Goal: Task Accomplishment & Management: Use online tool/utility

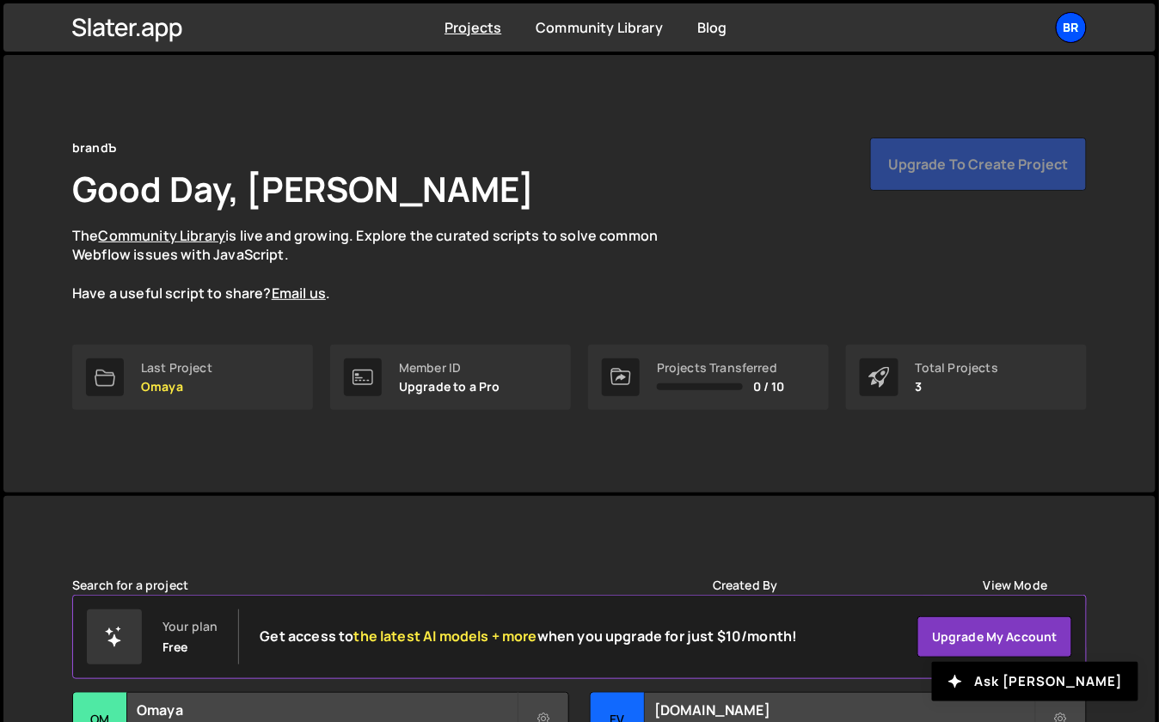
click at [1077, 33] on div "br" at bounding box center [1071, 27] width 31 height 31
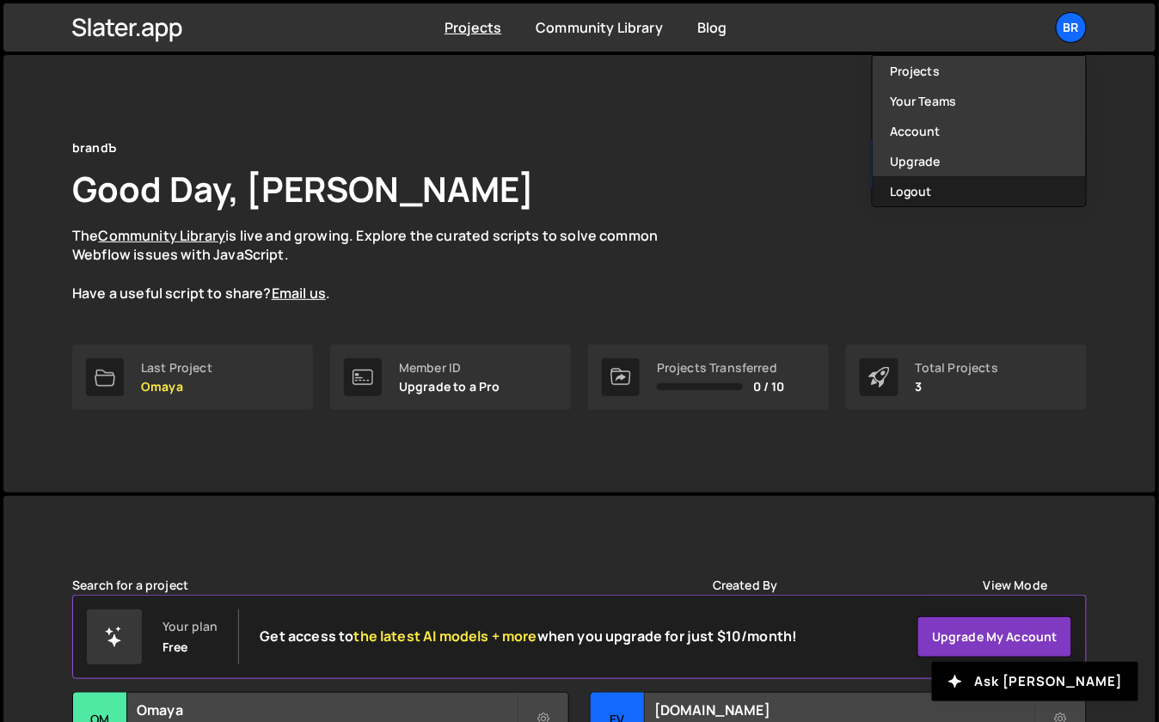
click at [954, 187] on button "Logout" at bounding box center [979, 191] width 213 height 30
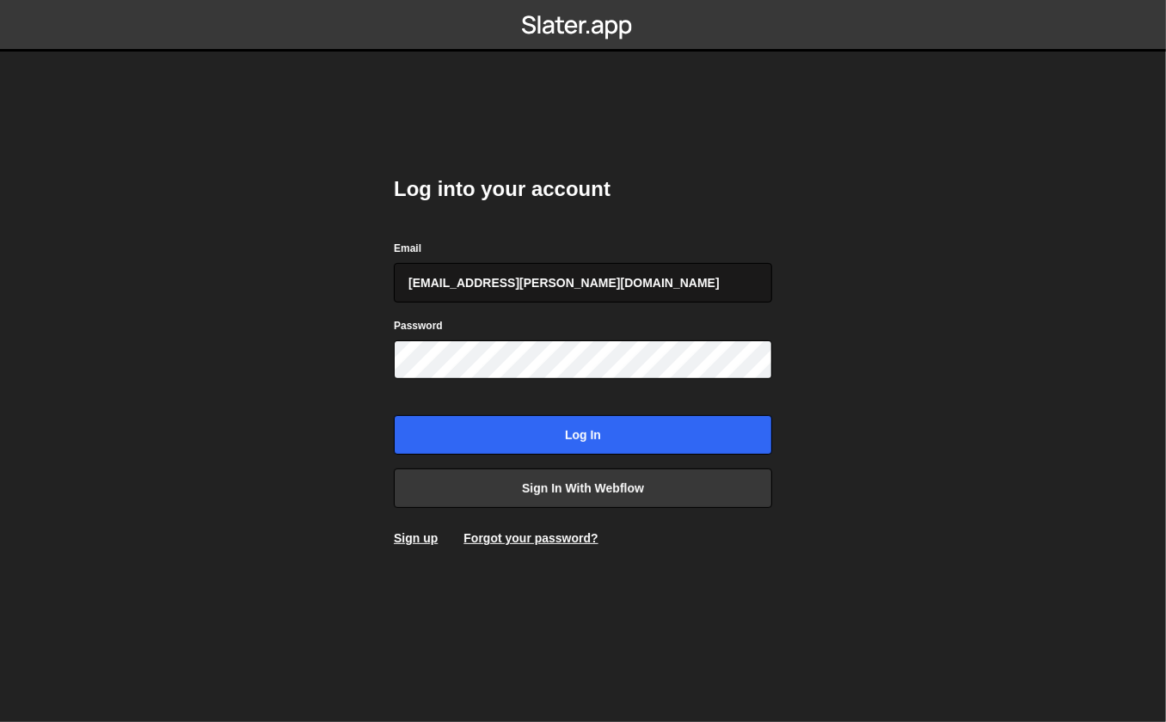
click at [583, 295] on input "georgi@branda.bg" at bounding box center [583, 283] width 378 height 40
type input "gdtsonev@gmail.com"
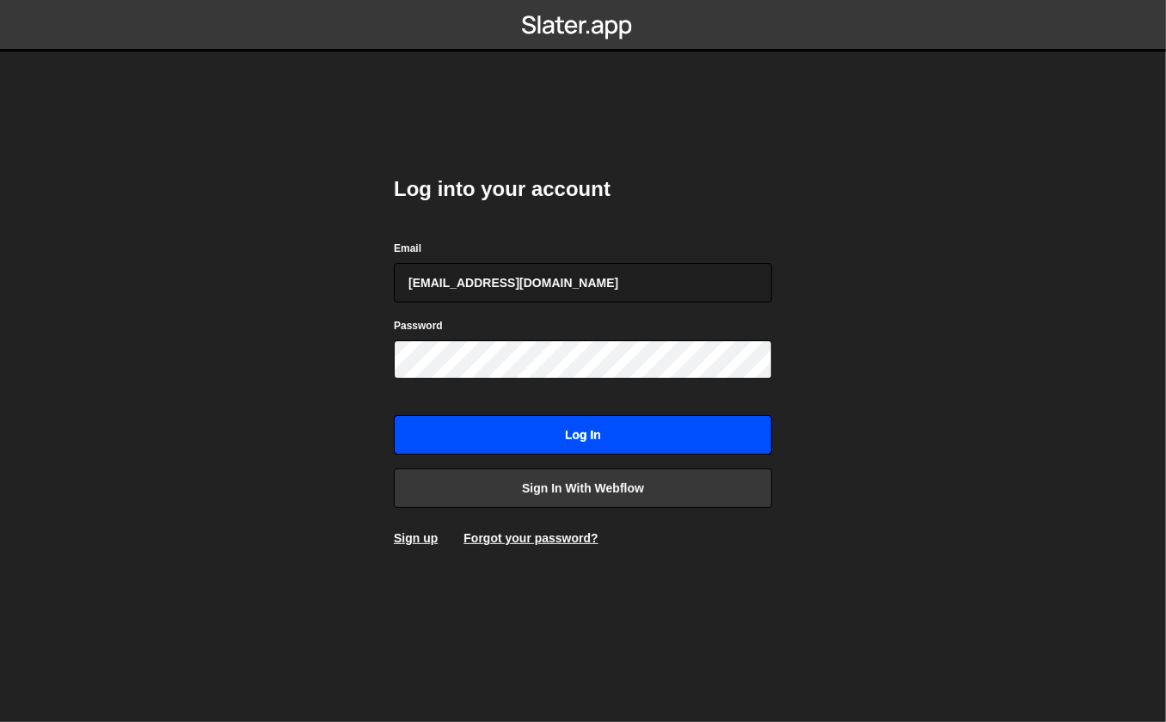
click at [493, 425] on input "Log in" at bounding box center [583, 435] width 378 height 40
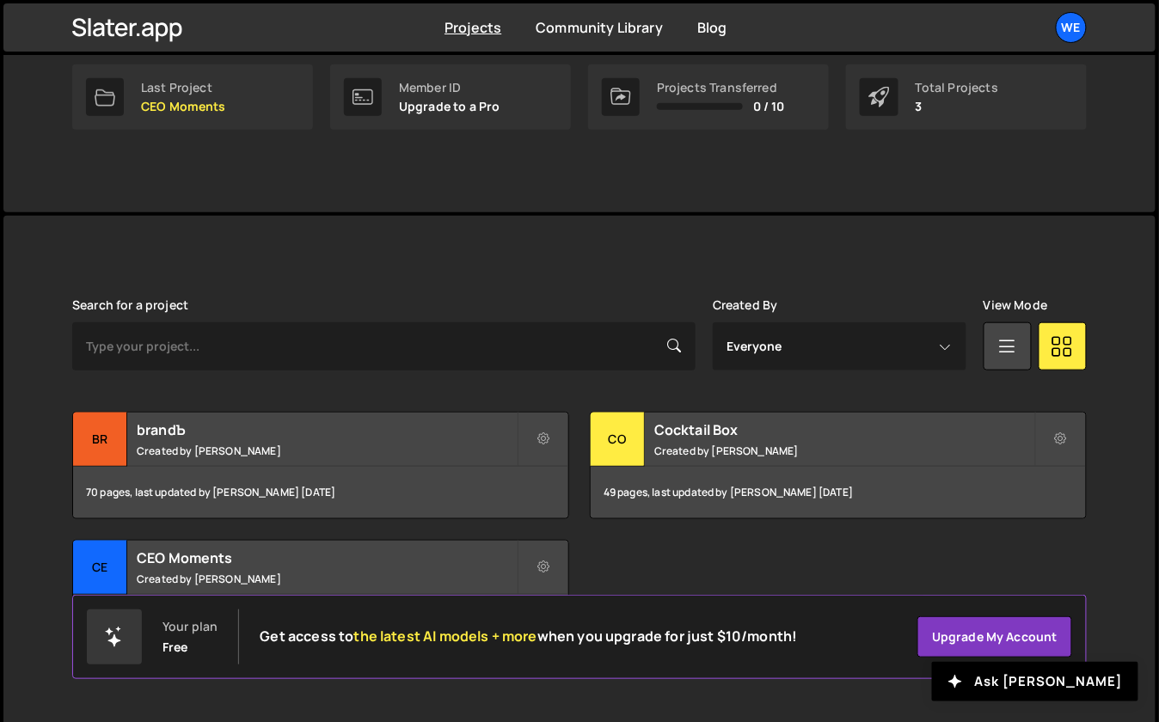
scroll to position [290, 0]
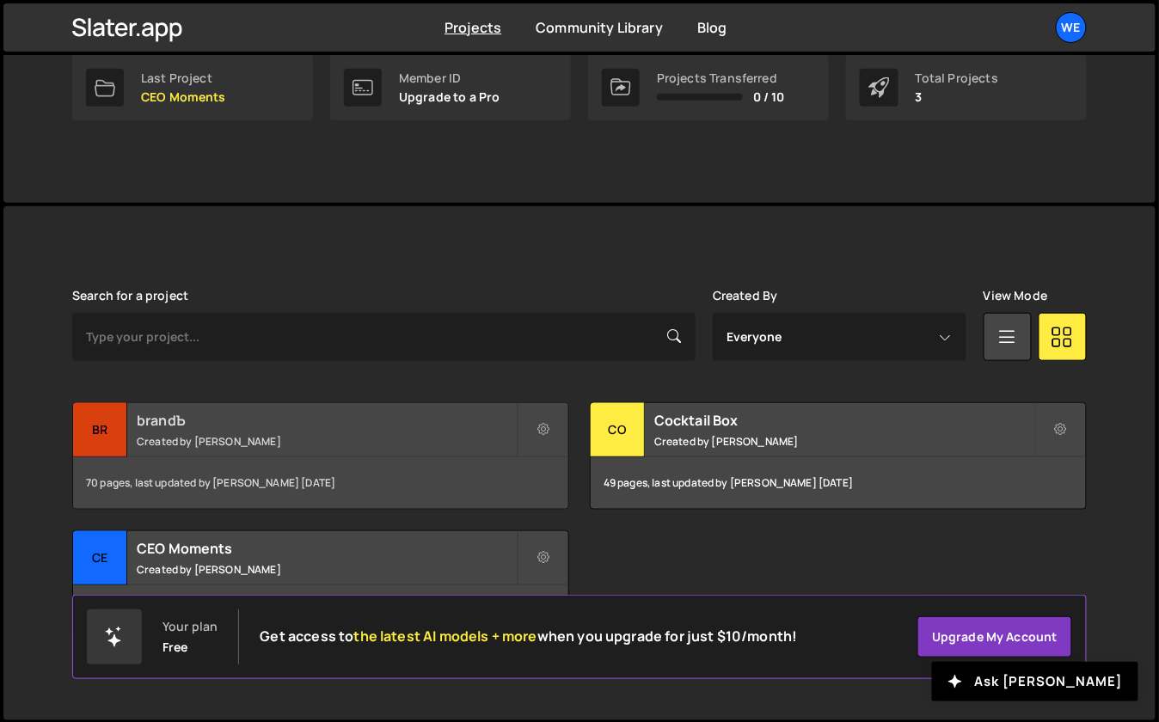
click at [323, 432] on div "brandЪ Created by Georgi Tsonev" at bounding box center [320, 429] width 495 height 53
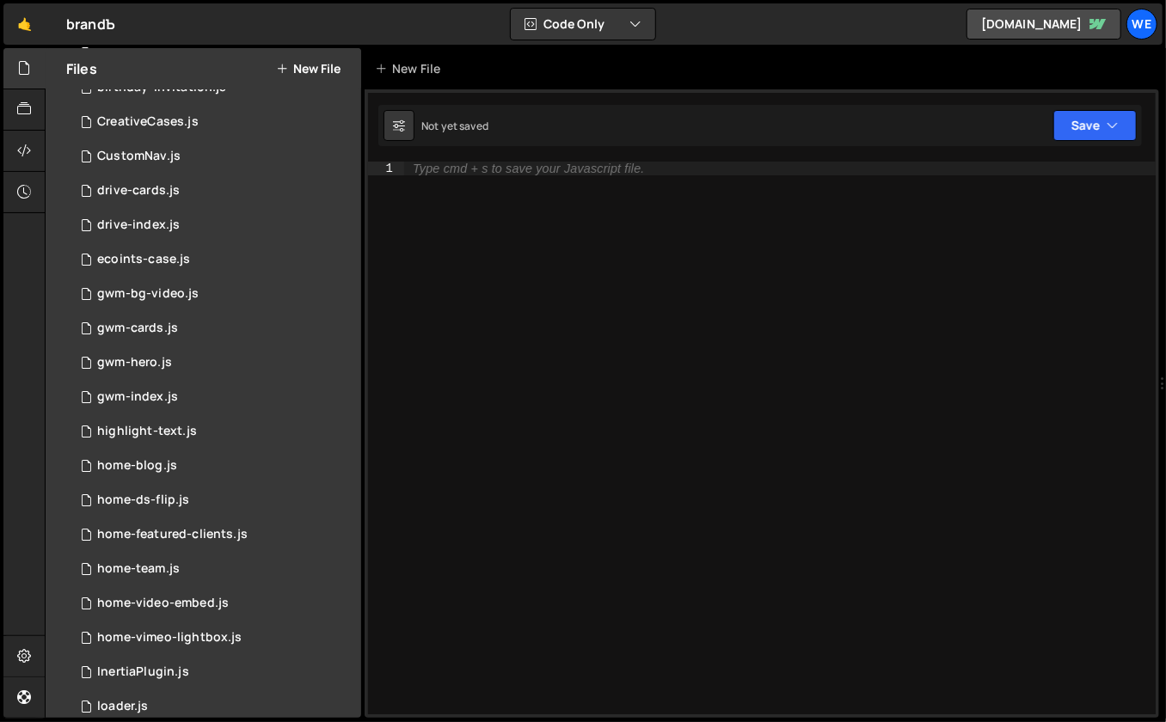
scroll to position [1624, 0]
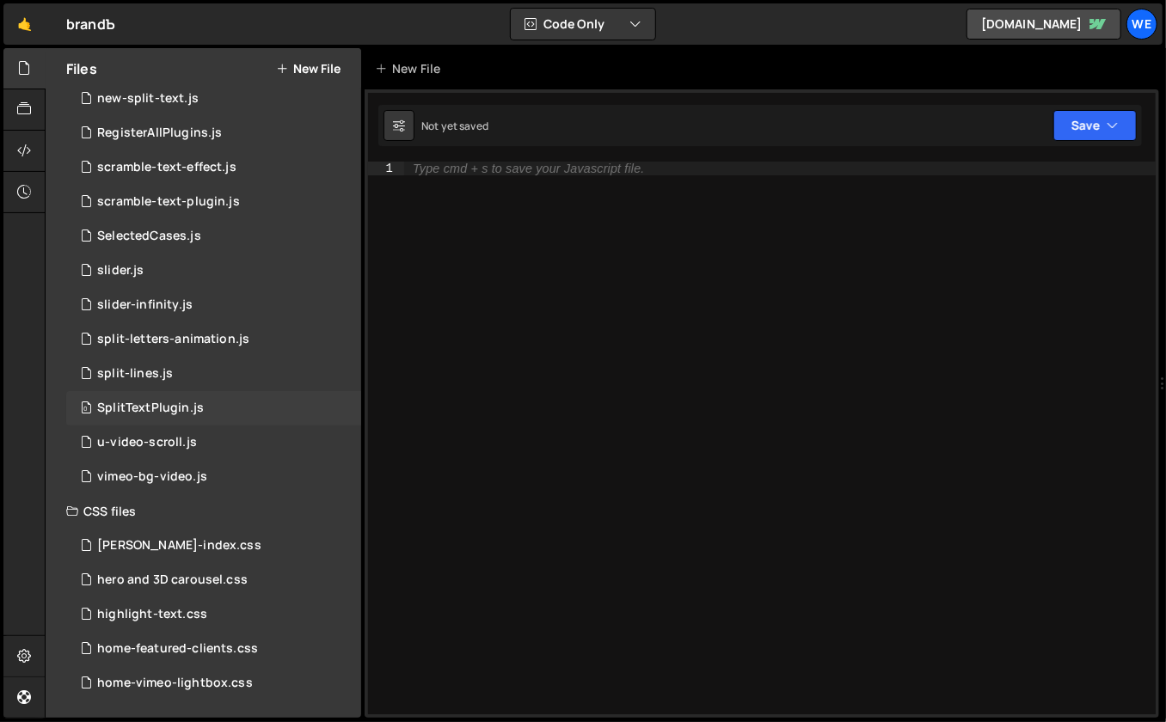
click at [318, 408] on div "0 SplitTextPlugin.js 0" at bounding box center [213, 408] width 295 height 34
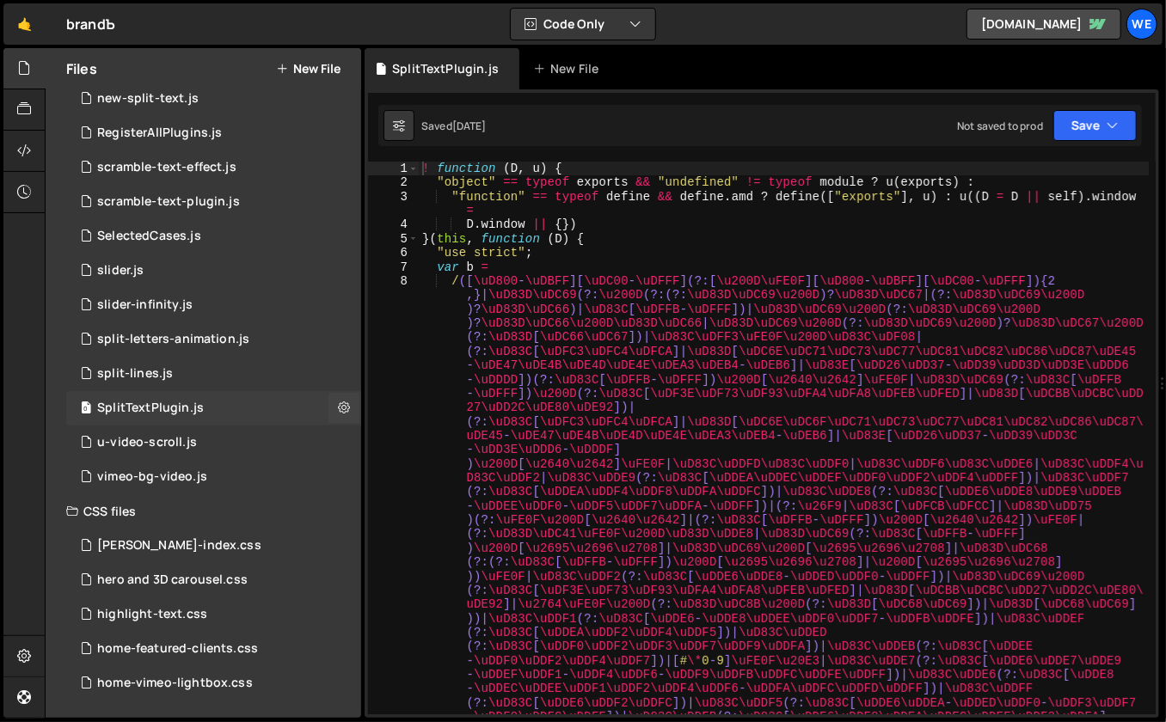
click at [341, 409] on icon at bounding box center [344, 408] width 12 height 16
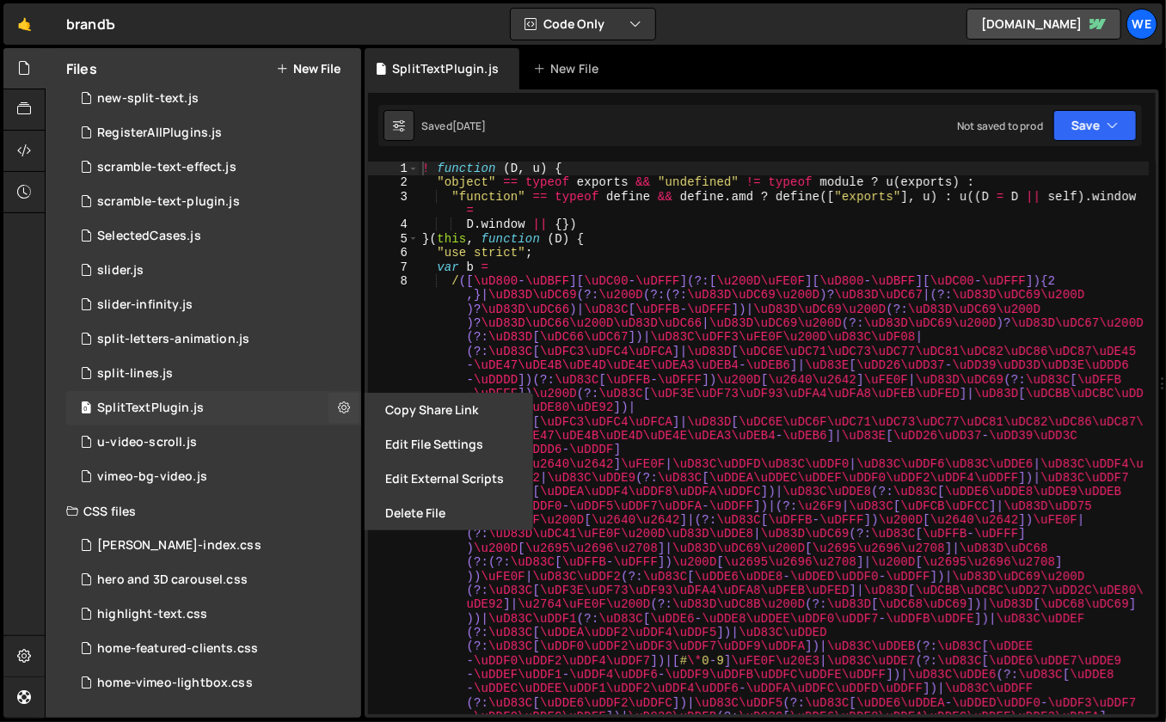
click at [434, 515] on button "Delete File" at bounding box center [449, 513] width 169 height 34
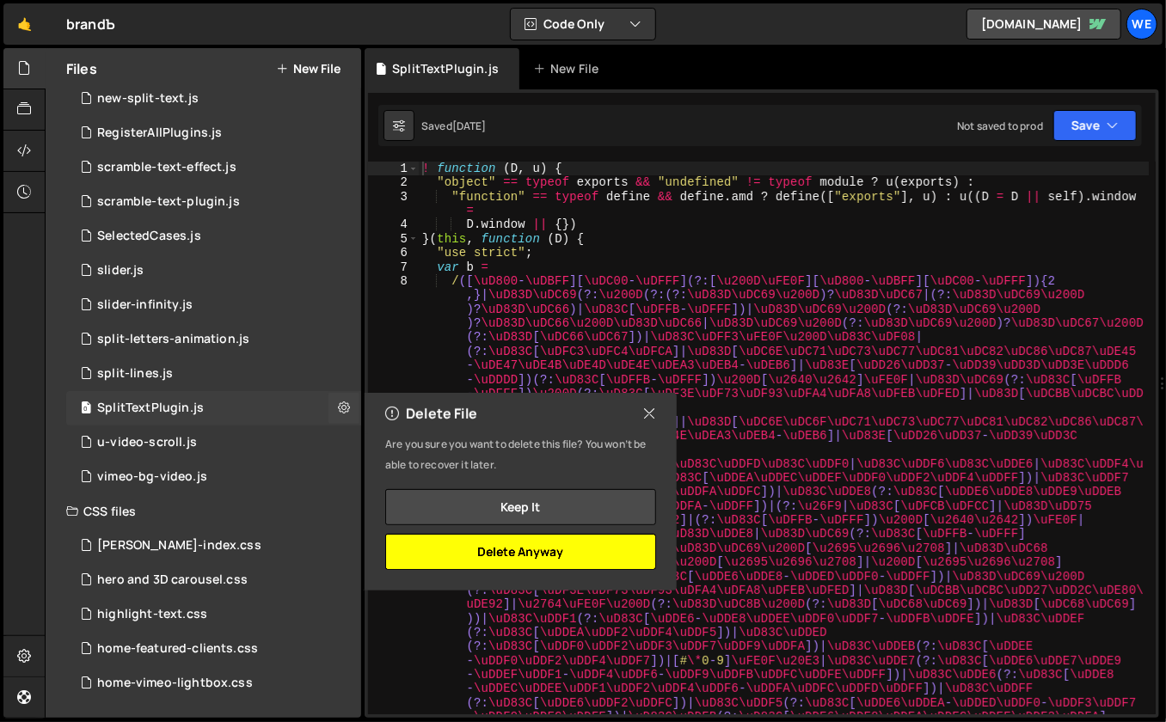
click at [513, 546] on button "Delete Anyway" at bounding box center [520, 552] width 271 height 36
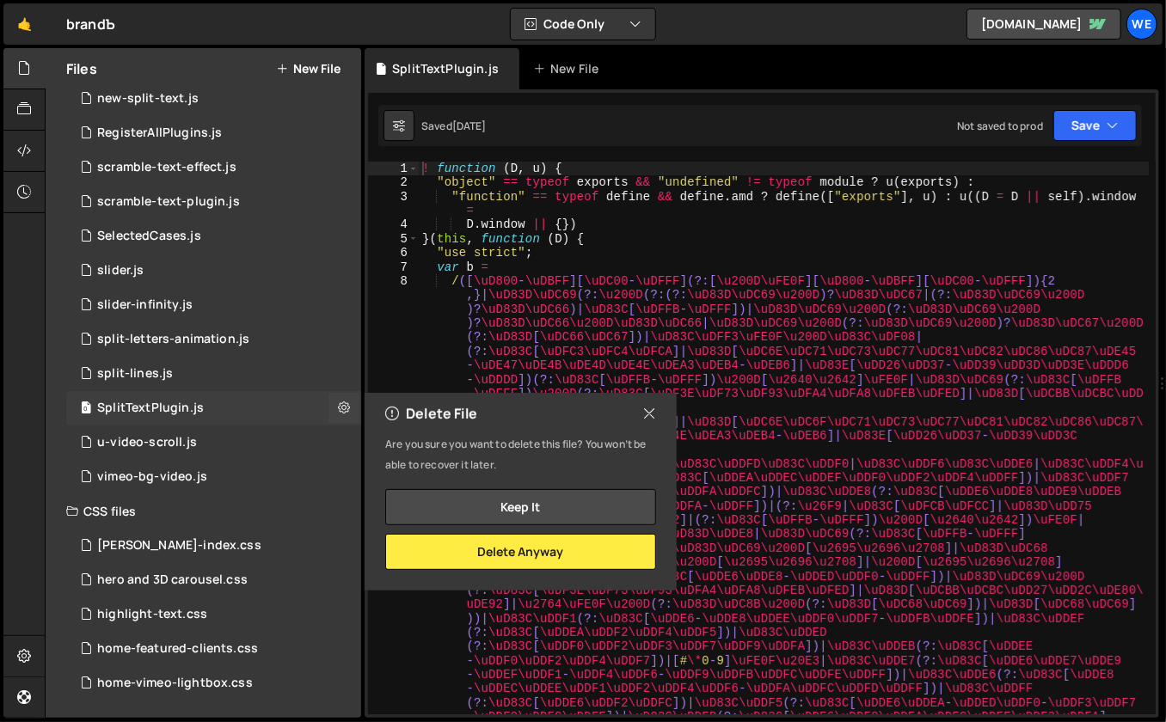
scroll to position [1590, 0]
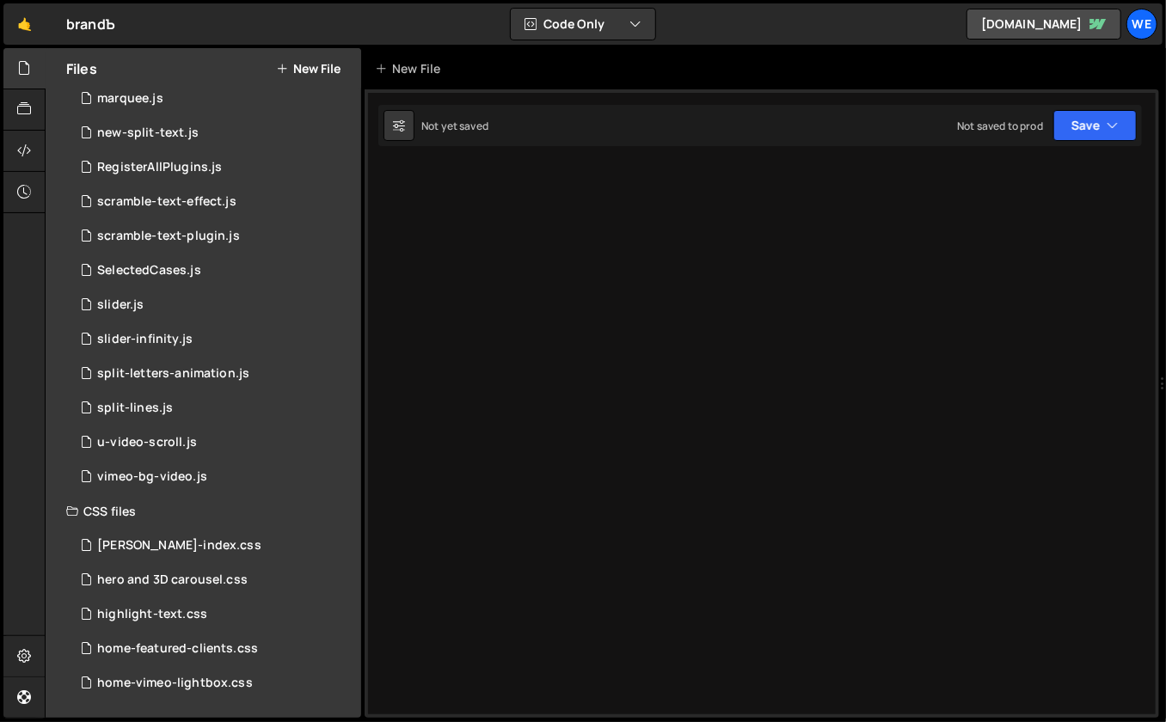
click at [322, 405] on div "0 split-lines.js 0" at bounding box center [213, 408] width 295 height 34
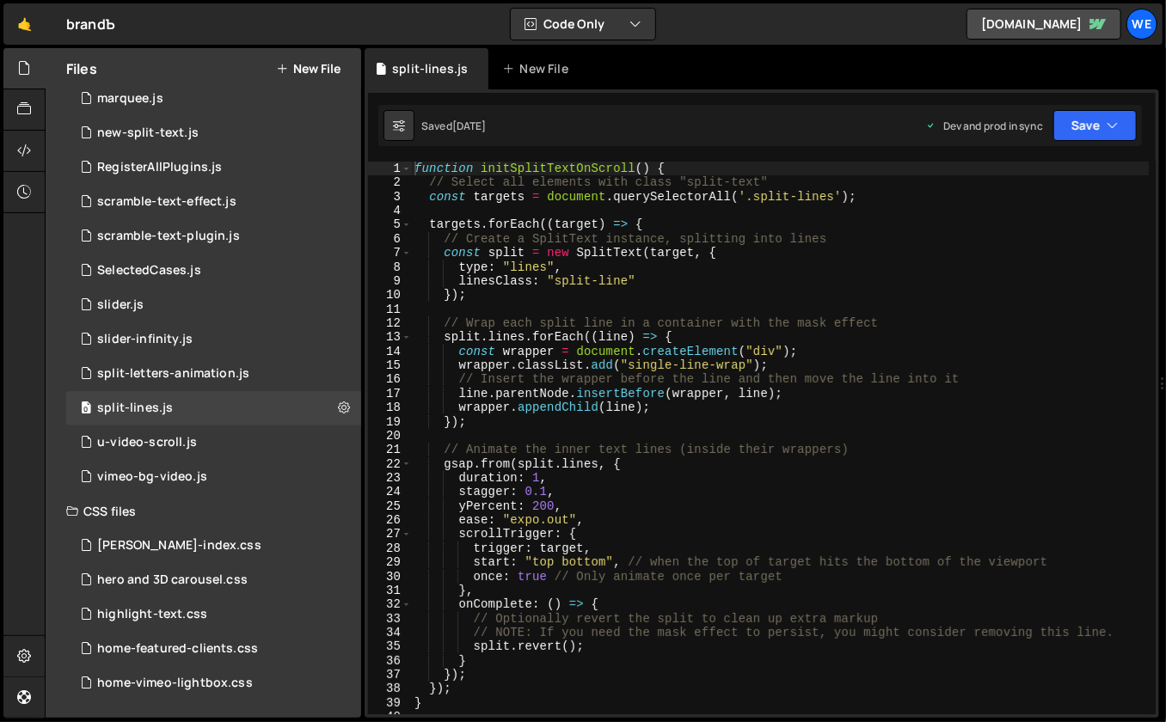
click at [338, 403] on icon at bounding box center [344, 408] width 12 height 16
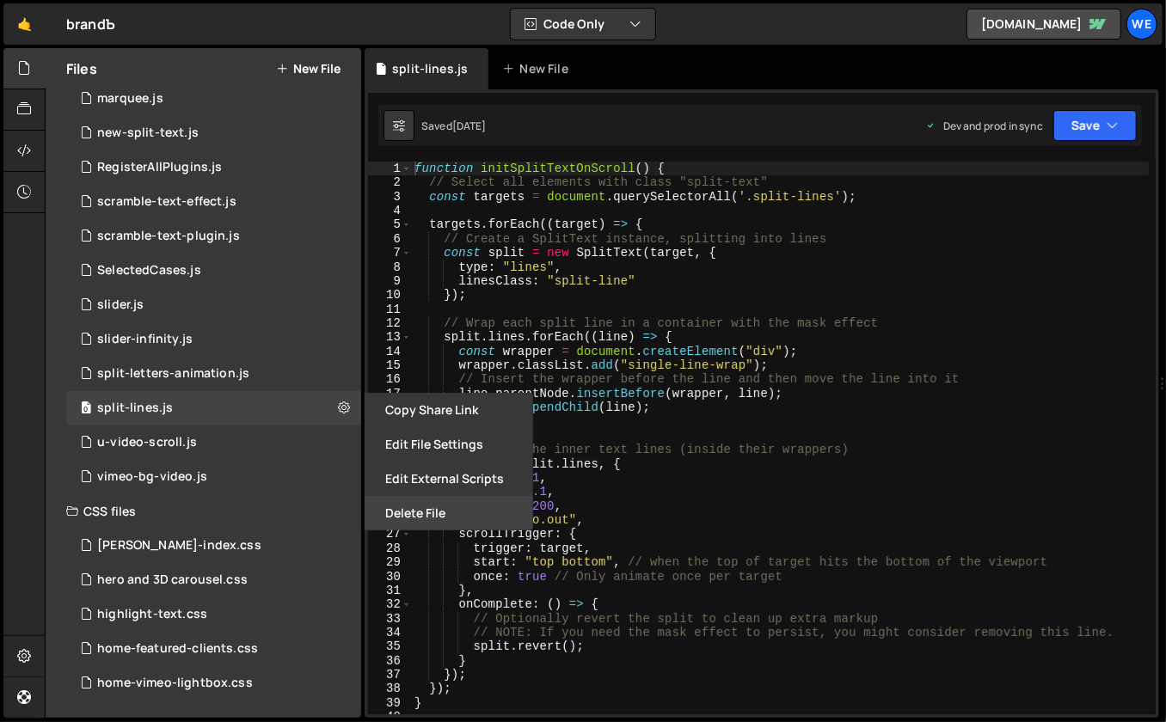
drag, startPoint x: 282, startPoint y: 402, endPoint x: 453, endPoint y: 513, distance: 203.9
click at [453, 513] on button "Delete File" at bounding box center [449, 513] width 169 height 34
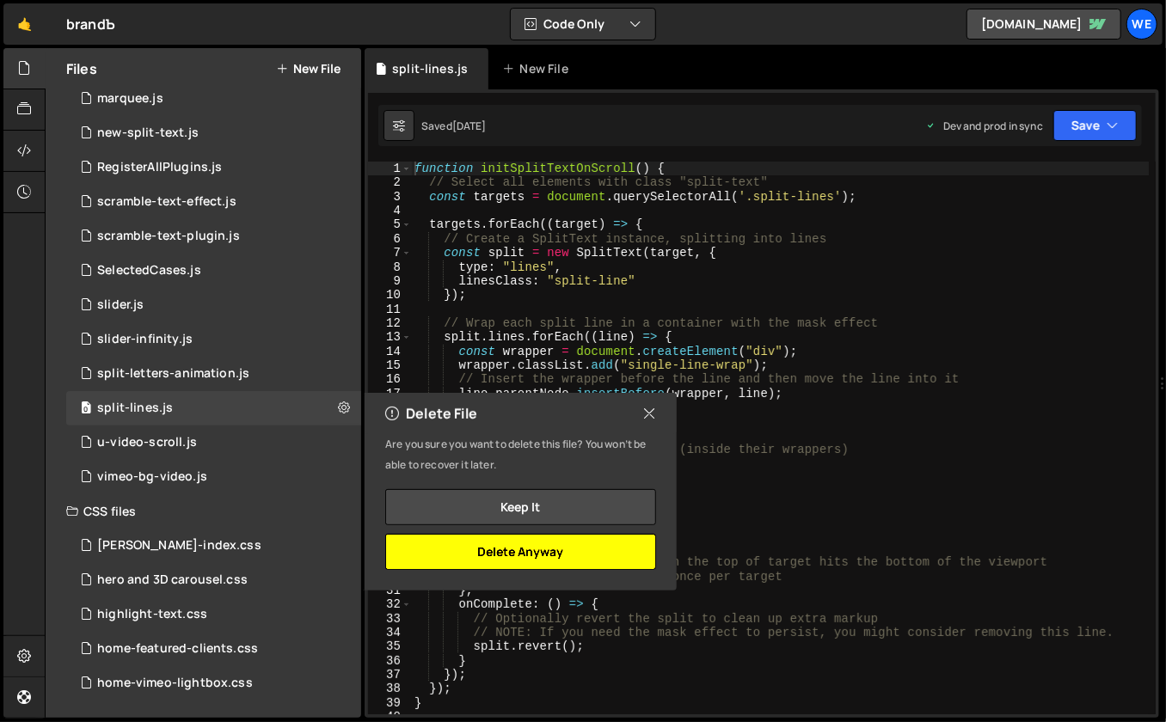
click at [562, 550] on button "Delete Anyway" at bounding box center [520, 552] width 271 height 36
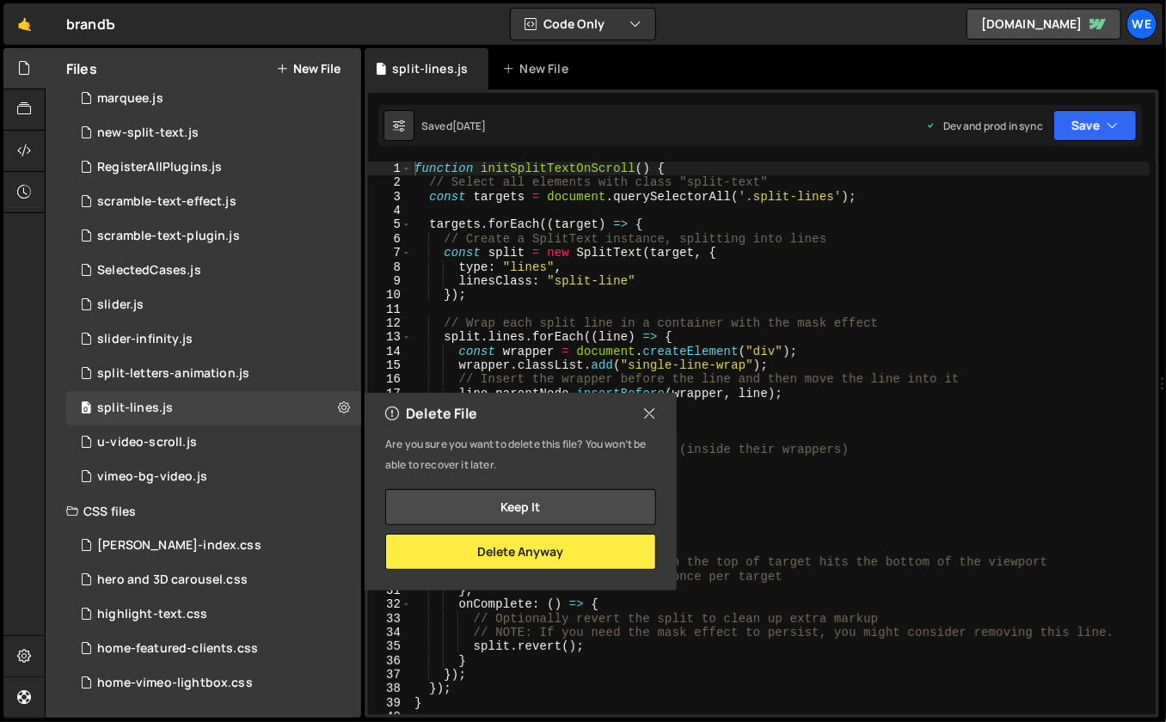
scroll to position [1556, 0]
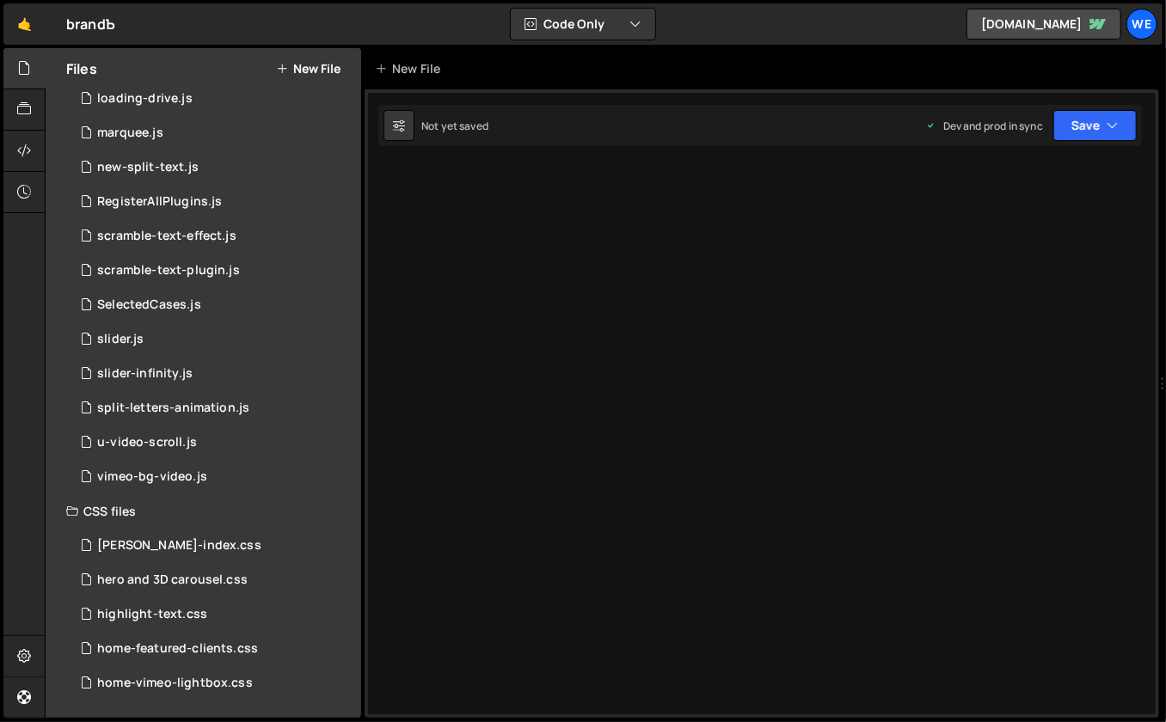
click at [321, 442] on div "0 u-video-scroll.js 0" at bounding box center [213, 443] width 295 height 34
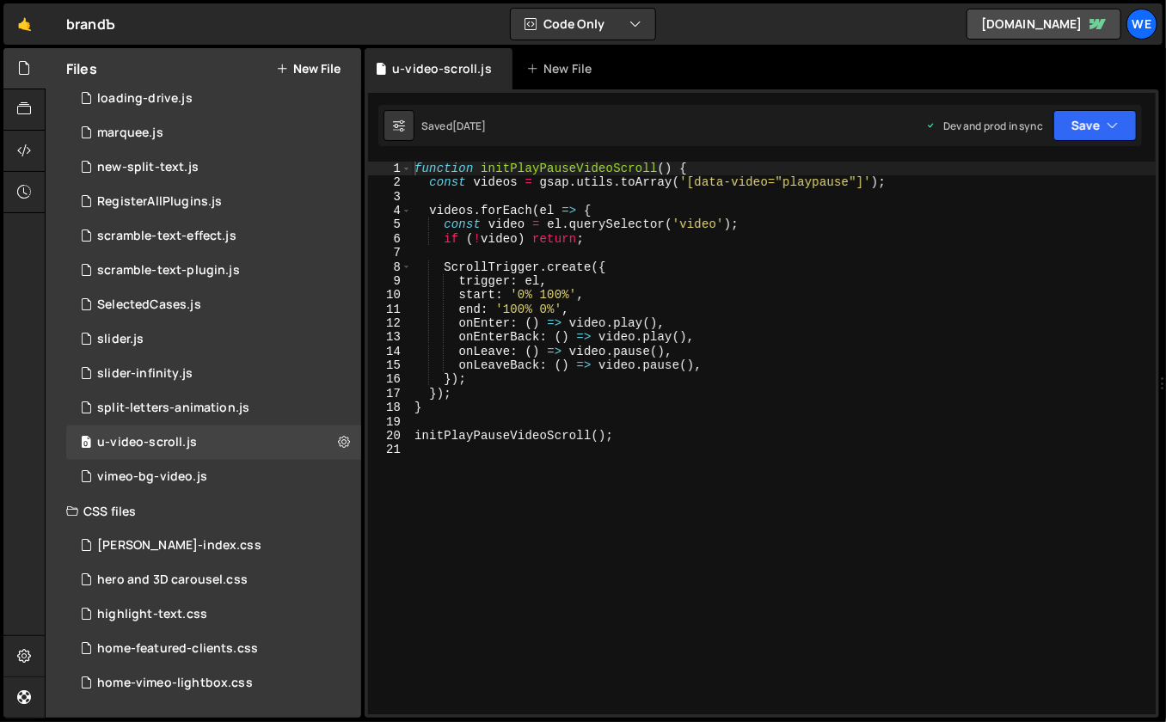
click at [202, 364] on div "0 slider-infinity.js 0" at bounding box center [213, 374] width 295 height 34
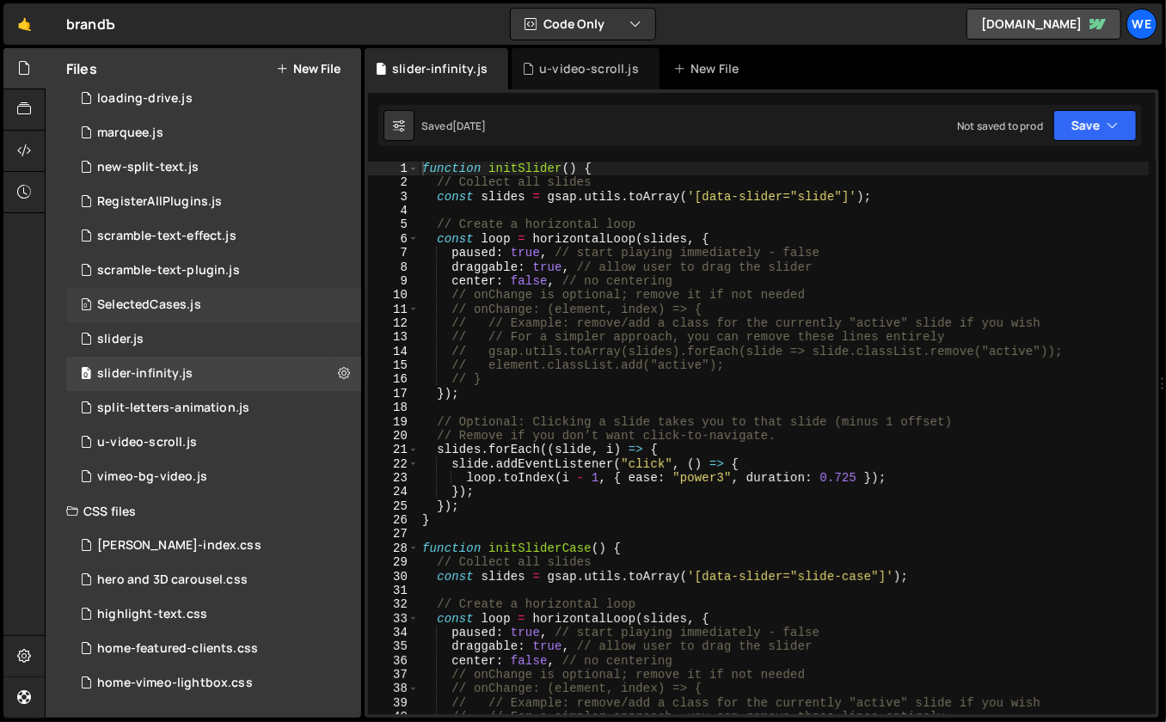
drag, startPoint x: 453, startPoint y: 513, endPoint x: 286, endPoint y: 298, distance: 272.7
click at [286, 298] on div "0 SelectedCases.js 0" at bounding box center [213, 305] width 295 height 34
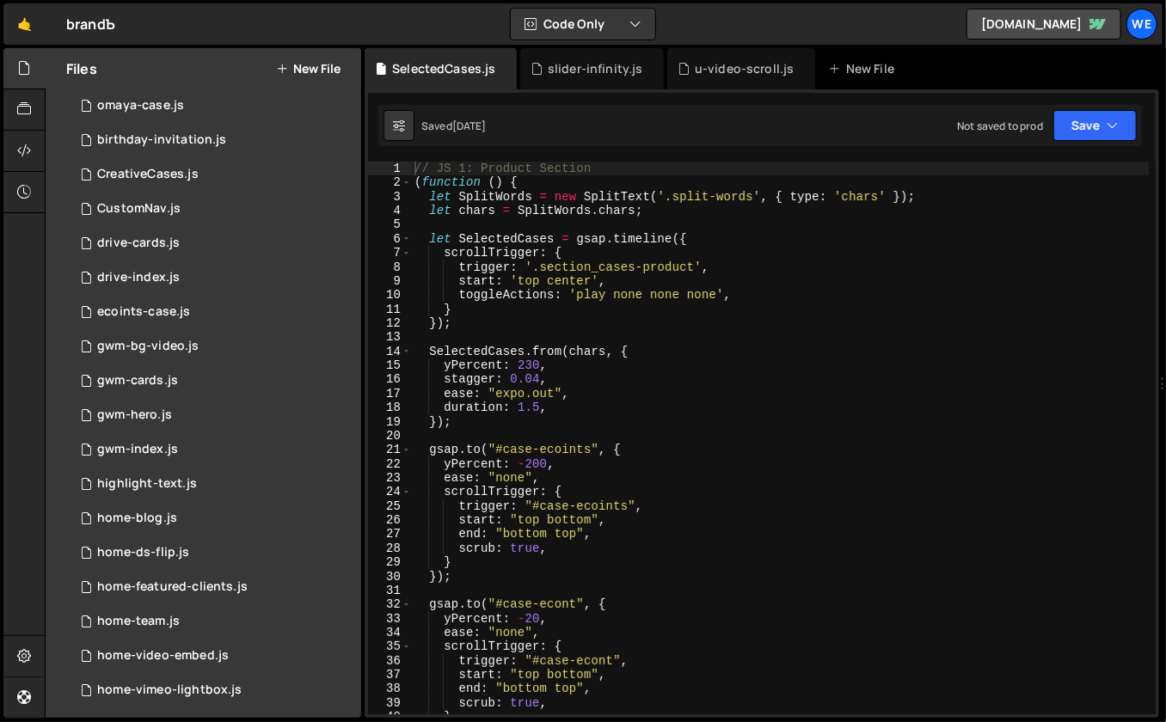
scroll to position [909, 0]
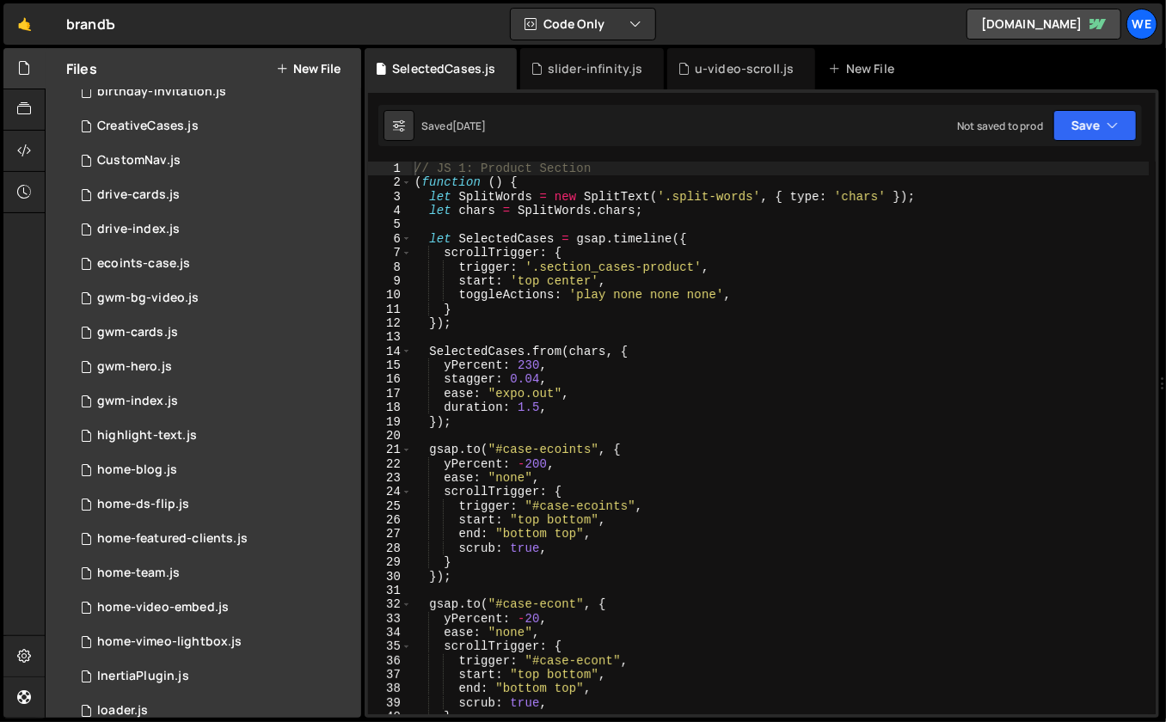
click at [270, 536] on div "0 home-featured-clients.js 0" at bounding box center [213, 539] width 295 height 34
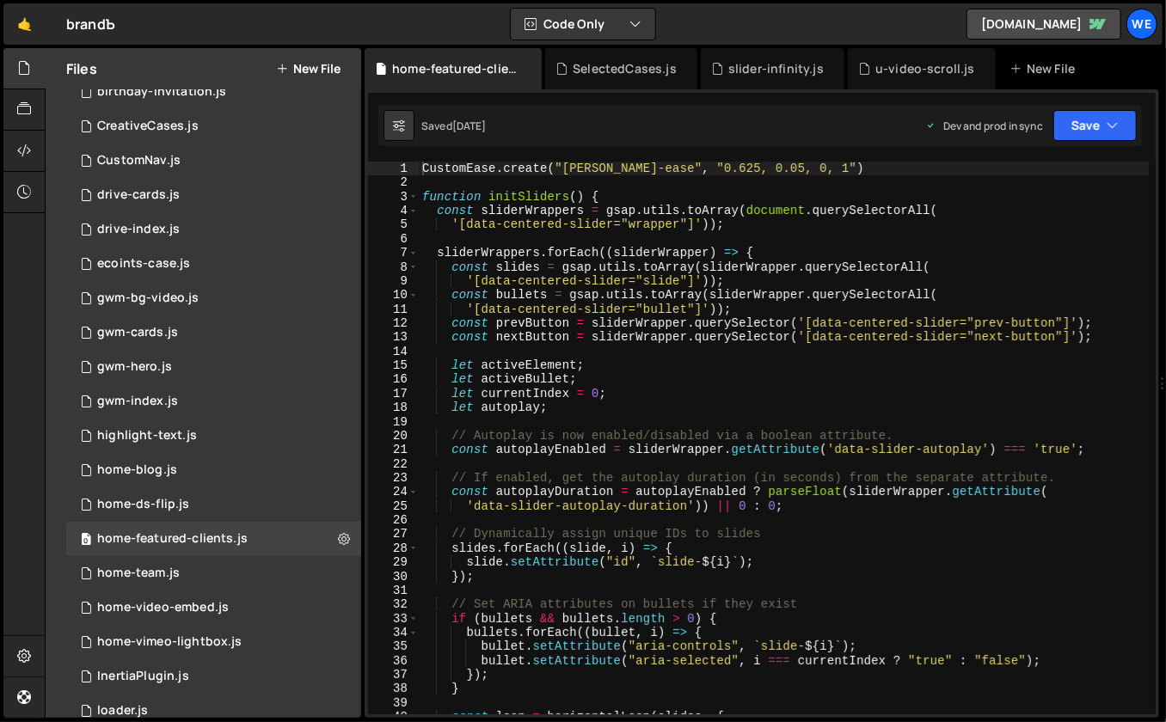
type textarea "let autoplay;"
drag, startPoint x: 286, startPoint y: 298, endPoint x: 656, endPoint y: 406, distance: 386.2
click at [656, 406] on div "CustomEase . create ( "branda-ease" , "0.625, 0.05, 0, 1" ) function initSlider…" at bounding box center [784, 453] width 731 height 582
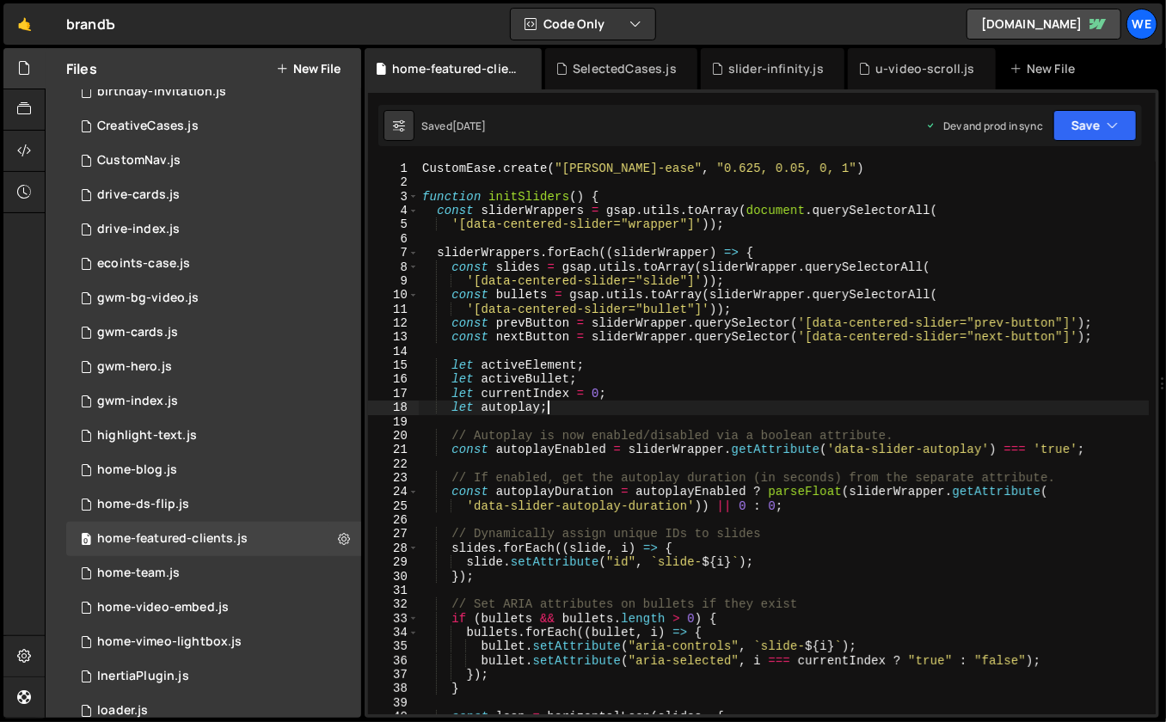
scroll to position [70, 0]
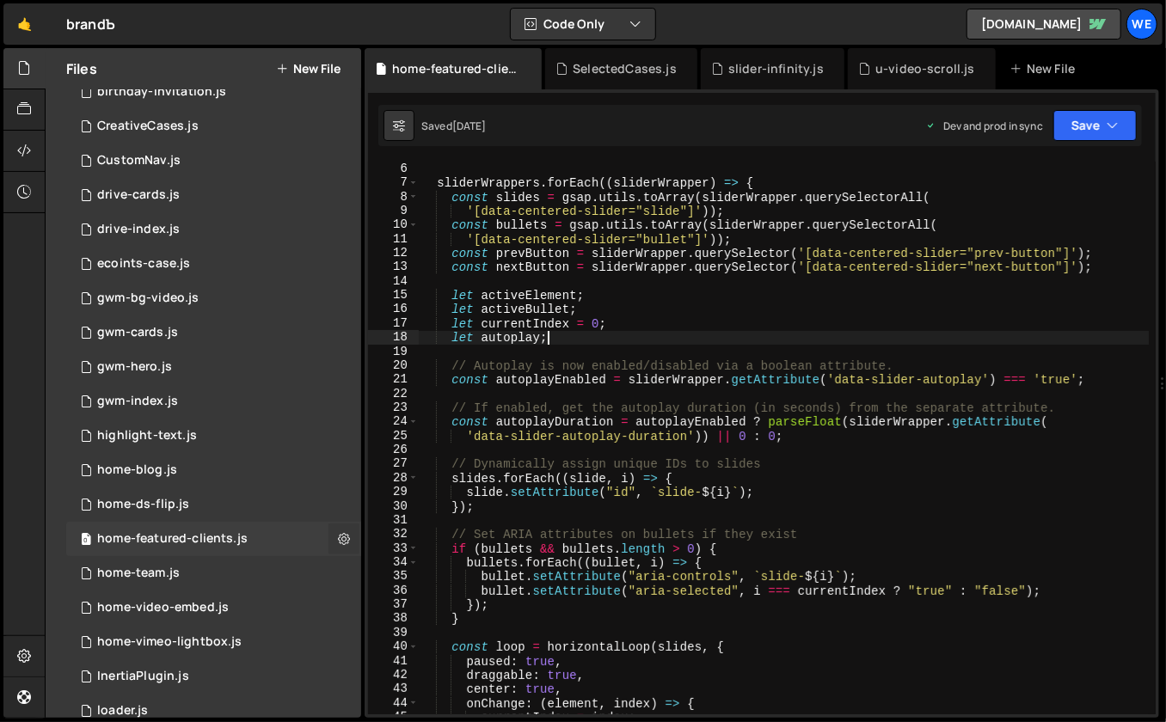
click at [338, 538] on icon at bounding box center [344, 539] width 12 height 16
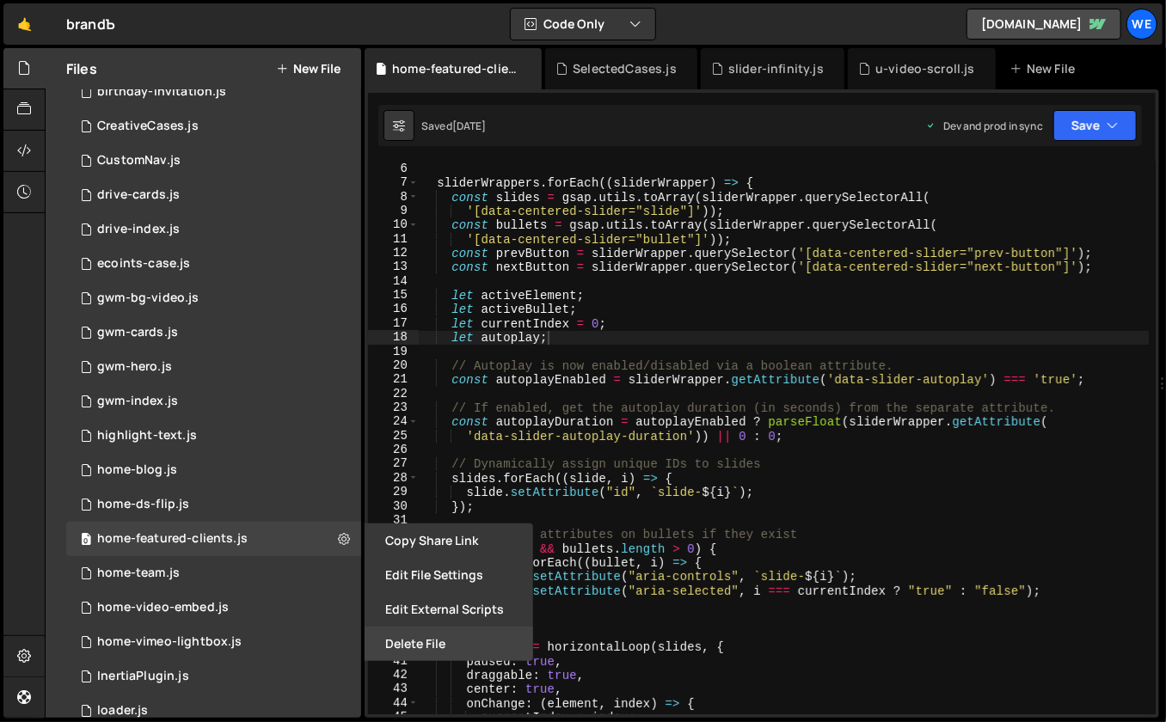
click at [442, 645] on button "Delete File" at bounding box center [449, 644] width 169 height 34
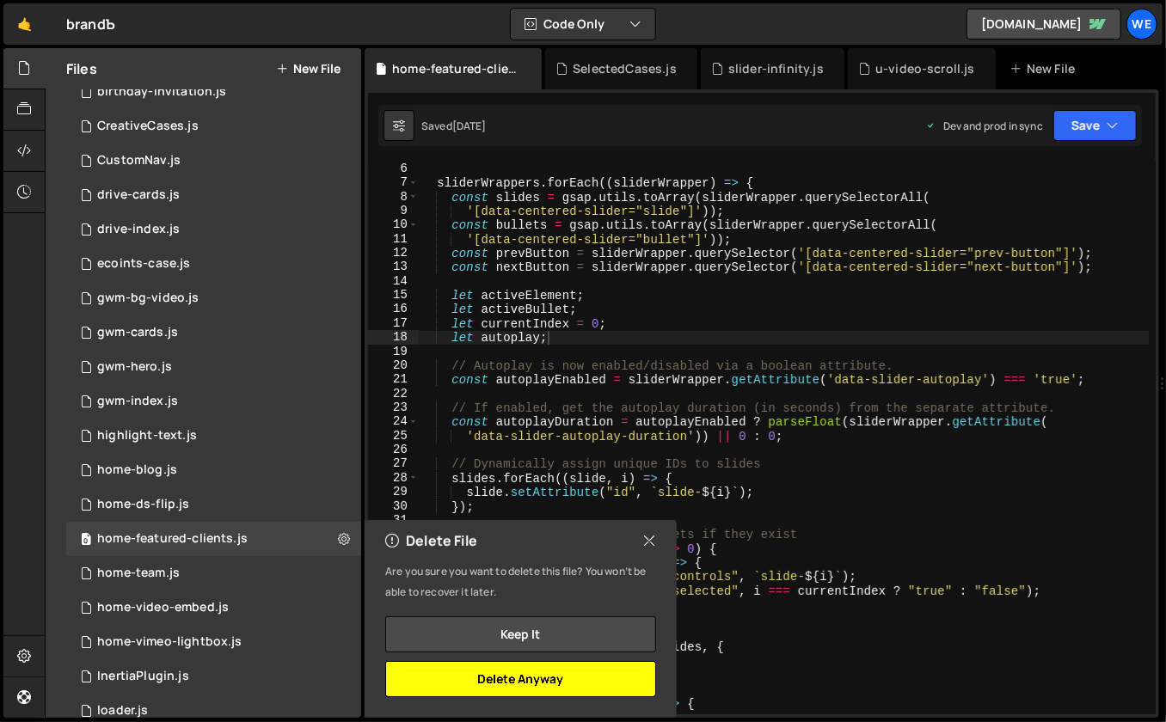
click at [519, 676] on button "Delete Anyway" at bounding box center [520, 679] width 271 height 36
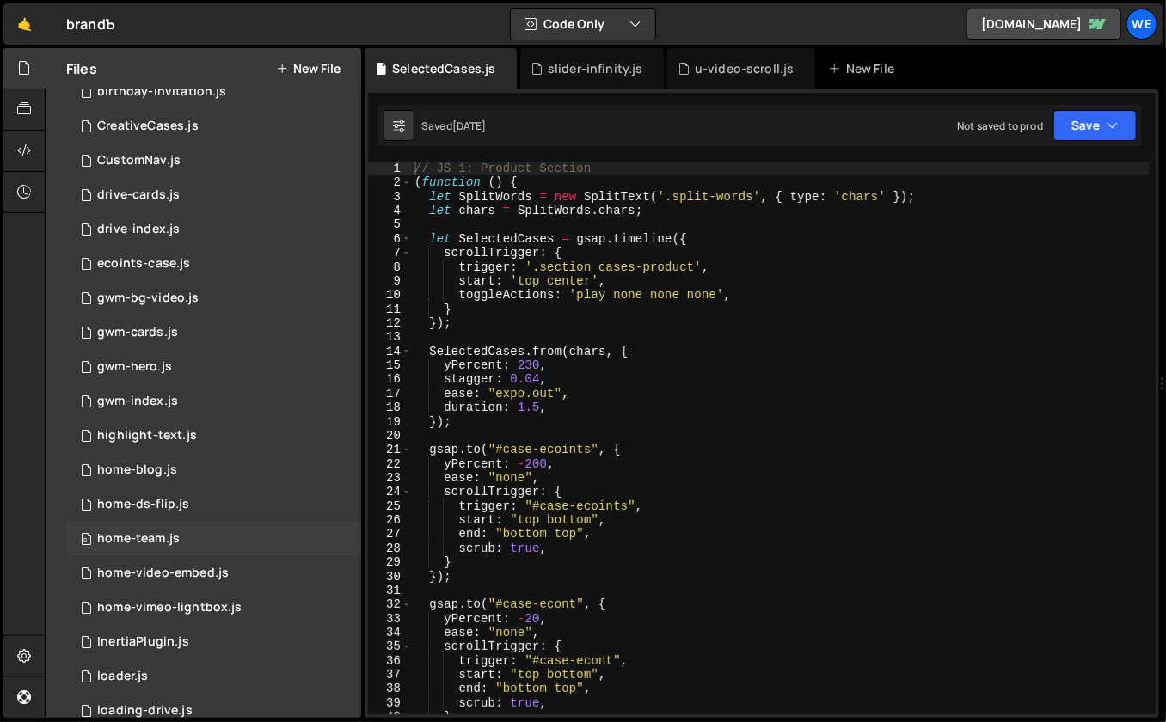
click at [349, 537] on div "0 home-team.js 0" at bounding box center [213, 539] width 295 height 34
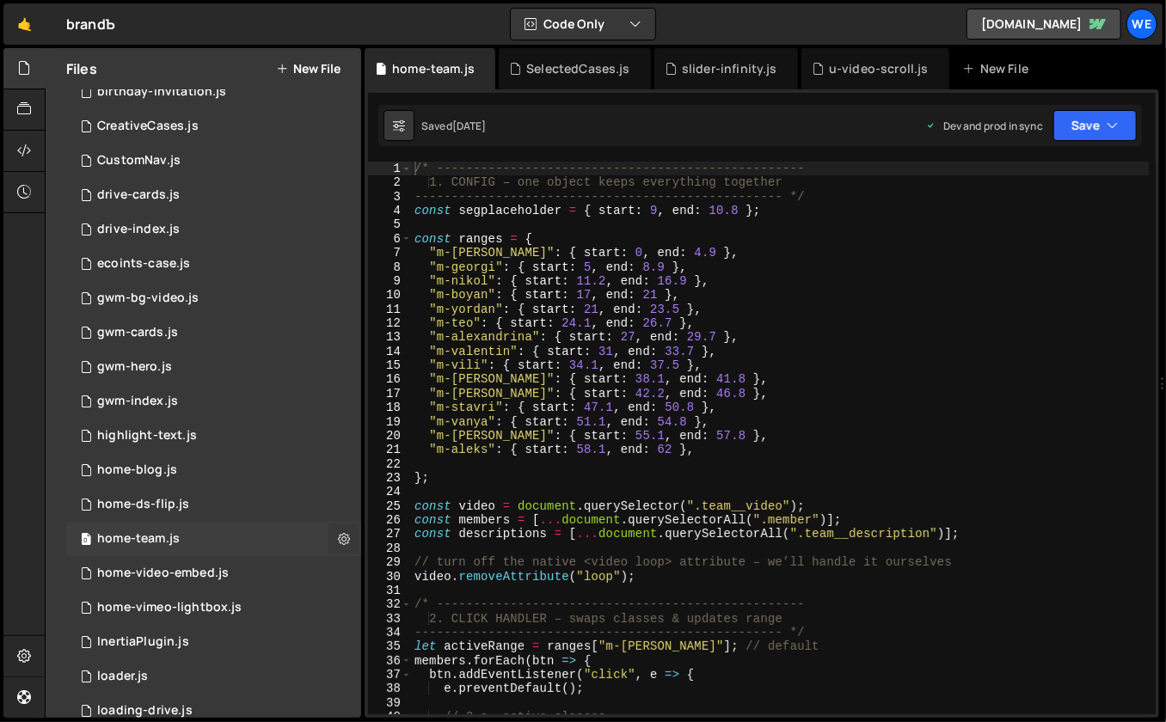
click at [342, 537] on icon at bounding box center [344, 539] width 12 height 16
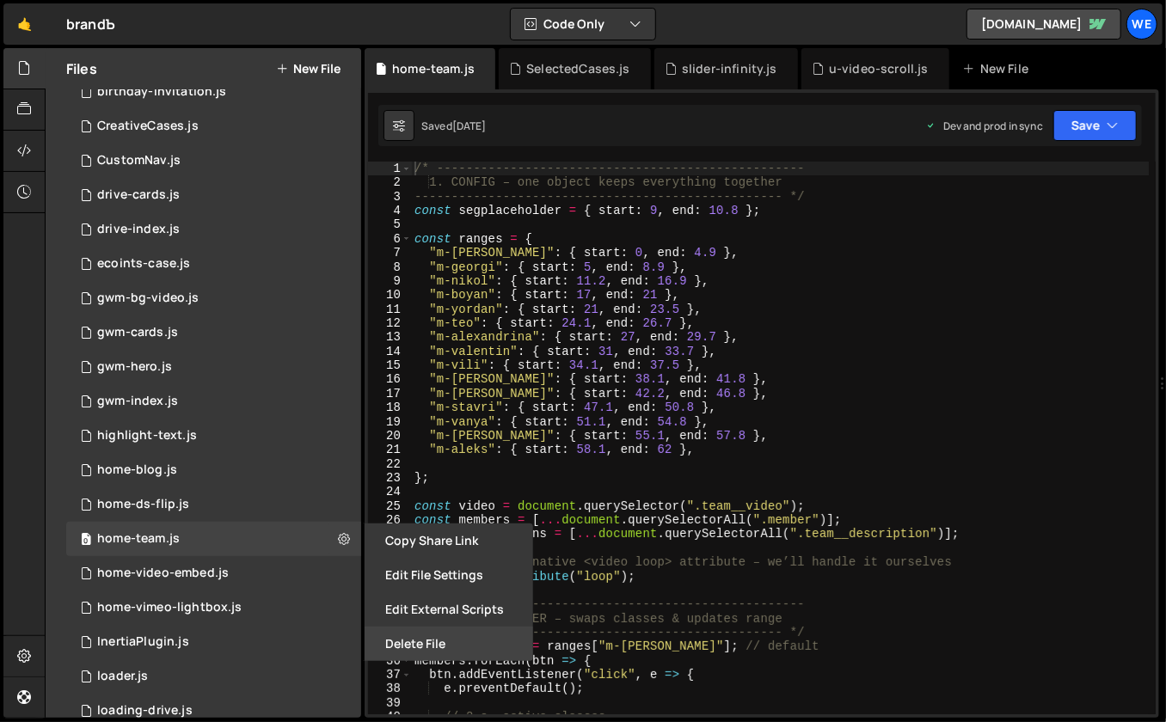
click at [425, 647] on button "Delete File" at bounding box center [449, 644] width 169 height 34
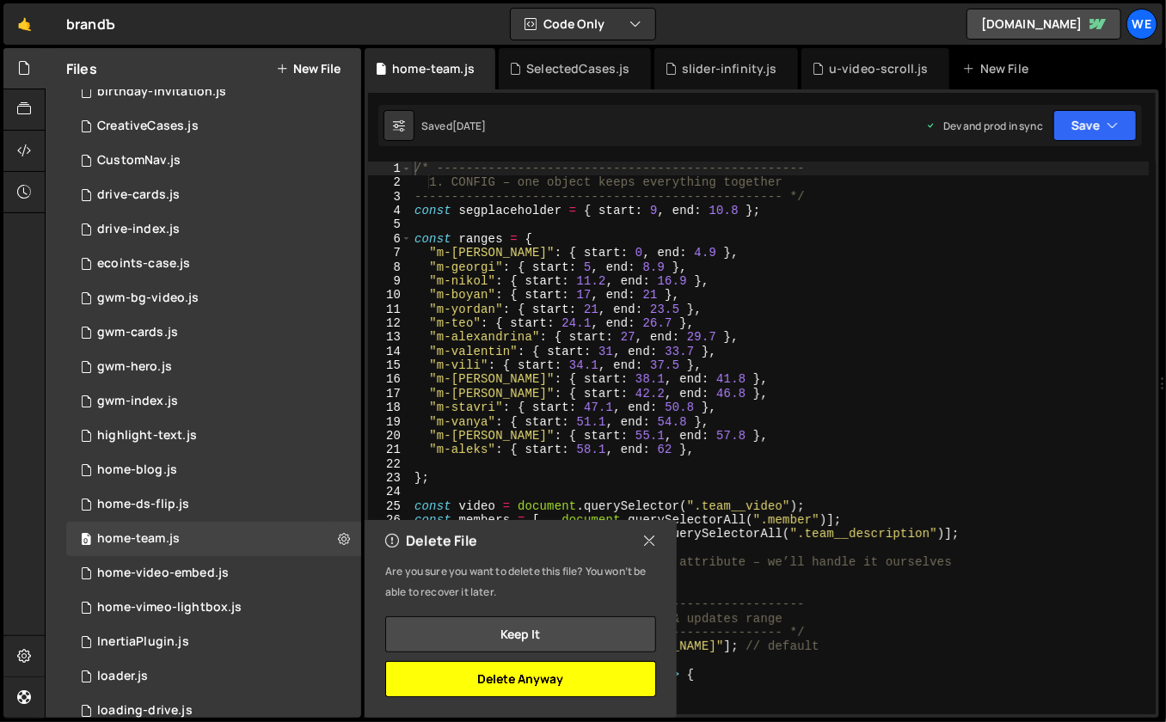
click at [545, 679] on button "Delete Anyway" at bounding box center [520, 679] width 271 height 36
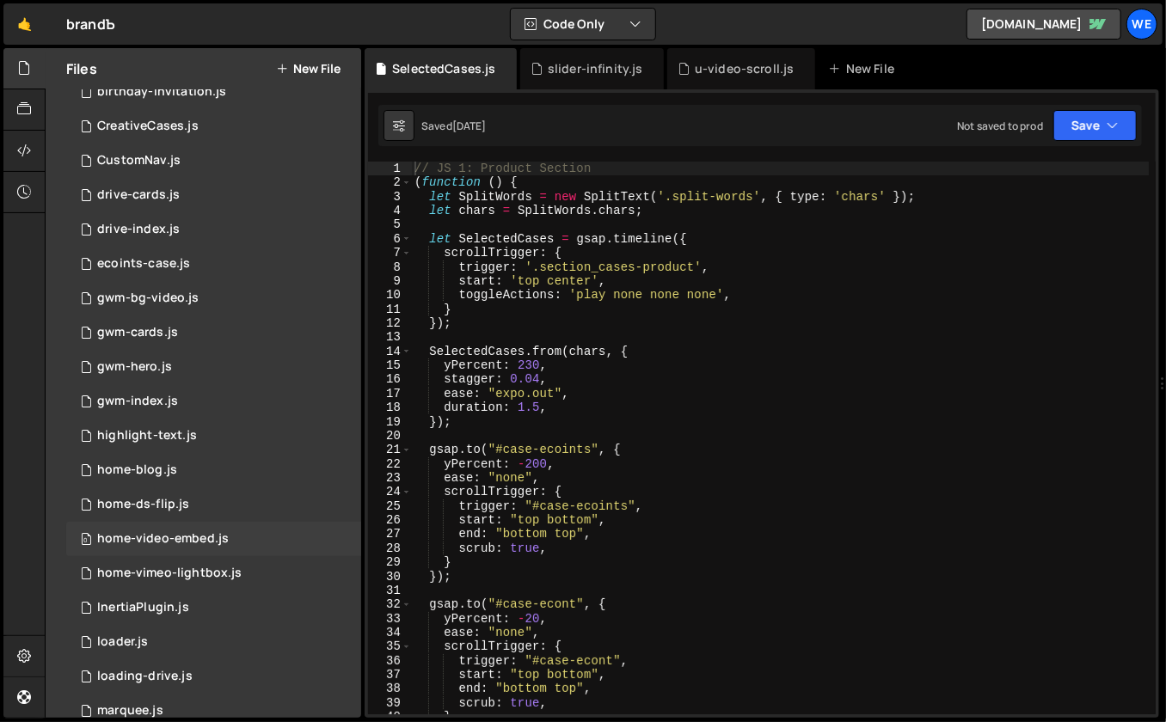
click at [316, 538] on div "0 home-video-embed.js 0" at bounding box center [213, 539] width 295 height 34
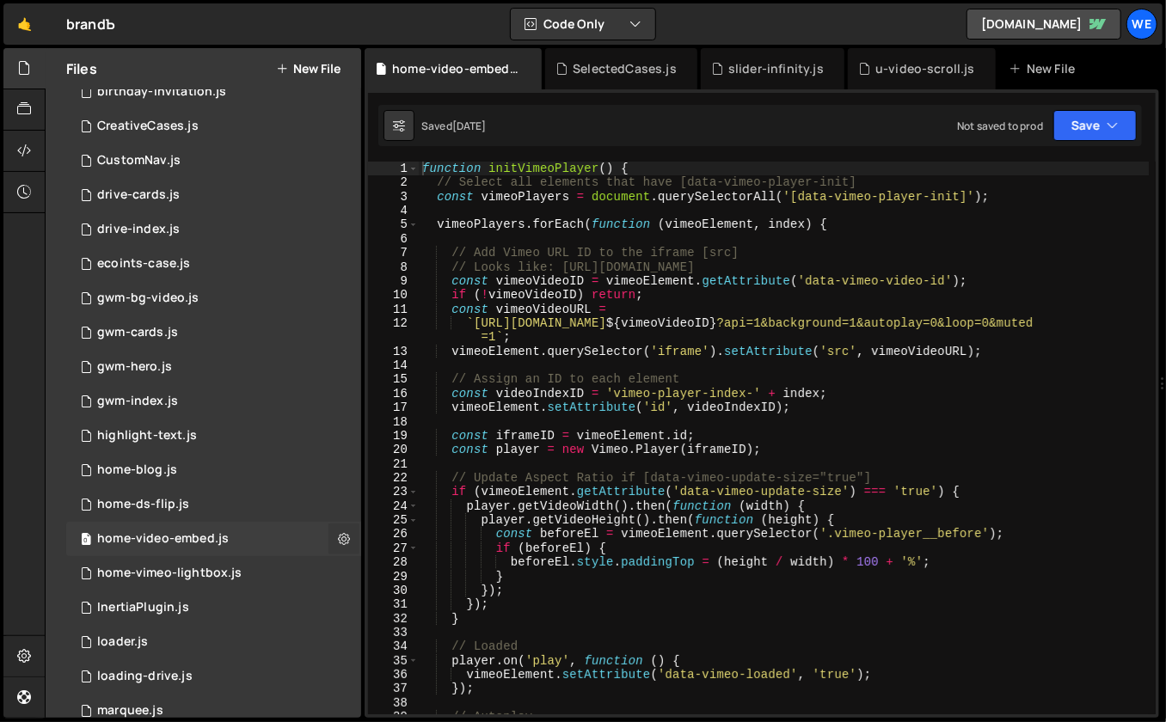
scroll to position [12750, 0]
click at [342, 537] on icon at bounding box center [344, 539] width 12 height 16
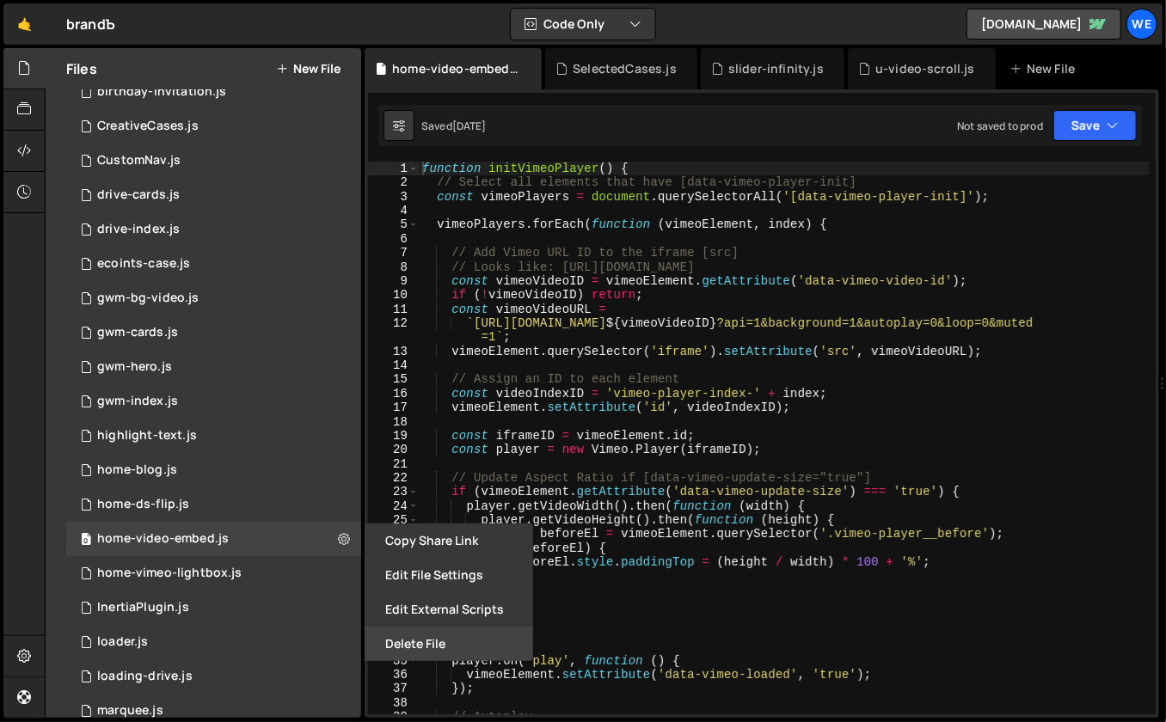
click at [433, 649] on button "Delete File" at bounding box center [449, 644] width 169 height 34
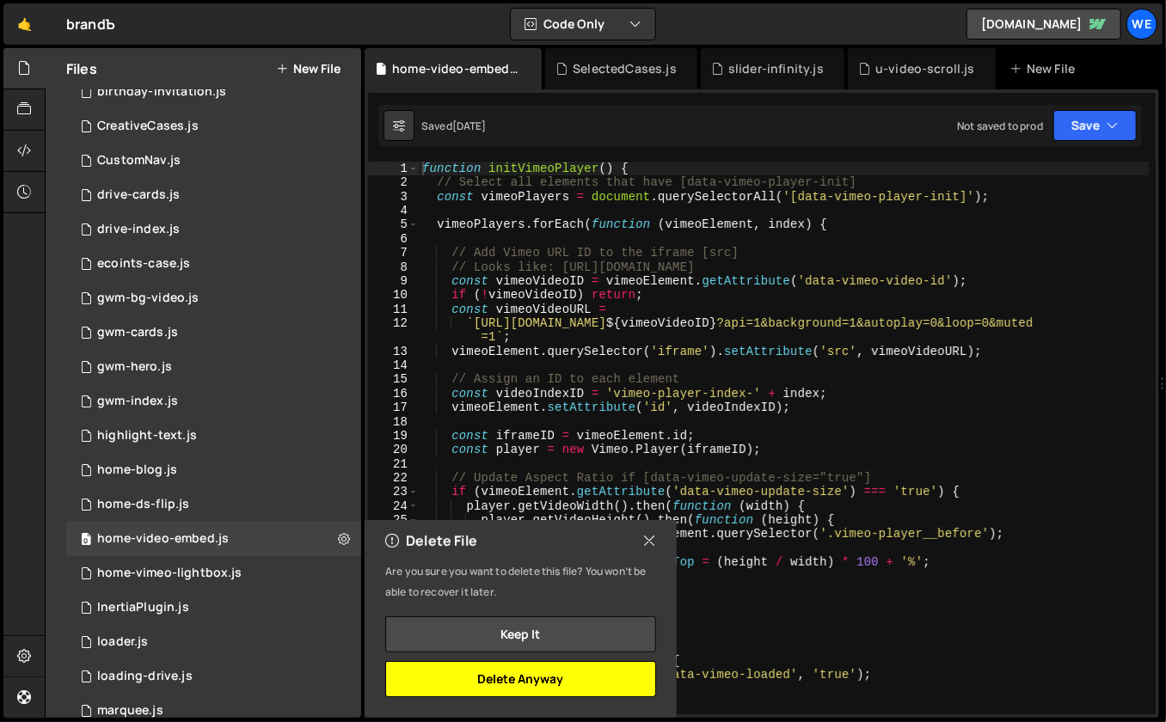
click at [567, 678] on button "Delete Anyway" at bounding box center [520, 679] width 271 height 36
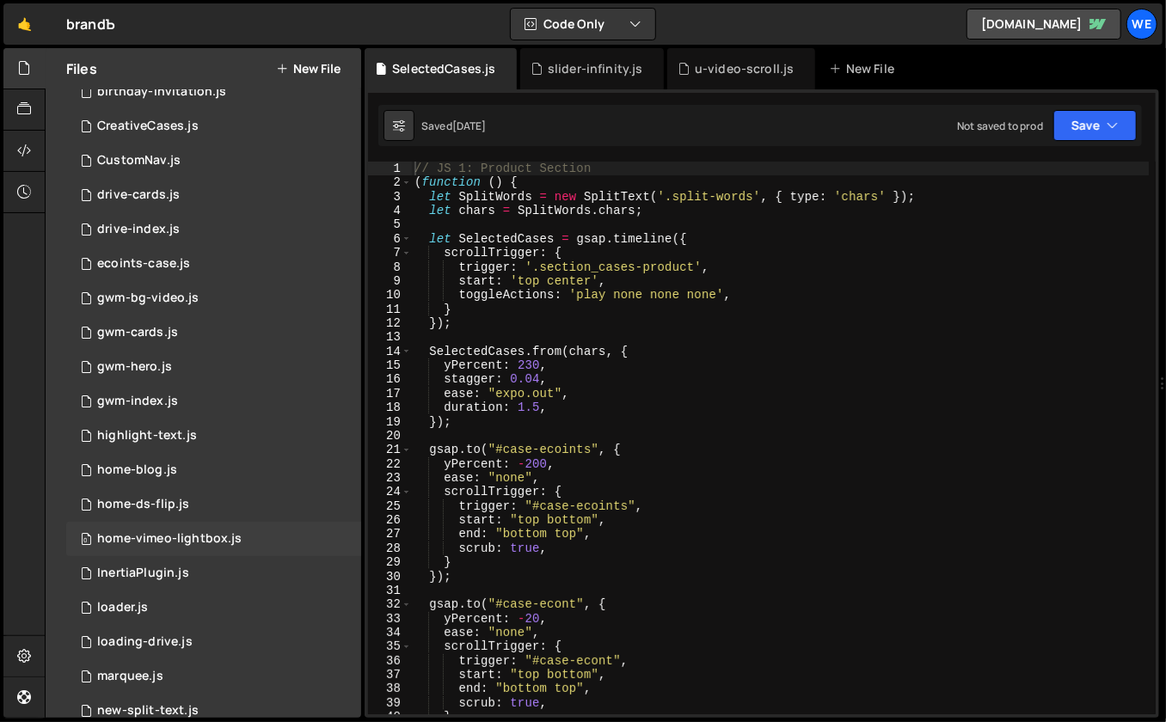
click at [309, 537] on div "0 home-vimeo-lightbox.js 0" at bounding box center [213, 539] width 295 height 34
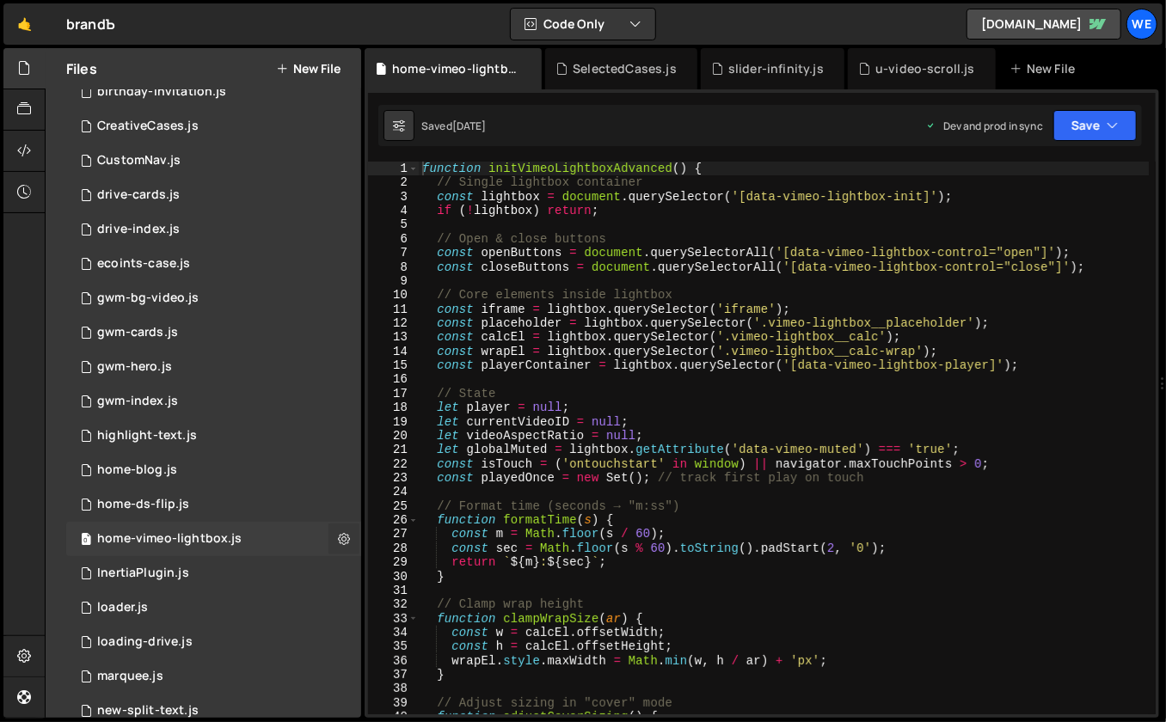
click at [340, 534] on icon at bounding box center [344, 539] width 12 height 16
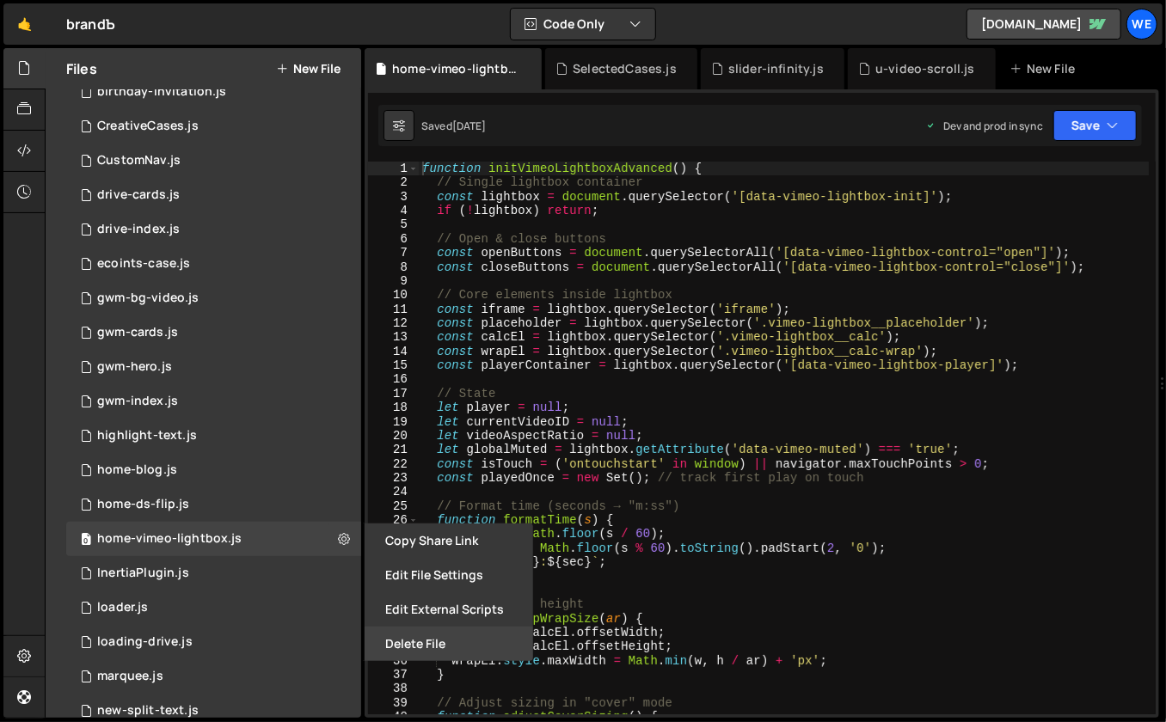
click at [447, 646] on button "Delete File" at bounding box center [449, 644] width 169 height 34
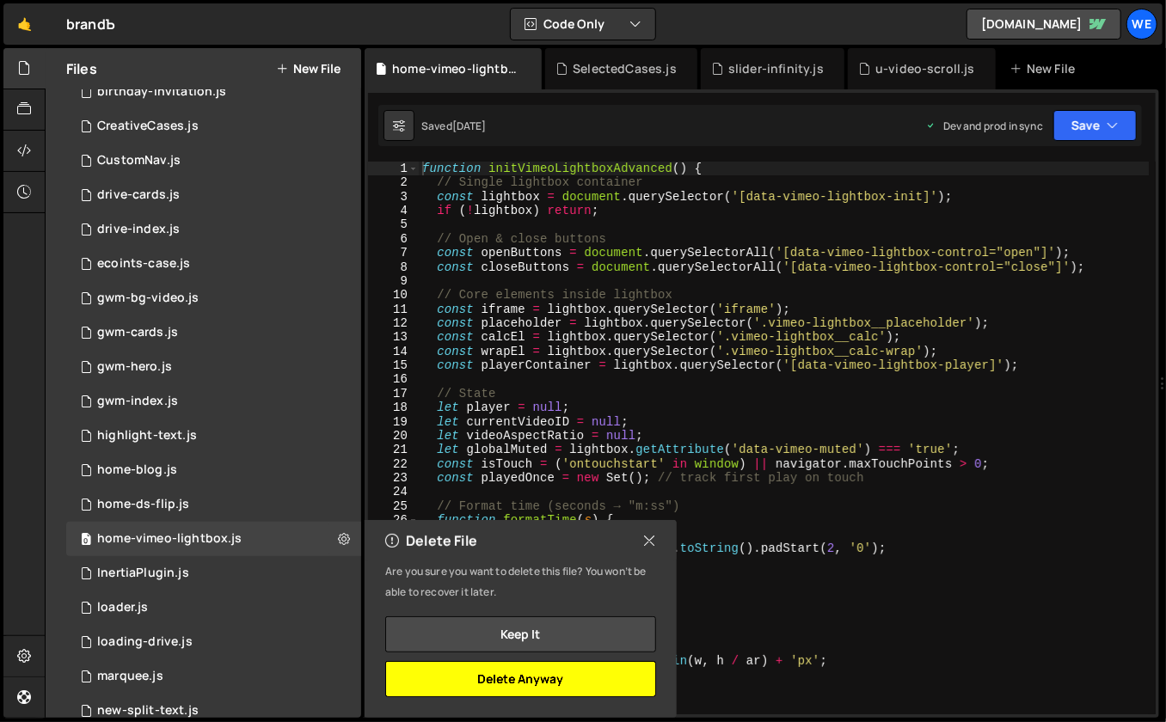
click at [532, 673] on button "Delete Anyway" at bounding box center [520, 679] width 271 height 36
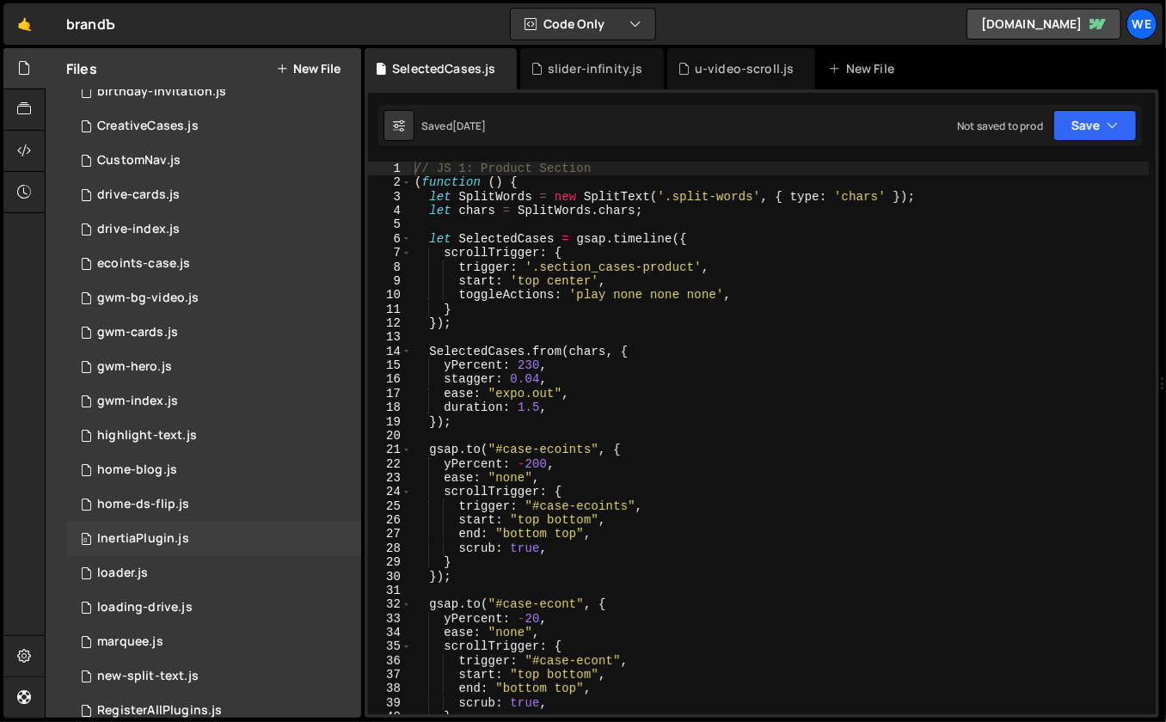
click at [295, 531] on div "0 InertiaPlugin.js 0" at bounding box center [213, 539] width 295 height 34
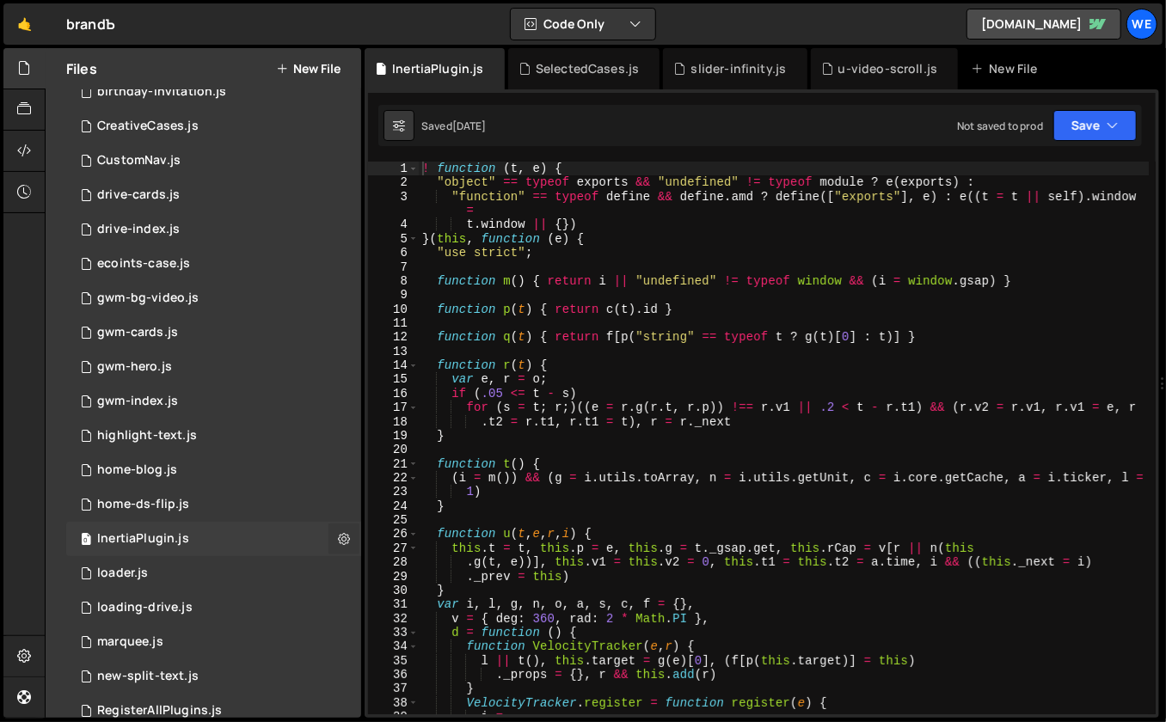
click at [338, 536] on icon at bounding box center [344, 539] width 12 height 16
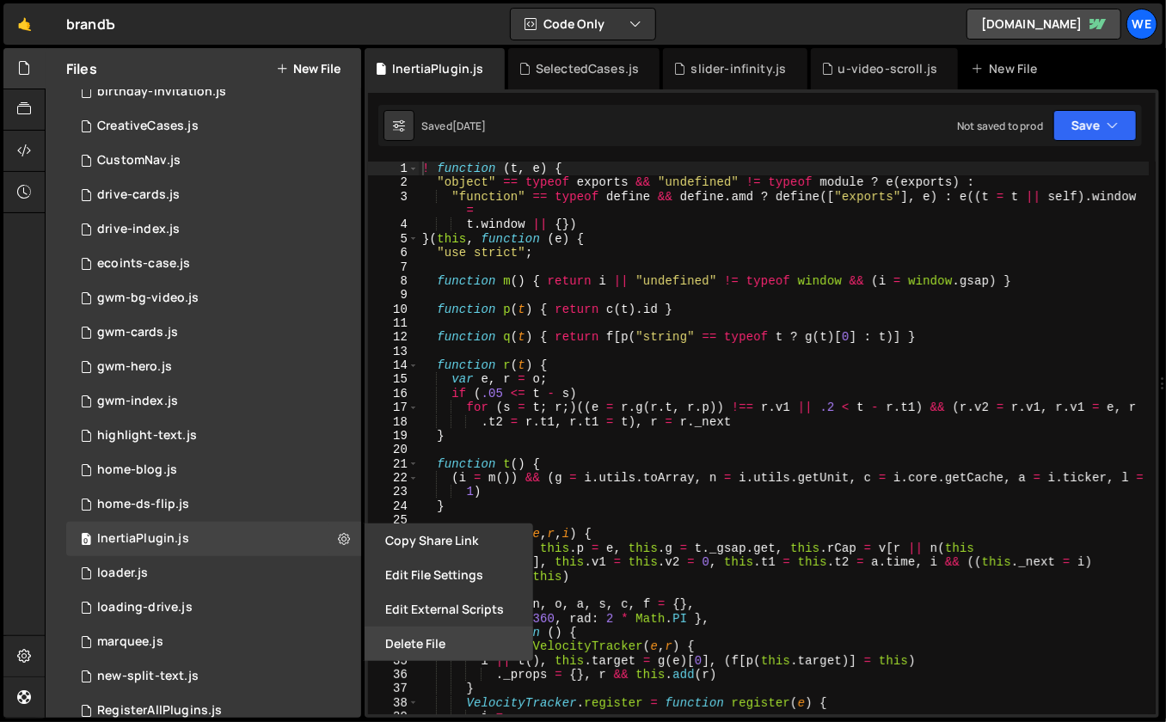
click at [434, 650] on button "Delete File" at bounding box center [449, 644] width 169 height 34
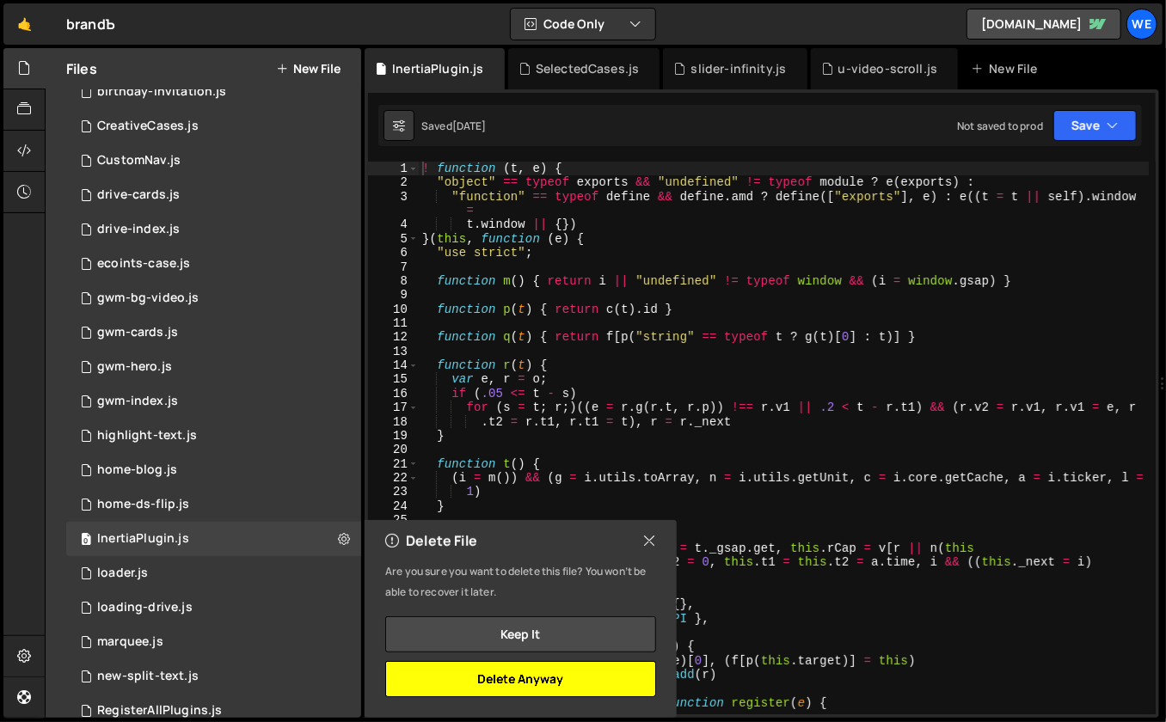
click at [493, 673] on button "Delete Anyway" at bounding box center [520, 679] width 271 height 36
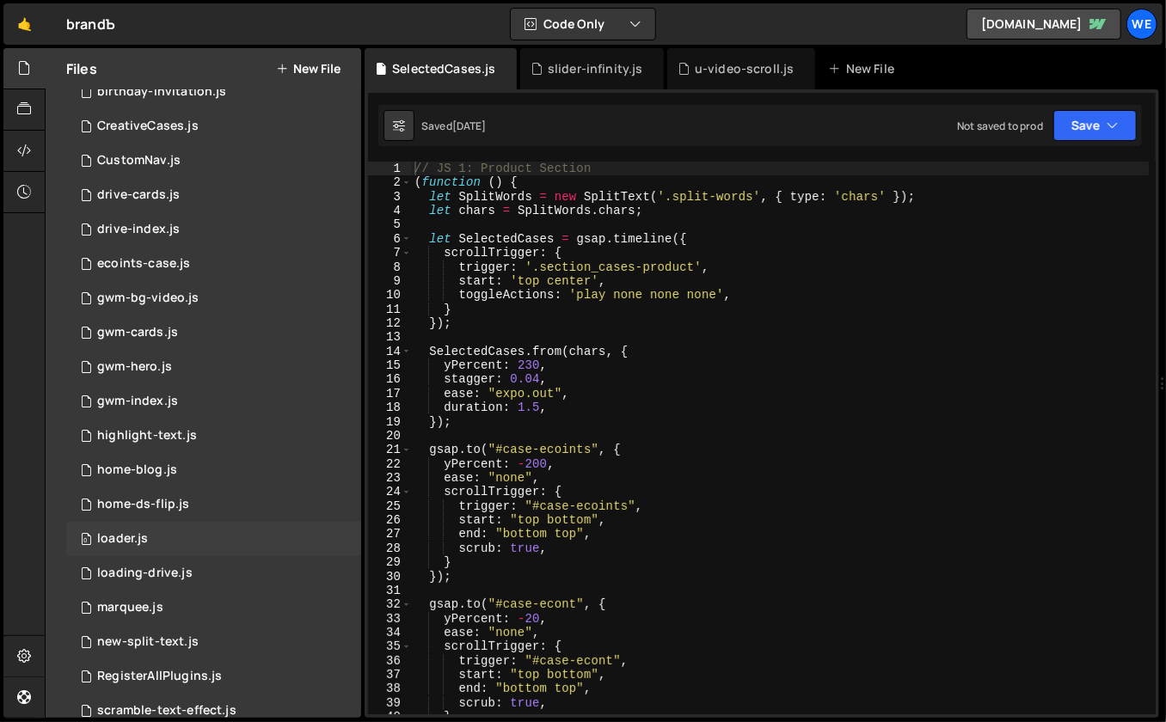
click at [274, 535] on div "0 loader.js 0" at bounding box center [213, 539] width 295 height 34
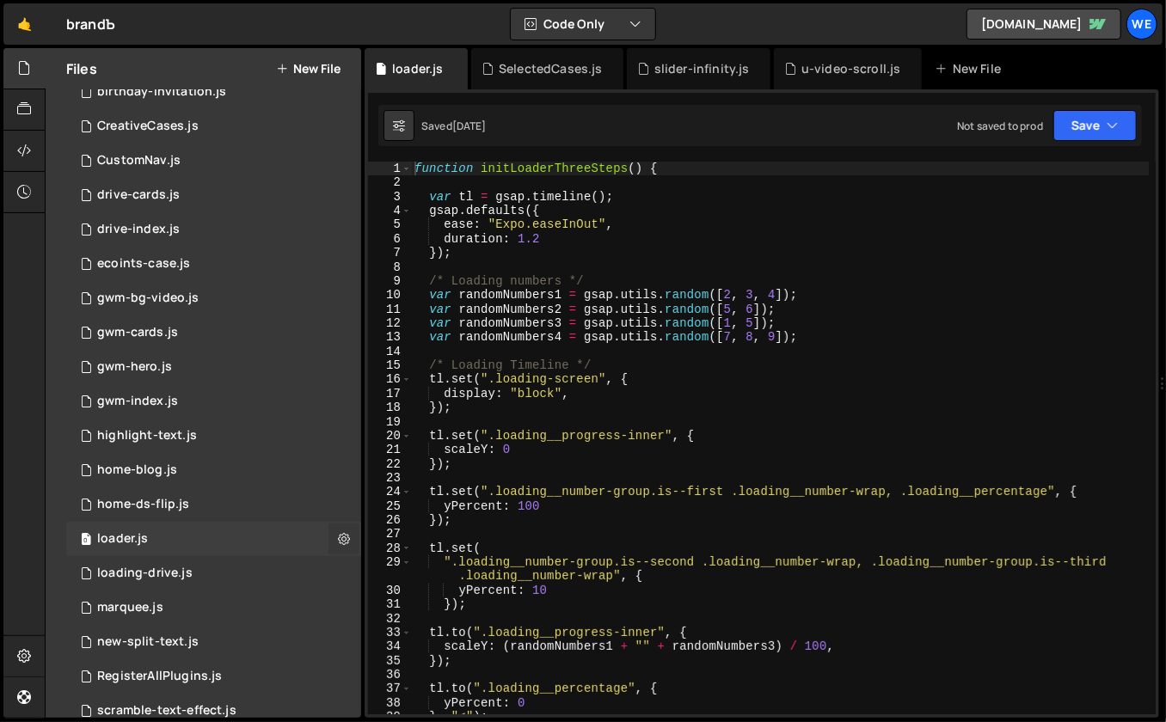
click at [338, 536] on icon at bounding box center [344, 539] width 12 height 16
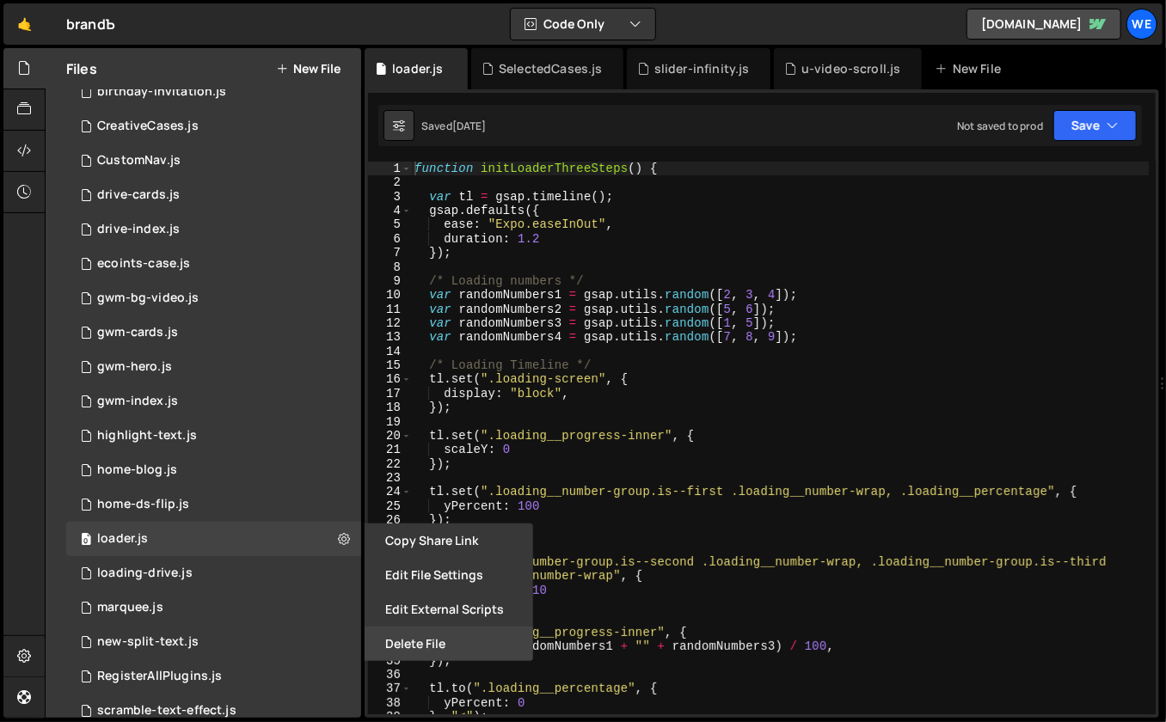
click at [443, 647] on button "Delete File" at bounding box center [449, 644] width 169 height 34
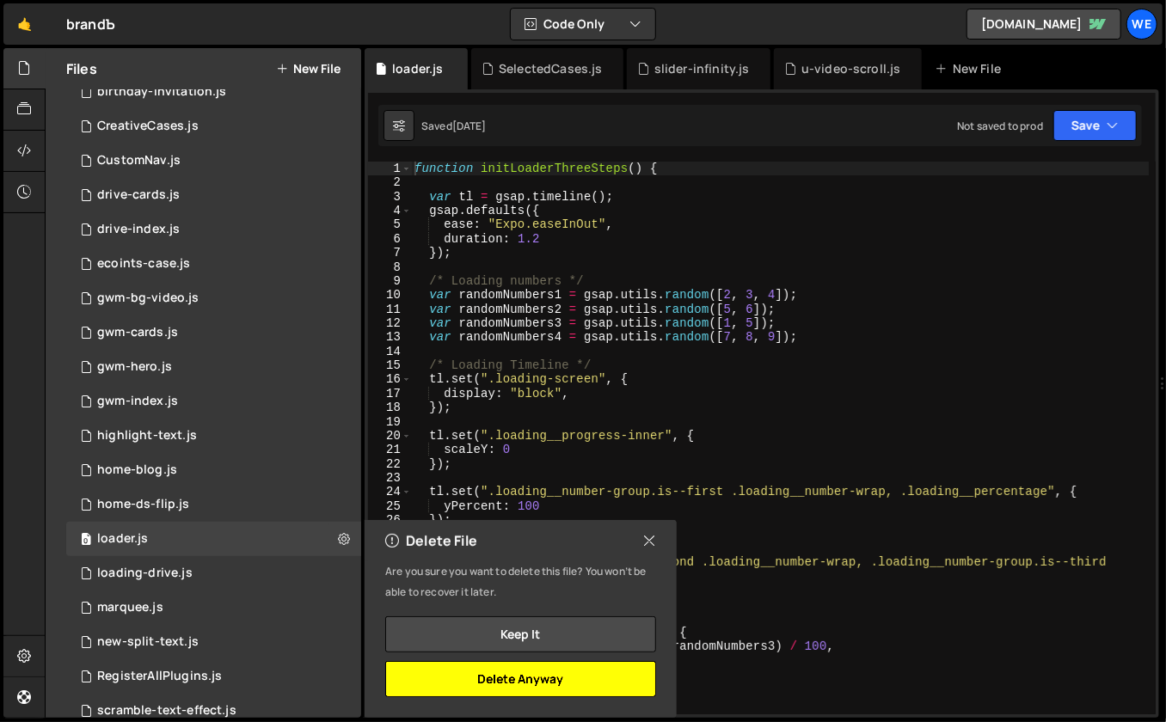
click at [477, 675] on button "Delete Anyway" at bounding box center [520, 679] width 271 height 36
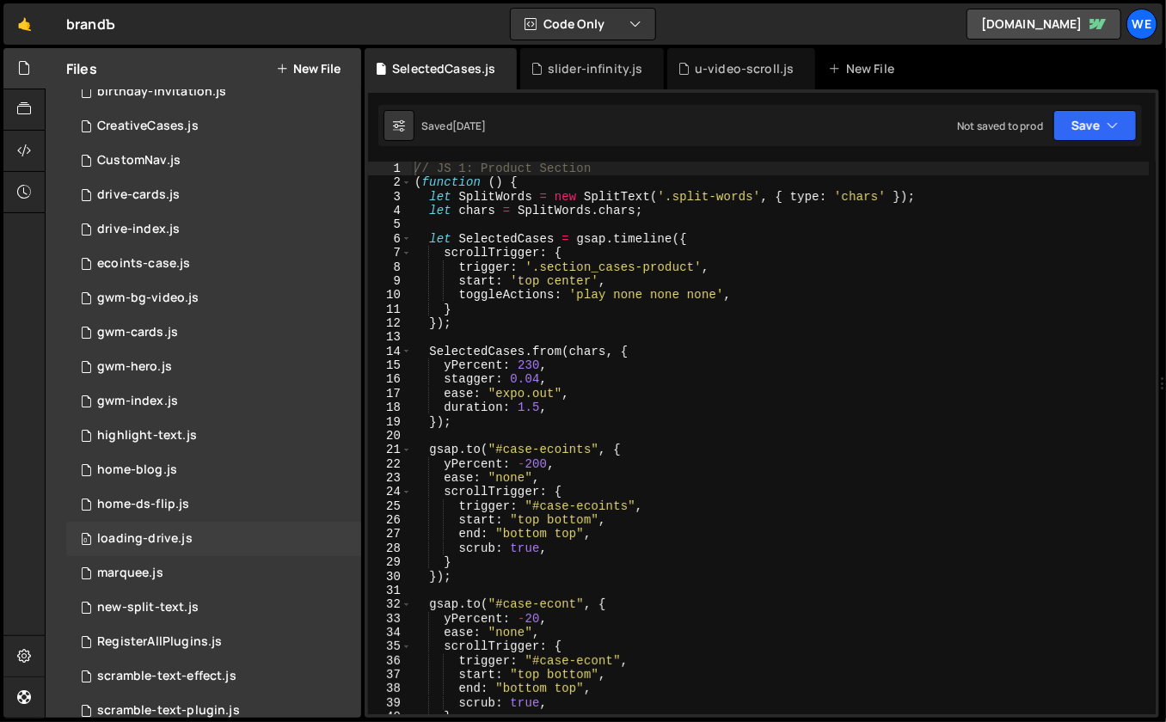
click at [322, 535] on div "0 loading-drive.js 0" at bounding box center [213, 539] width 295 height 34
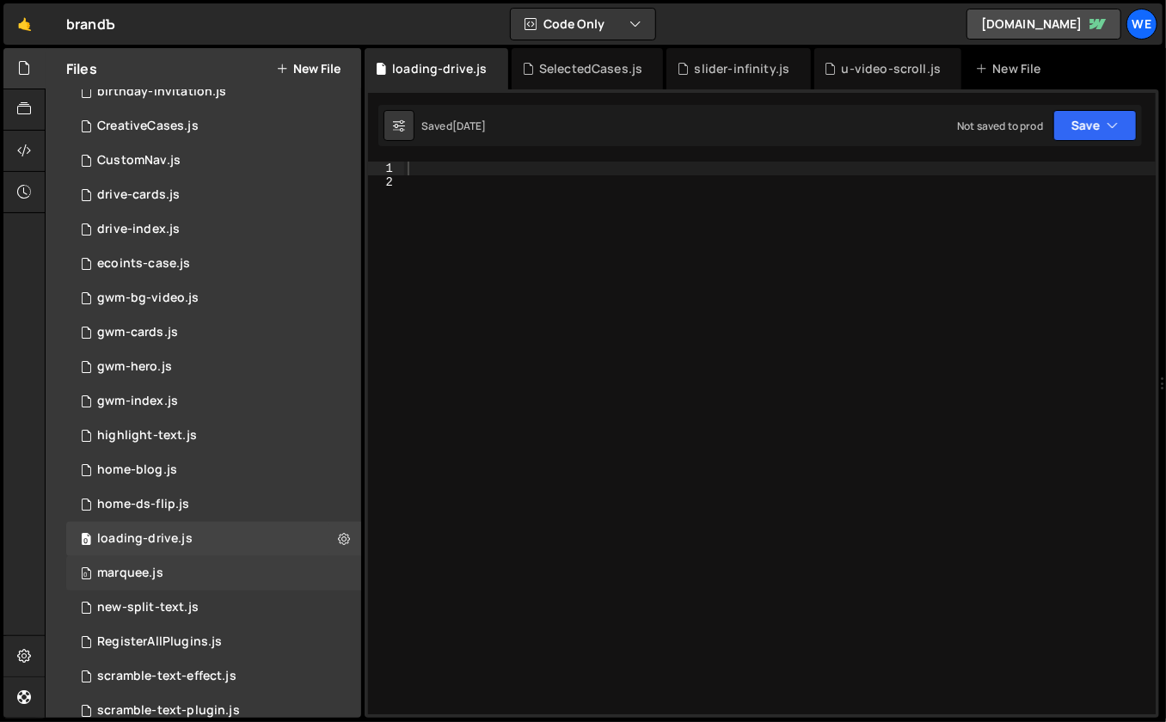
click at [294, 559] on div "0 marquee.js 0" at bounding box center [213, 573] width 295 height 34
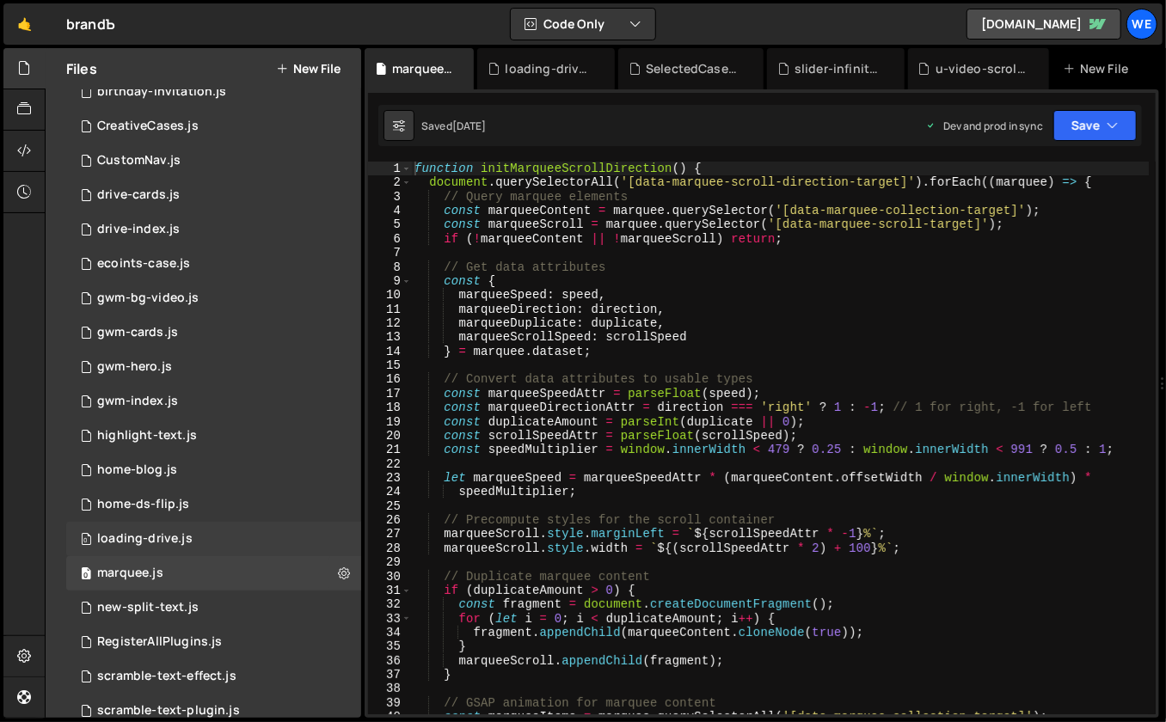
click at [286, 530] on div "0 loading-drive.js 0" at bounding box center [213, 539] width 295 height 34
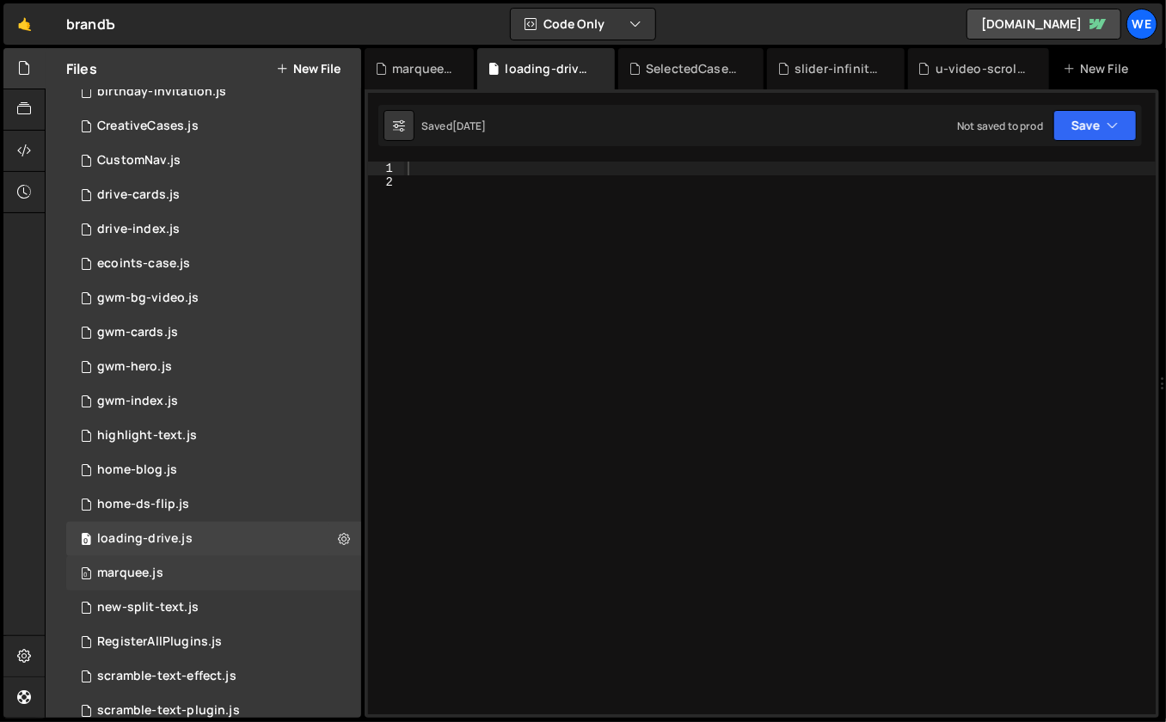
click at [304, 575] on div "0 marquee.js 0" at bounding box center [213, 573] width 295 height 34
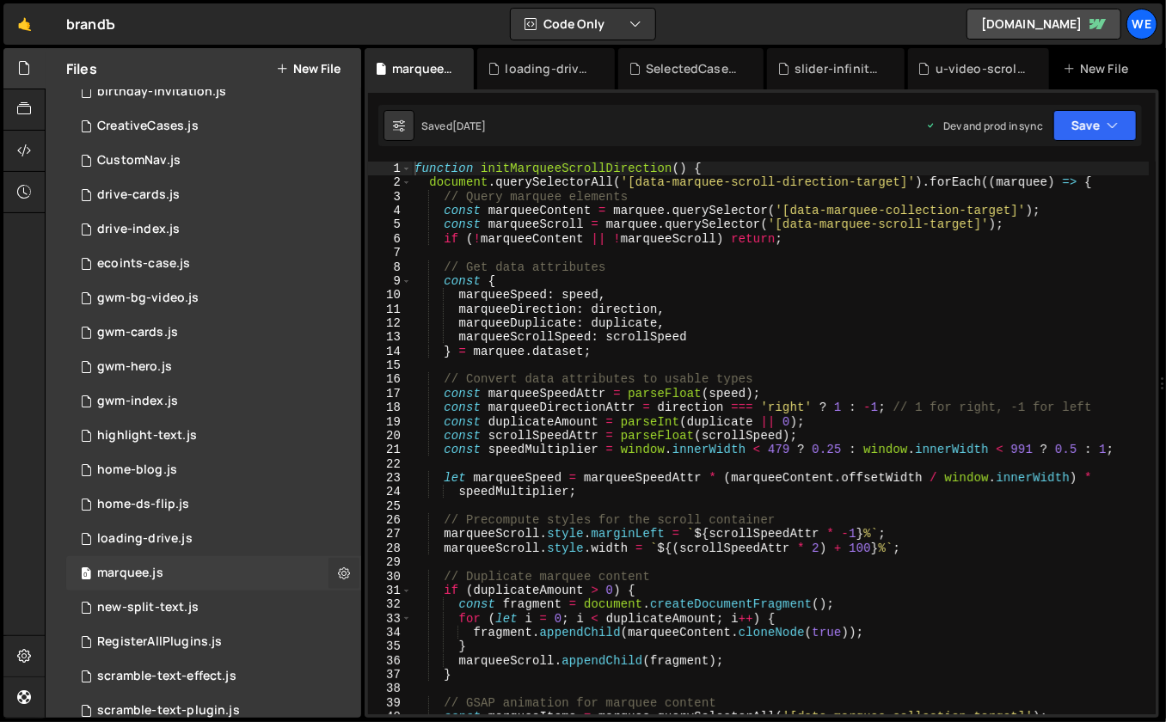
click at [329, 571] on button at bounding box center [344, 573] width 31 height 31
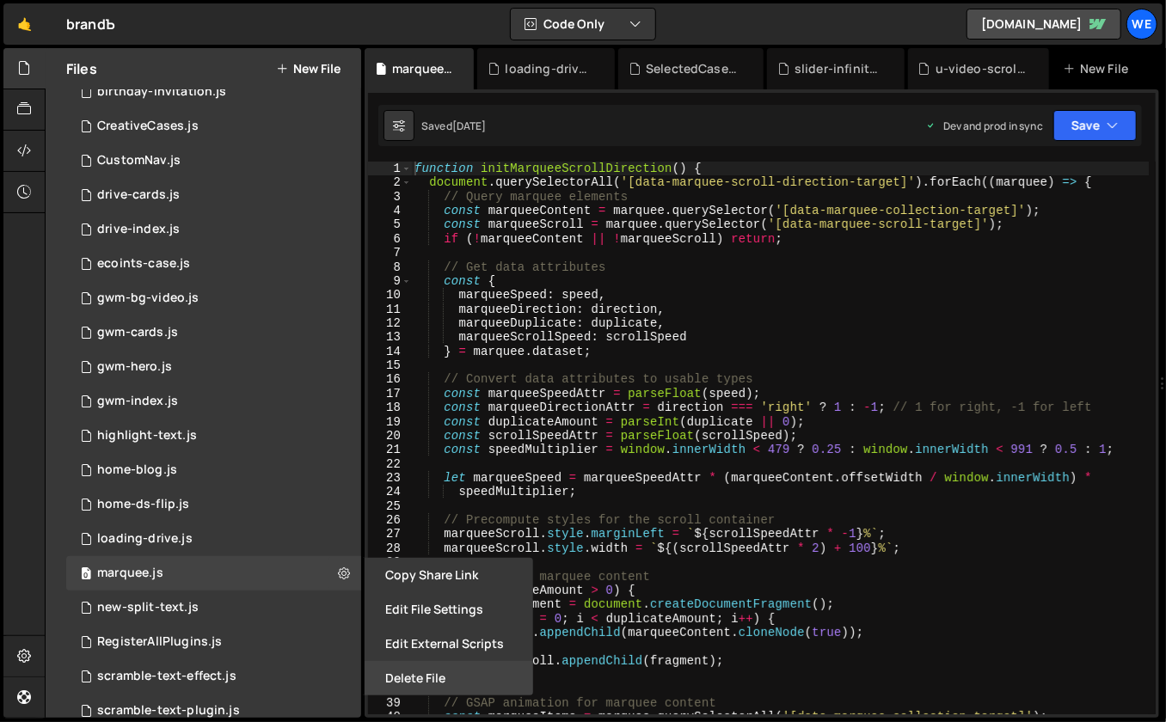
click at [391, 673] on button "Delete File" at bounding box center [449, 678] width 169 height 34
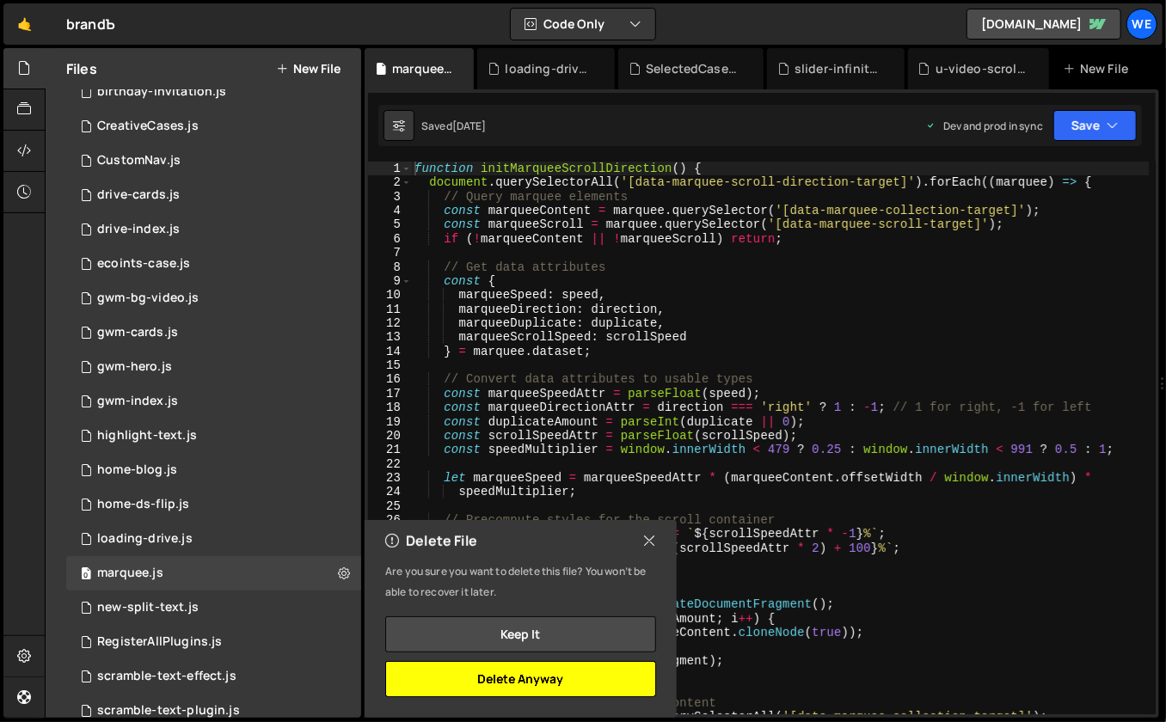
click at [498, 670] on button "Delete Anyway" at bounding box center [520, 679] width 271 height 36
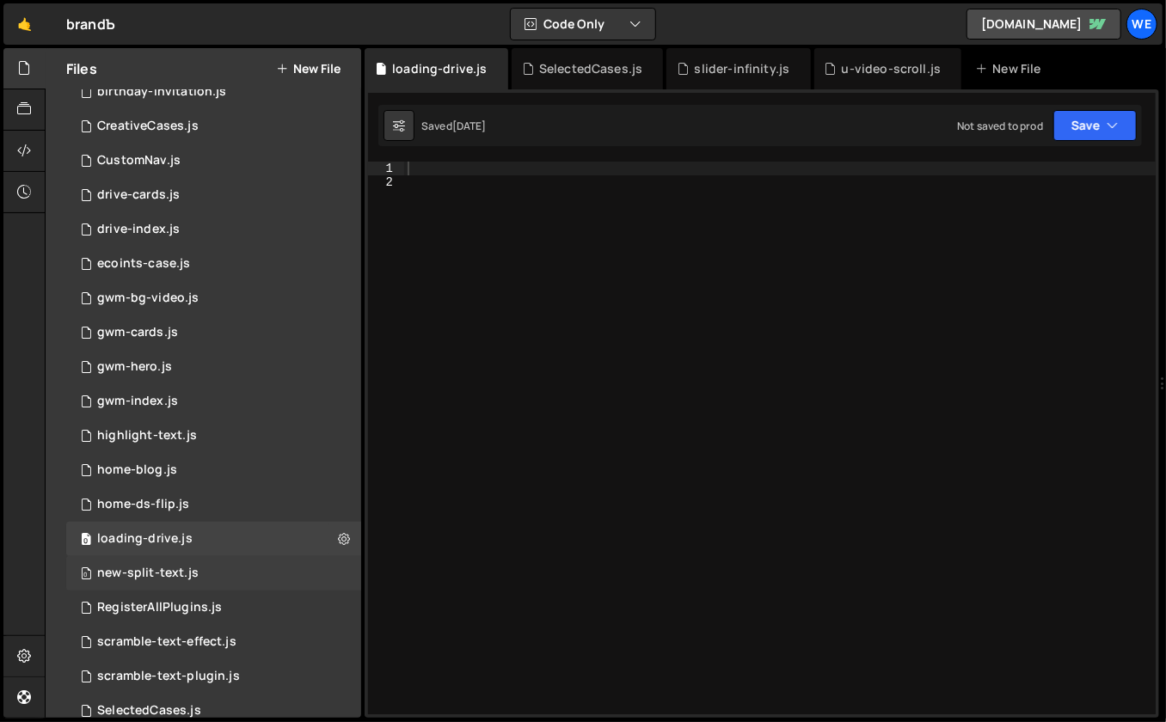
click at [312, 564] on div "0 new-split-text.js 0" at bounding box center [213, 573] width 295 height 34
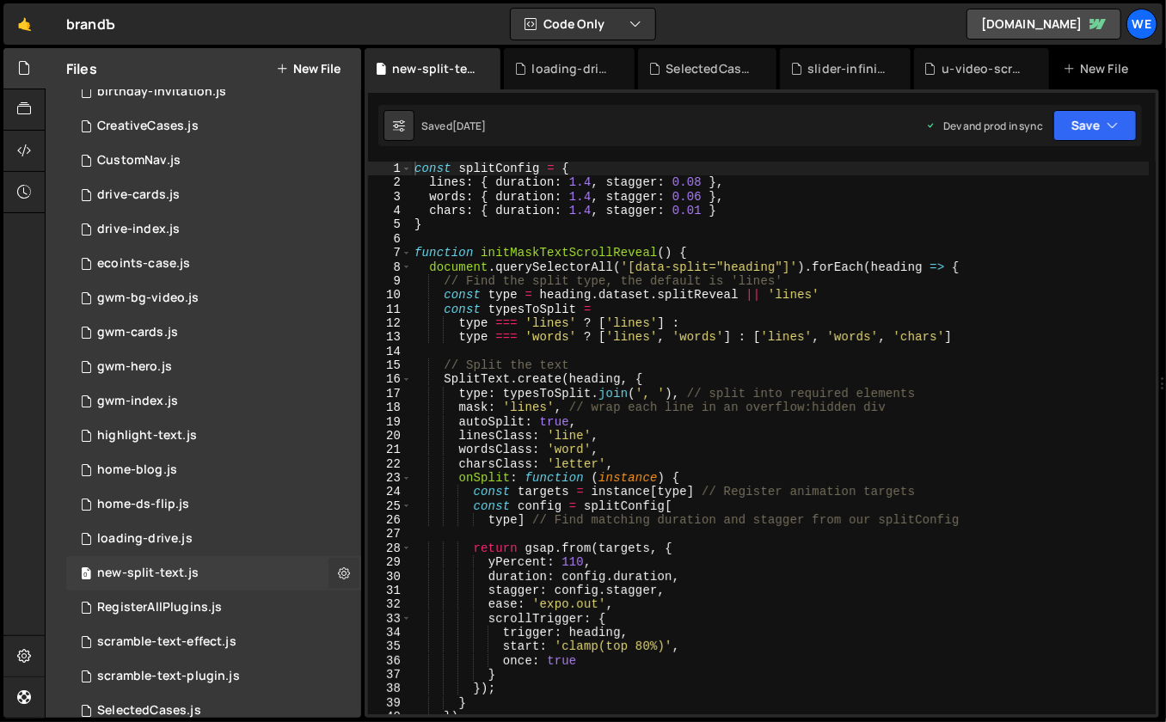
click at [340, 571] on icon at bounding box center [344, 573] width 12 height 16
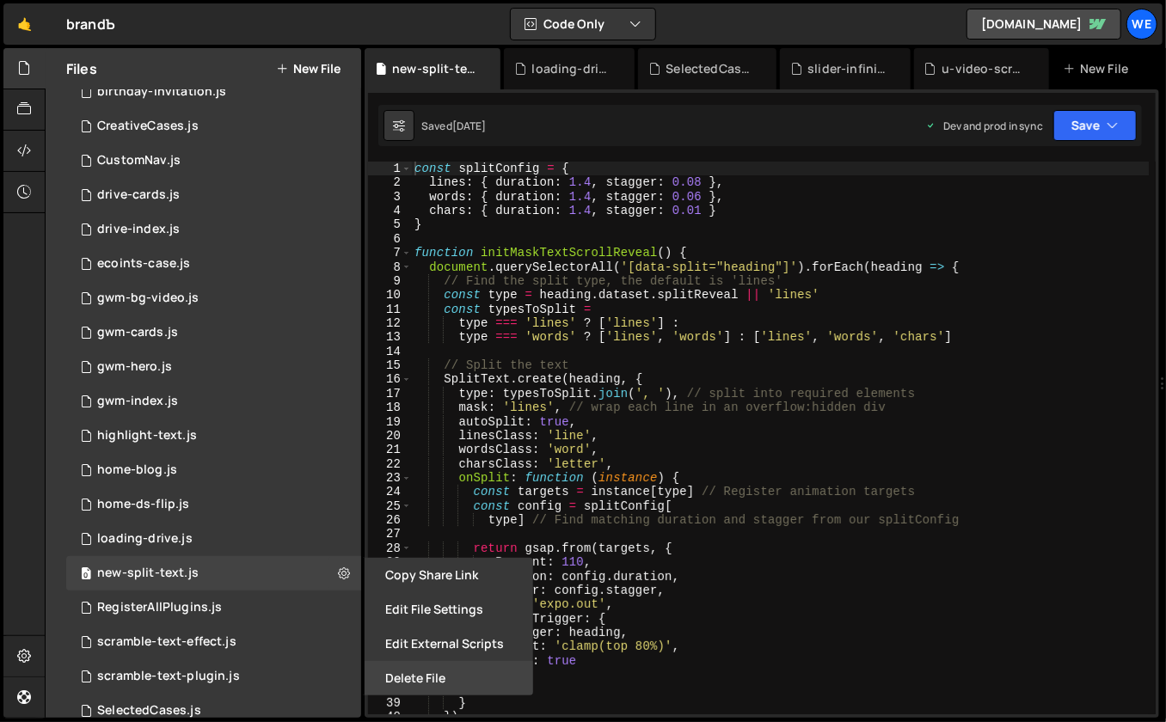
click at [390, 673] on button "Delete File" at bounding box center [449, 678] width 169 height 34
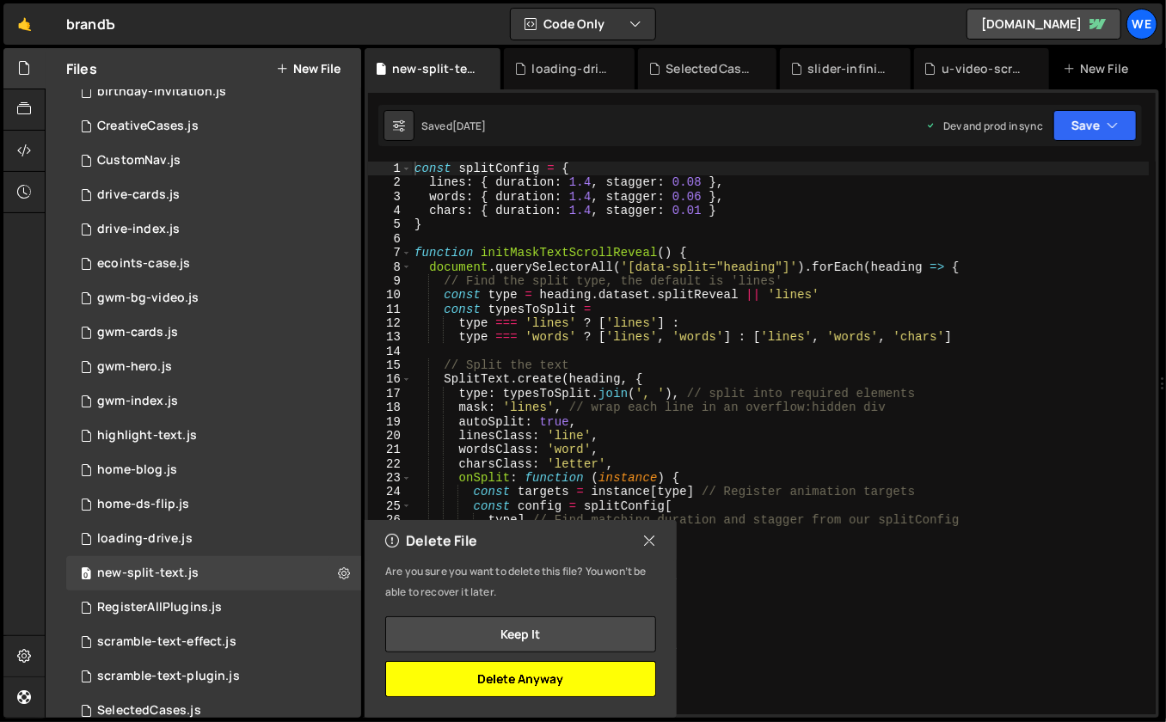
click at [448, 677] on button "Delete Anyway" at bounding box center [520, 679] width 271 height 36
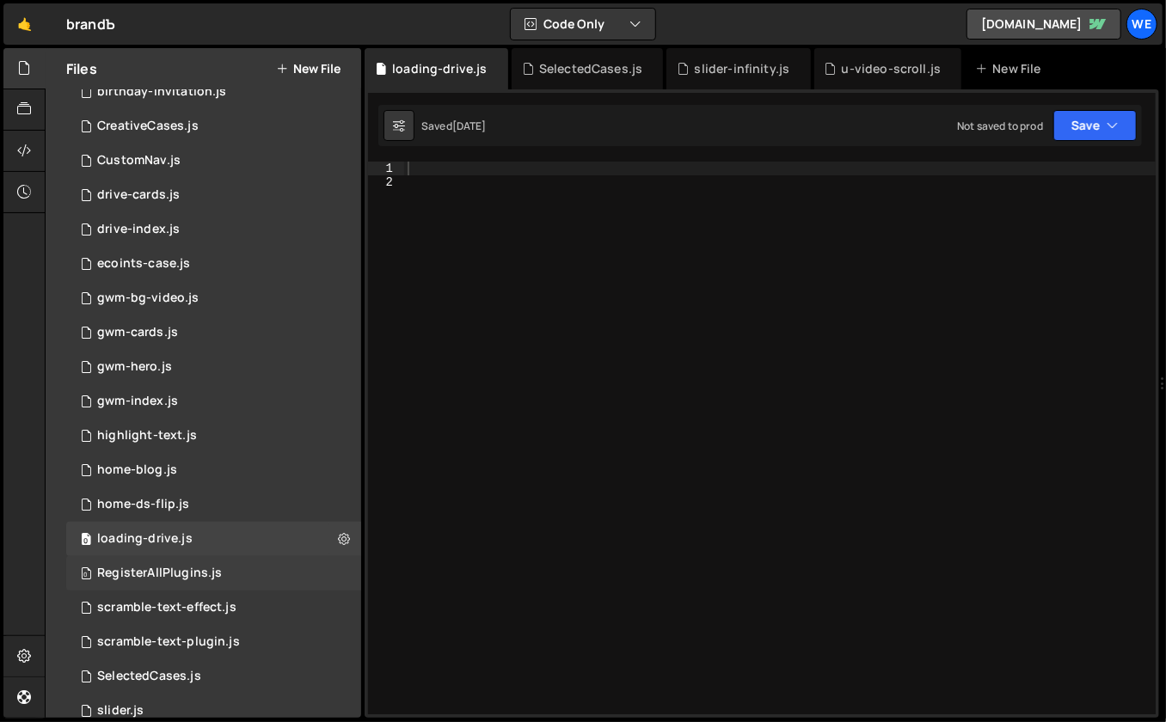
click at [297, 564] on div "0 RegisterAllPlugins.js 0" at bounding box center [213, 573] width 295 height 34
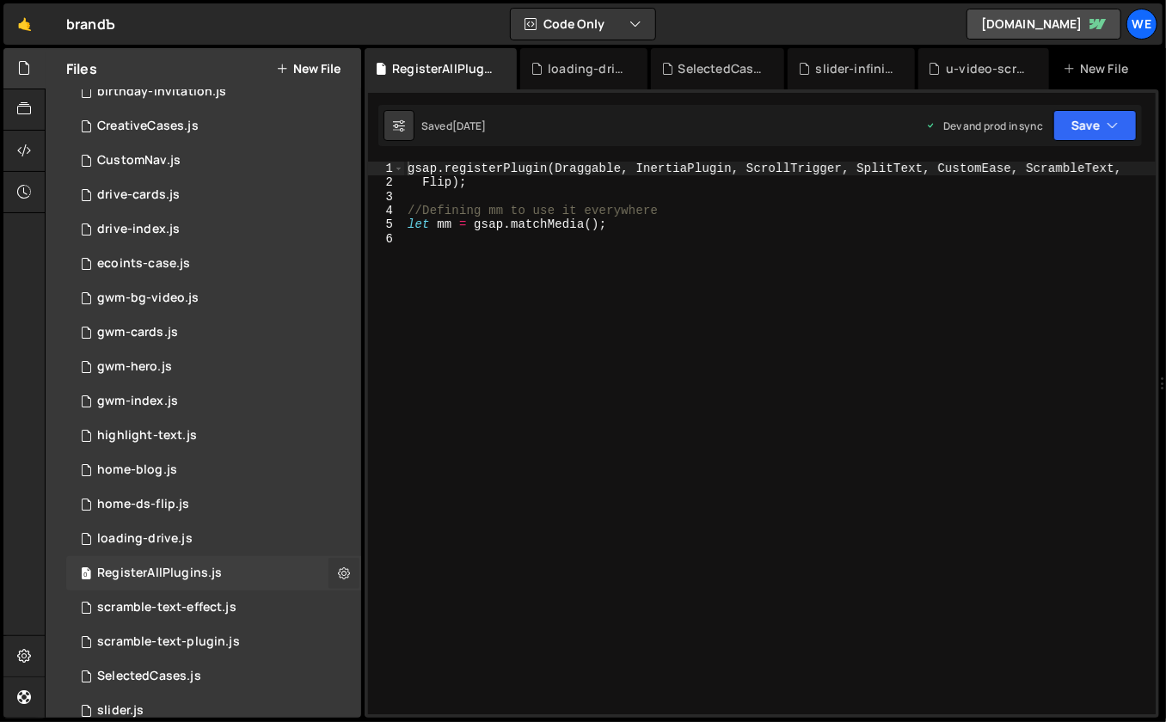
click at [338, 573] on icon at bounding box center [344, 573] width 12 height 16
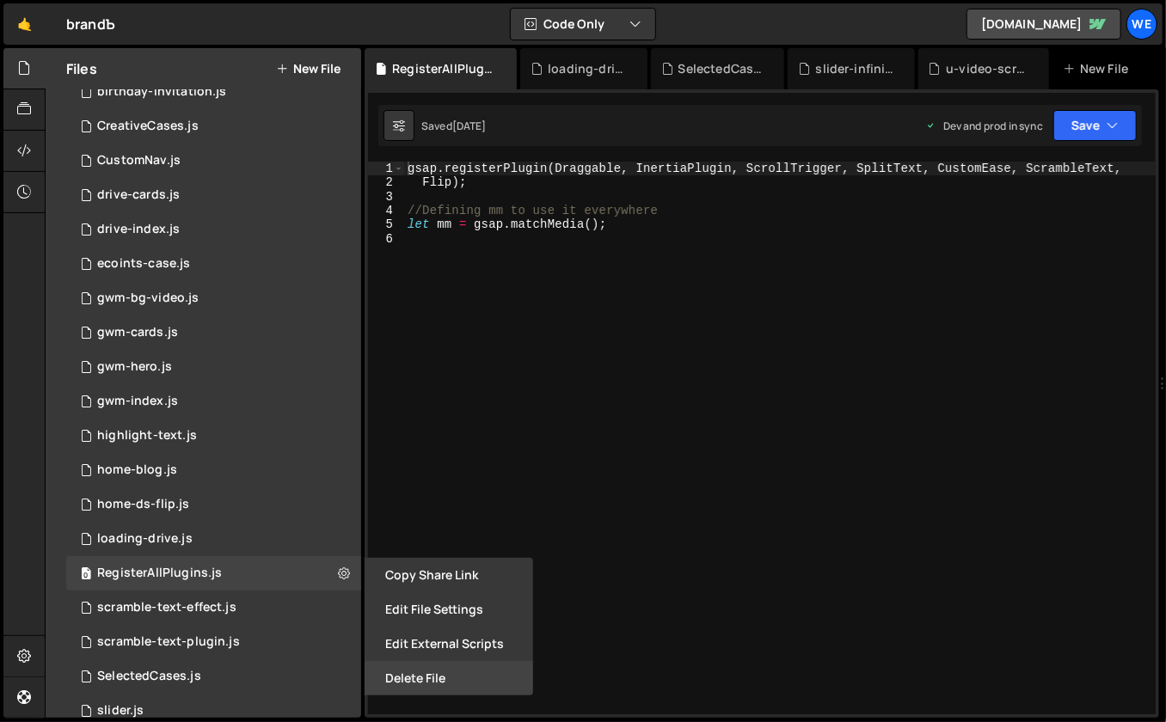
click at [419, 683] on button "Delete File" at bounding box center [449, 678] width 169 height 34
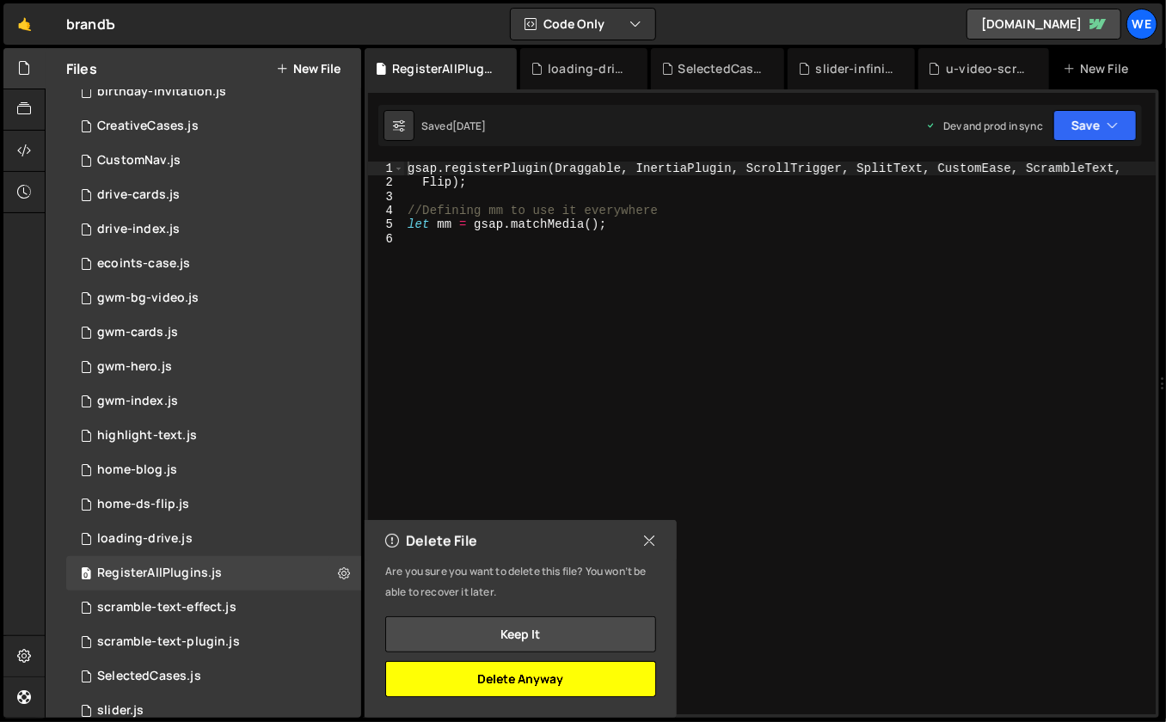
click at [447, 683] on button "Delete Anyway" at bounding box center [520, 679] width 271 height 36
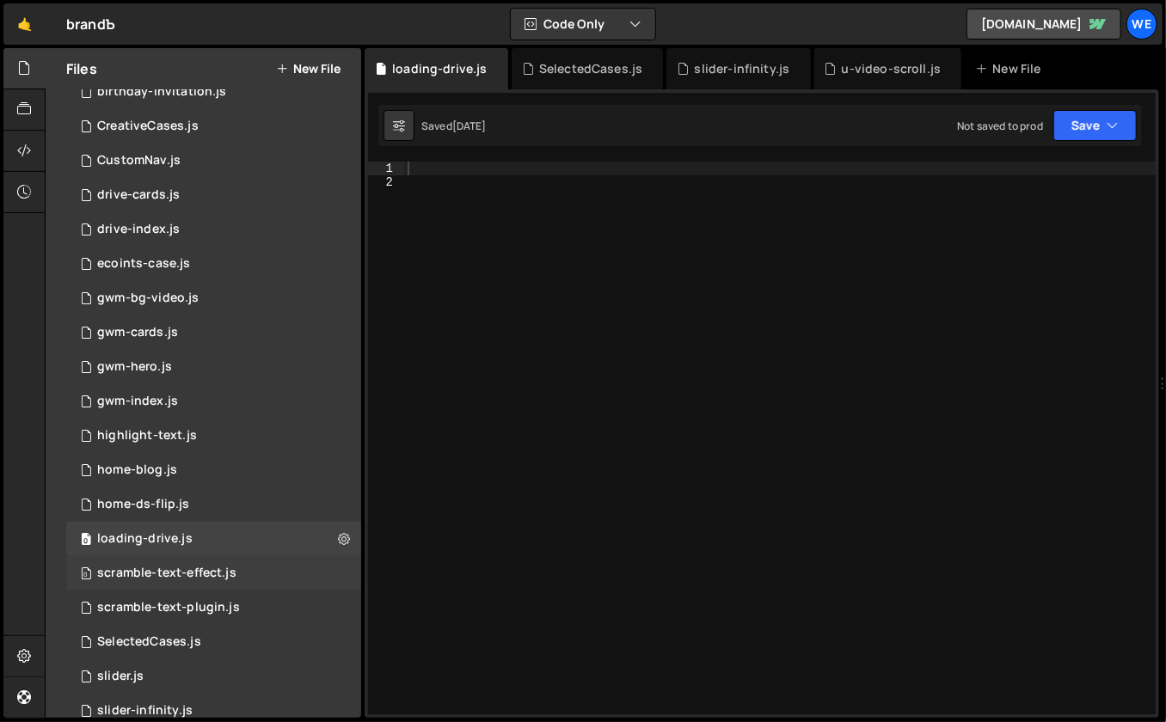
click at [278, 567] on div "0 scramble-text-effect.js 0" at bounding box center [213, 573] width 295 height 34
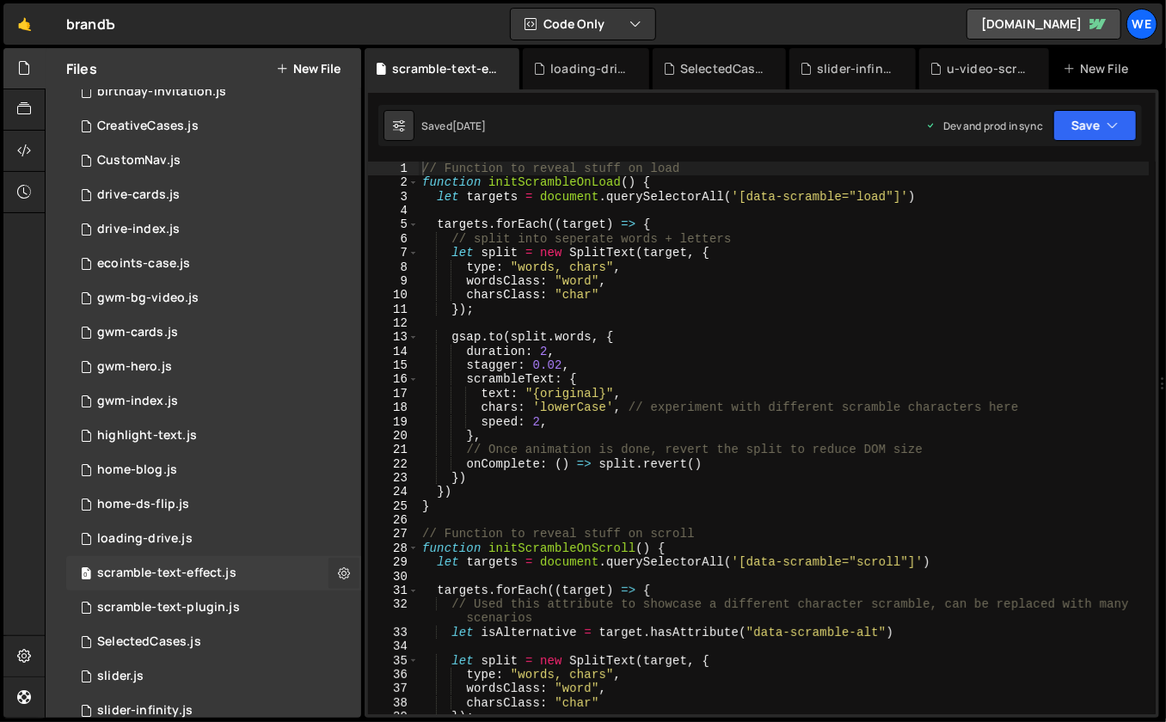
click at [338, 572] on icon at bounding box center [344, 573] width 12 height 16
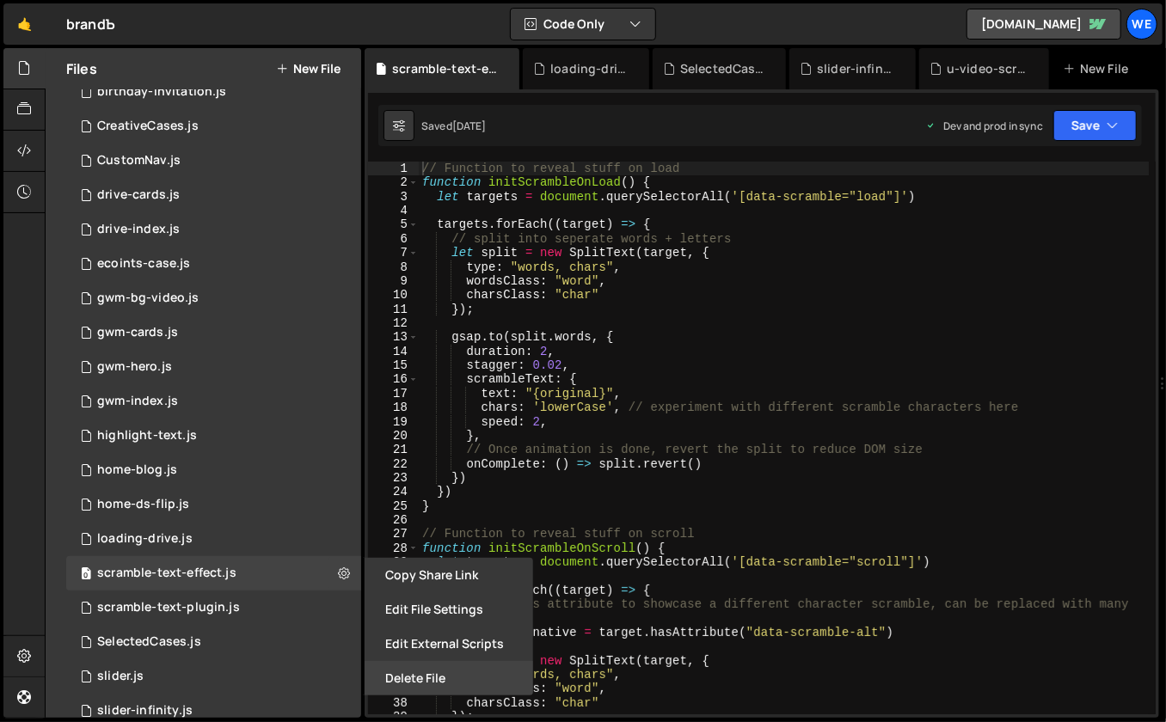
click at [402, 672] on button "Delete File" at bounding box center [449, 678] width 169 height 34
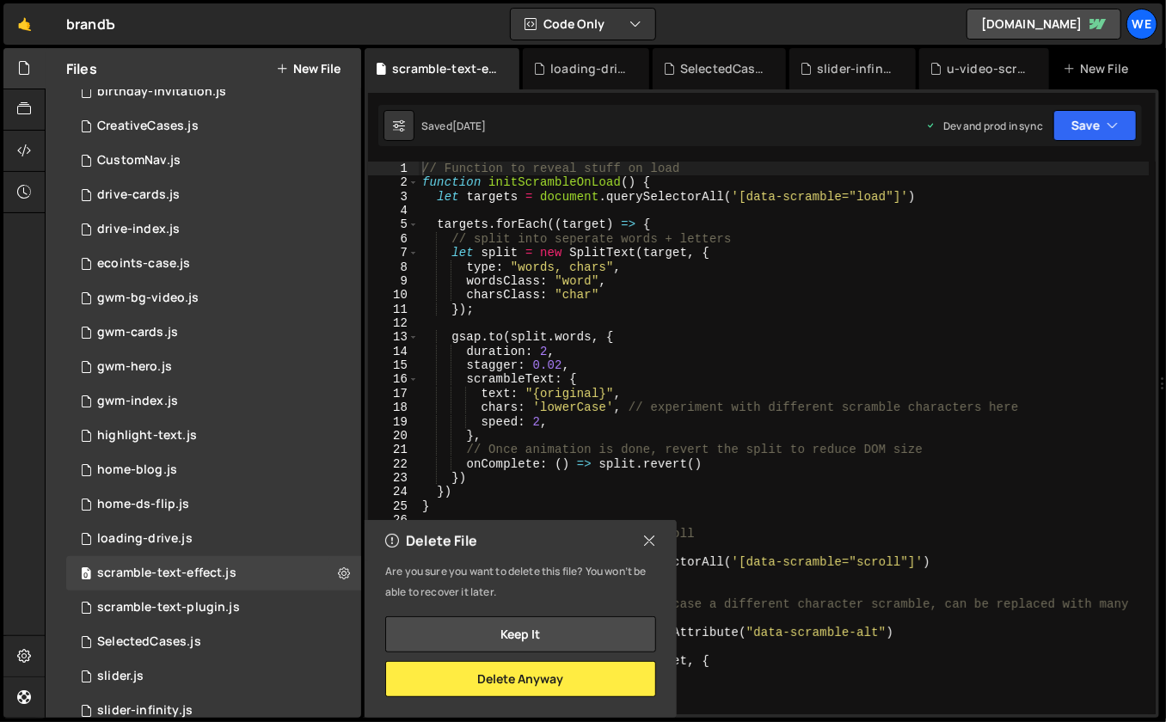
click at [649, 542] on icon at bounding box center [649, 540] width 14 height 19
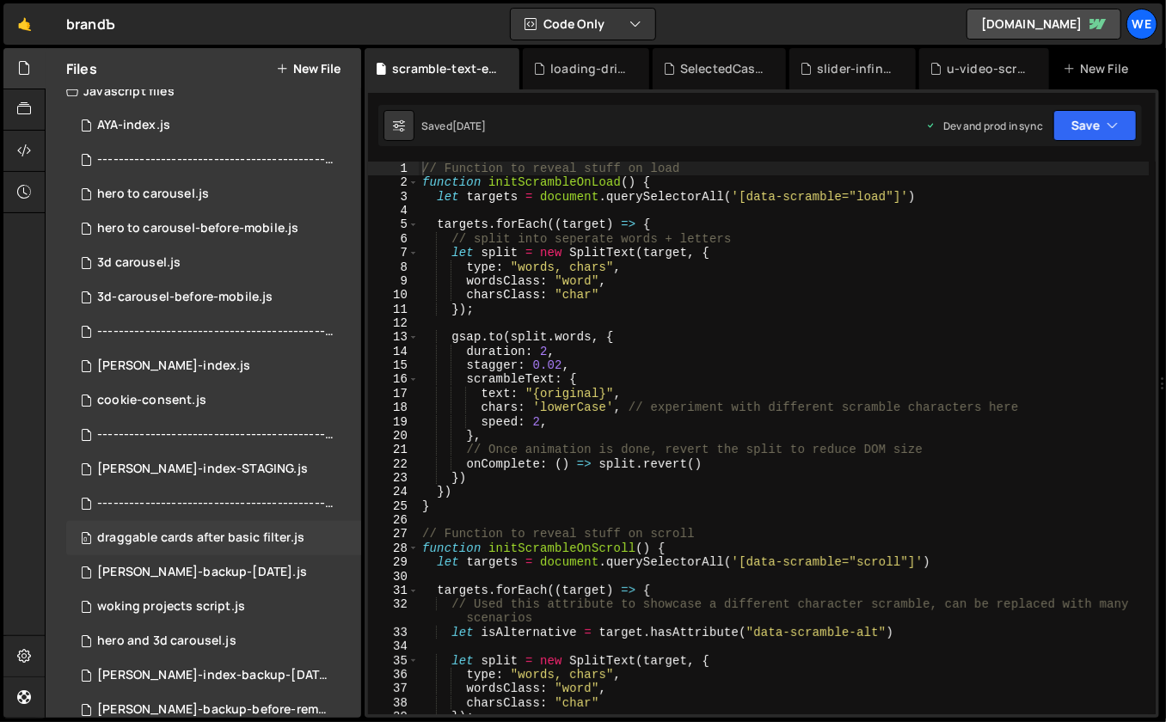
scroll to position [19, 0]
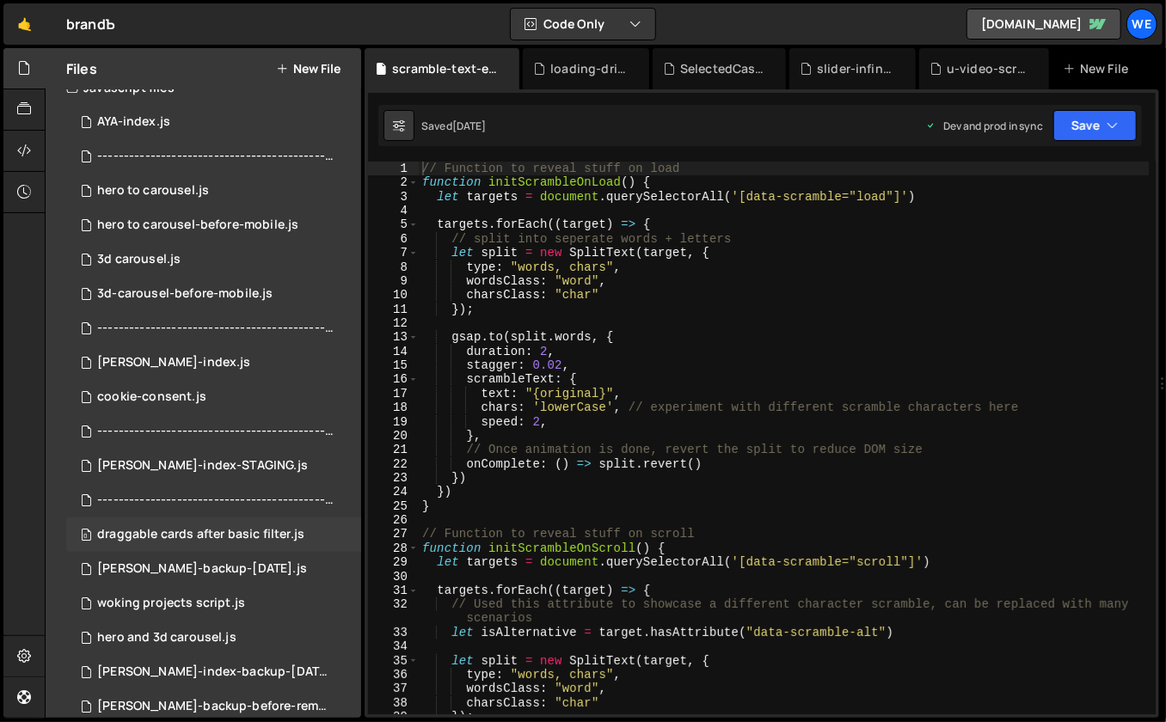
click at [316, 537] on div "0 draggable cards after basic filter.js 0" at bounding box center [213, 535] width 295 height 34
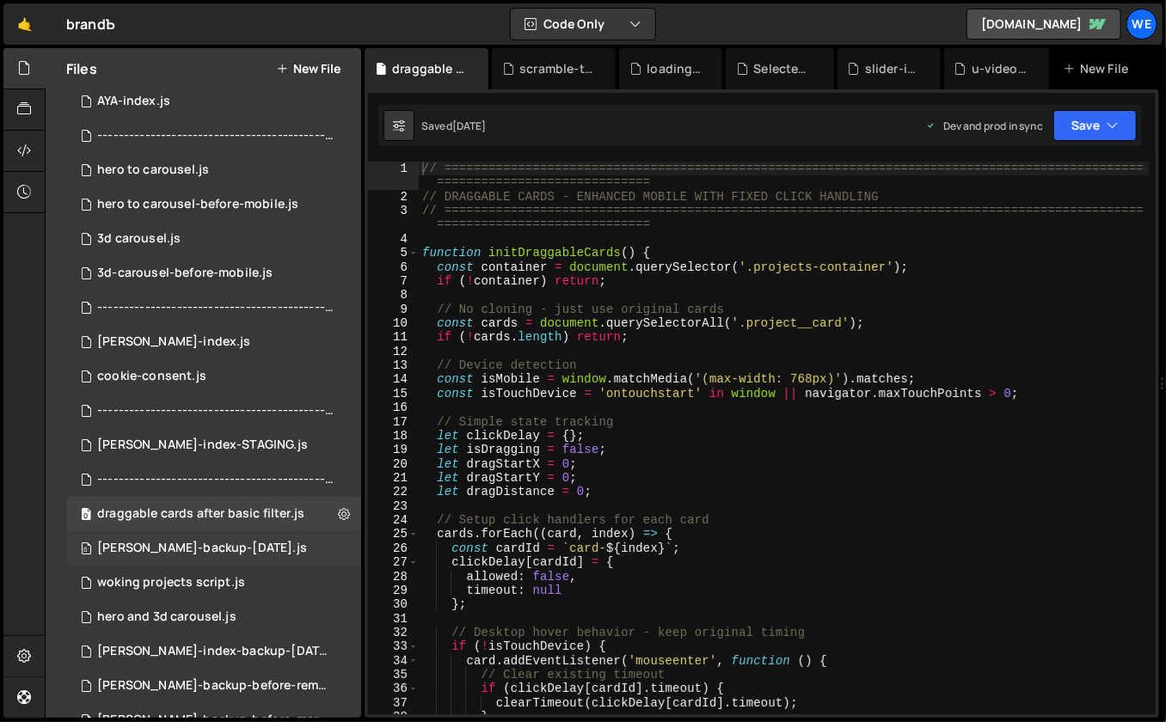
scroll to position [41, 0]
click at [271, 613] on div "0 hero and 3d carousel.js 0" at bounding box center [213, 616] width 295 height 34
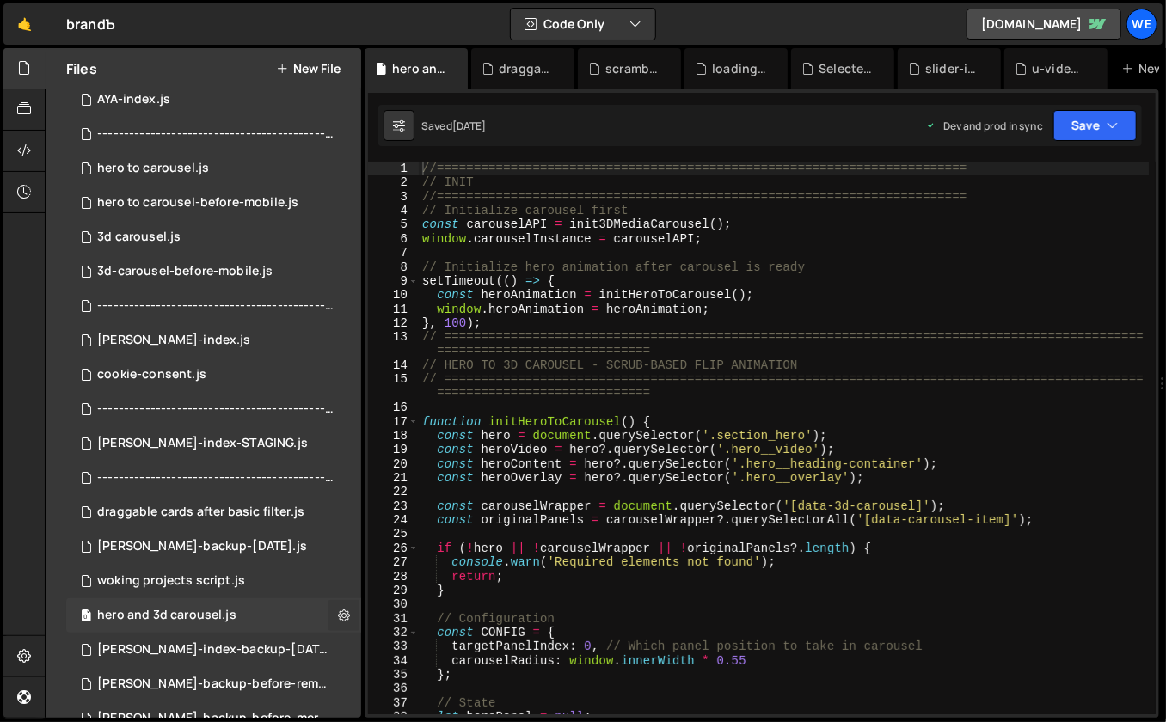
click at [338, 617] on icon at bounding box center [344, 615] width 12 height 16
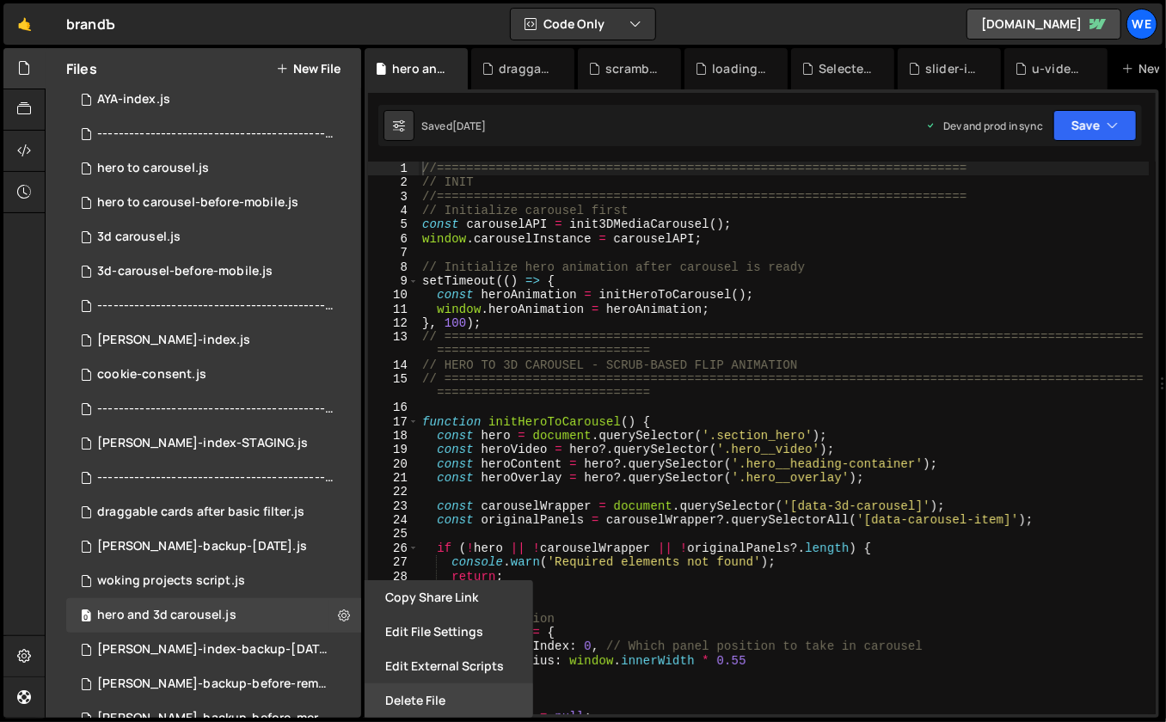
click at [414, 703] on button "Delete File" at bounding box center [449, 701] width 169 height 34
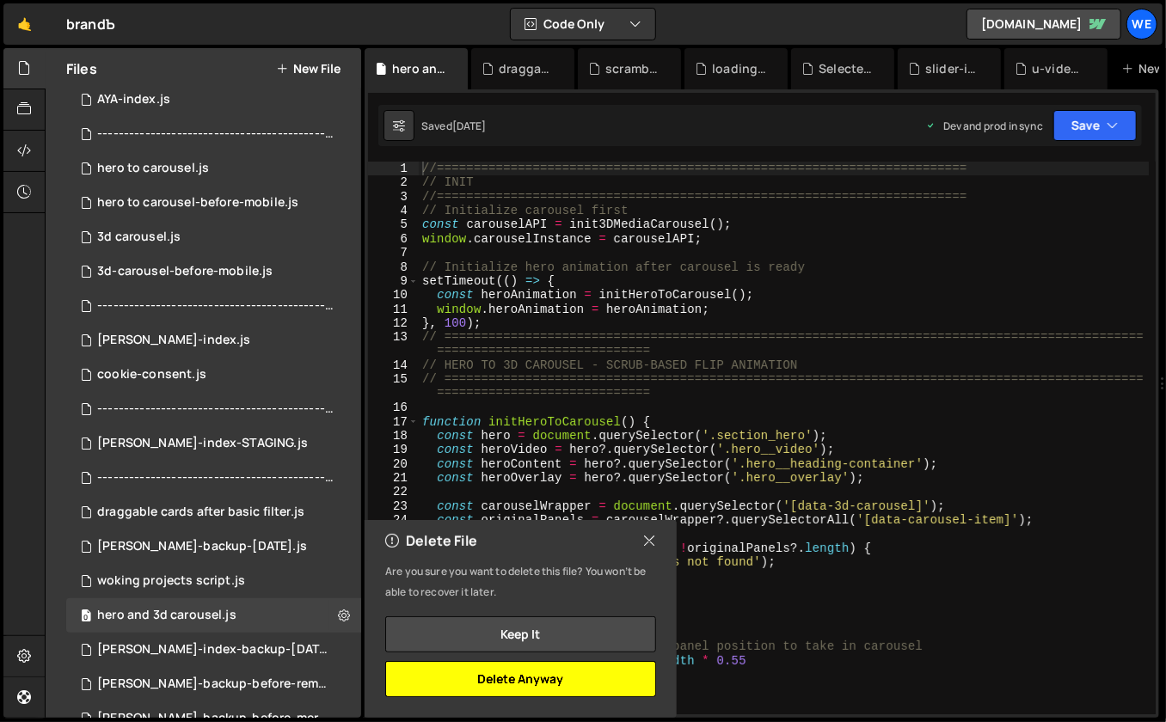
click at [457, 684] on button "Delete Anyway" at bounding box center [520, 679] width 271 height 36
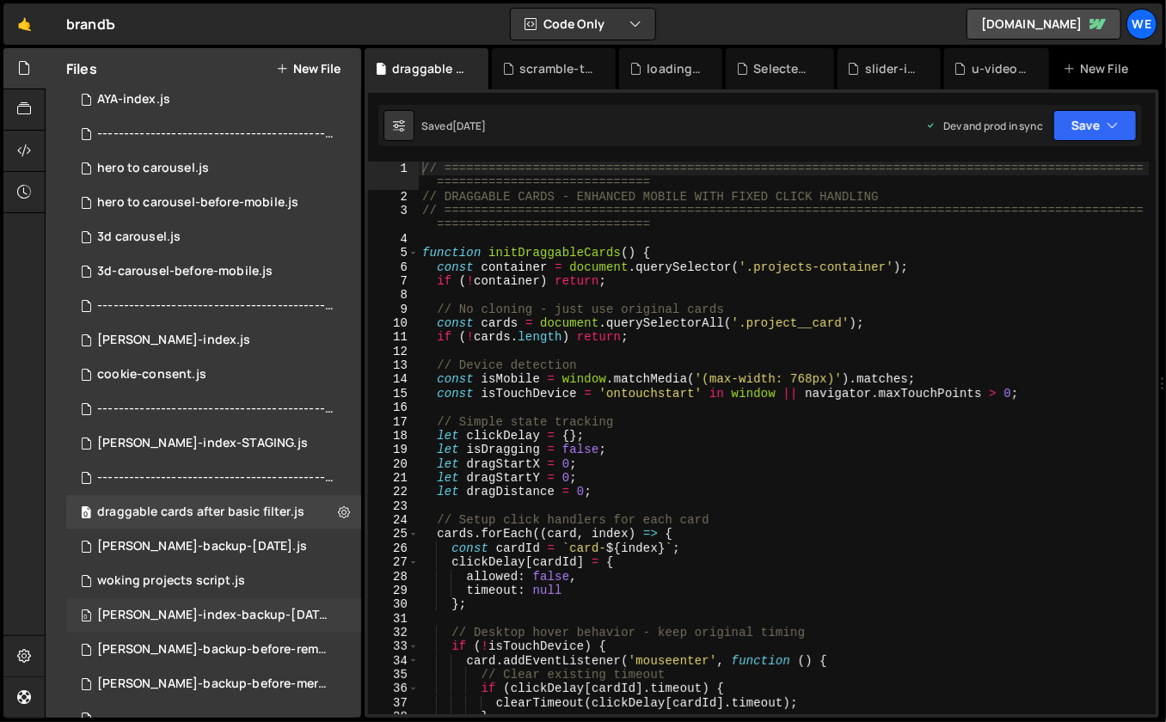
click at [332, 610] on div "0 branda-index-backup-monday.js 0" at bounding box center [216, 616] width 301 height 34
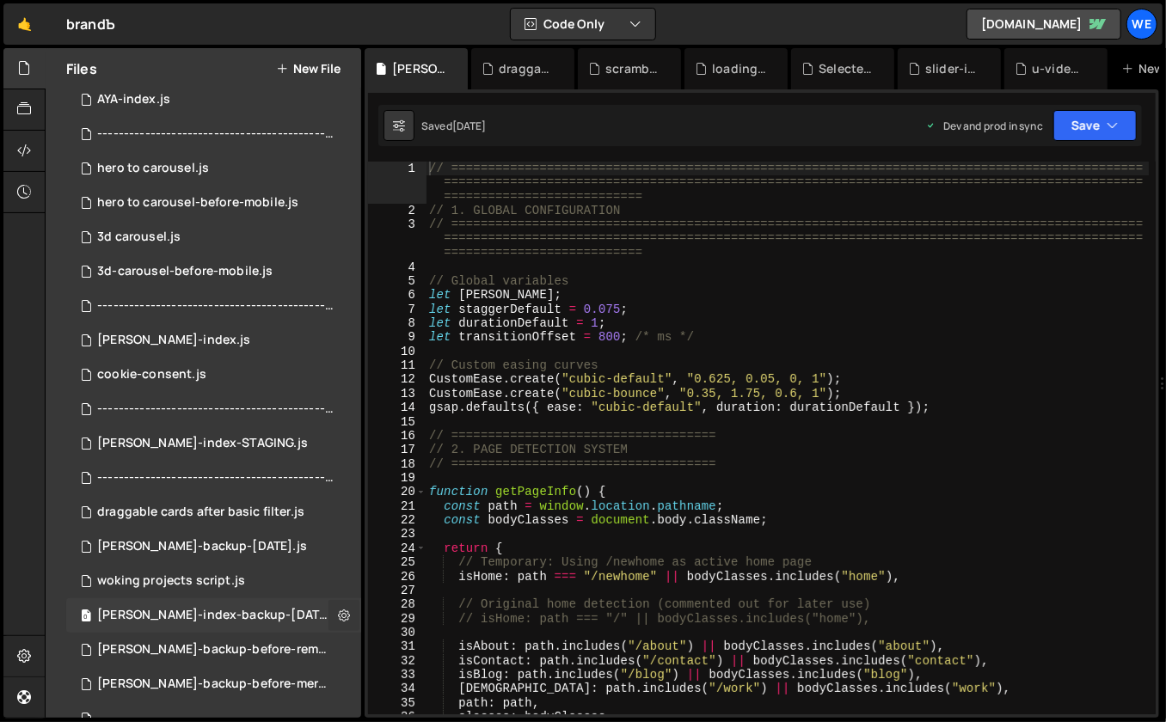
click at [341, 612] on icon at bounding box center [344, 615] width 12 height 16
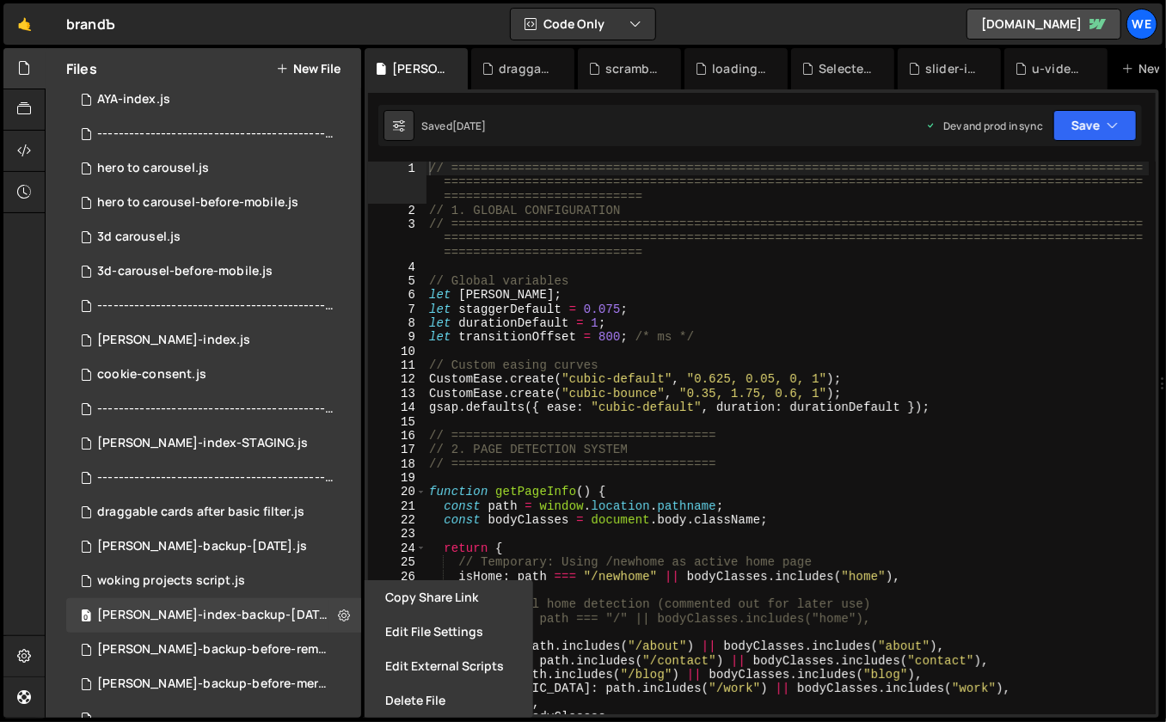
click at [411, 701] on button "Delete File" at bounding box center [449, 701] width 169 height 34
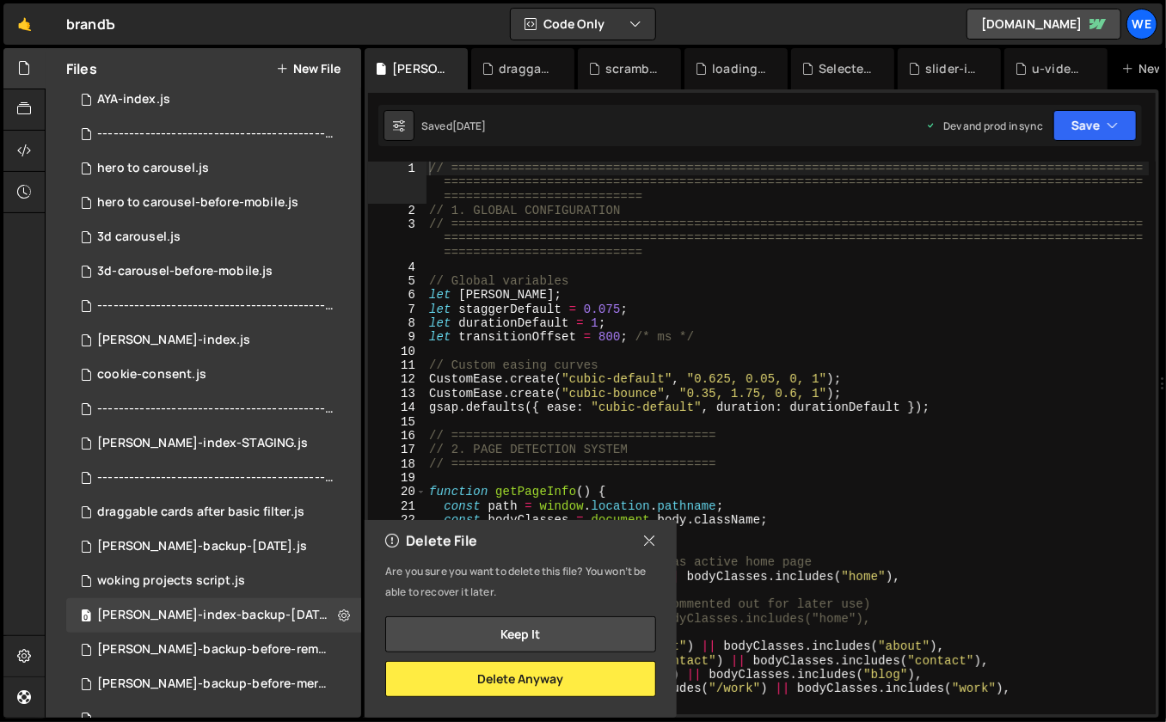
click at [648, 539] on icon at bounding box center [649, 540] width 14 height 19
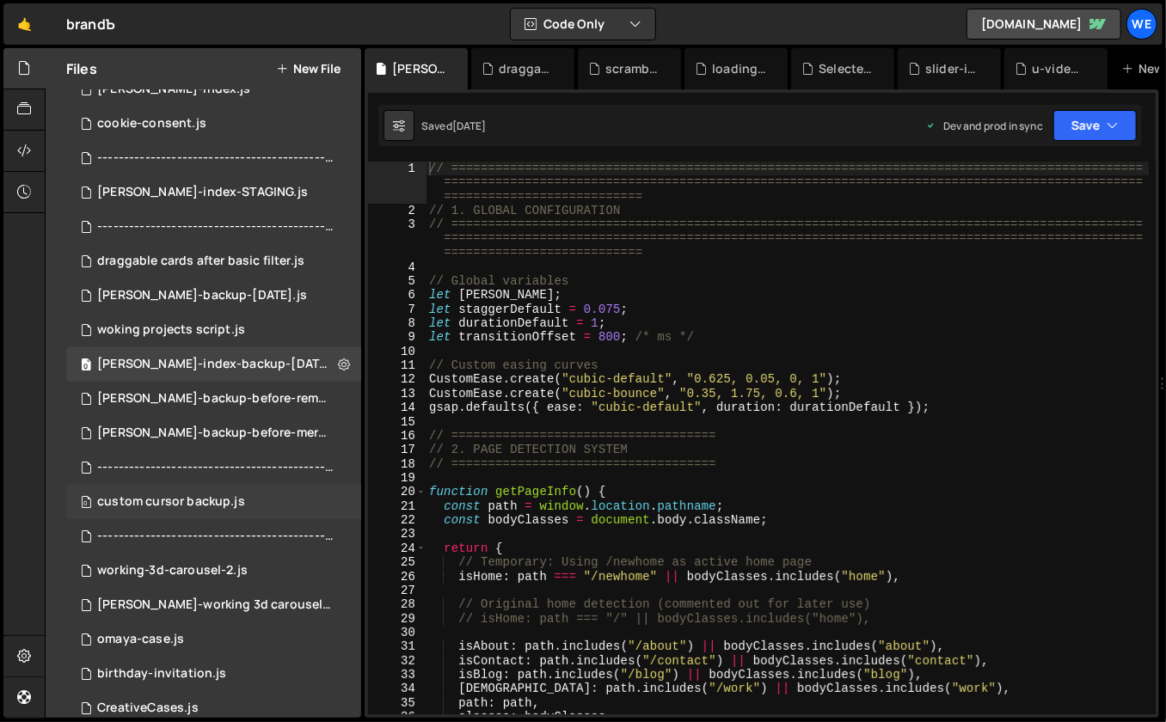
scroll to position [295, 0]
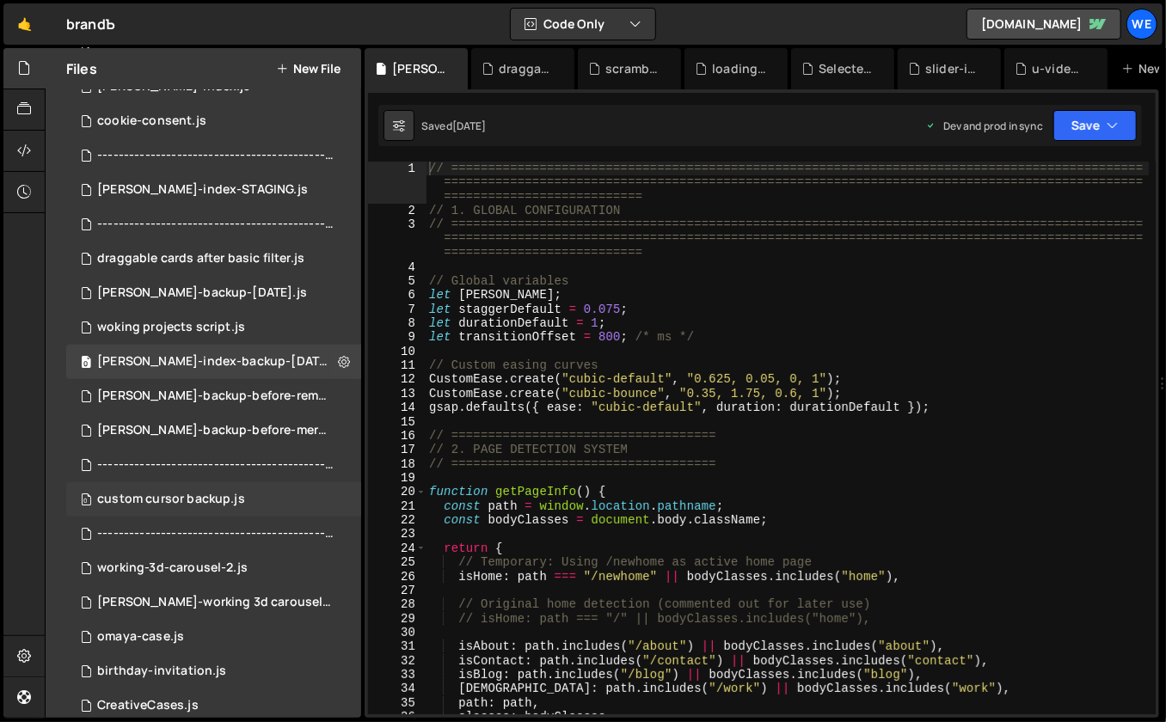
click at [264, 500] on div "0 custom cursor backup.js 0" at bounding box center [213, 499] width 295 height 34
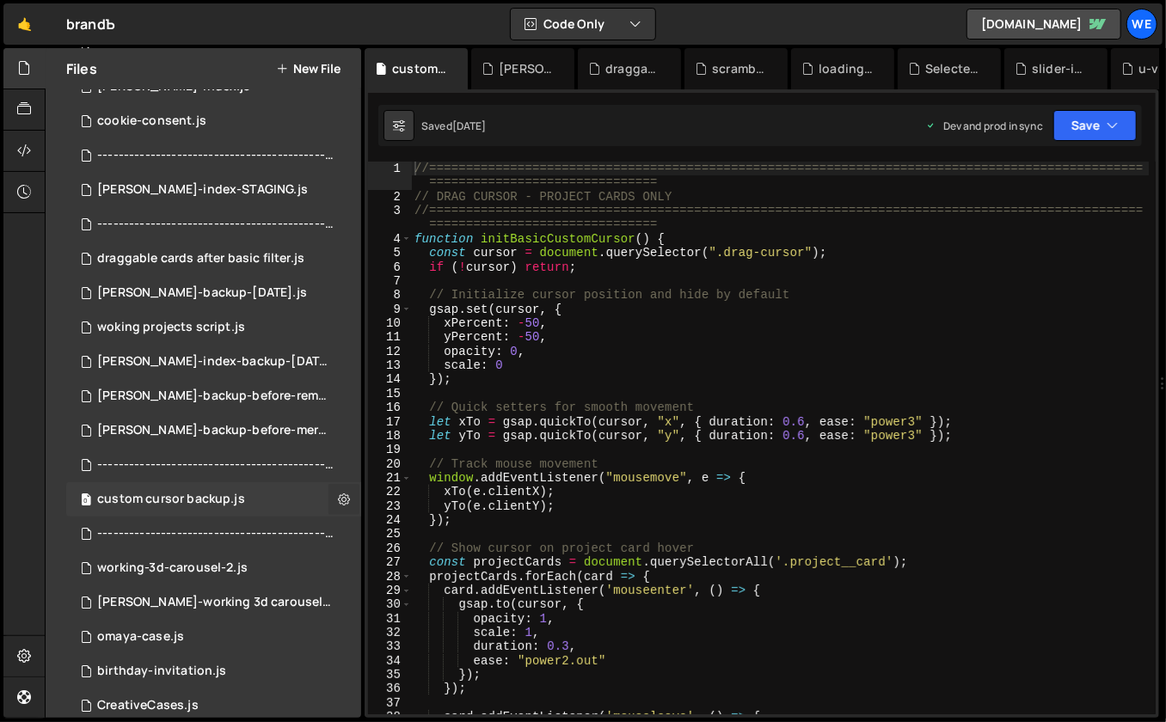
click at [338, 497] on icon at bounding box center [344, 499] width 12 height 16
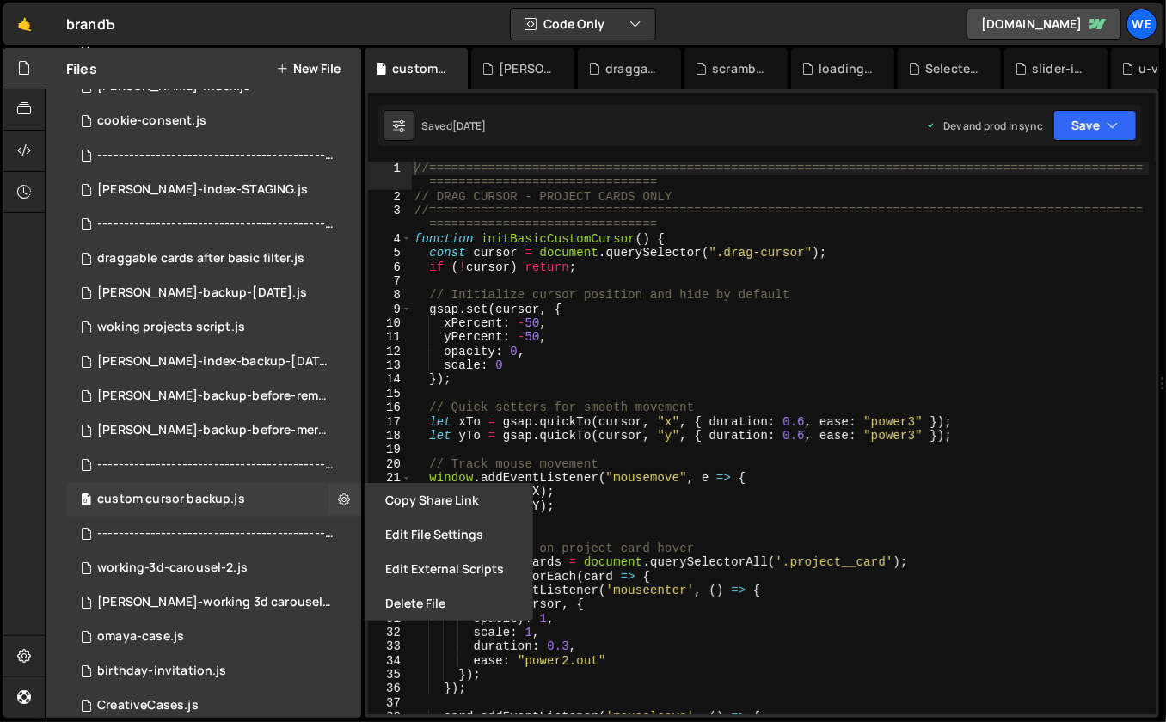
click at [227, 501] on div "custom cursor backup.js" at bounding box center [171, 499] width 148 height 15
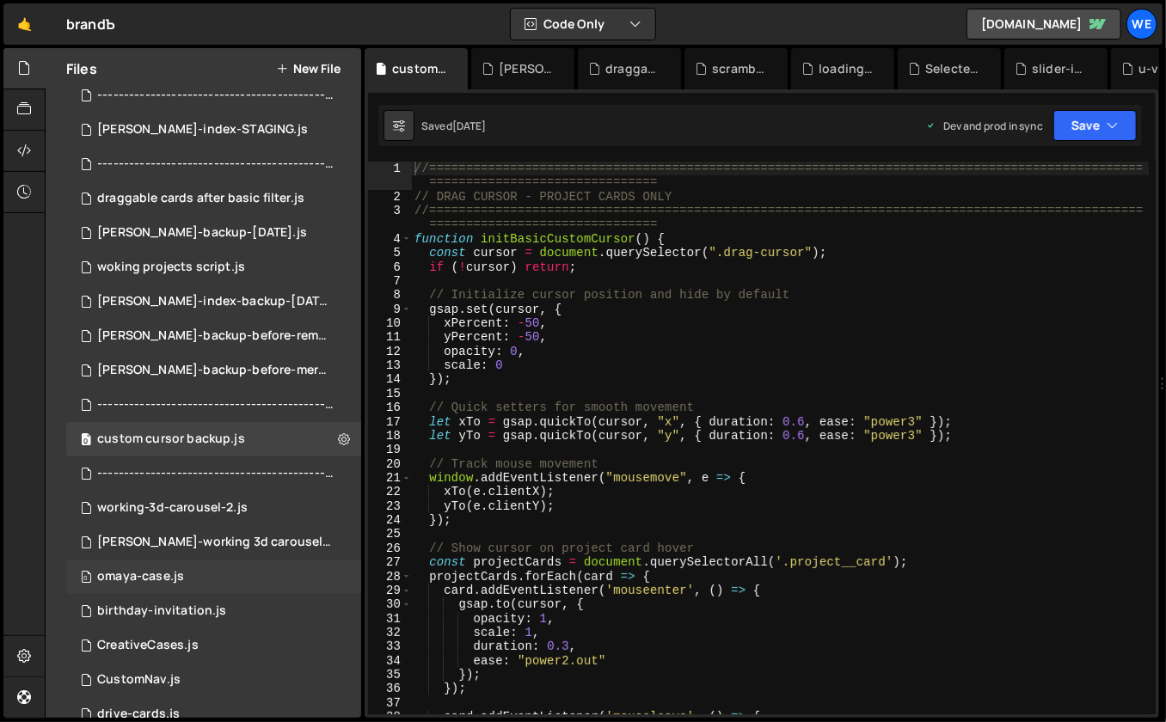
scroll to position [389, 0]
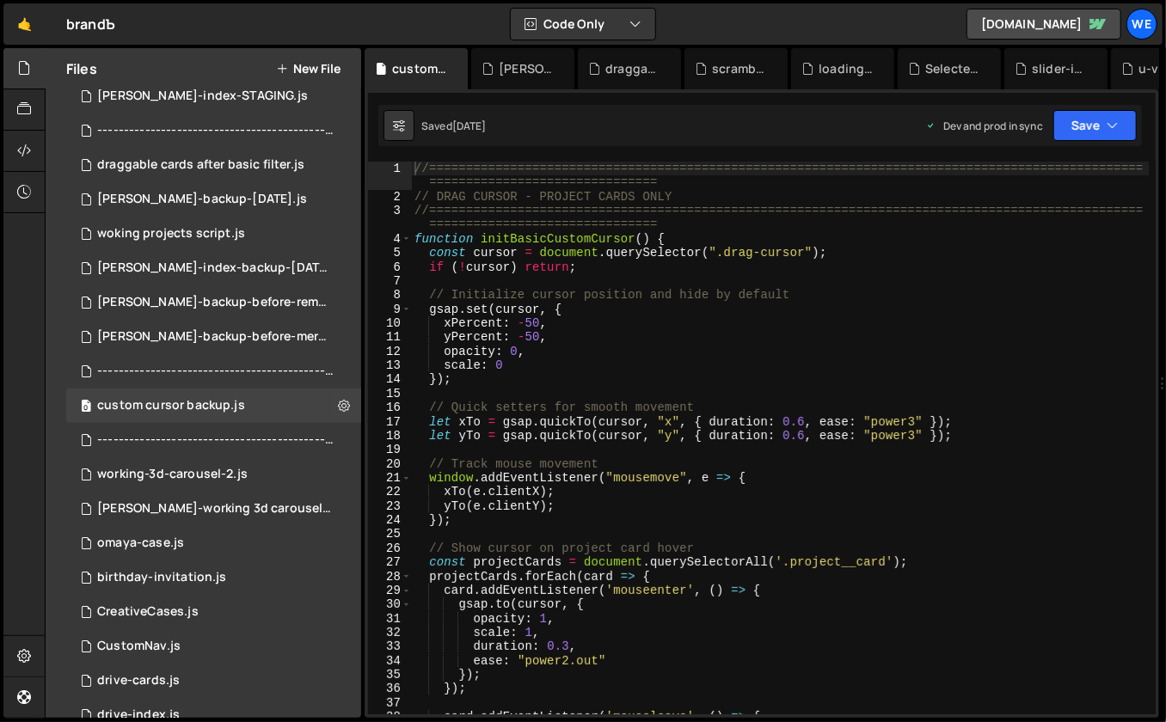
click at [322, 69] on button "New File" at bounding box center [308, 69] width 64 height 14
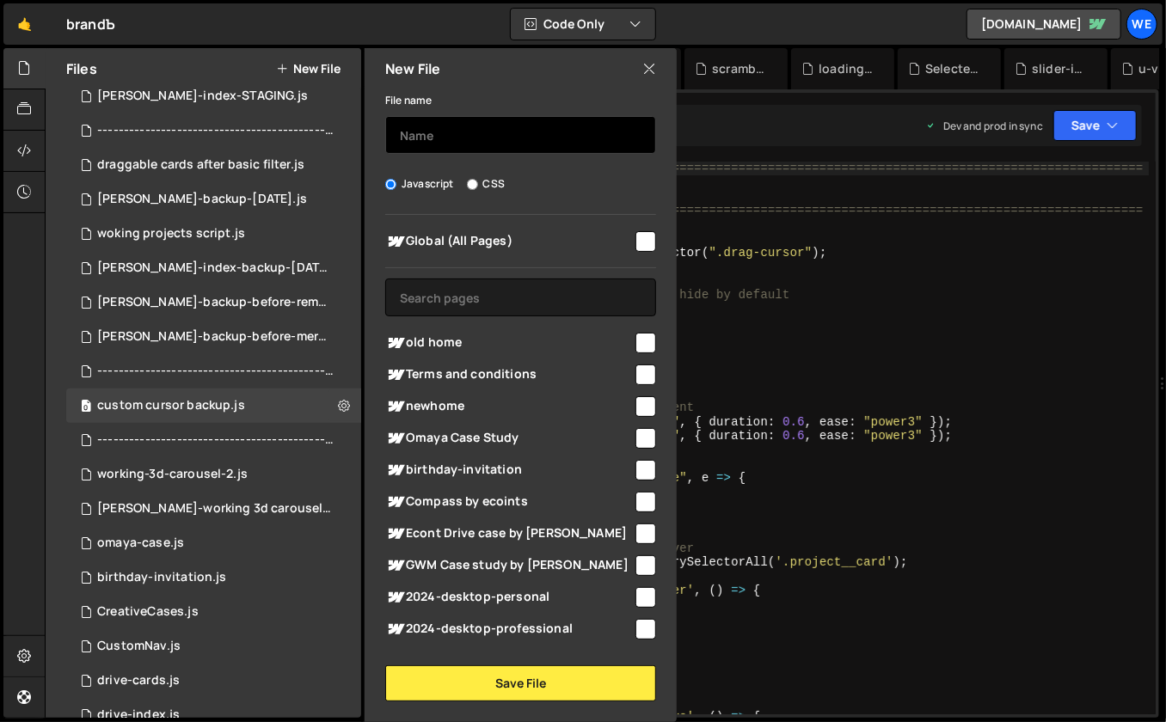
click at [488, 134] on input "text" at bounding box center [520, 135] width 271 height 38
paste input "-------"
paste input "--------------"
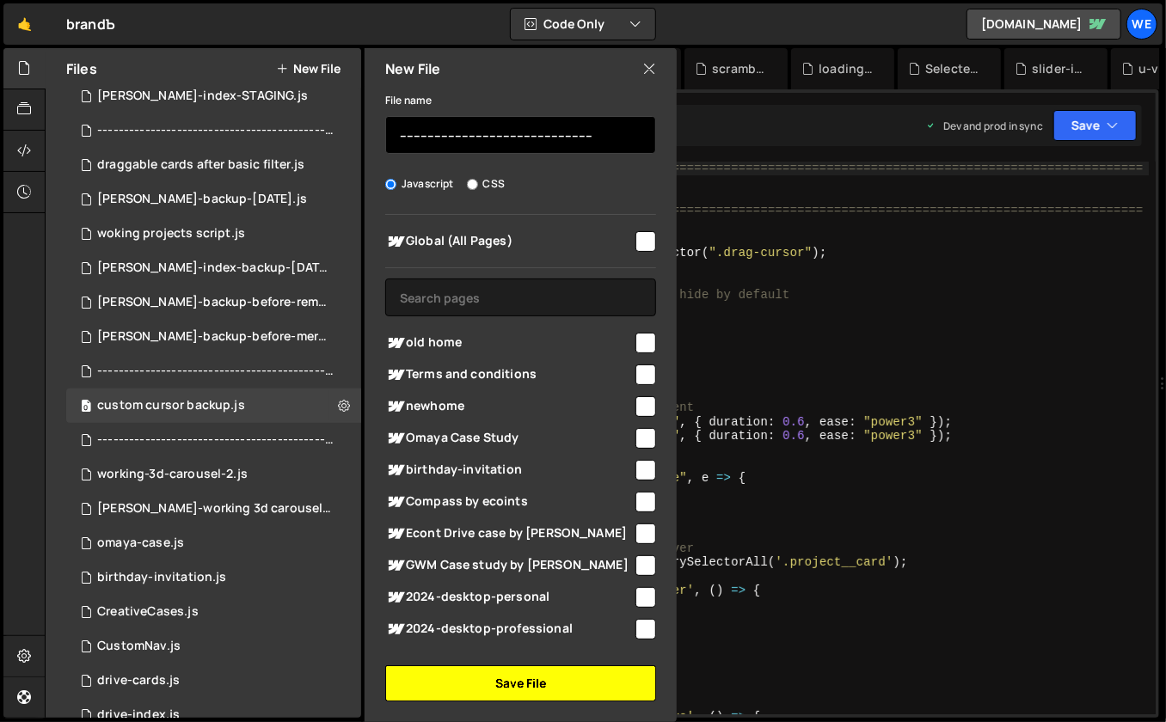
type input "--------------------------------------------------------"
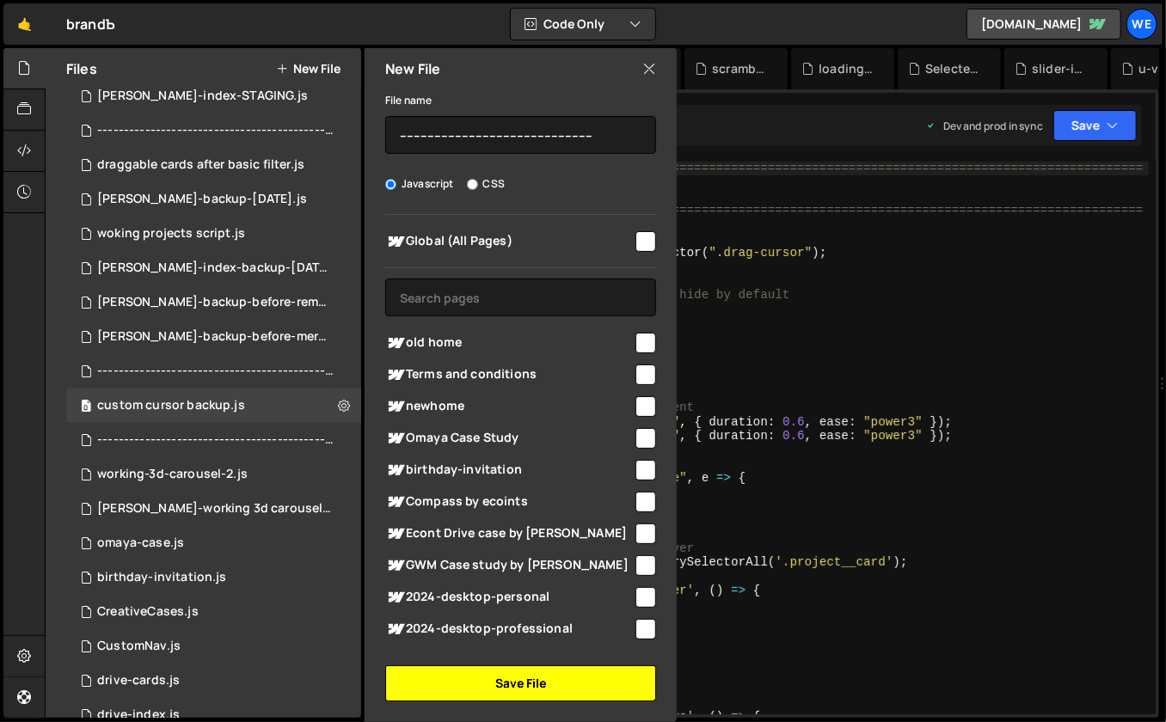
click at [500, 691] on button "Save File" at bounding box center [520, 684] width 271 height 36
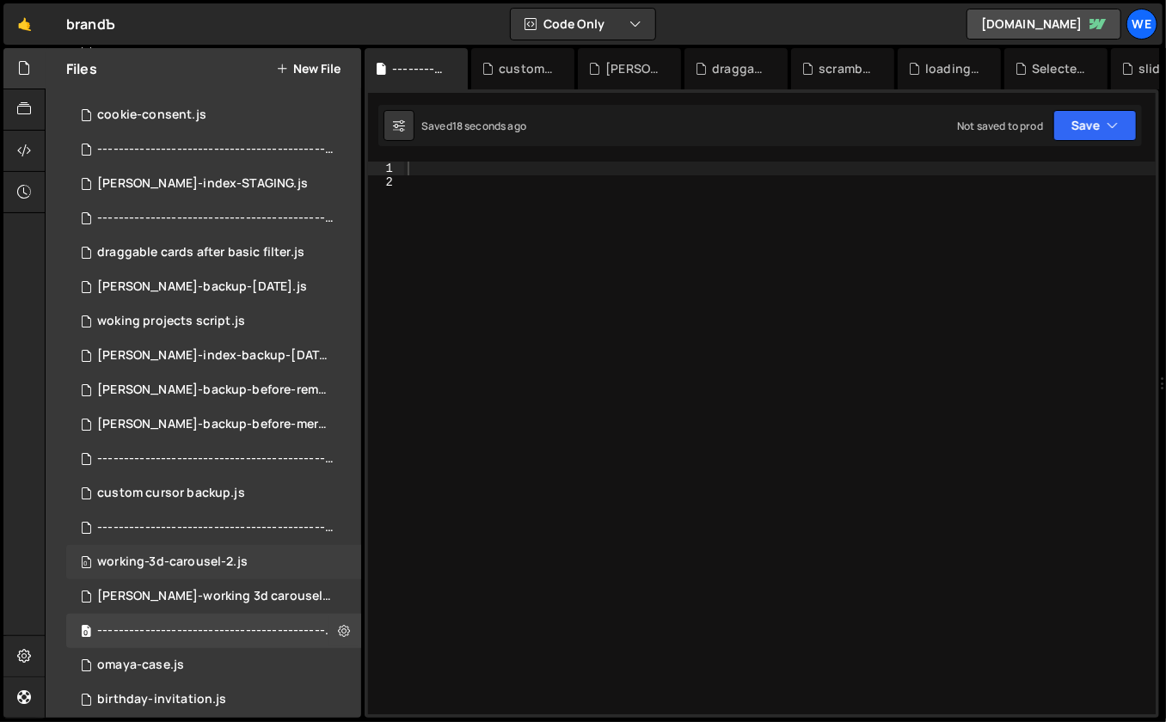
scroll to position [316, 0]
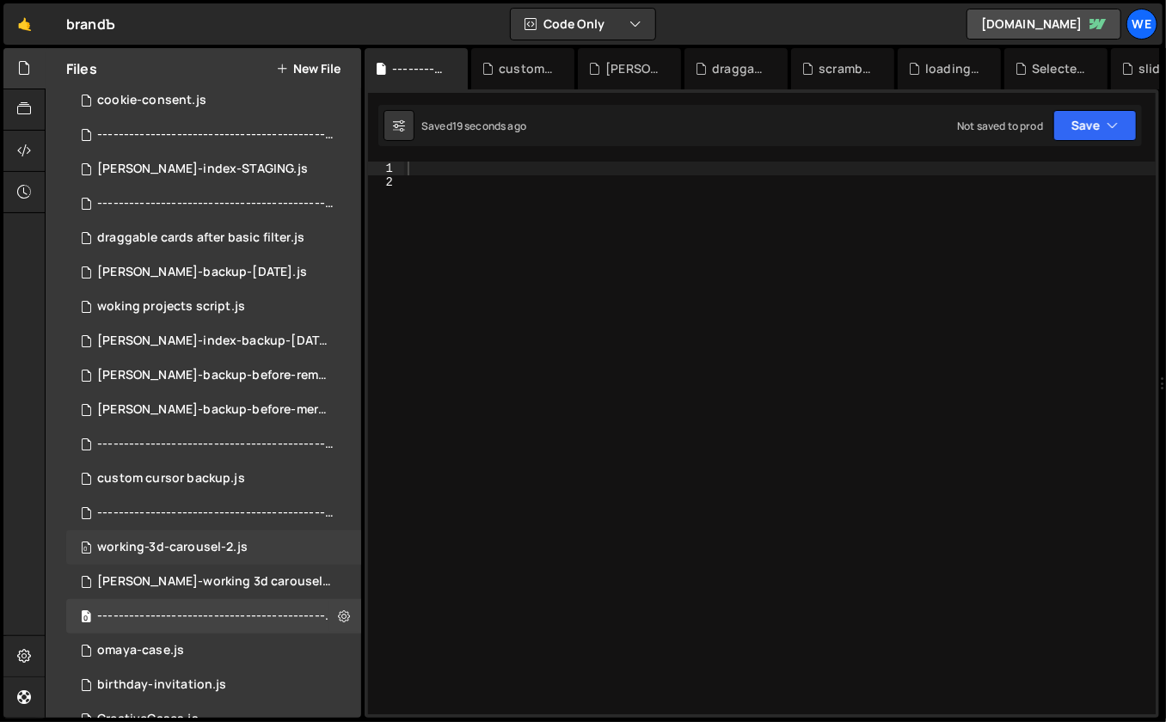
click at [307, 546] on div "0 working-3d-carousel-2.js 0" at bounding box center [213, 548] width 295 height 34
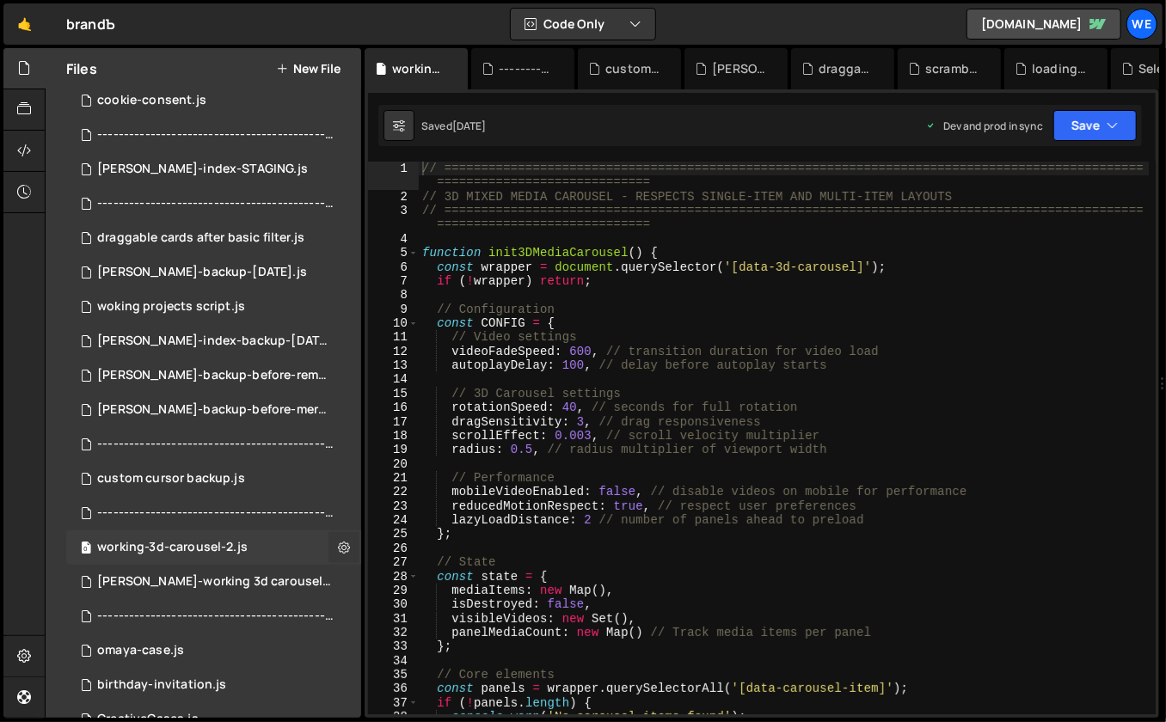
click at [338, 543] on icon at bounding box center [344, 547] width 12 height 16
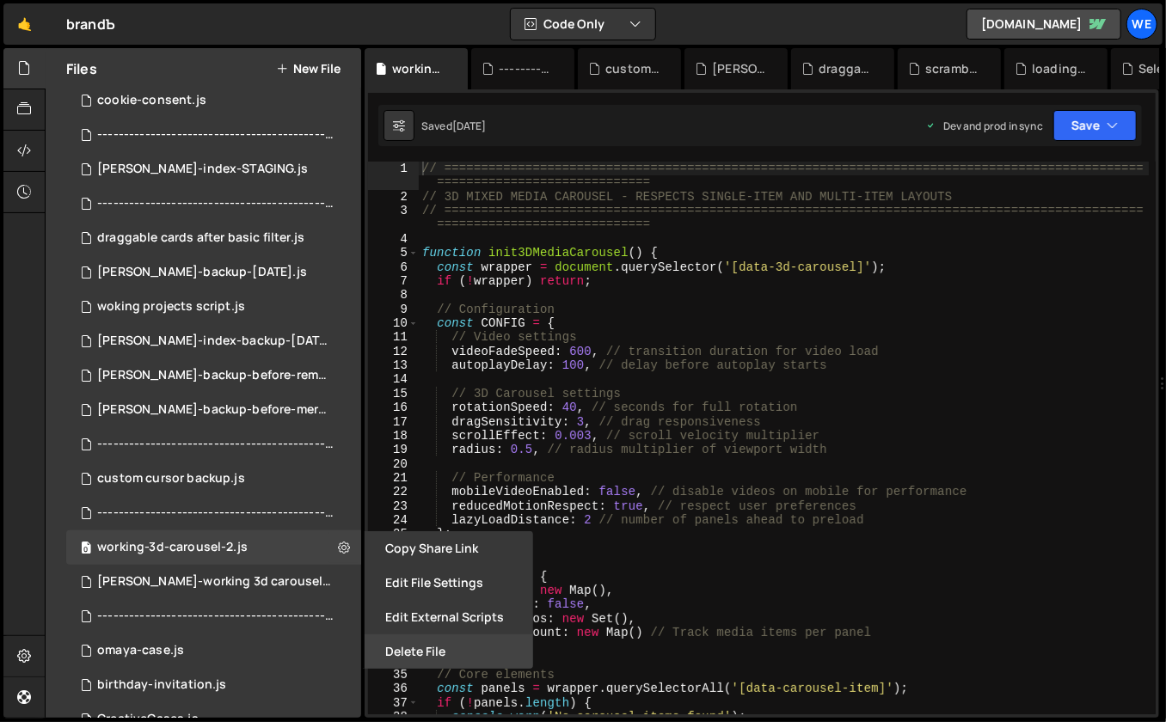
click at [392, 650] on button "Delete File" at bounding box center [449, 652] width 169 height 34
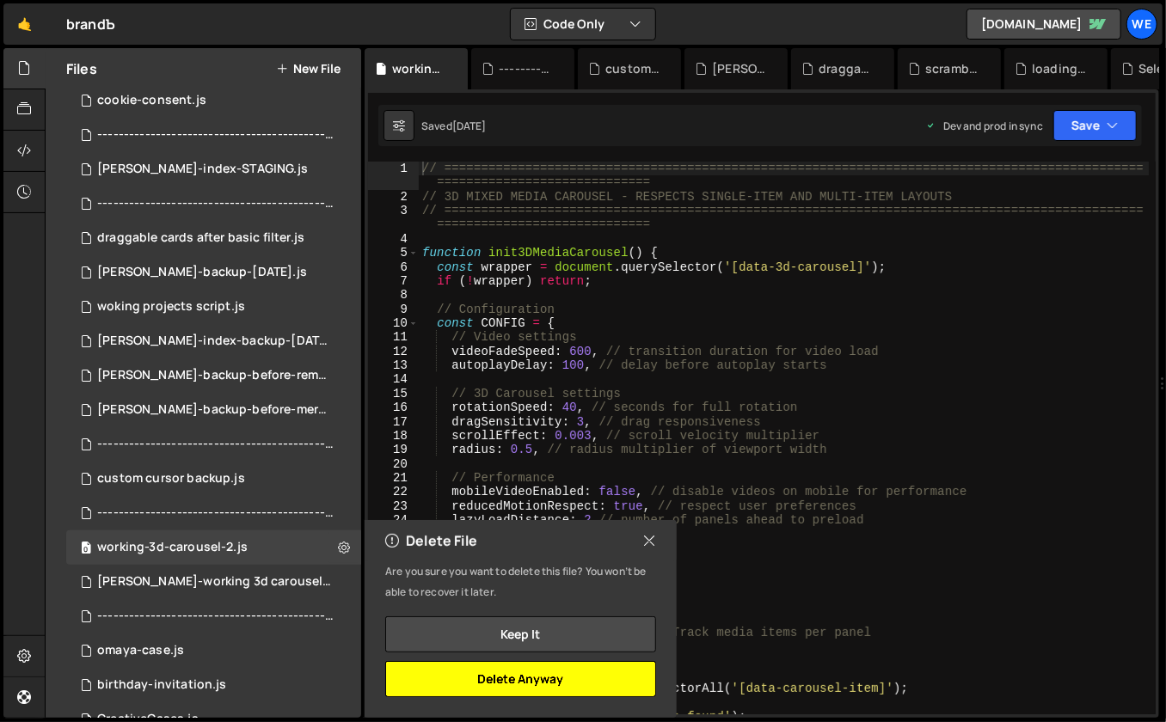
drag, startPoint x: 477, startPoint y: 676, endPoint x: 361, endPoint y: 626, distance: 126.4
click at [476, 676] on button "Delete Anyway" at bounding box center [520, 679] width 271 height 36
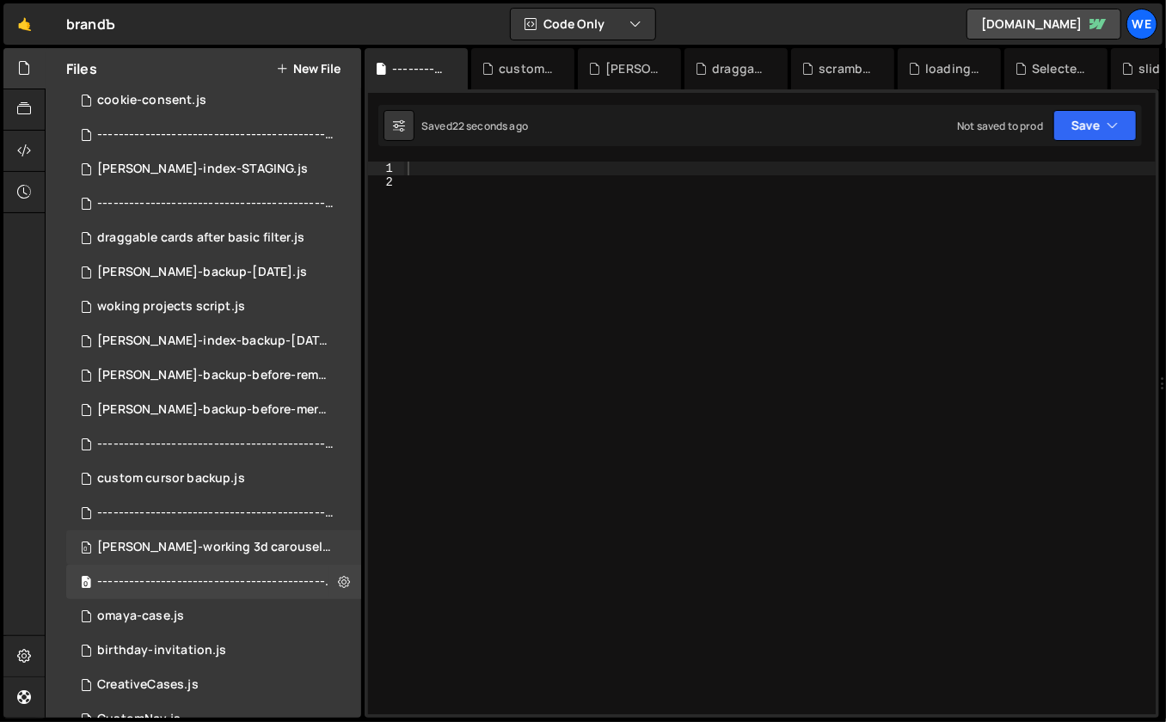
click at [310, 538] on div "0 branda-working 3d carousel.js 0" at bounding box center [216, 548] width 301 height 34
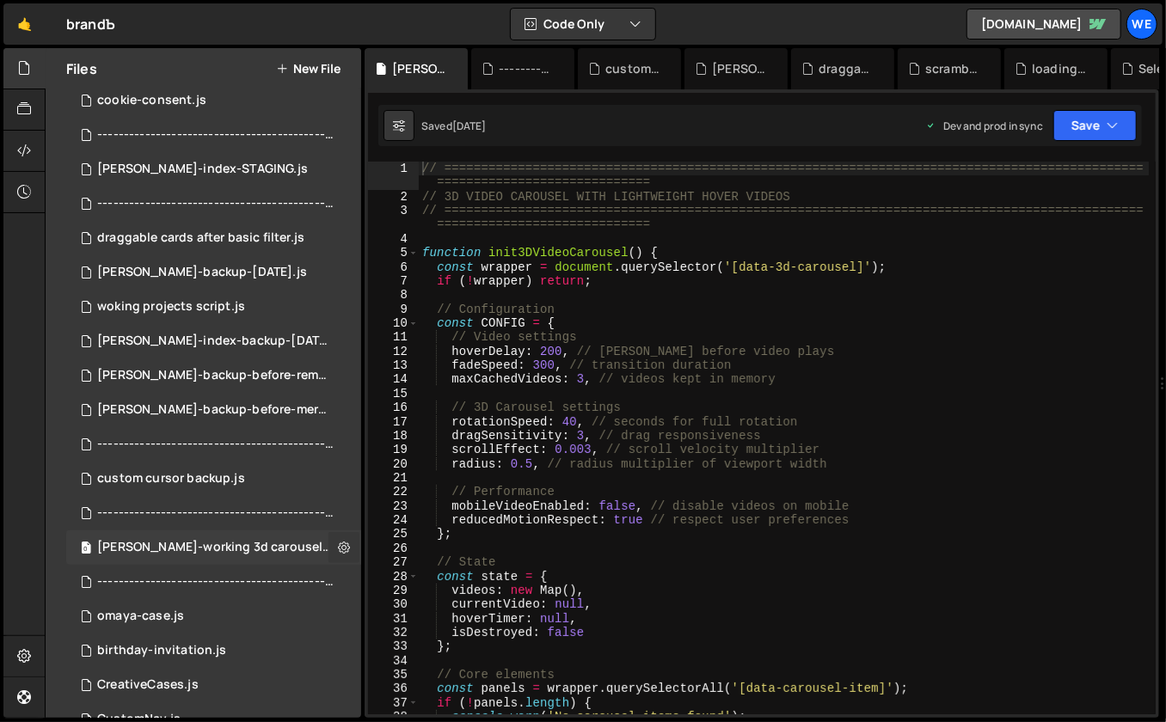
click at [338, 550] on icon at bounding box center [344, 547] width 12 height 16
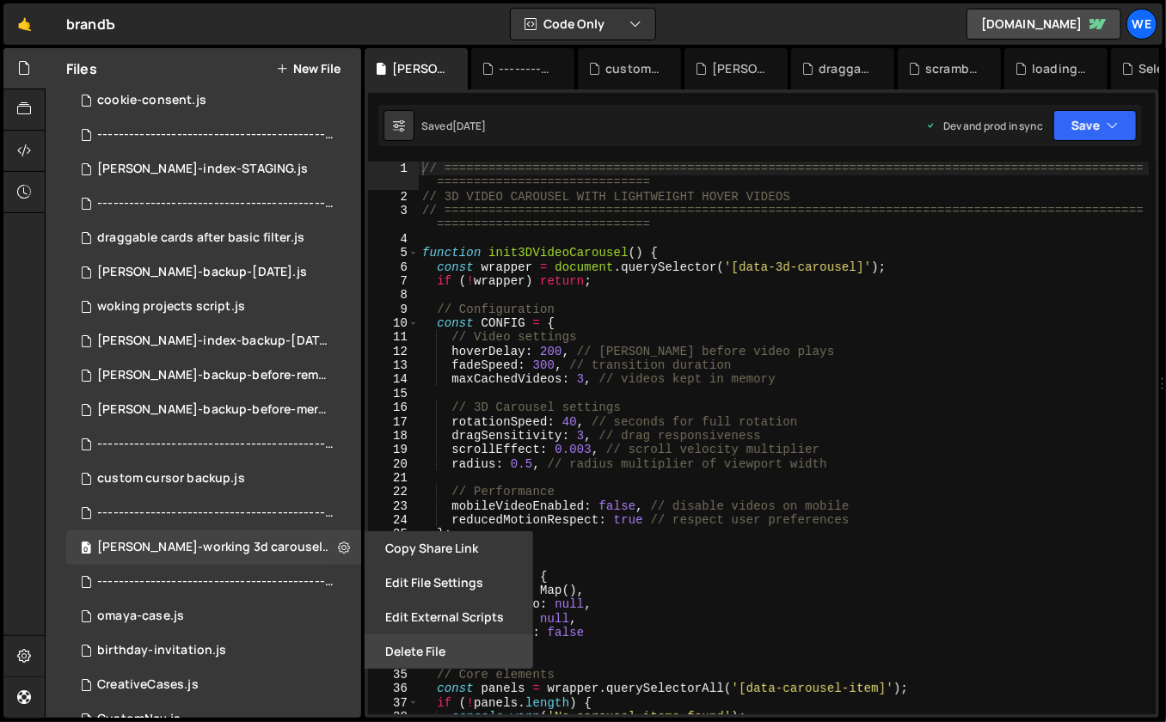
click at [398, 658] on button "Delete File" at bounding box center [449, 652] width 169 height 34
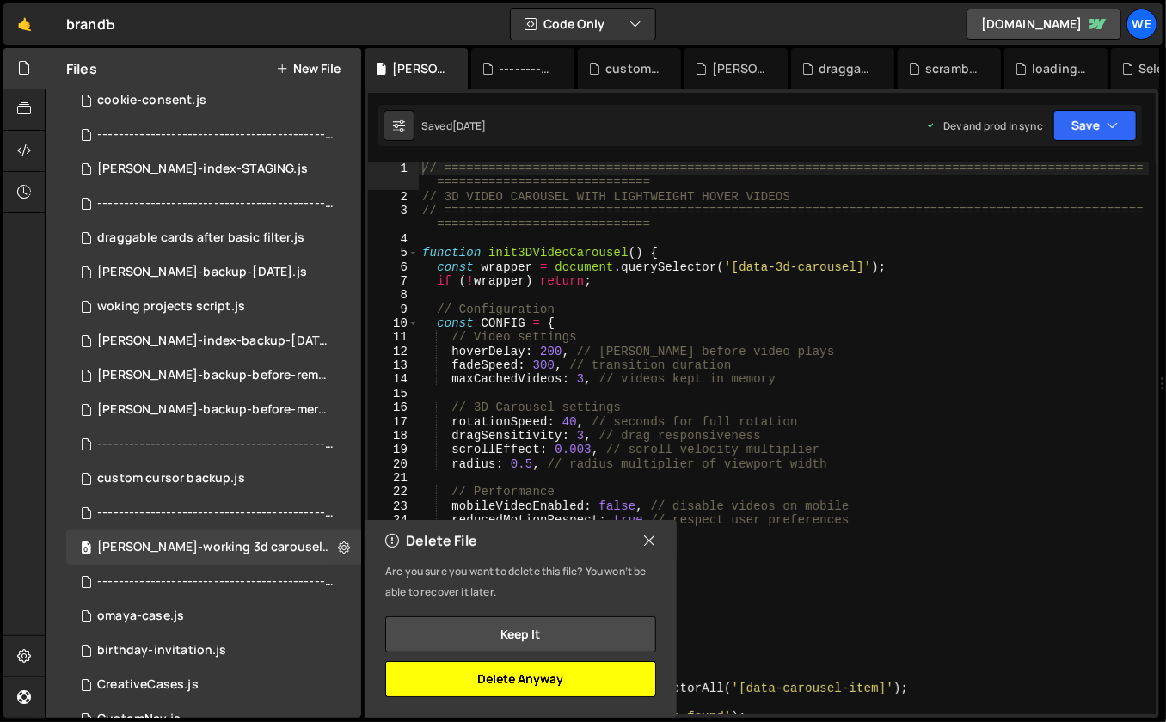
click at [467, 676] on button "Delete Anyway" at bounding box center [520, 679] width 271 height 36
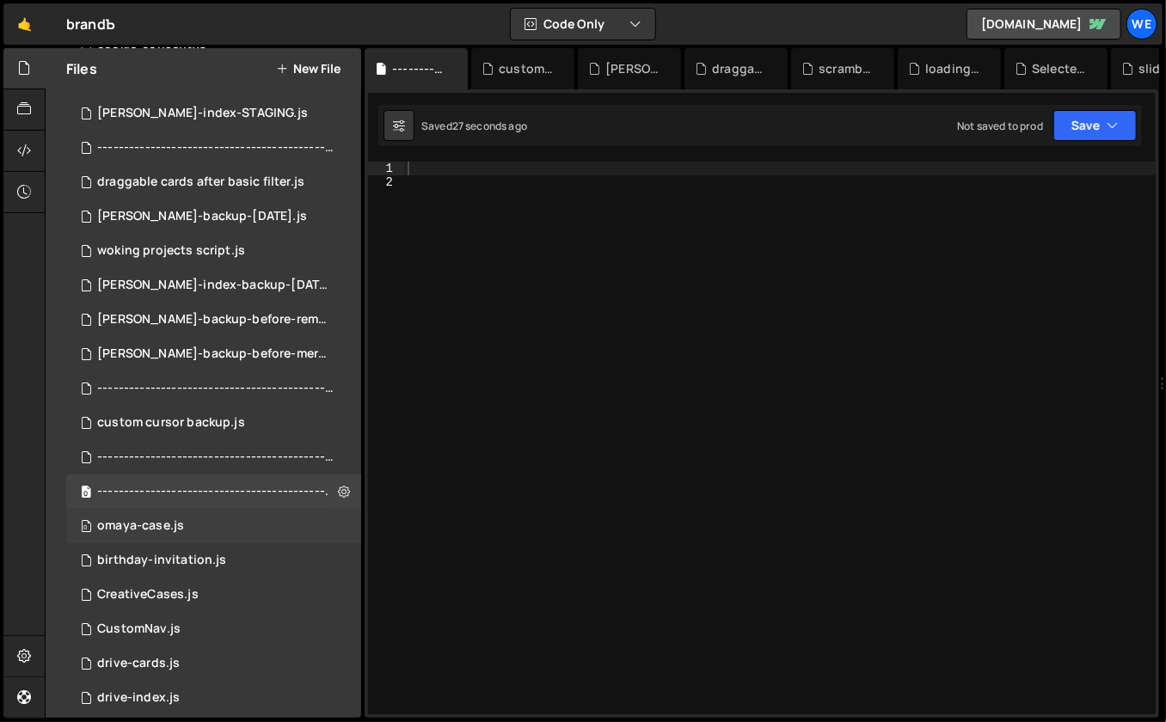
scroll to position [382, 0]
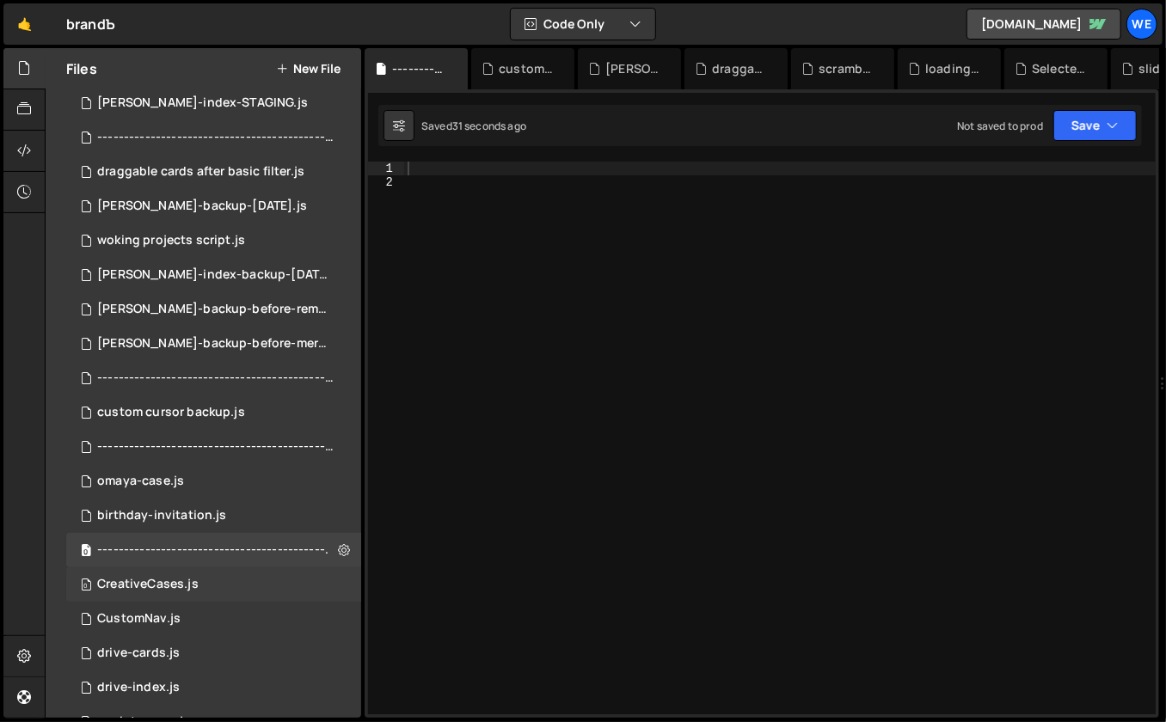
click at [181, 587] on div "CreativeCases.js" at bounding box center [147, 584] width 101 height 15
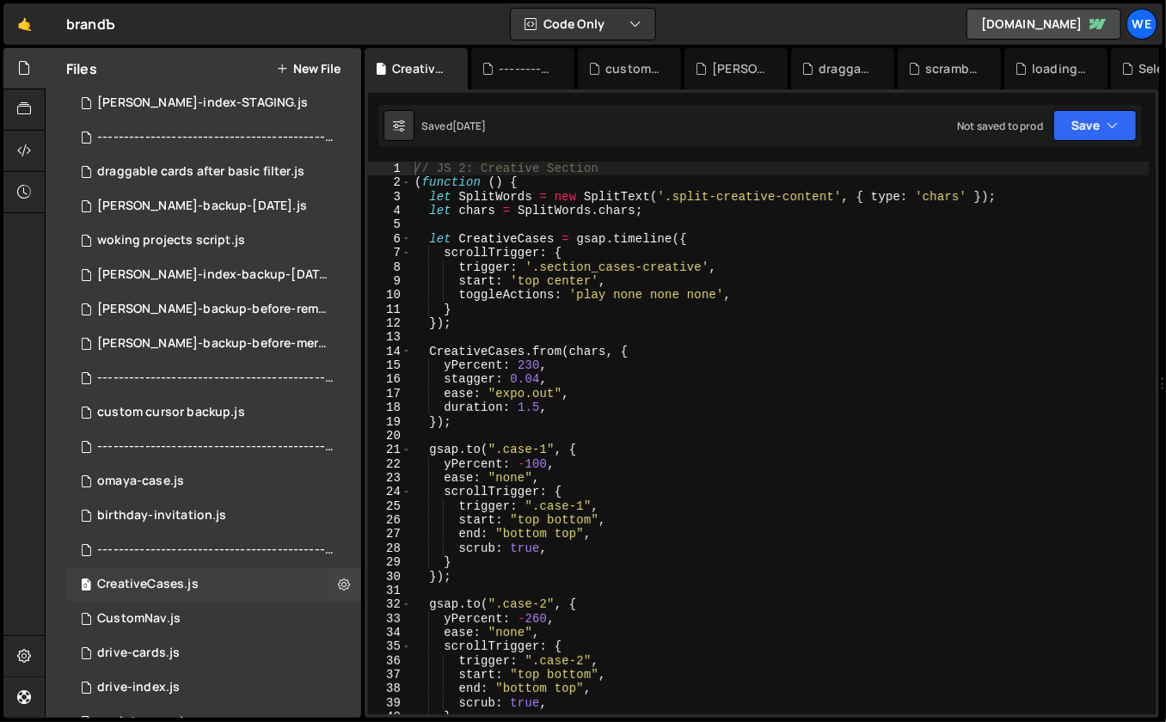
click at [317, 589] on div "0 CreativeCases.js 0" at bounding box center [213, 585] width 295 height 34
click at [338, 580] on icon at bounding box center [344, 584] width 12 height 16
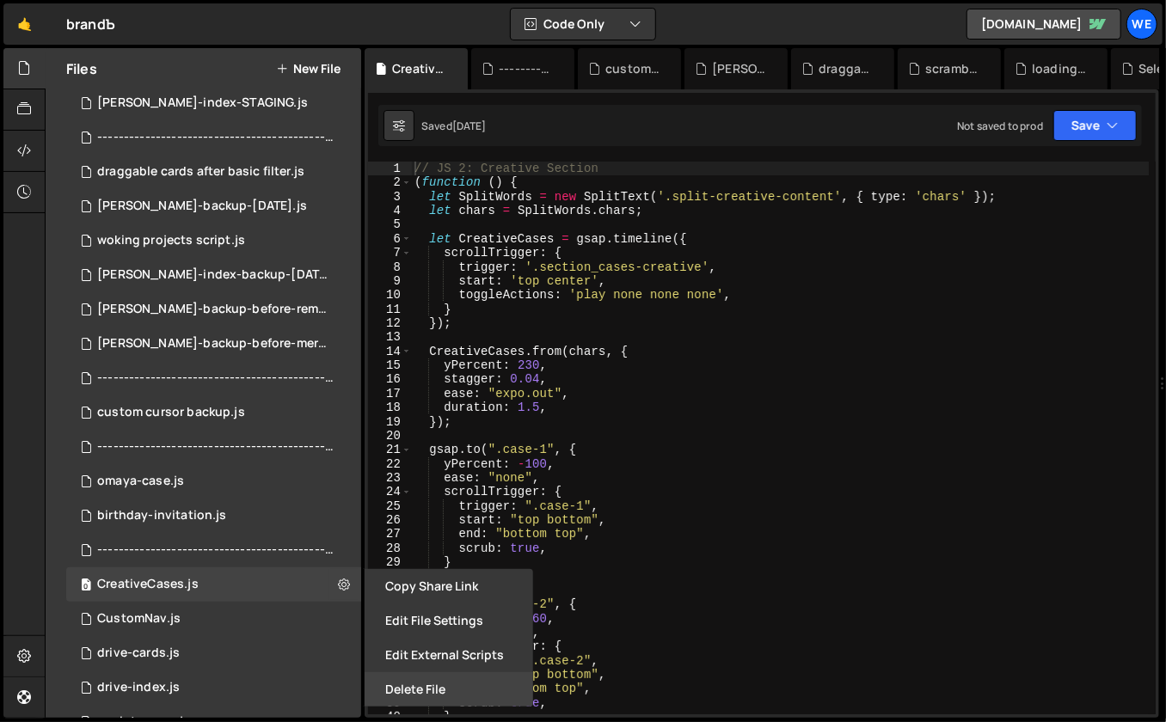
click at [415, 685] on button "Delete File" at bounding box center [449, 689] width 169 height 34
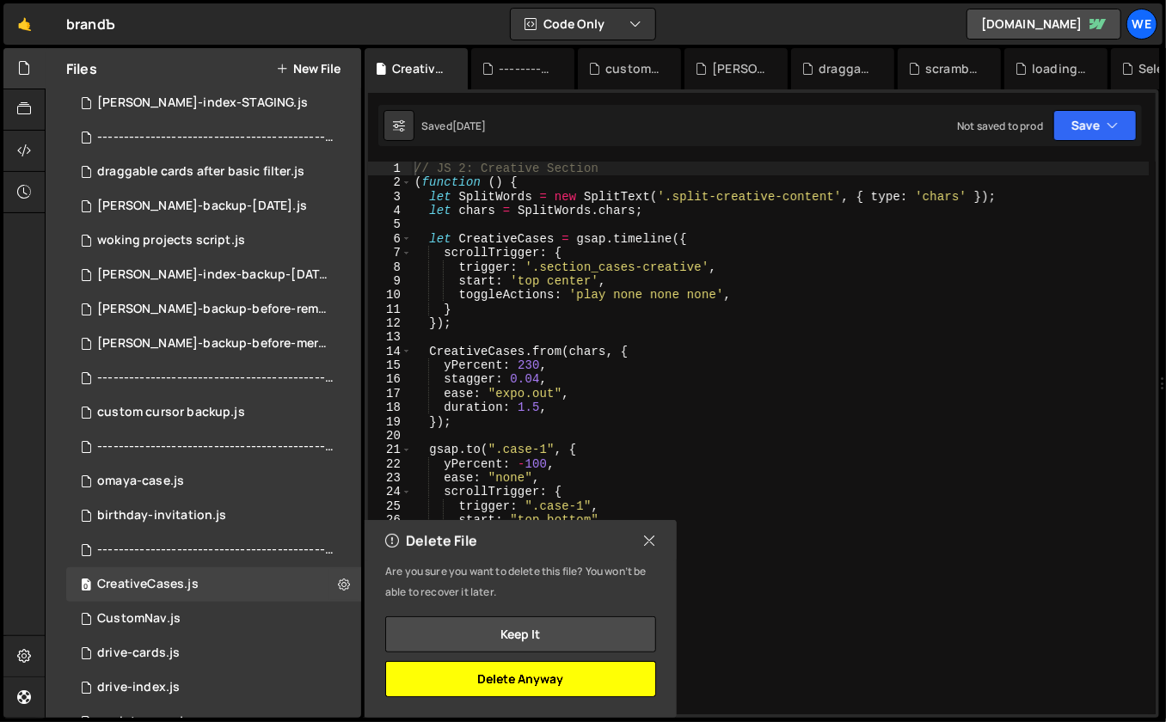
click at [499, 677] on button "Delete Anyway" at bounding box center [520, 679] width 271 height 36
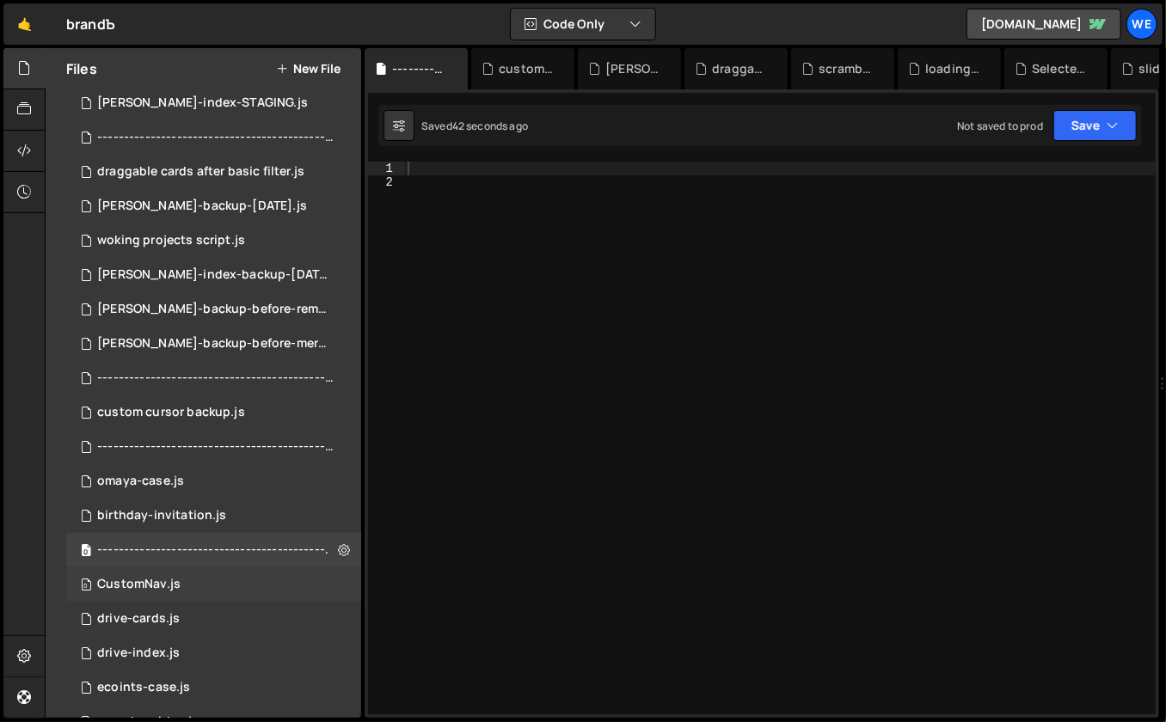
click at [279, 580] on div "0 CustomNav.js 0" at bounding box center [213, 585] width 295 height 34
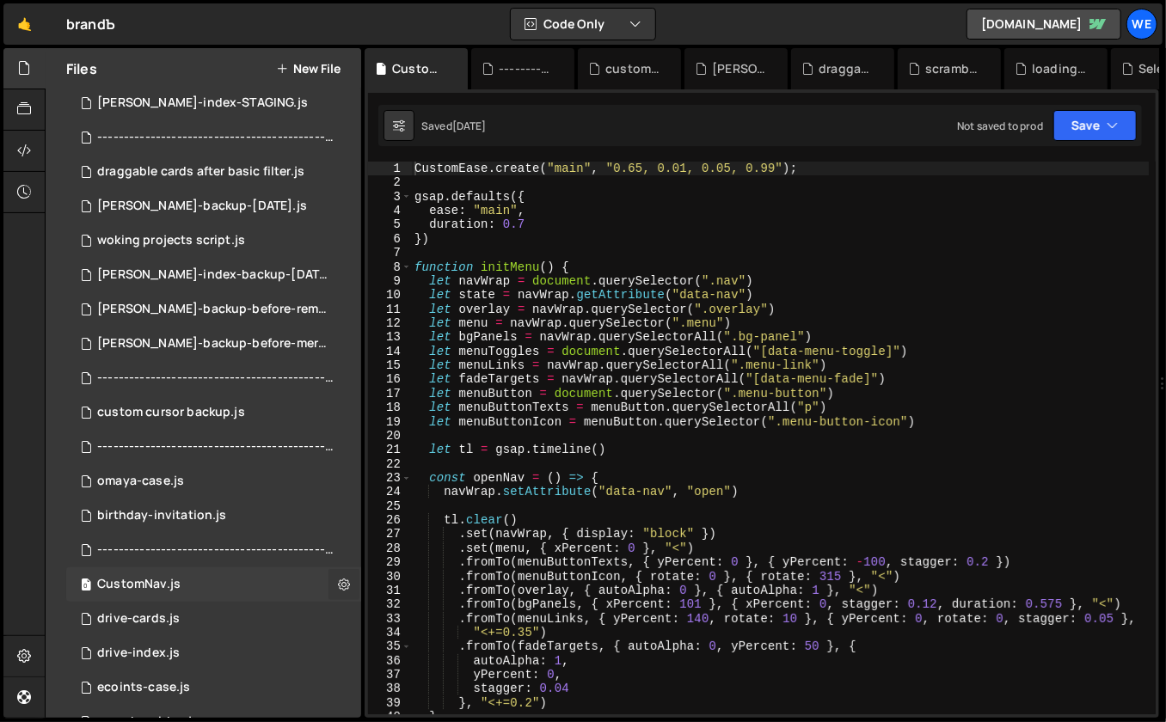
click at [338, 584] on icon at bounding box center [344, 584] width 12 height 16
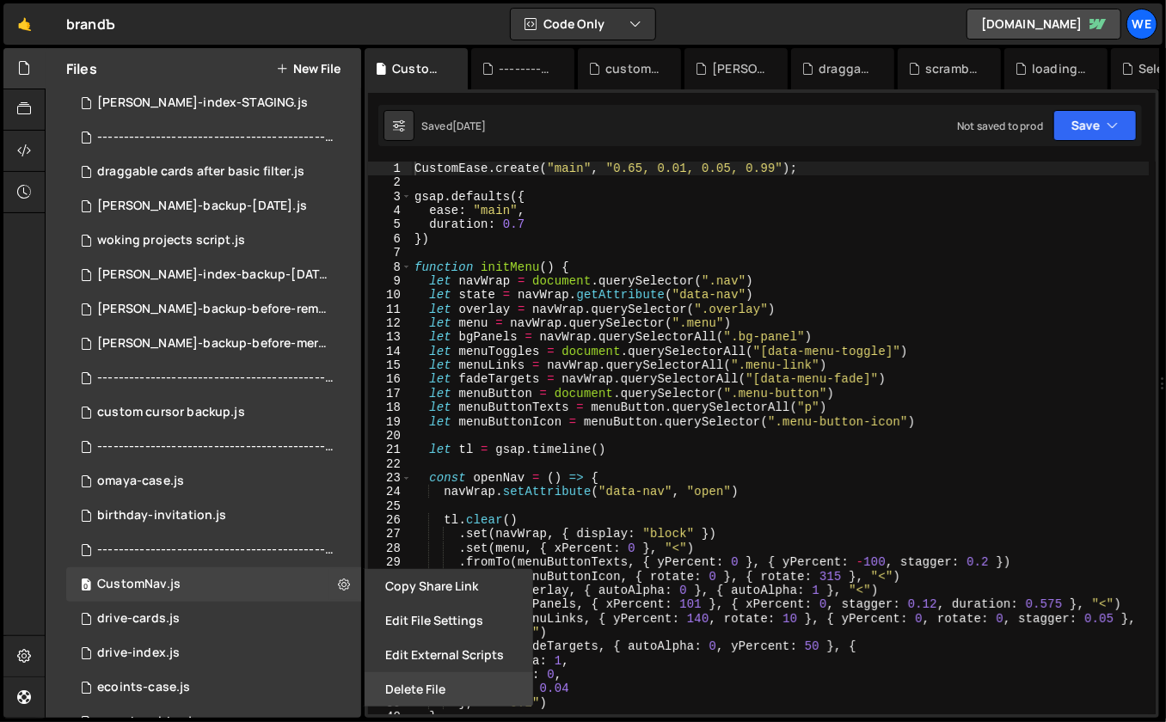
click at [415, 690] on button "Delete File" at bounding box center [449, 689] width 169 height 34
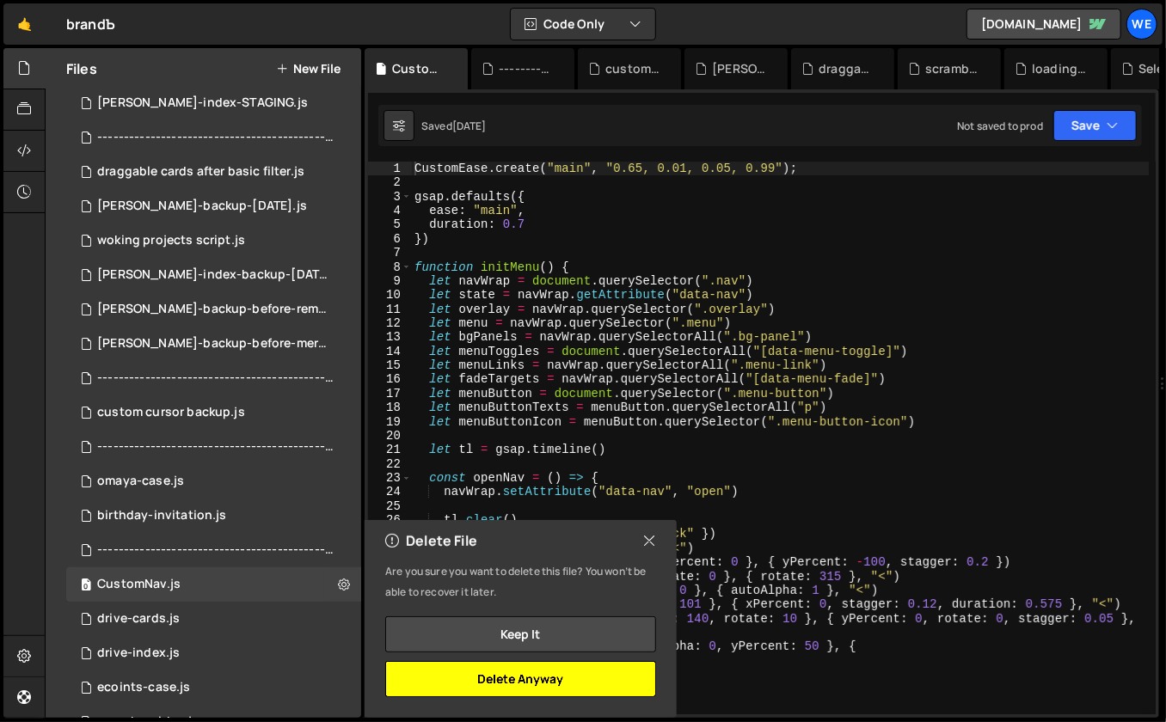
click at [524, 685] on button "Delete Anyway" at bounding box center [520, 679] width 271 height 36
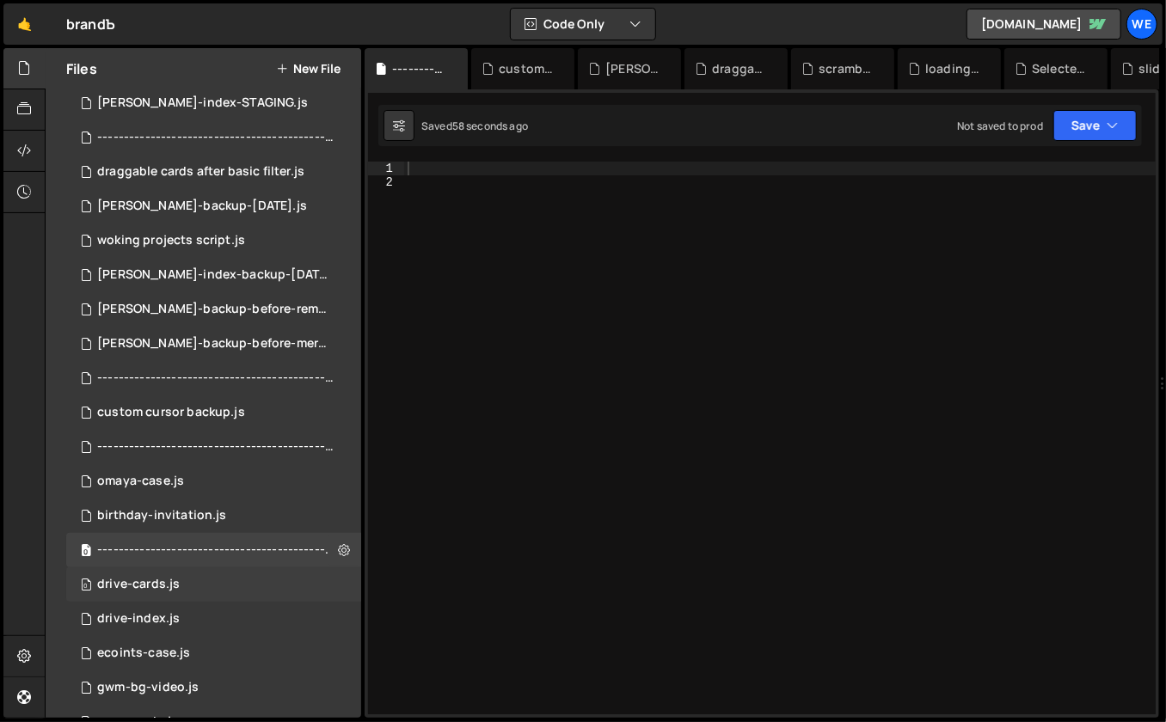
click at [206, 581] on div "0 drive-cards.js 0" at bounding box center [213, 585] width 295 height 34
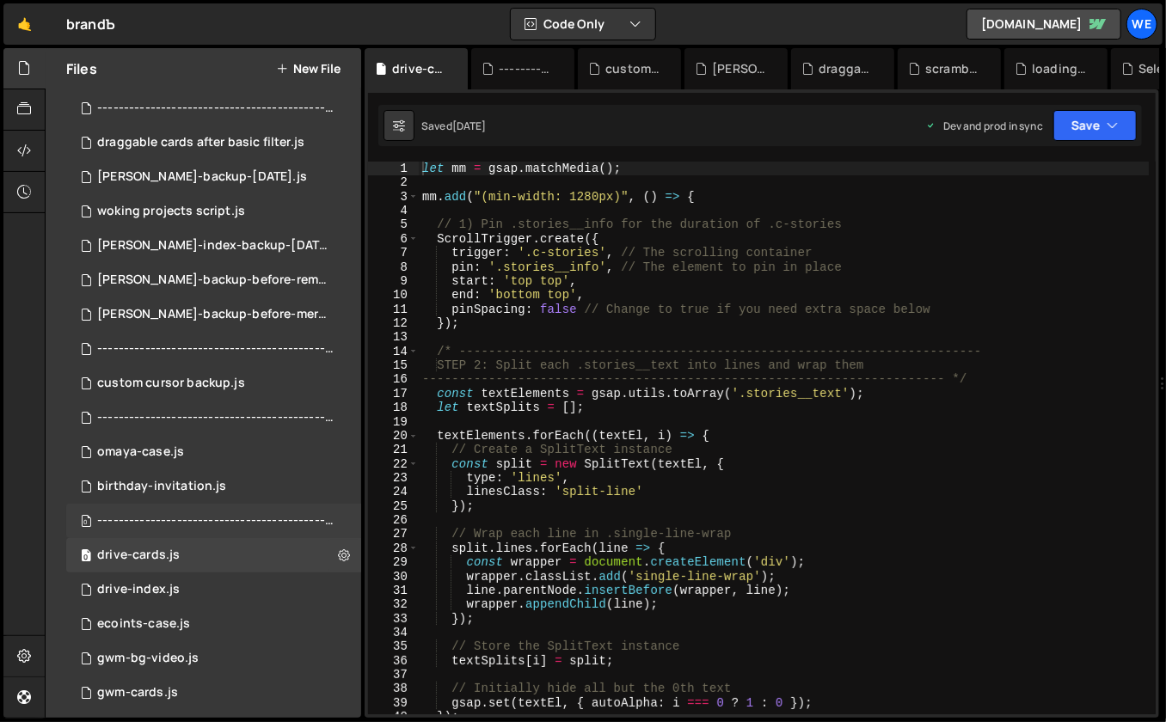
scroll to position [429, 0]
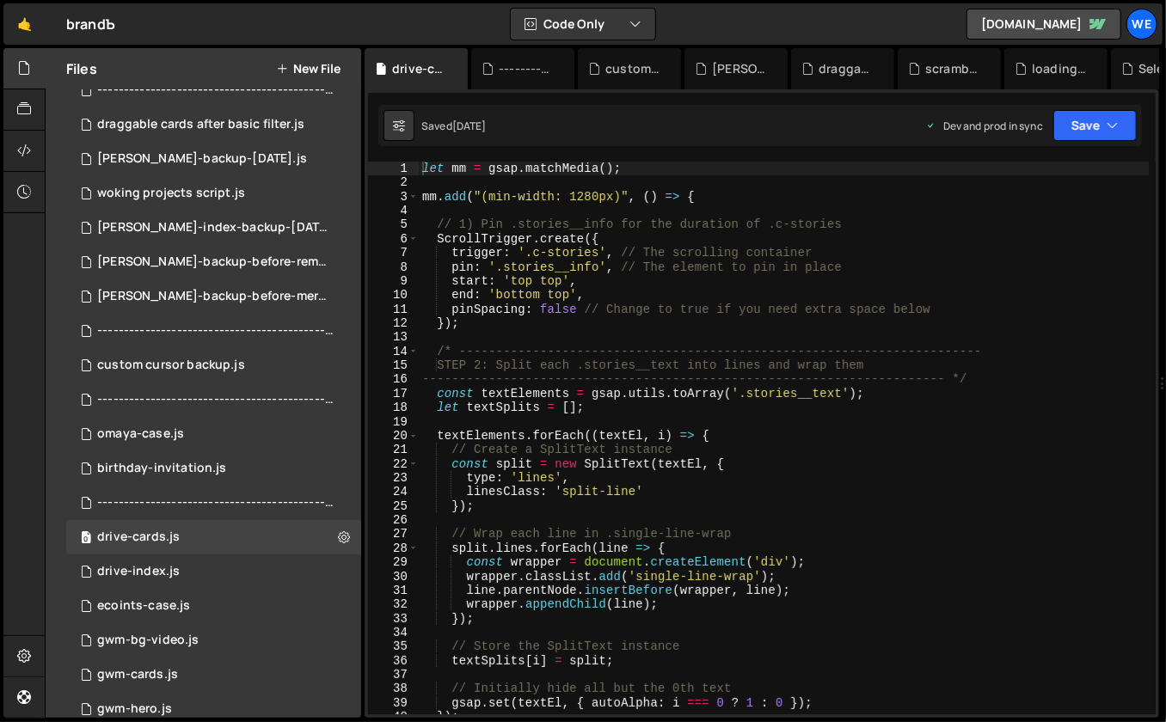
click at [326, 66] on button "New File" at bounding box center [308, 69] width 64 height 14
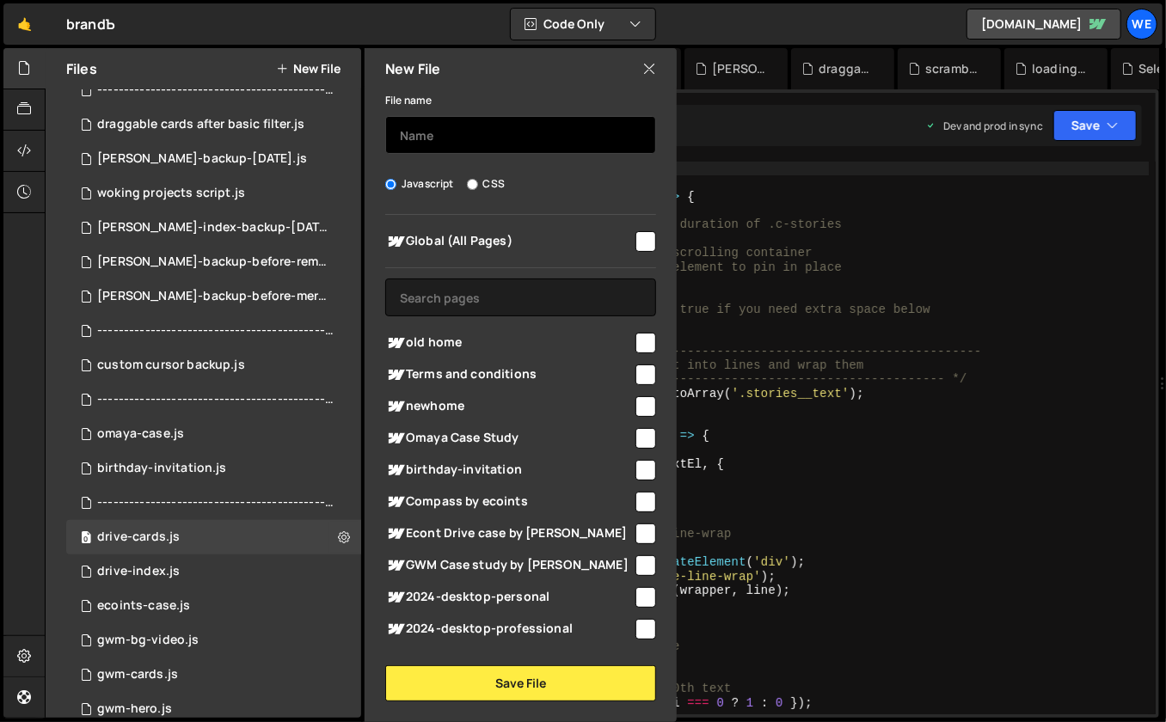
click at [429, 143] on input "text" at bounding box center [520, 135] width 271 height 38
paste input "--------------"
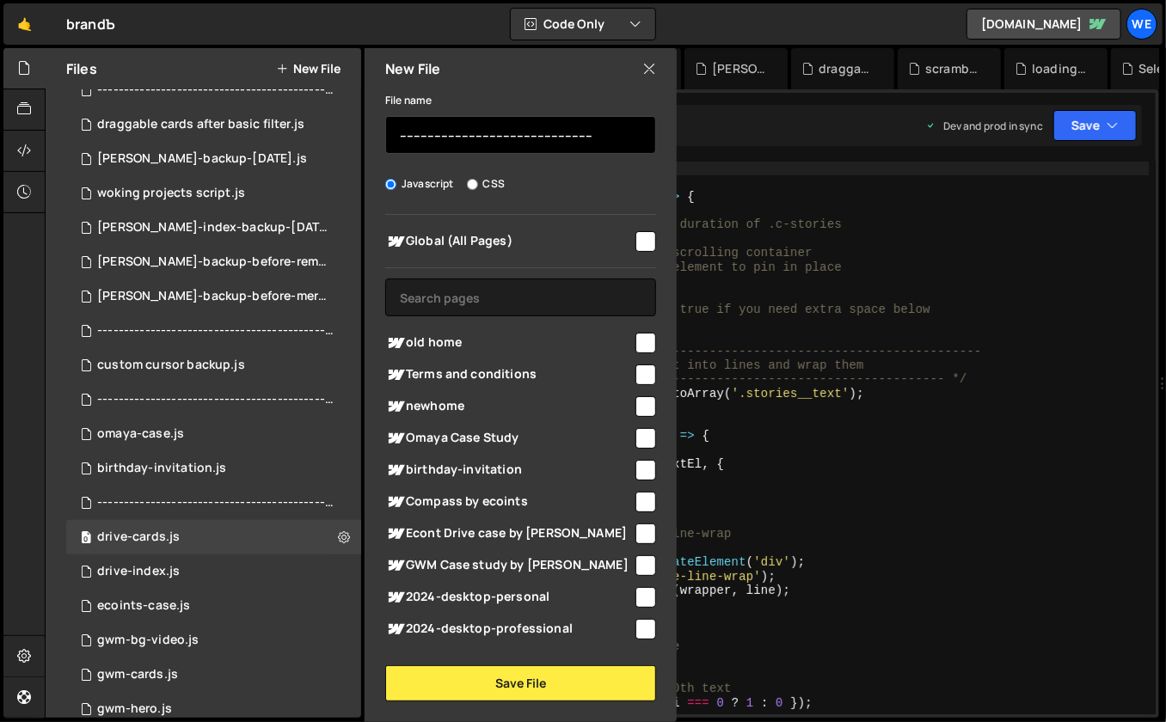
paste input "--------------"
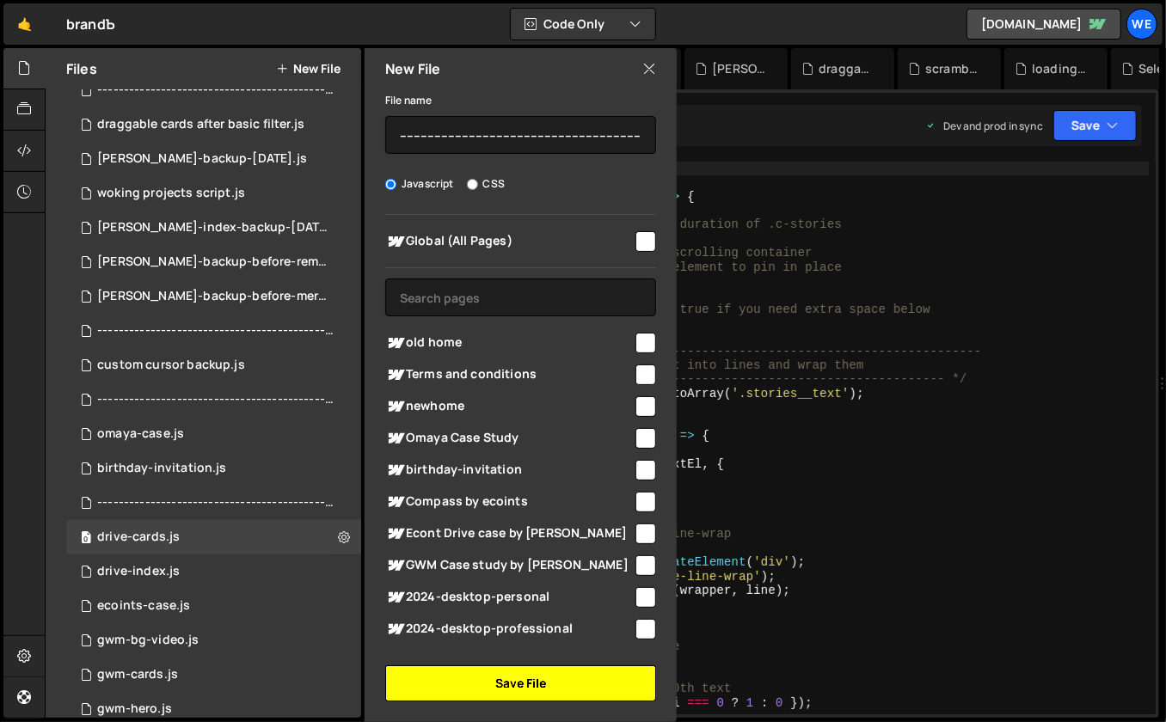
click at [541, 688] on button "Save File" at bounding box center [520, 684] width 271 height 36
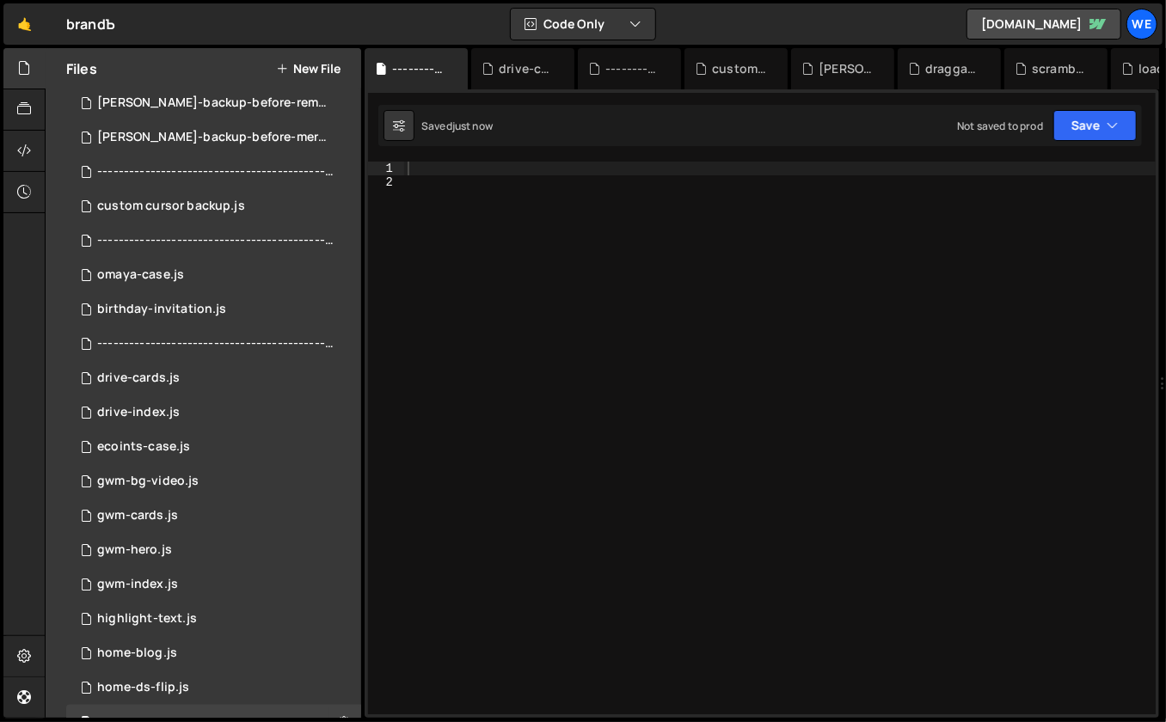
scroll to position [586, 0]
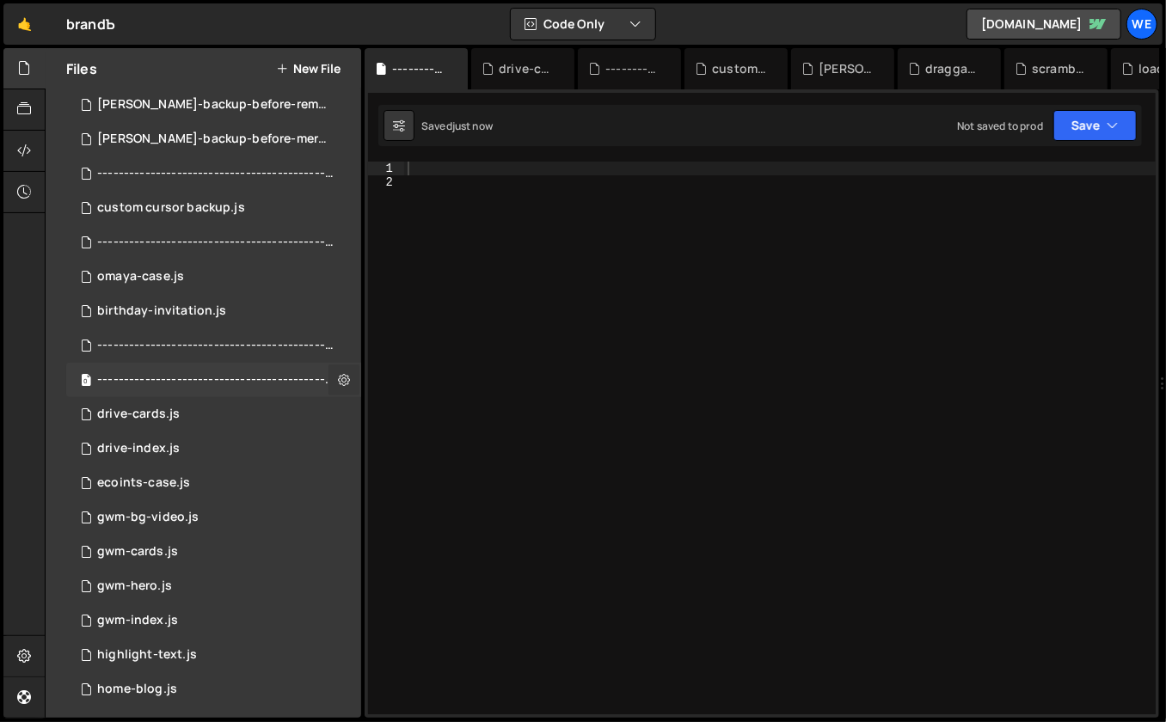
click at [338, 381] on icon at bounding box center [344, 379] width 12 height 16
type input "----------------------------------------------------------------------"
radio input "true"
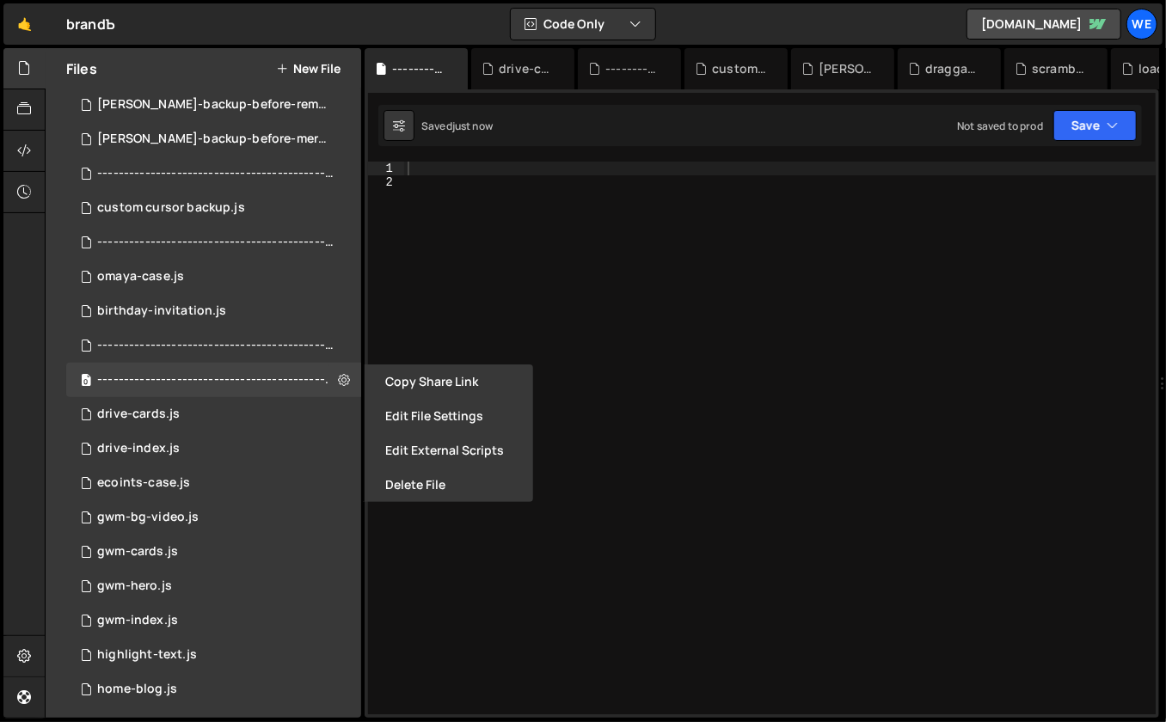
click at [417, 408] on button "Edit File Settings" at bounding box center [449, 416] width 169 height 34
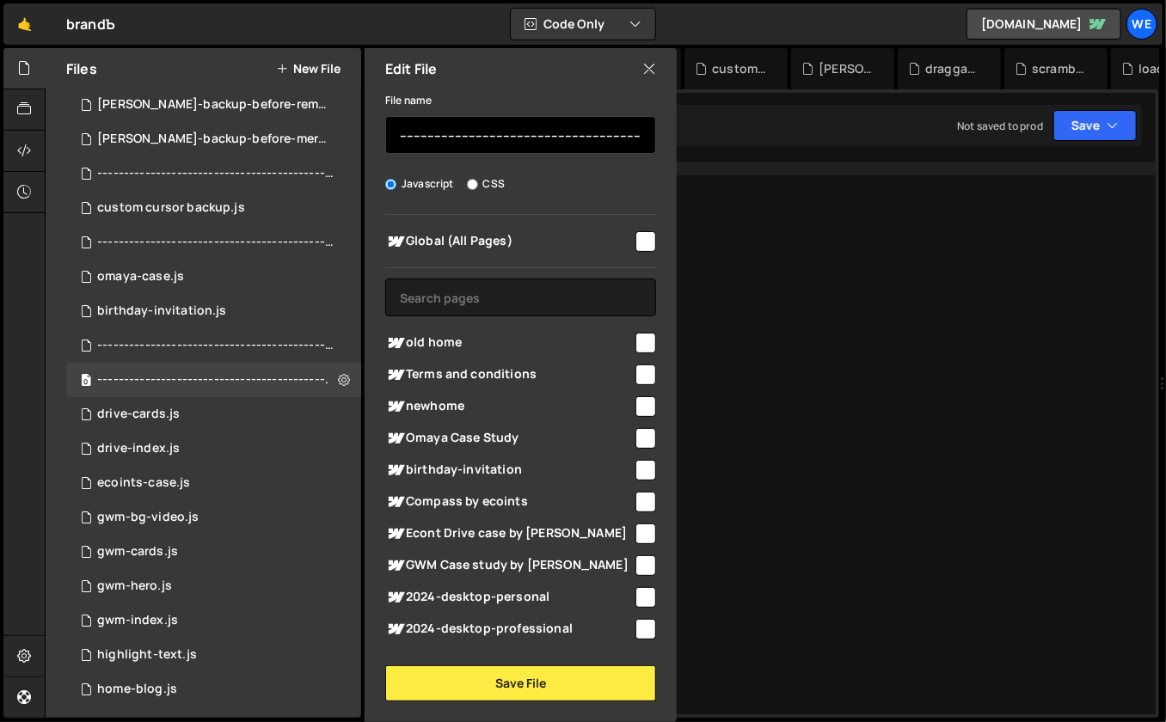
drag, startPoint x: 514, startPoint y: 132, endPoint x: 476, endPoint y: 135, distance: 38.8
click at [476, 135] on input "----------------------------------------------------------------------" at bounding box center [520, 135] width 271 height 38
click at [478, 136] on input "------------------------CASES -----------------------------------" at bounding box center [520, 135] width 271 height 38
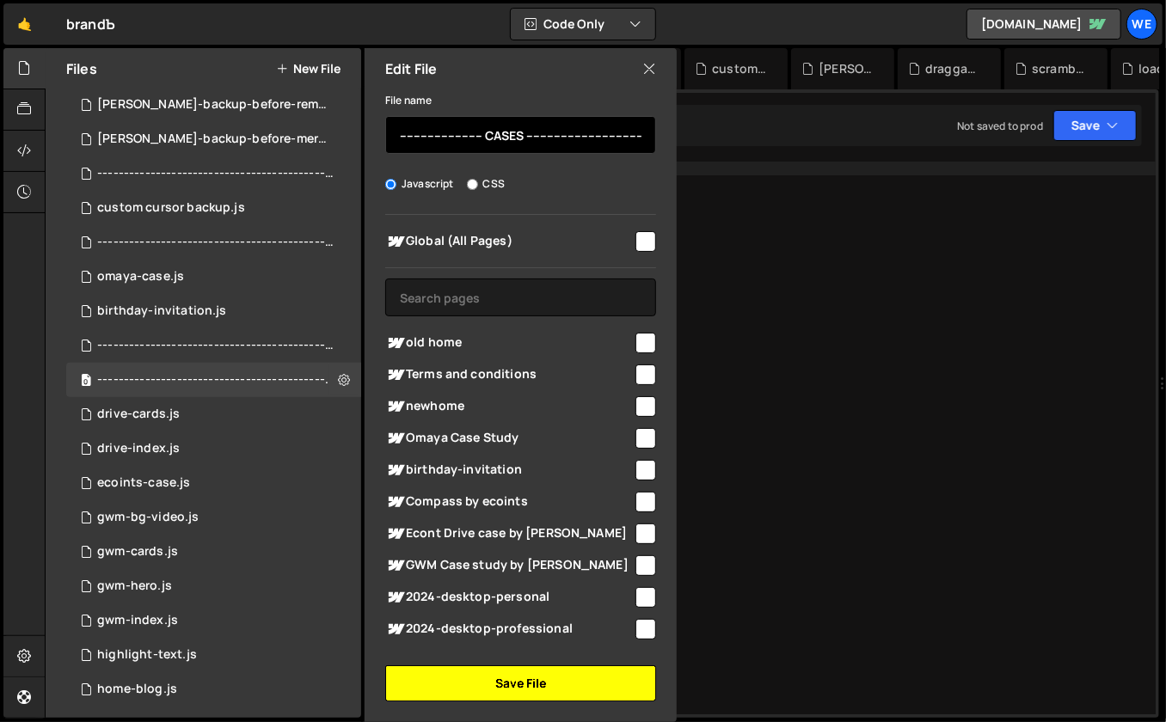
type input "------------------------ CASES -----------------------------------"
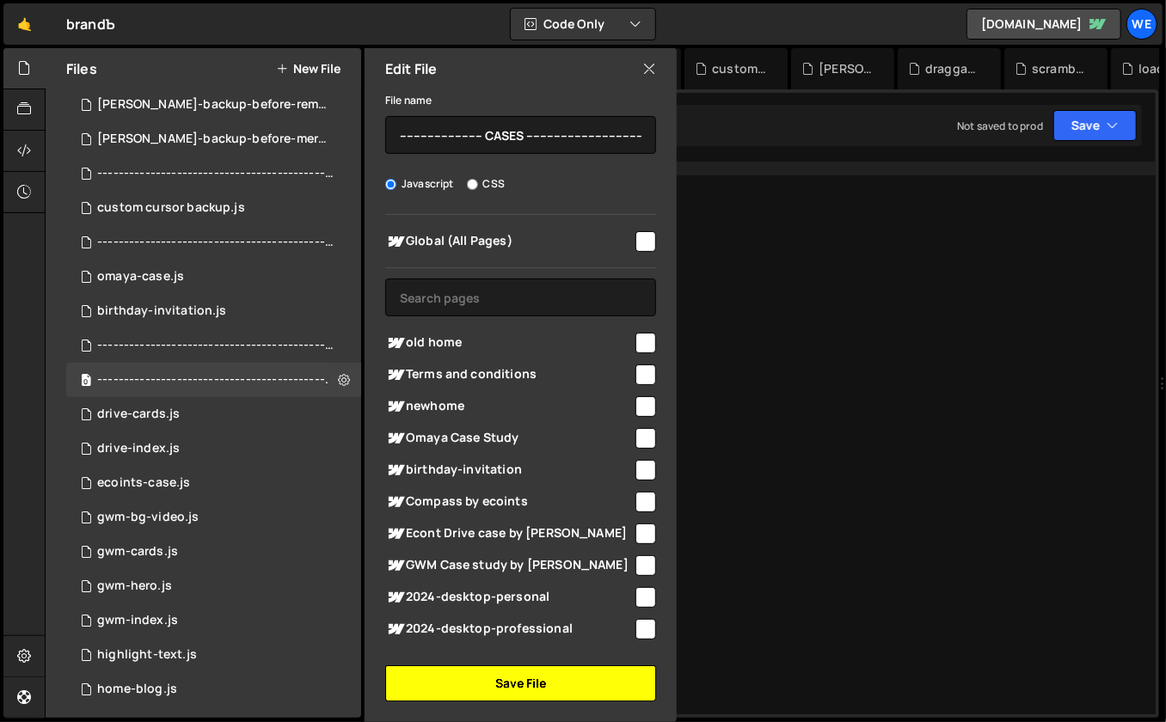
click at [529, 679] on button "Save File" at bounding box center [520, 684] width 271 height 36
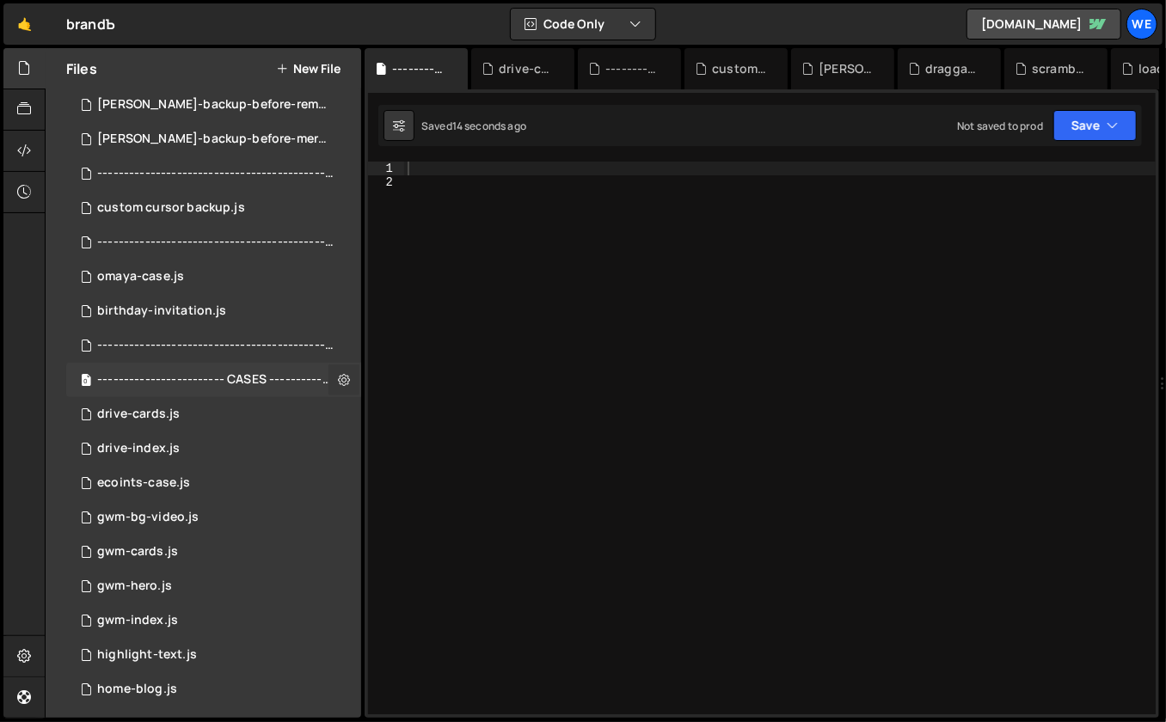
click at [330, 377] on button at bounding box center [344, 380] width 31 height 31
type input "------------------------ CASES -----------------------------------"
radio input "true"
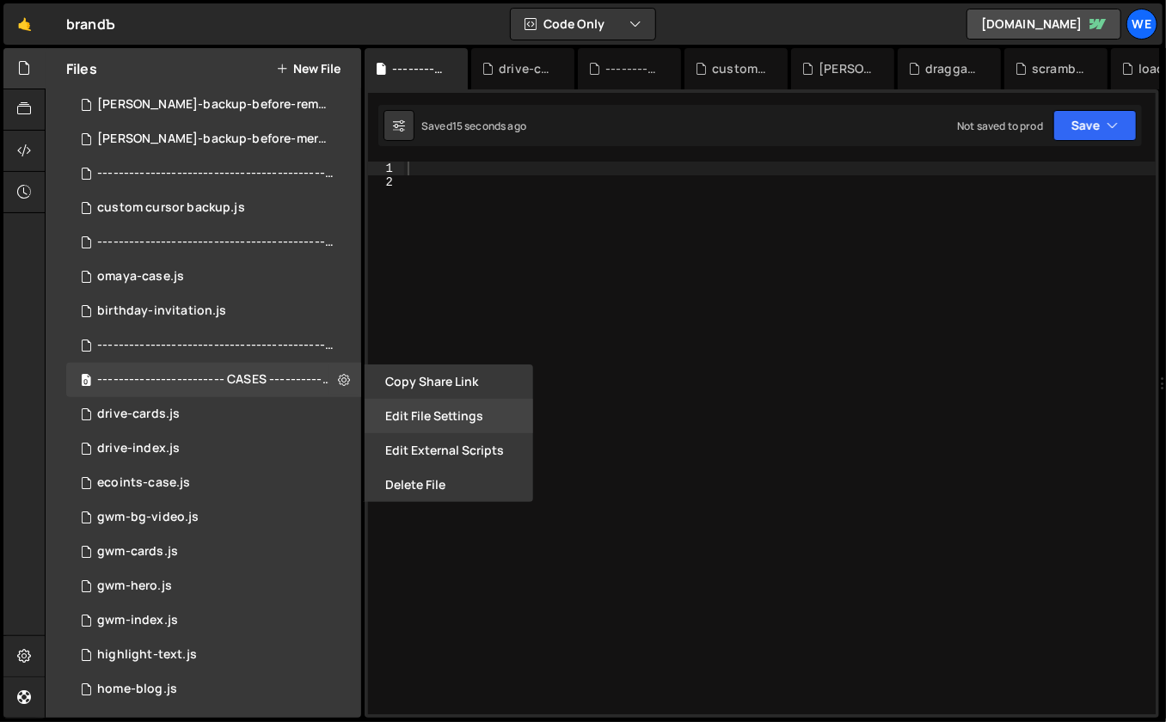
click at [445, 419] on button "Edit File Settings" at bounding box center [449, 416] width 169 height 34
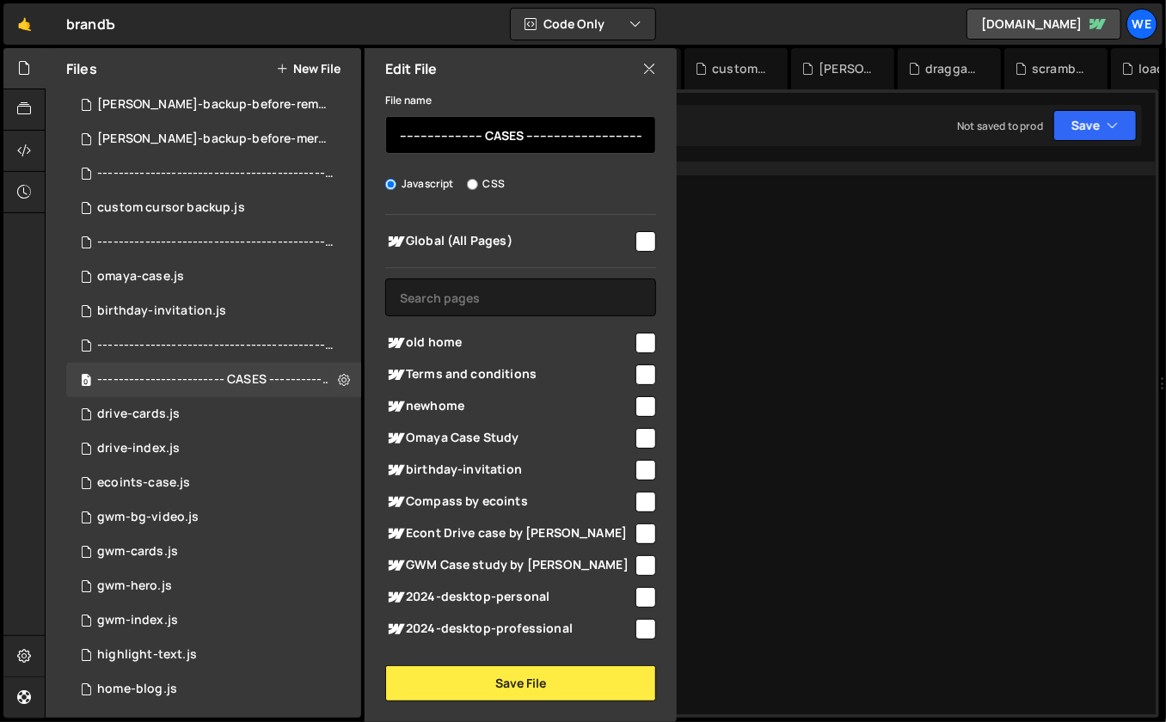
drag, startPoint x: 473, startPoint y: 138, endPoint x: 442, endPoint y: 139, distance: 31.0
click at [442, 139] on input "------------------------ CASES -----------------------------------" at bounding box center [520, 135] width 271 height 38
drag, startPoint x: 606, startPoint y: 132, endPoint x: 490, endPoint y: 136, distance: 116.1
click at [486, 135] on input "-------------- CASES -----------------------------------" at bounding box center [520, 135] width 271 height 38
paste input "text"
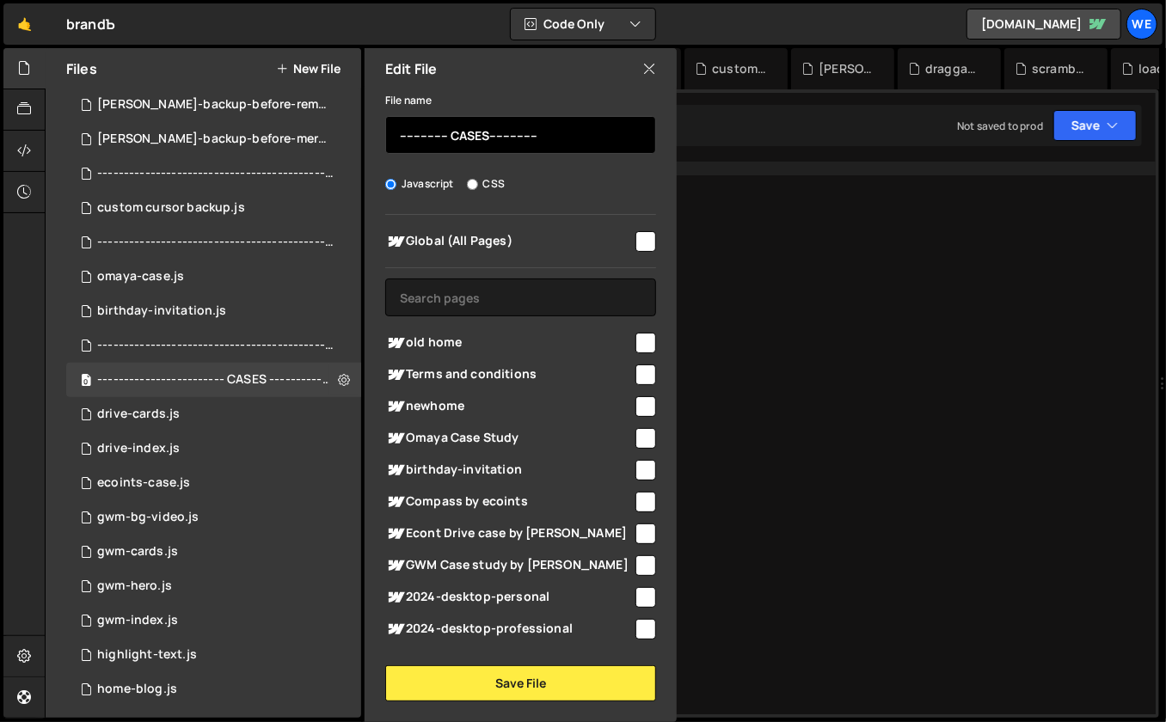
click at [485, 137] on input "-------------- CASES--------------" at bounding box center [520, 135] width 271 height 38
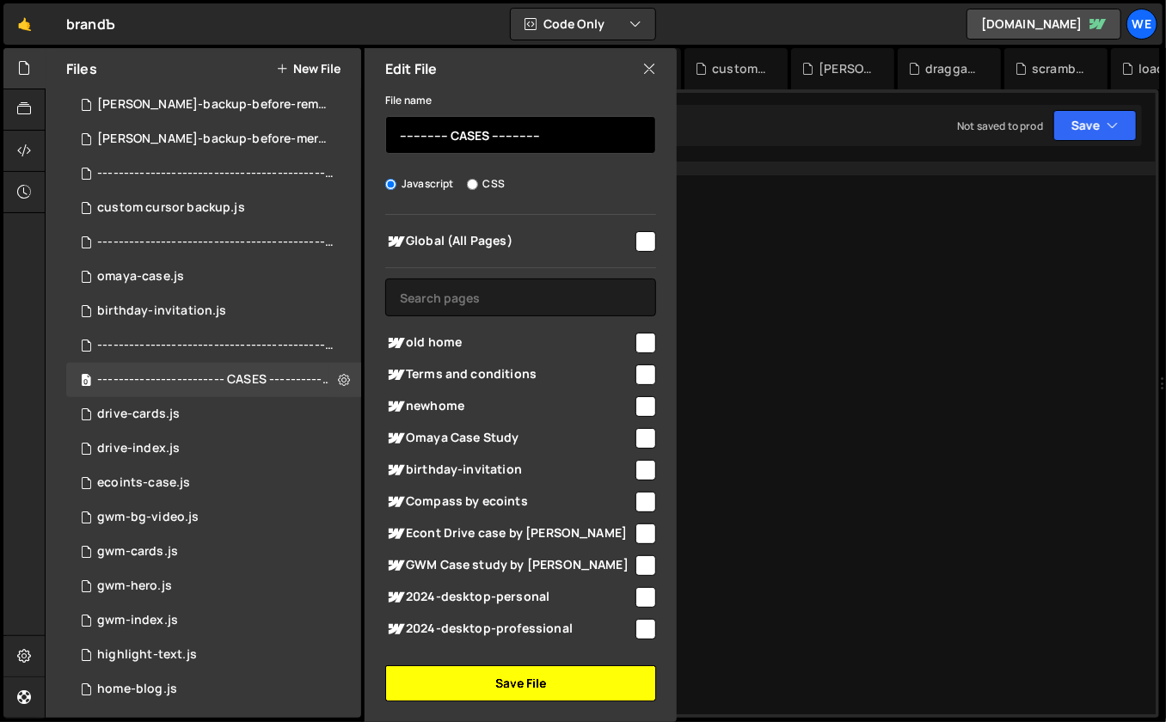
type input "-------------- CASES --------------"
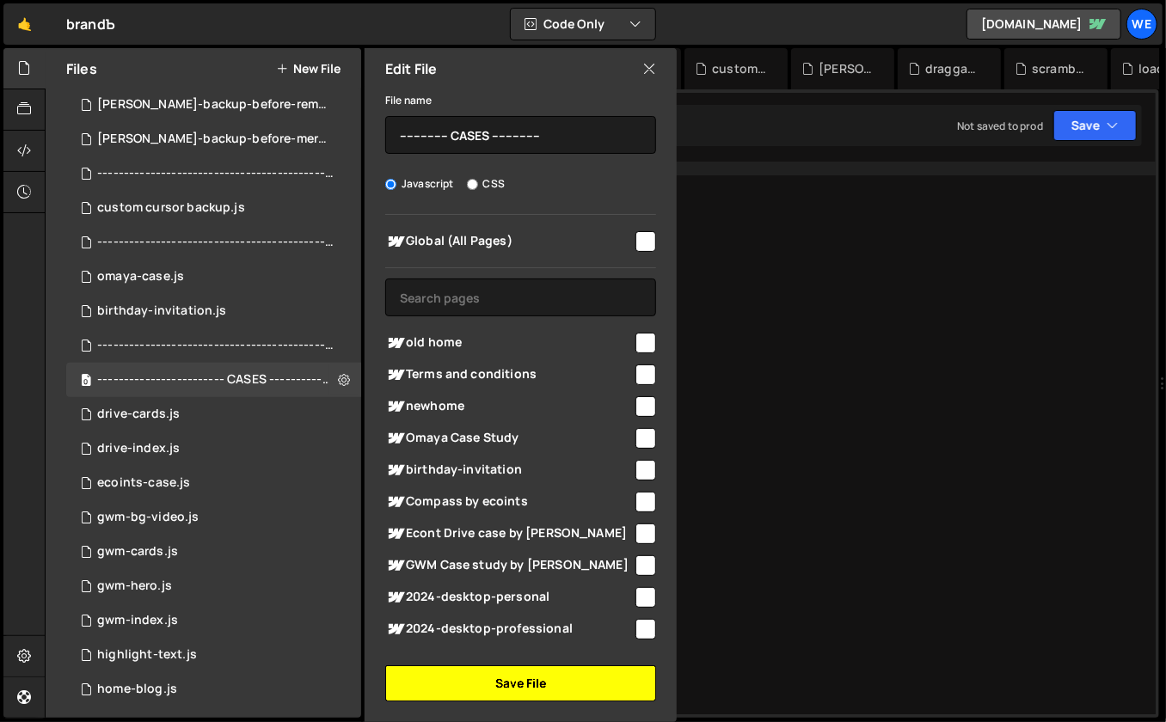
click at [522, 686] on button "Save File" at bounding box center [520, 684] width 271 height 36
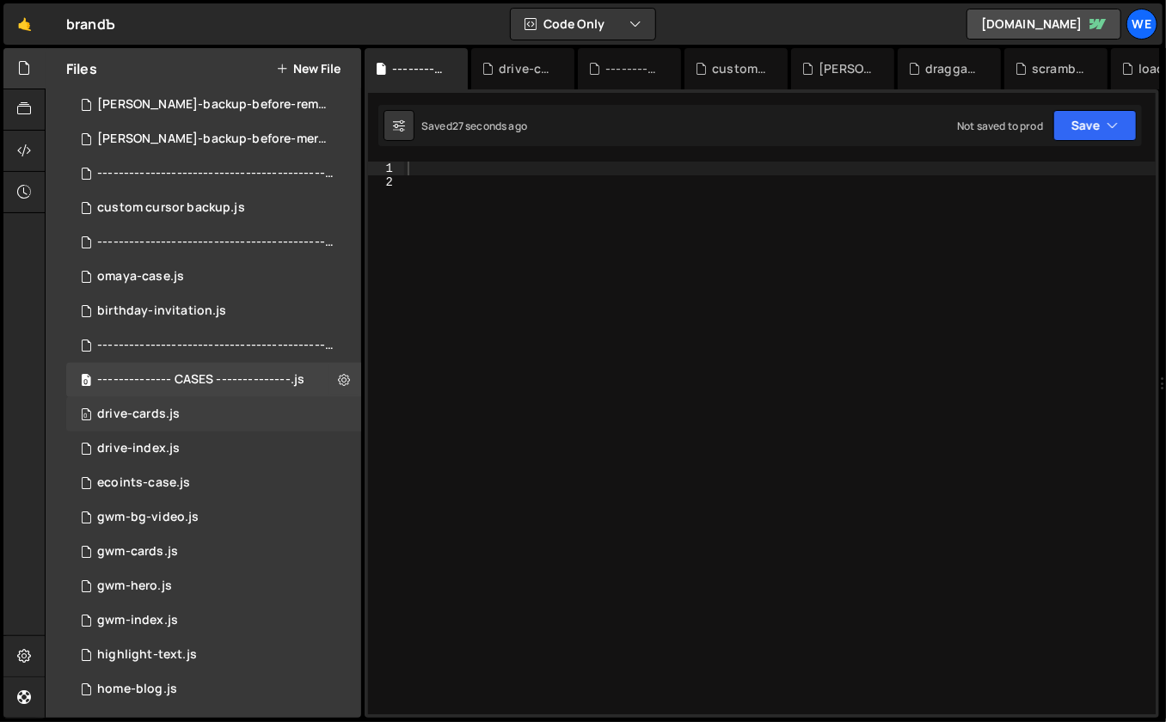
click at [234, 428] on div "0 drive-cards.js 0" at bounding box center [213, 414] width 295 height 34
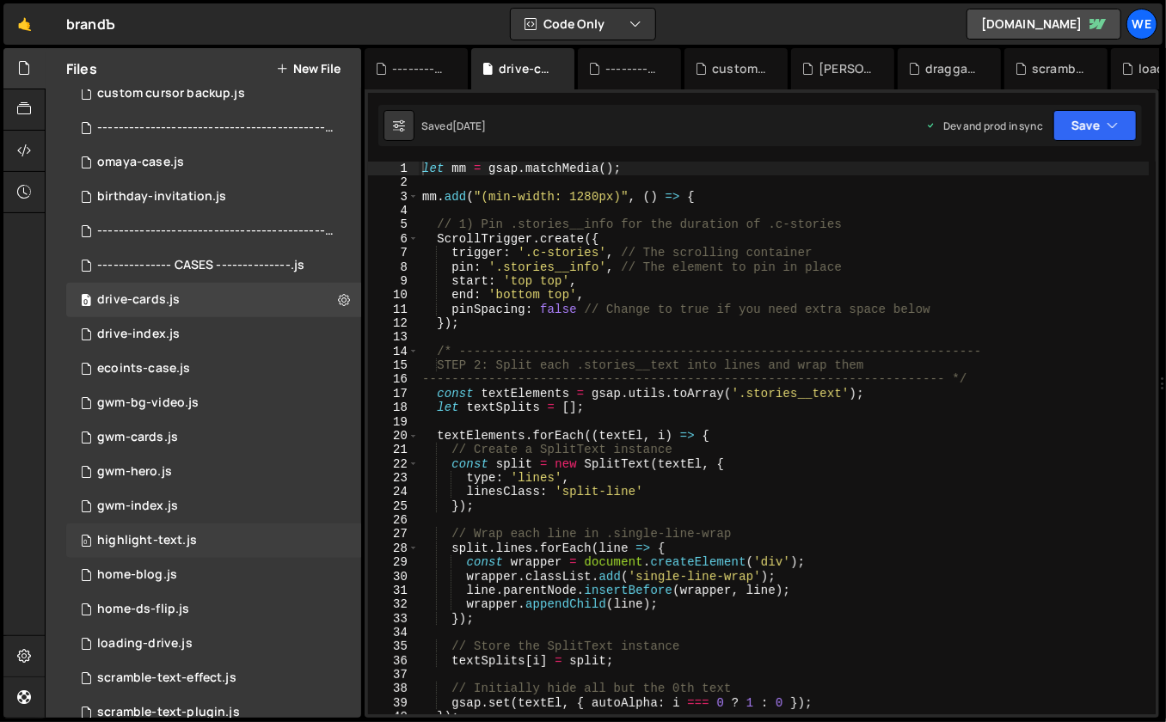
scroll to position [706, 0]
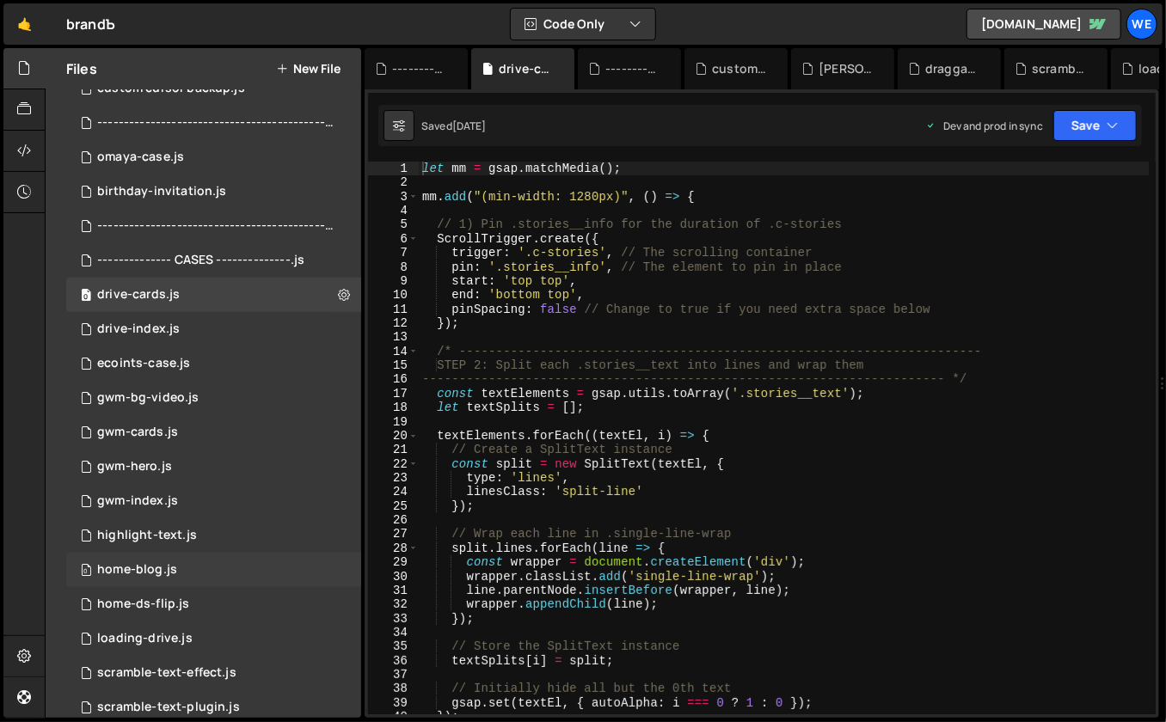
click at [169, 564] on div "home-blog.js" at bounding box center [137, 569] width 80 height 15
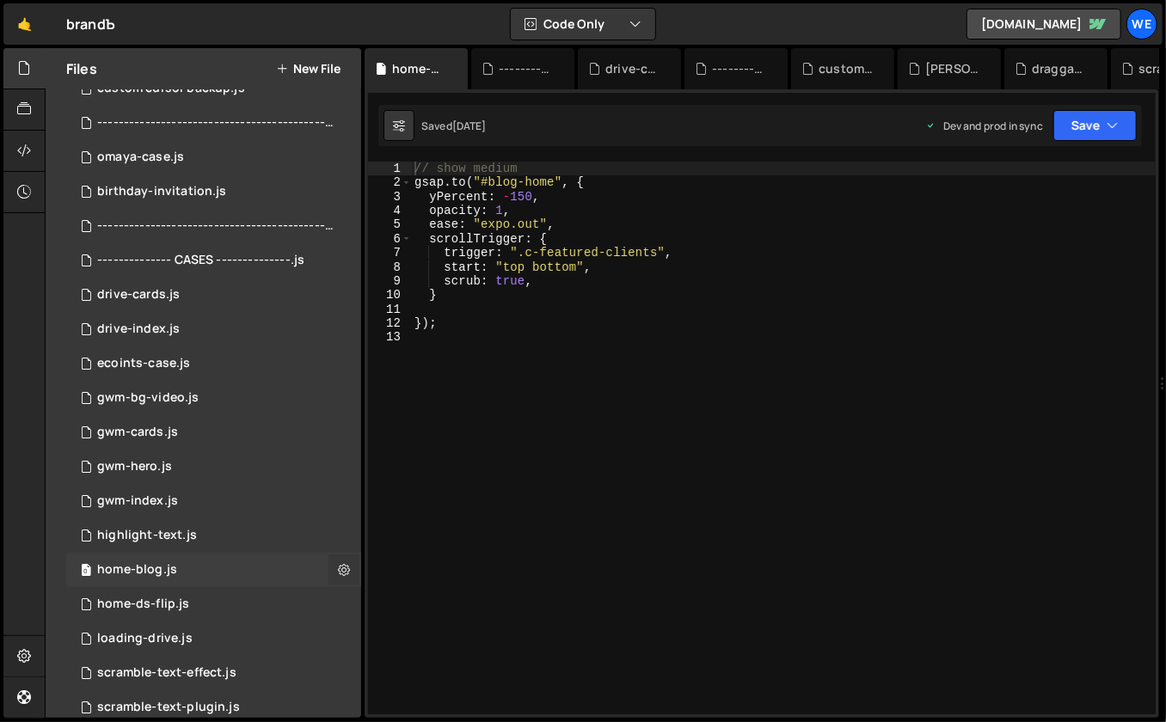
click at [338, 565] on icon at bounding box center [344, 570] width 12 height 16
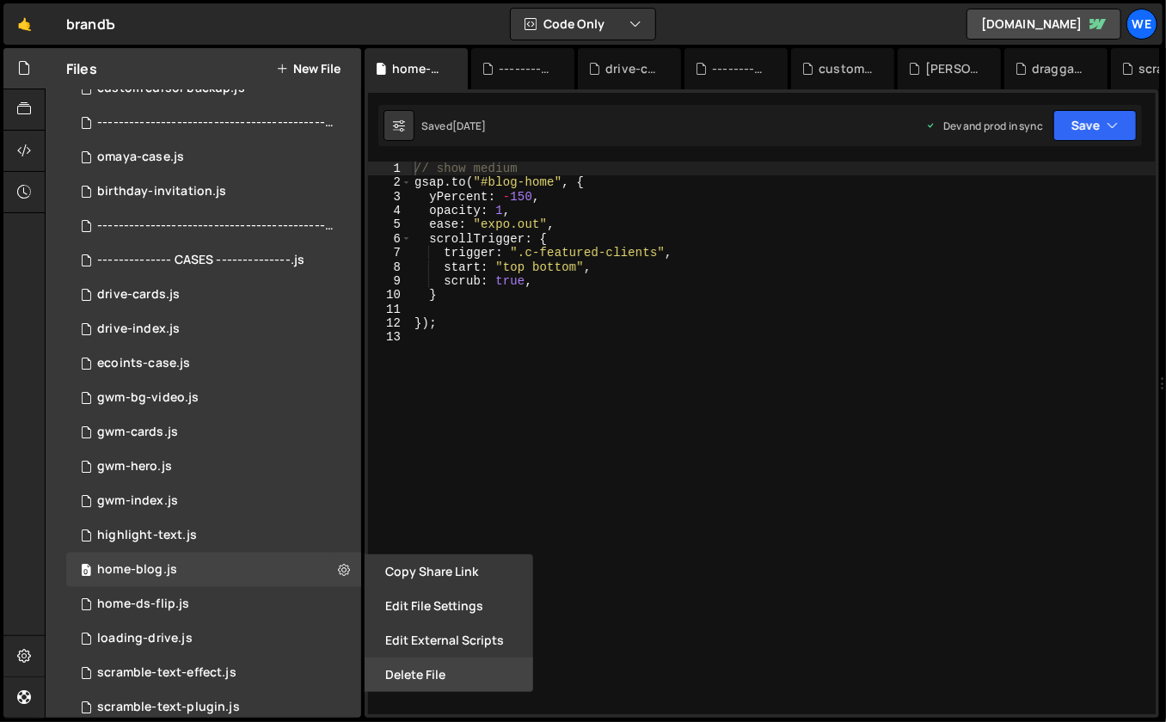
click at [406, 679] on button "Delete File" at bounding box center [449, 675] width 169 height 34
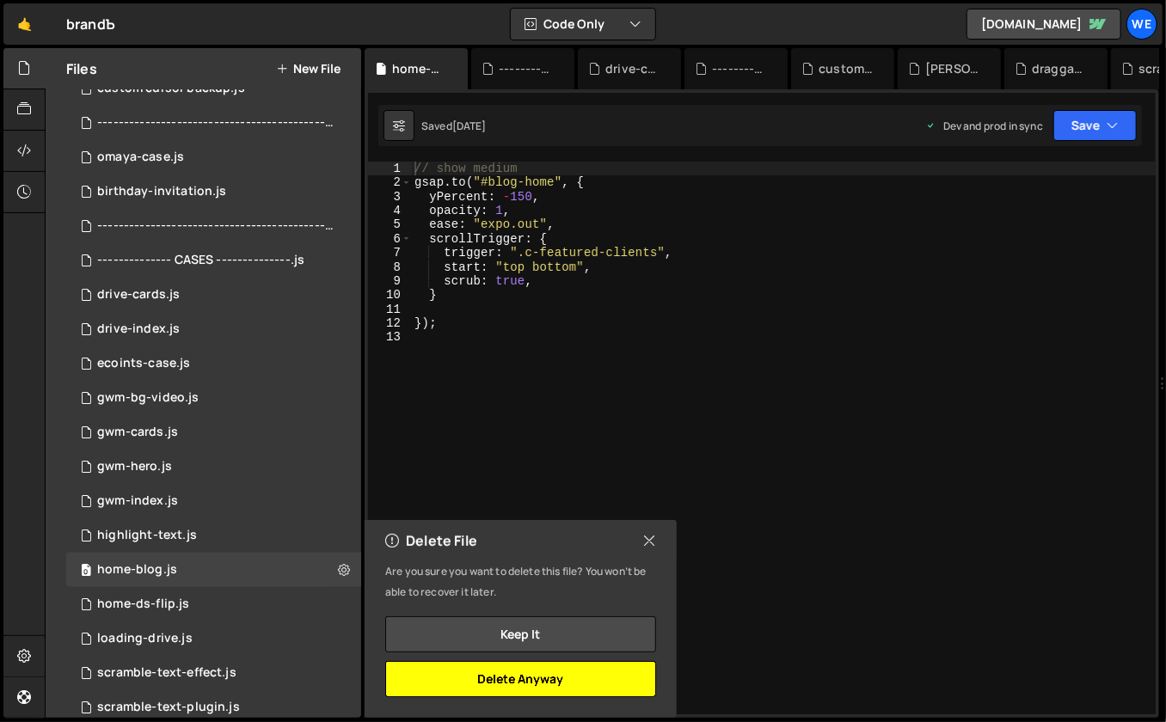
click at [487, 675] on button "Delete Anyway" at bounding box center [520, 679] width 271 height 36
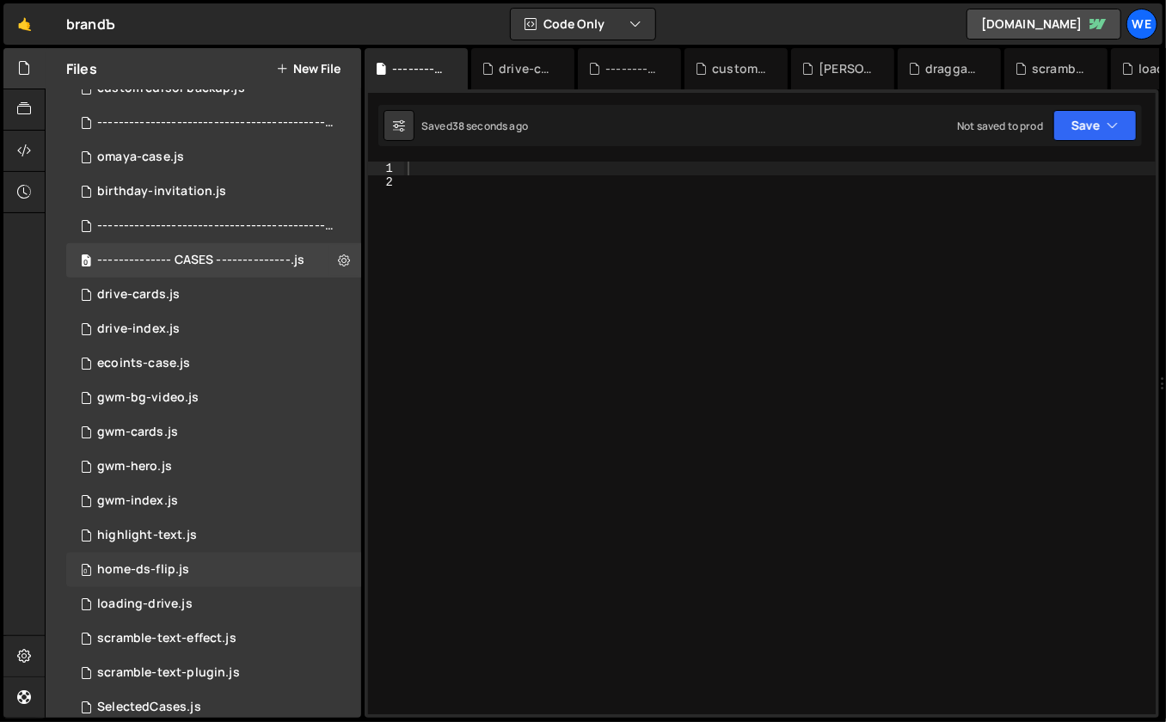
click at [297, 574] on div "0 home-ds-flip.js 0" at bounding box center [213, 570] width 295 height 34
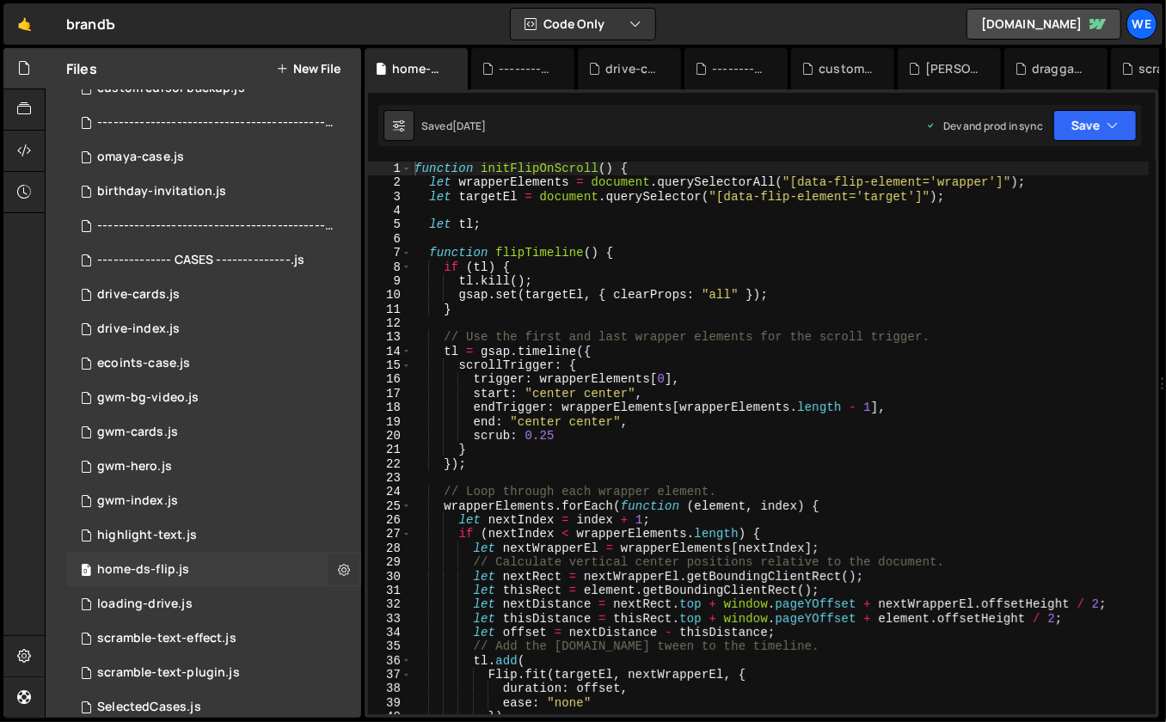
click at [338, 569] on icon at bounding box center [344, 570] width 12 height 16
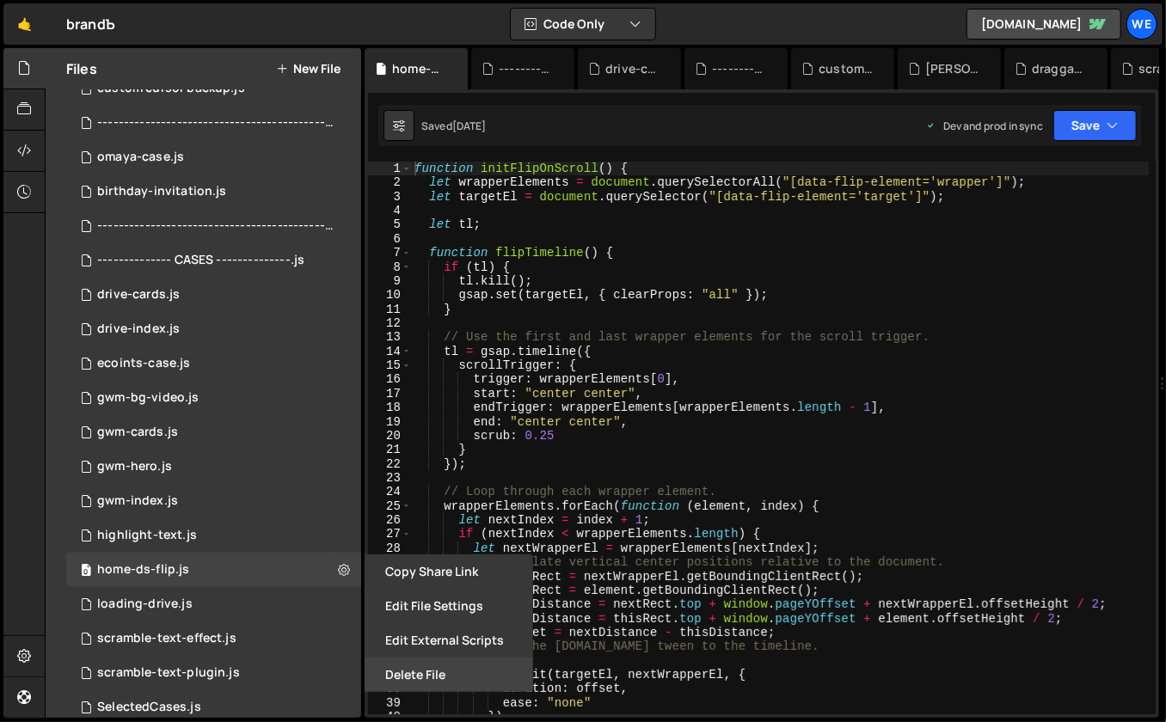
click at [400, 669] on button "Delete File" at bounding box center [449, 675] width 169 height 34
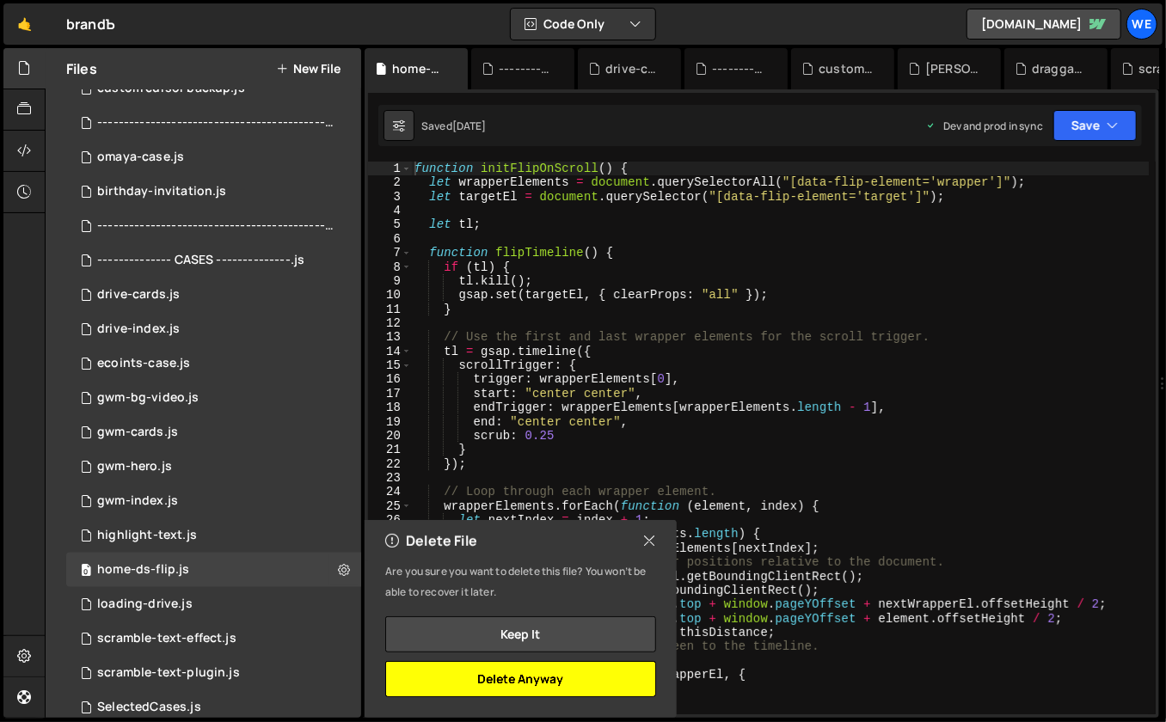
click at [455, 678] on button "Delete Anyway" at bounding box center [520, 679] width 271 height 36
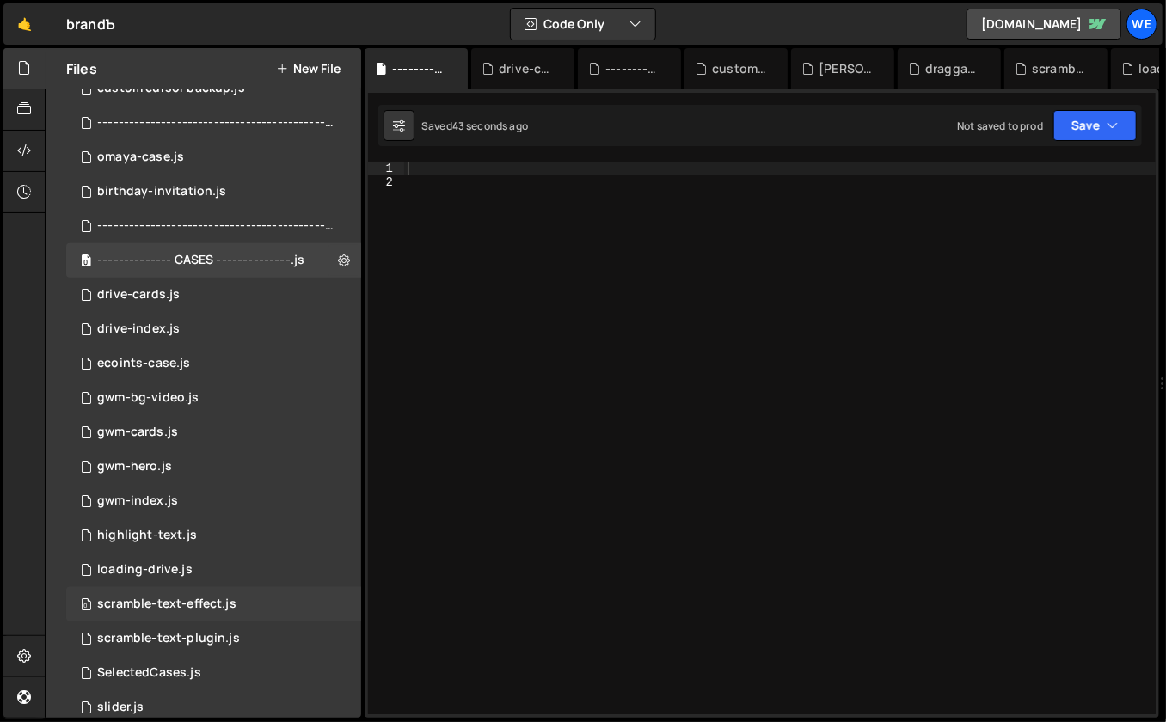
click at [243, 603] on div "0 scramble-text-effect.js 0" at bounding box center [213, 604] width 295 height 34
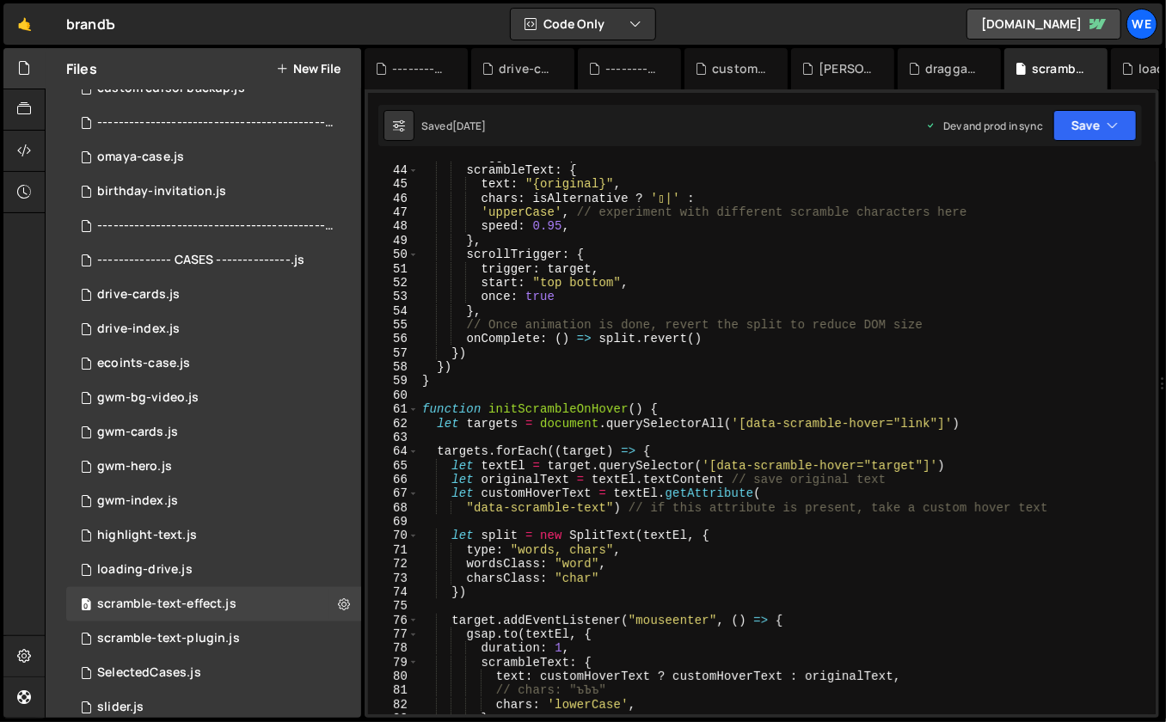
scroll to position [1193, 0]
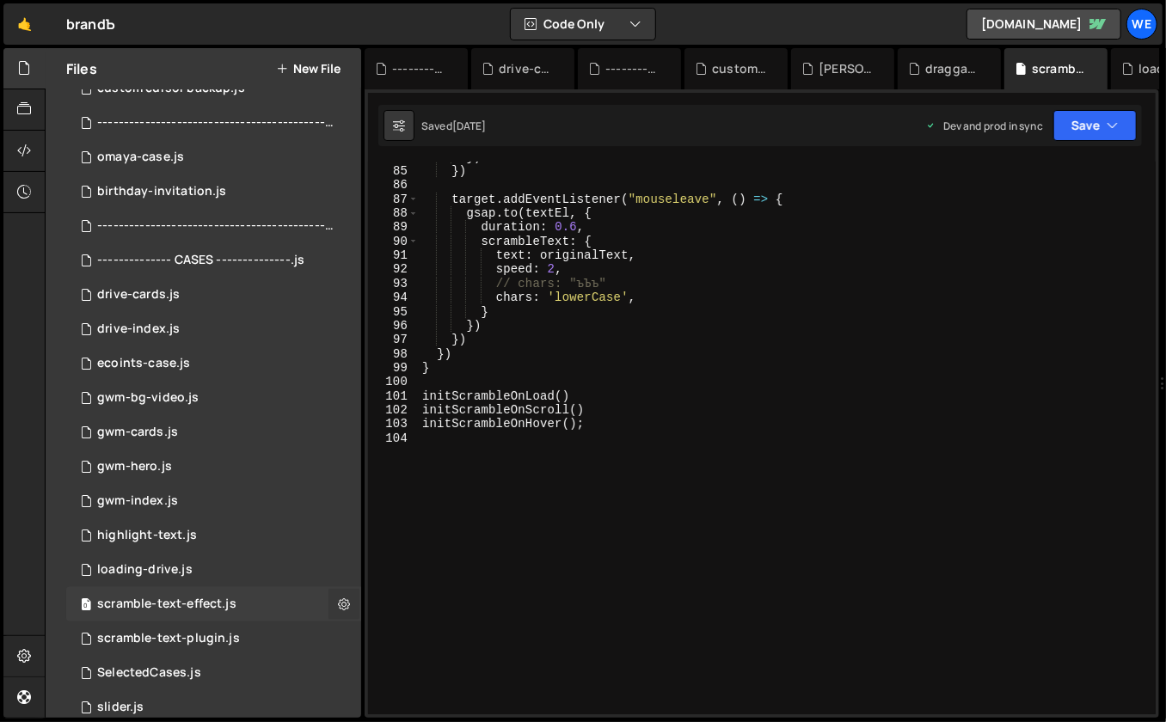
click at [340, 605] on icon at bounding box center [344, 604] width 12 height 16
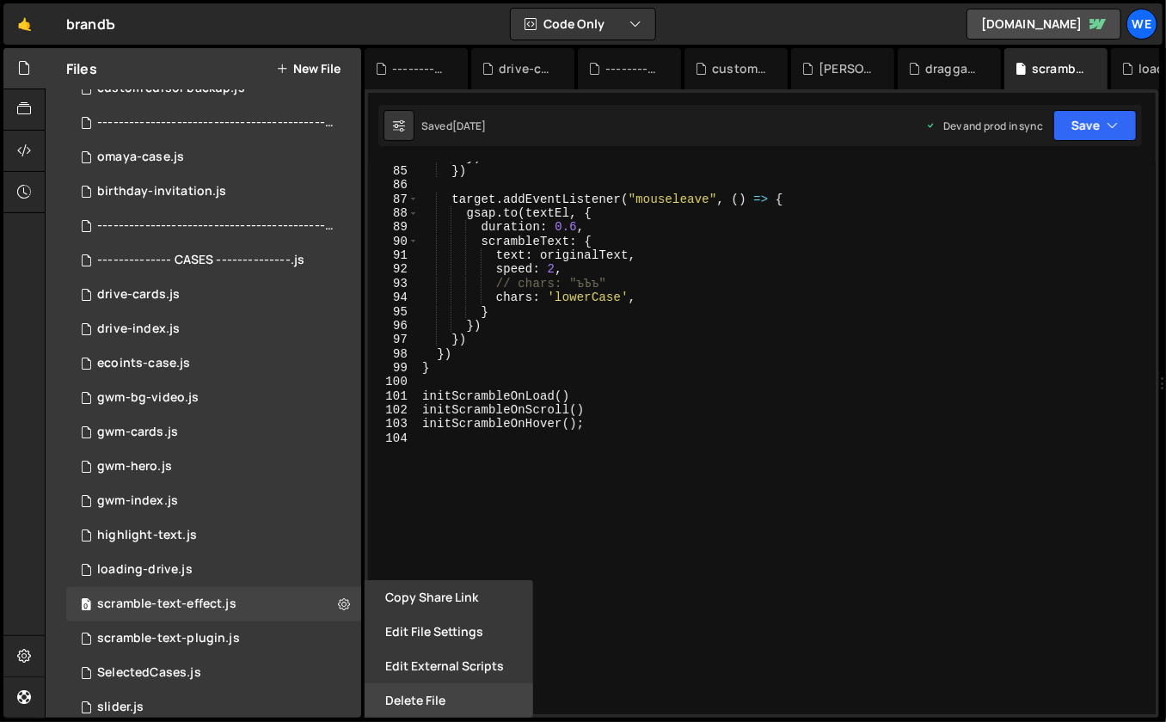
click at [410, 697] on button "Delete File" at bounding box center [449, 701] width 169 height 34
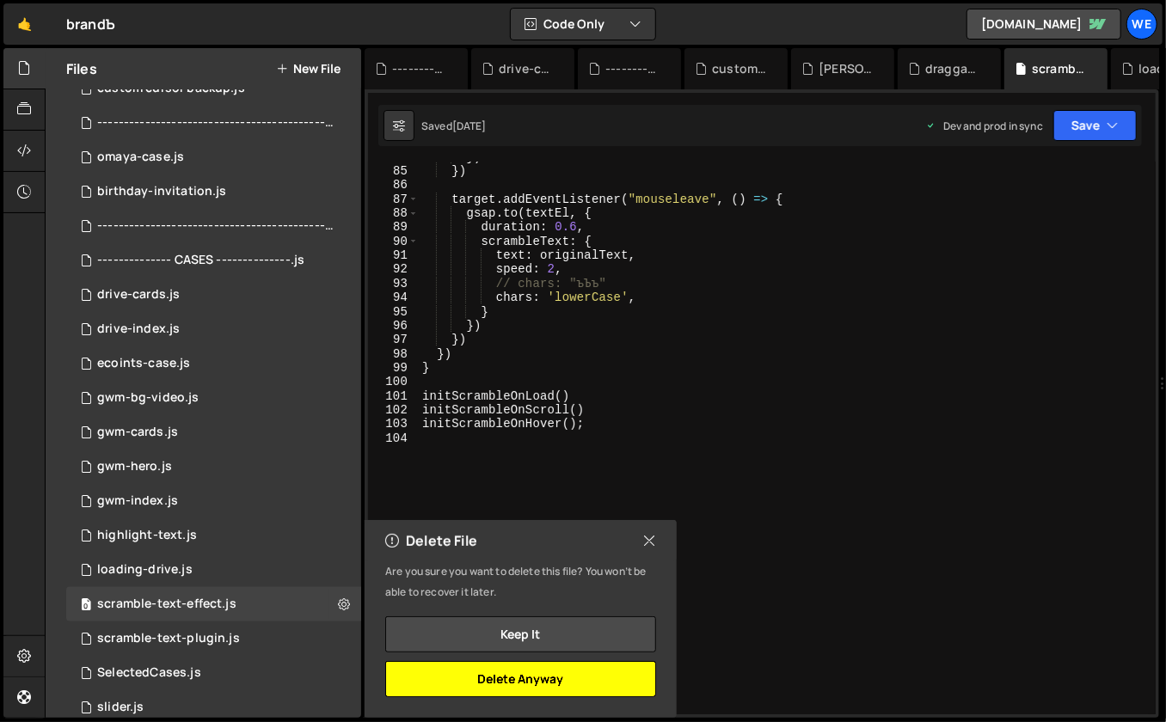
click at [430, 672] on button "Delete Anyway" at bounding box center [520, 679] width 271 height 36
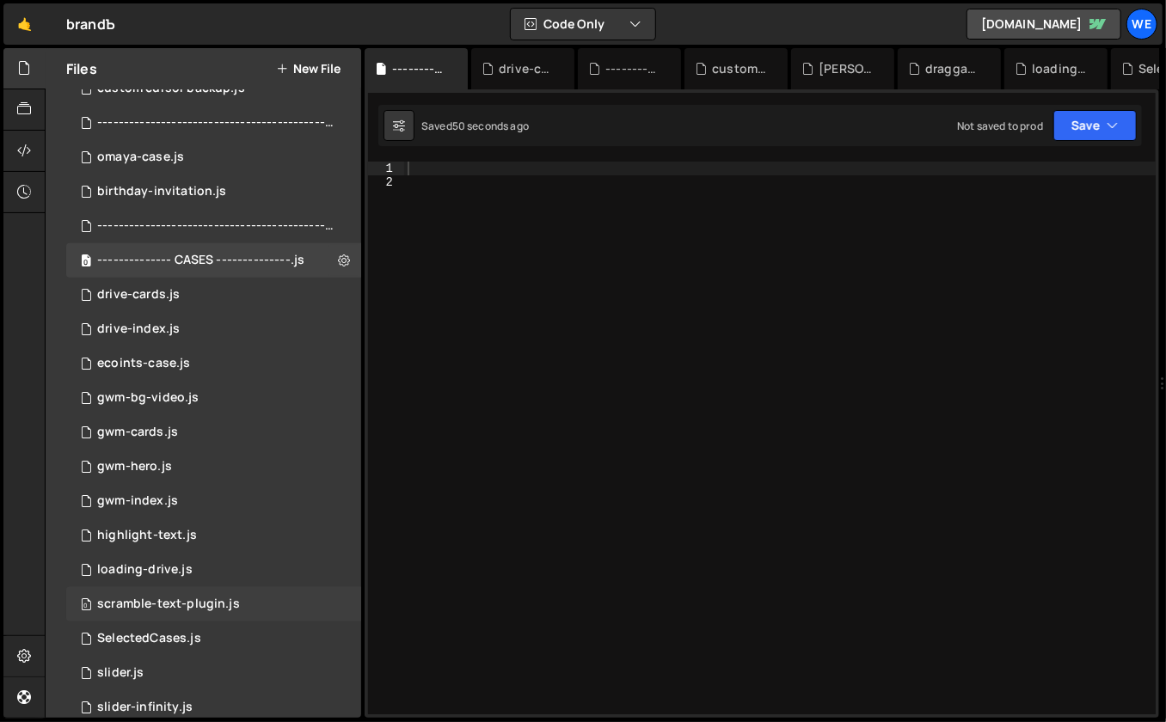
click at [323, 599] on div "0 scramble-text-plugin.js 0" at bounding box center [213, 604] width 295 height 34
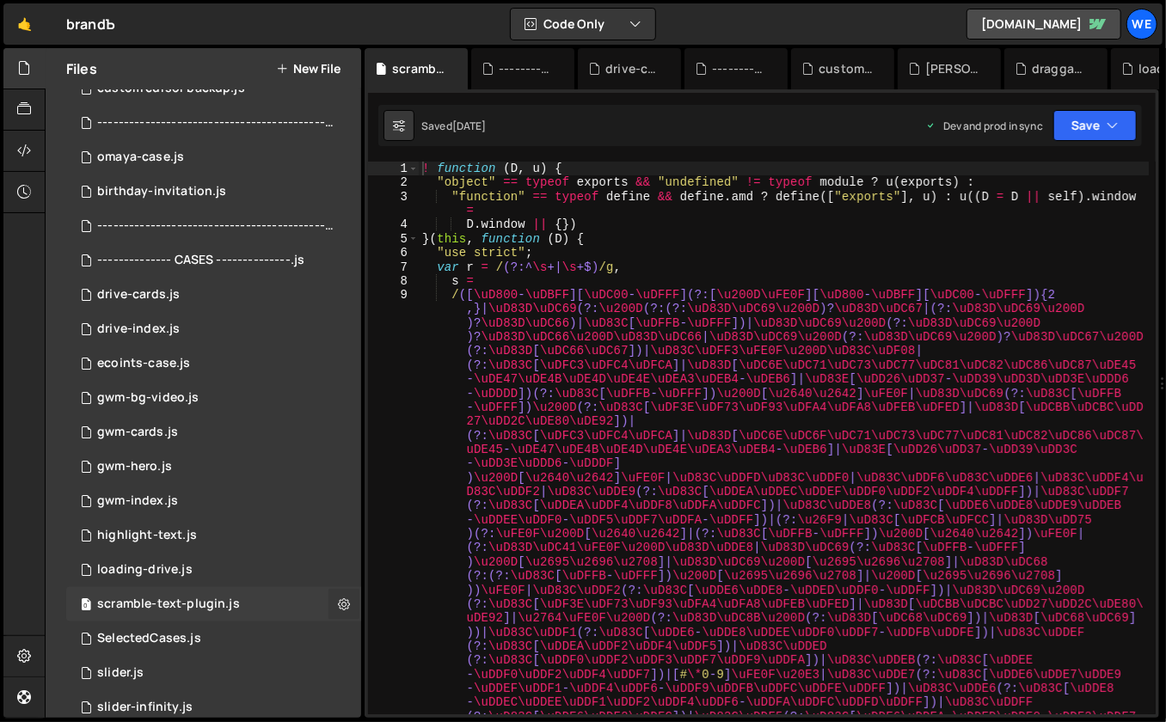
click at [339, 605] on icon at bounding box center [344, 604] width 12 height 16
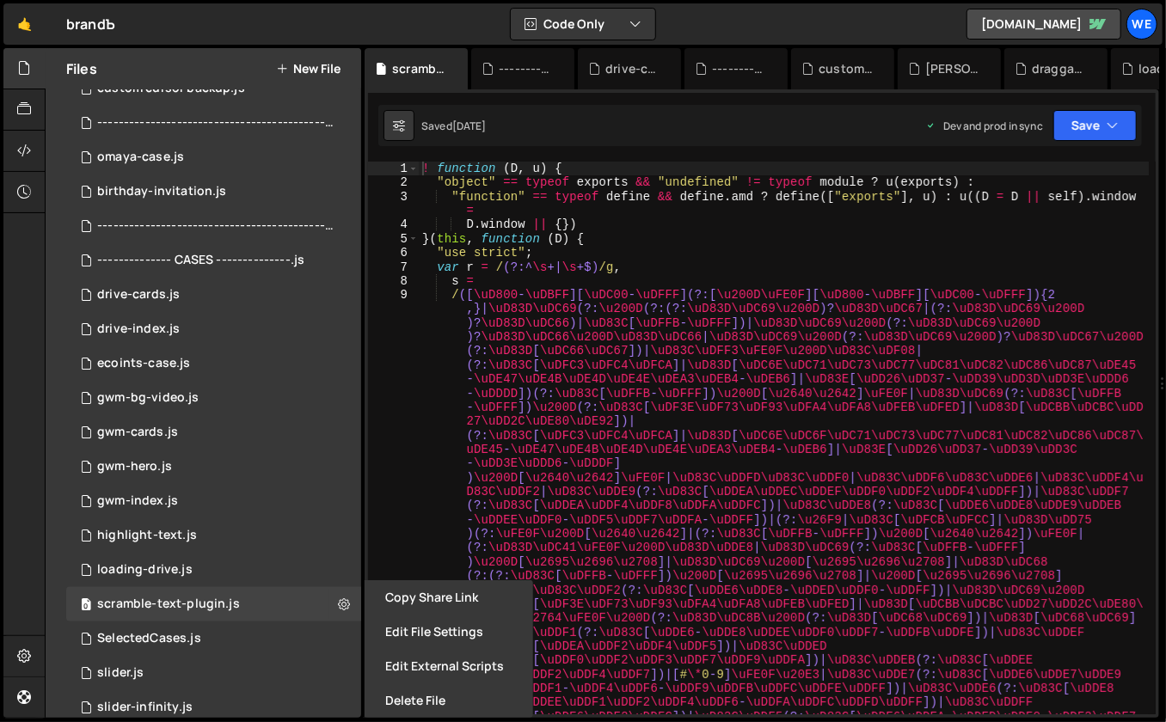
click at [428, 703] on button "Delete File" at bounding box center [449, 701] width 169 height 34
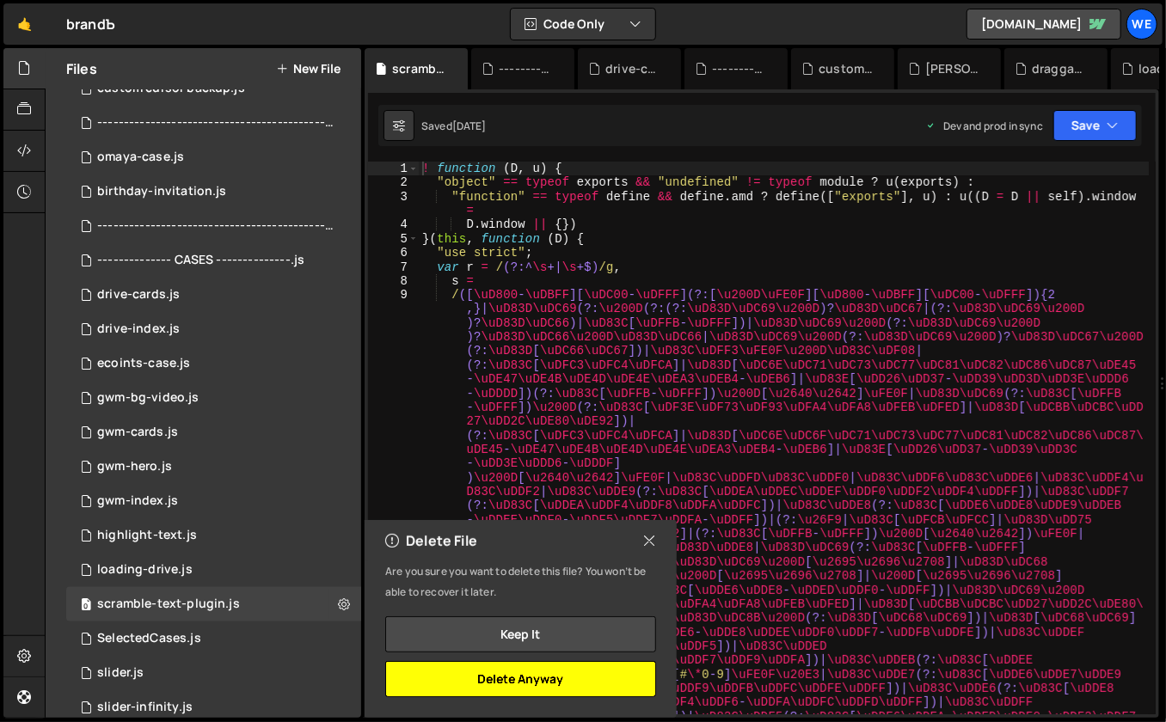
click at [446, 679] on button "Delete Anyway" at bounding box center [520, 679] width 271 height 36
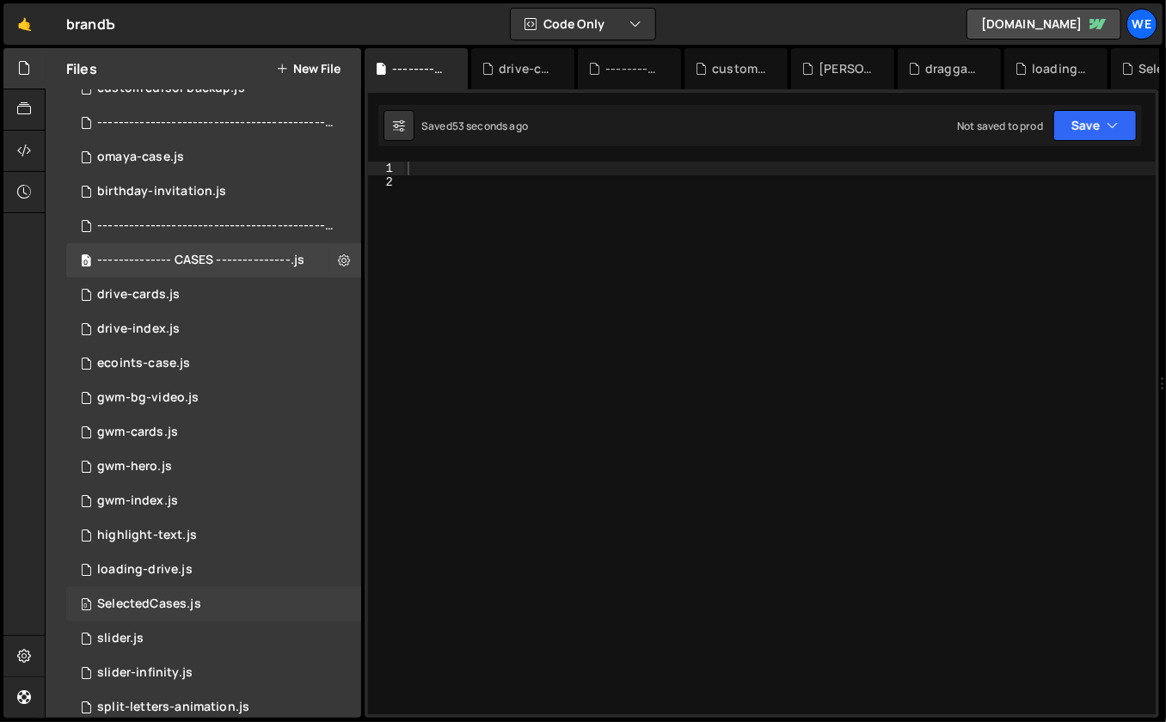
click at [266, 605] on div "0 SelectedCases.js 0" at bounding box center [213, 604] width 295 height 34
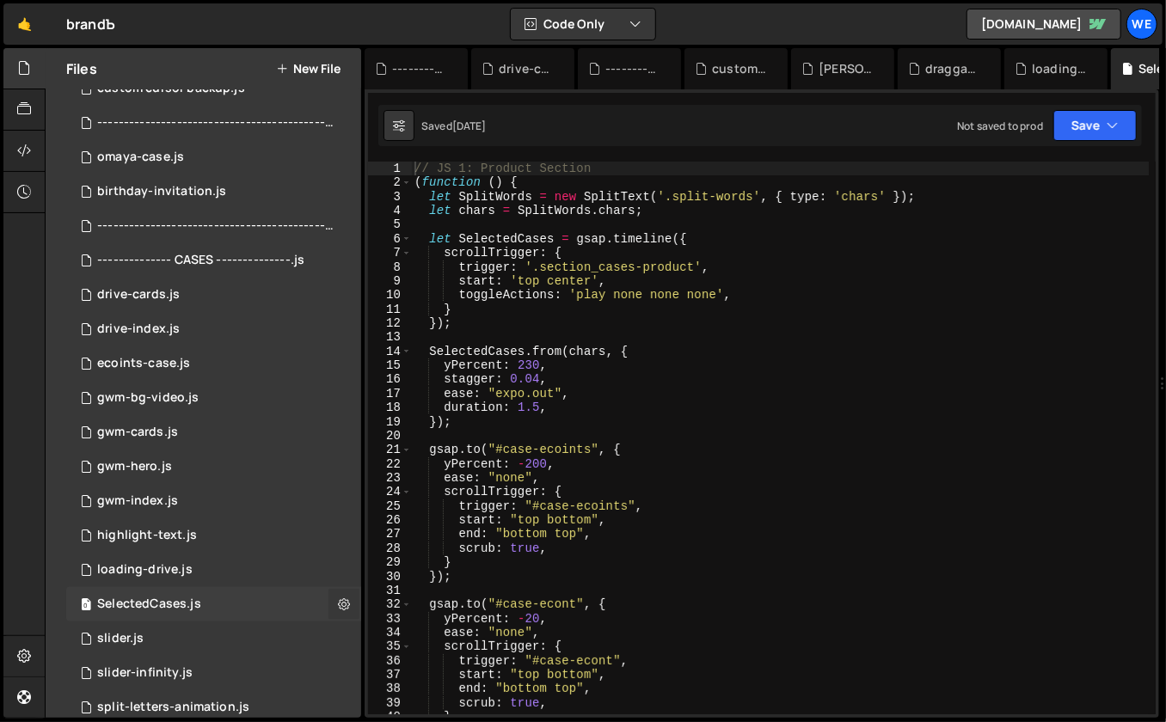
click at [341, 603] on icon at bounding box center [344, 604] width 12 height 16
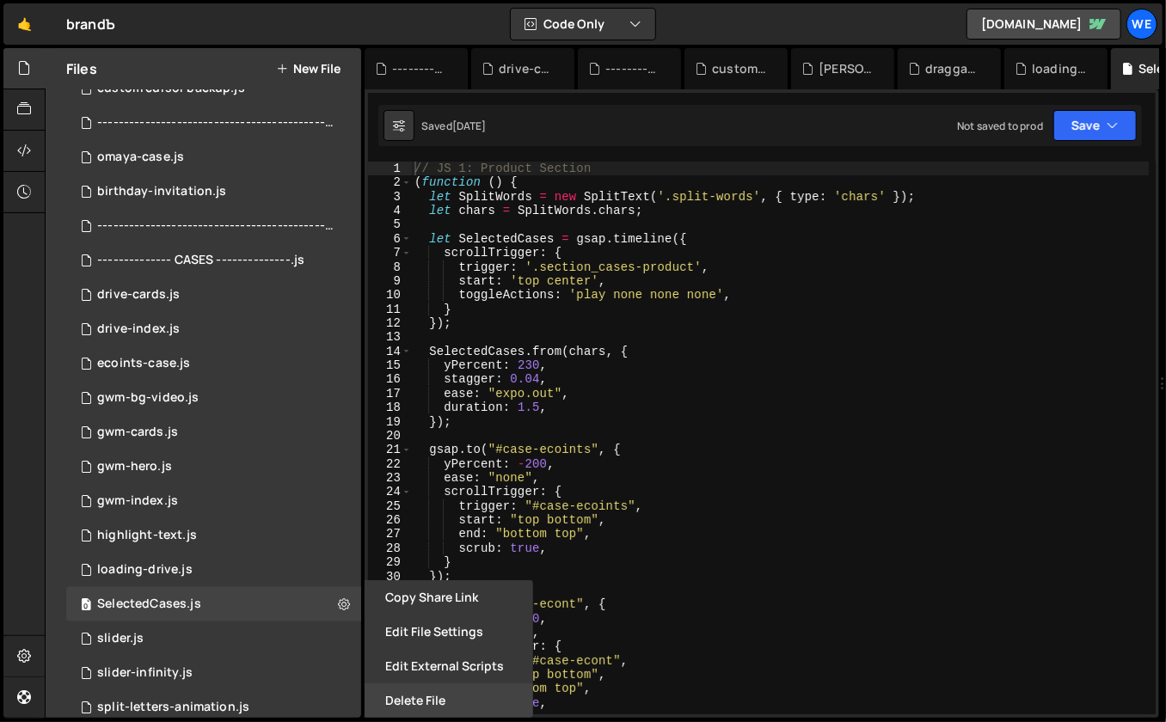
click at [444, 694] on button "Delete File" at bounding box center [449, 701] width 169 height 34
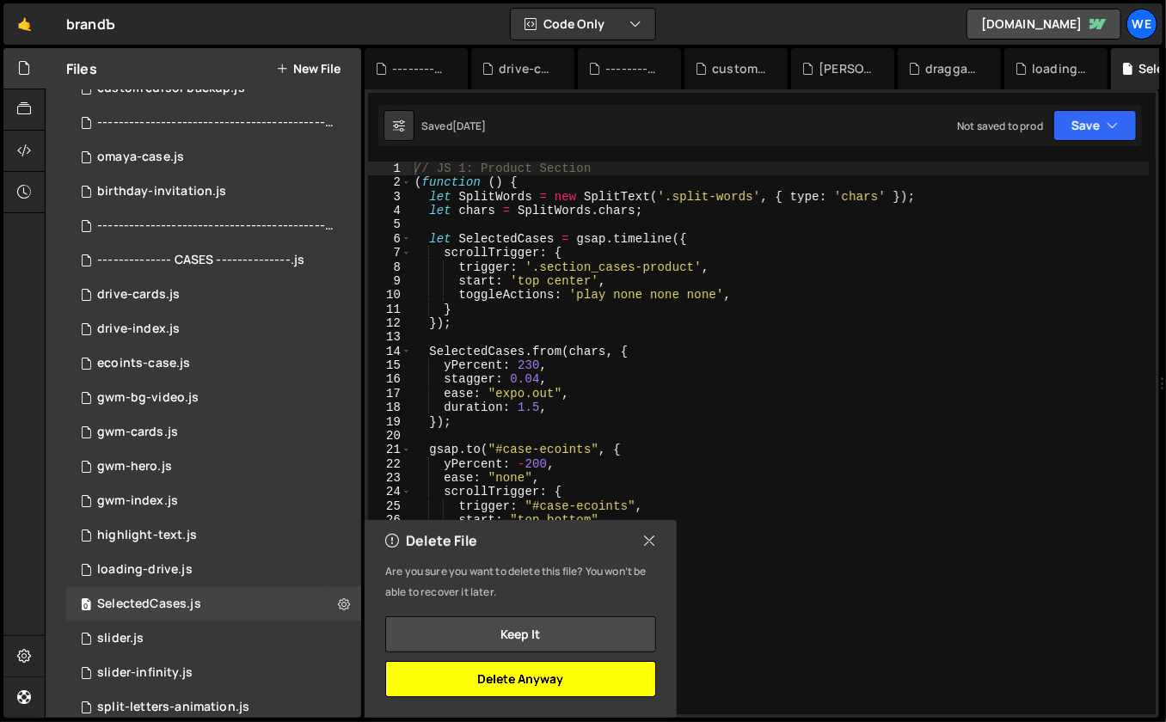
click at [495, 674] on button "Delete Anyway" at bounding box center [520, 679] width 271 height 36
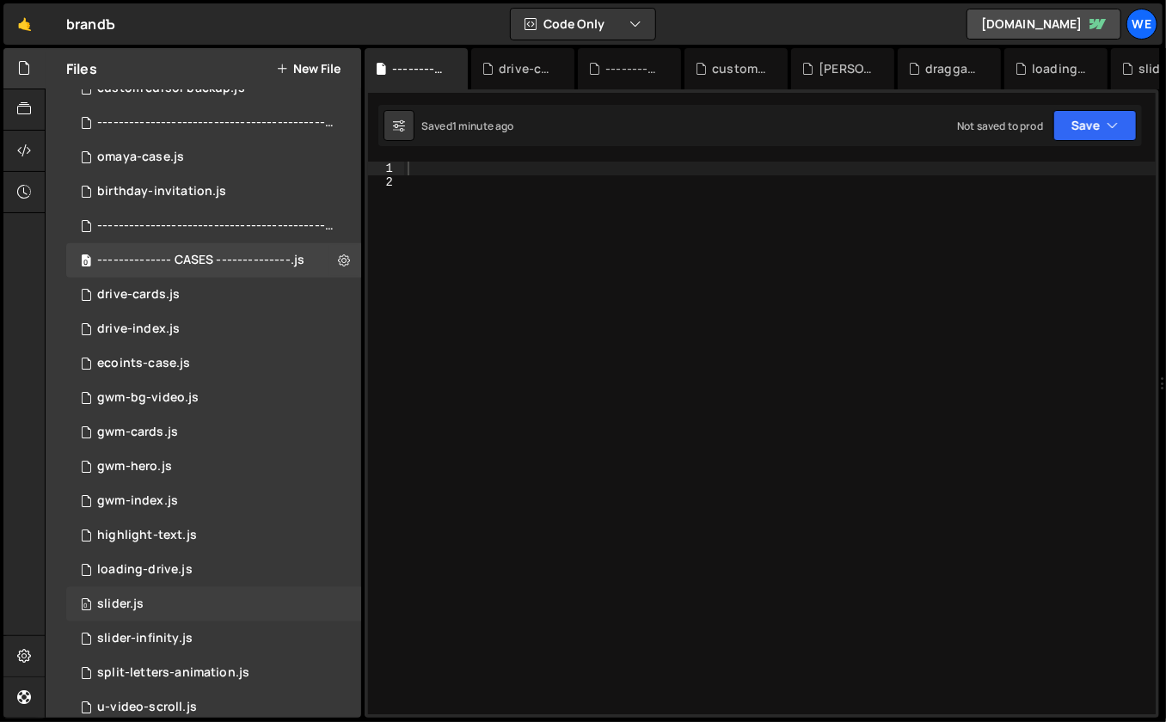
click at [281, 607] on div "0 slider.js 0" at bounding box center [213, 604] width 295 height 34
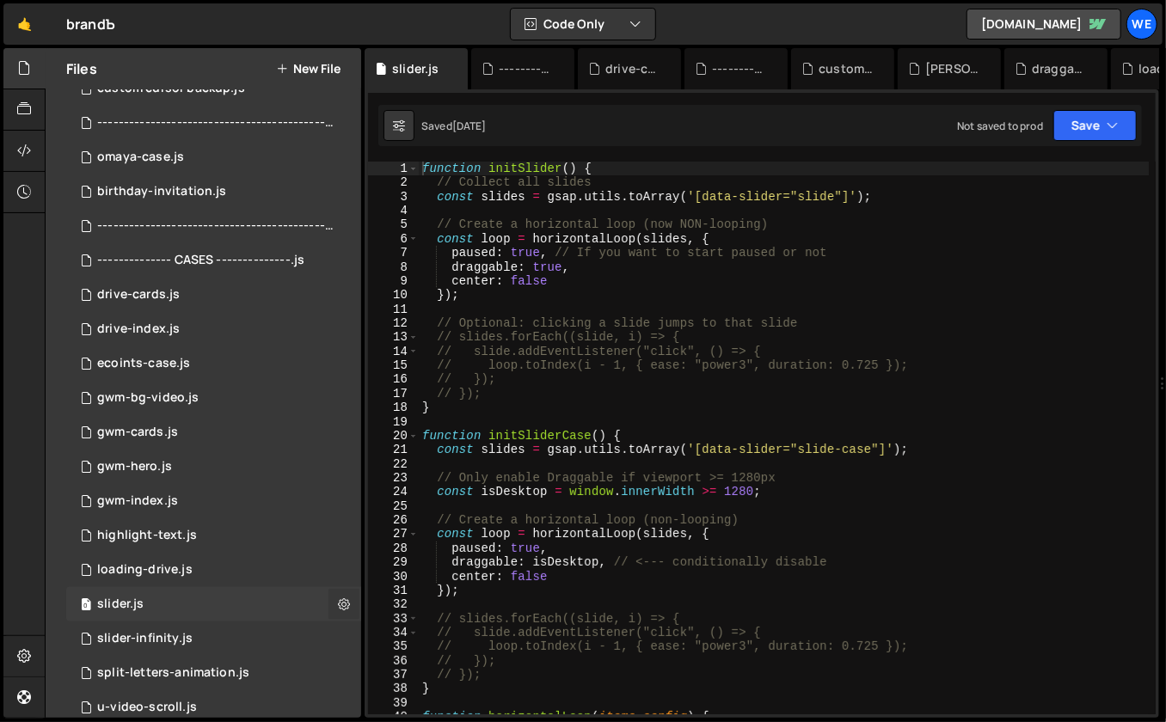
click at [338, 601] on icon at bounding box center [344, 604] width 12 height 16
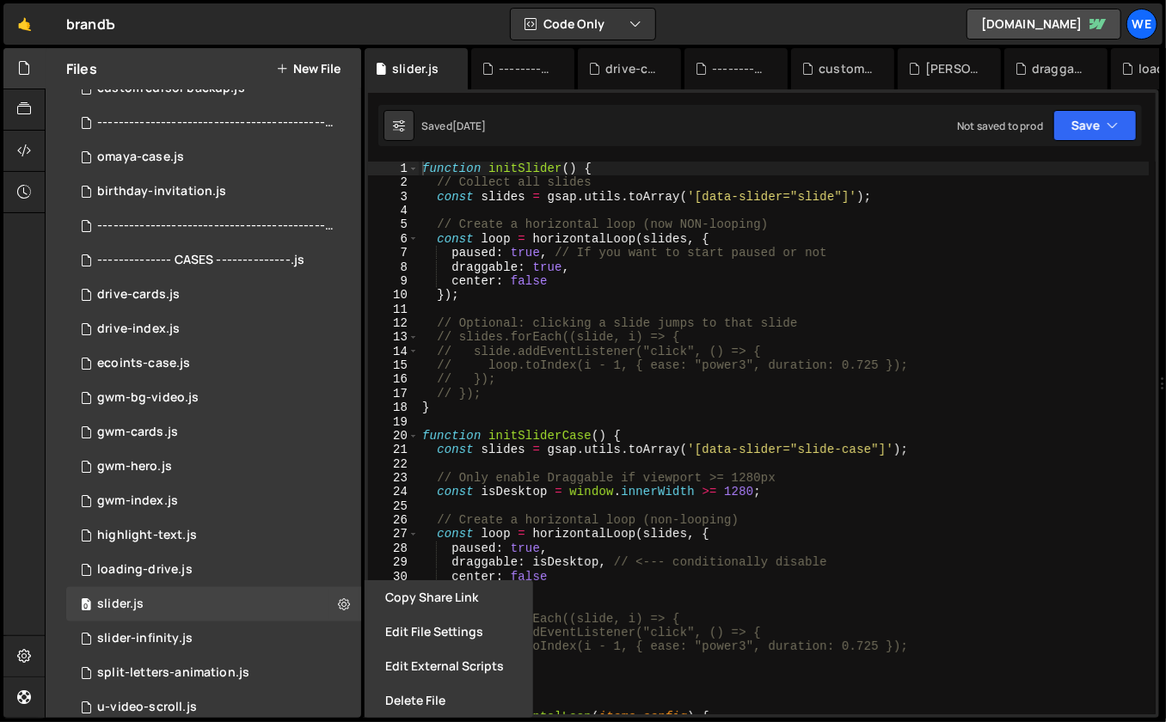
click at [445, 691] on button "Delete File" at bounding box center [449, 701] width 169 height 34
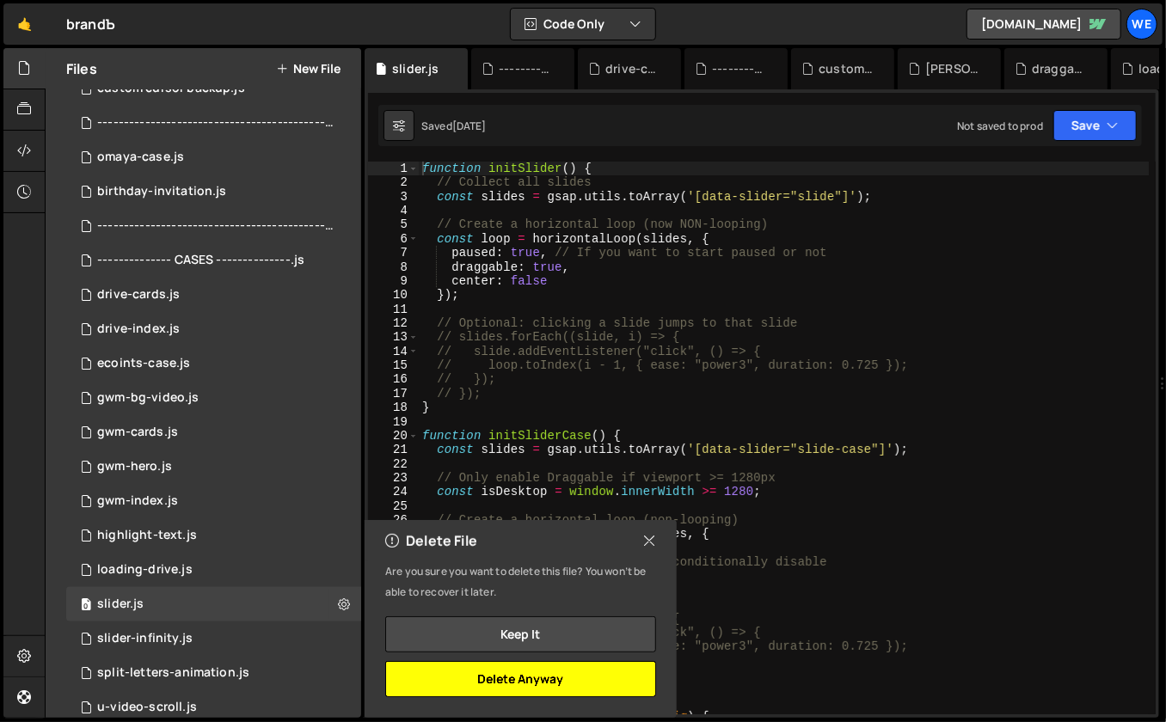
click at [526, 678] on button "Delete Anyway" at bounding box center [520, 679] width 271 height 36
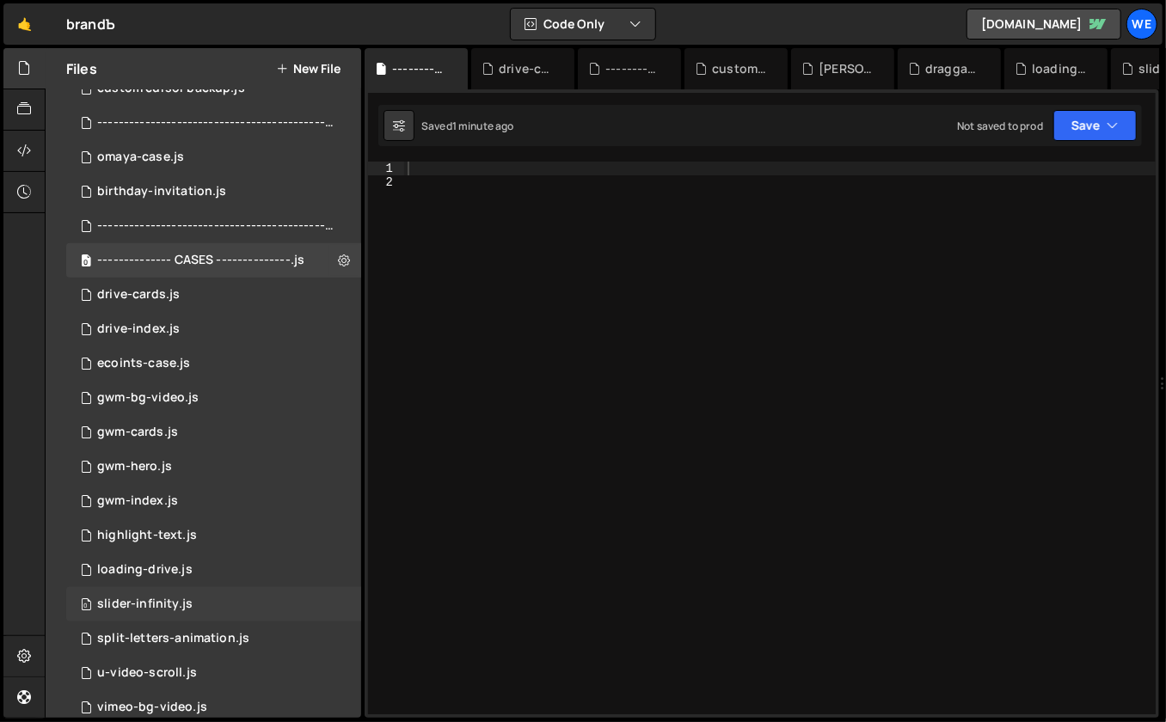
click at [311, 601] on div "0 slider-infinity.js 0" at bounding box center [213, 604] width 295 height 34
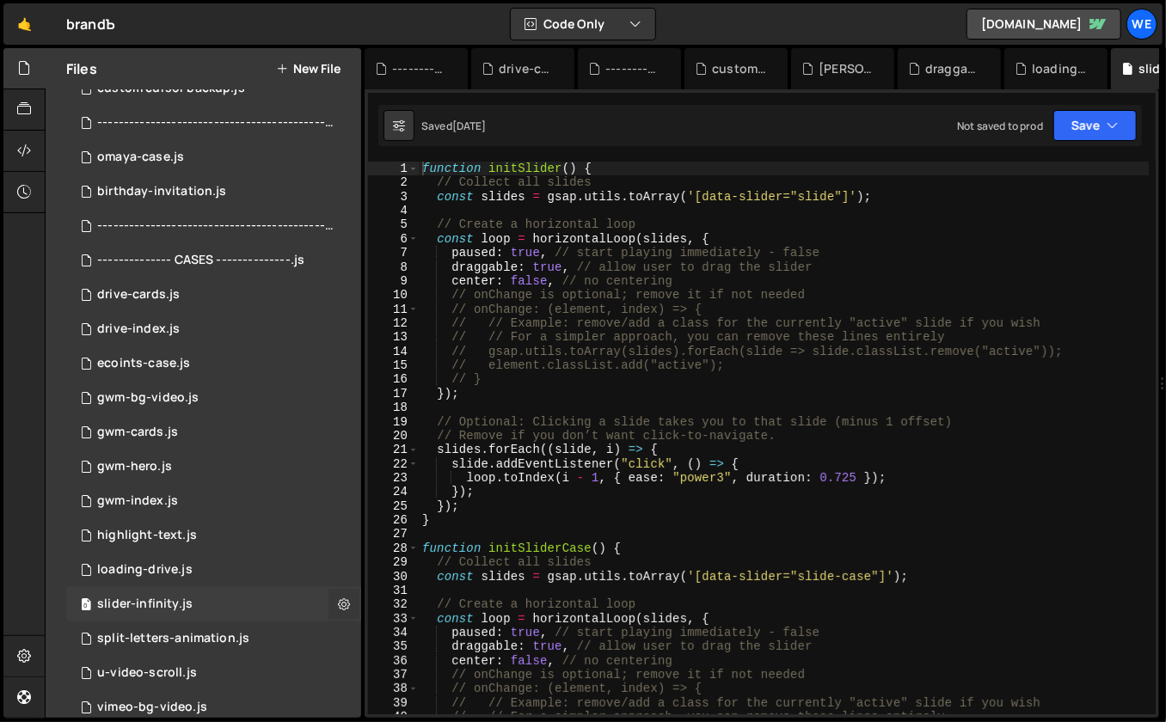
click at [341, 604] on icon at bounding box center [344, 604] width 12 height 16
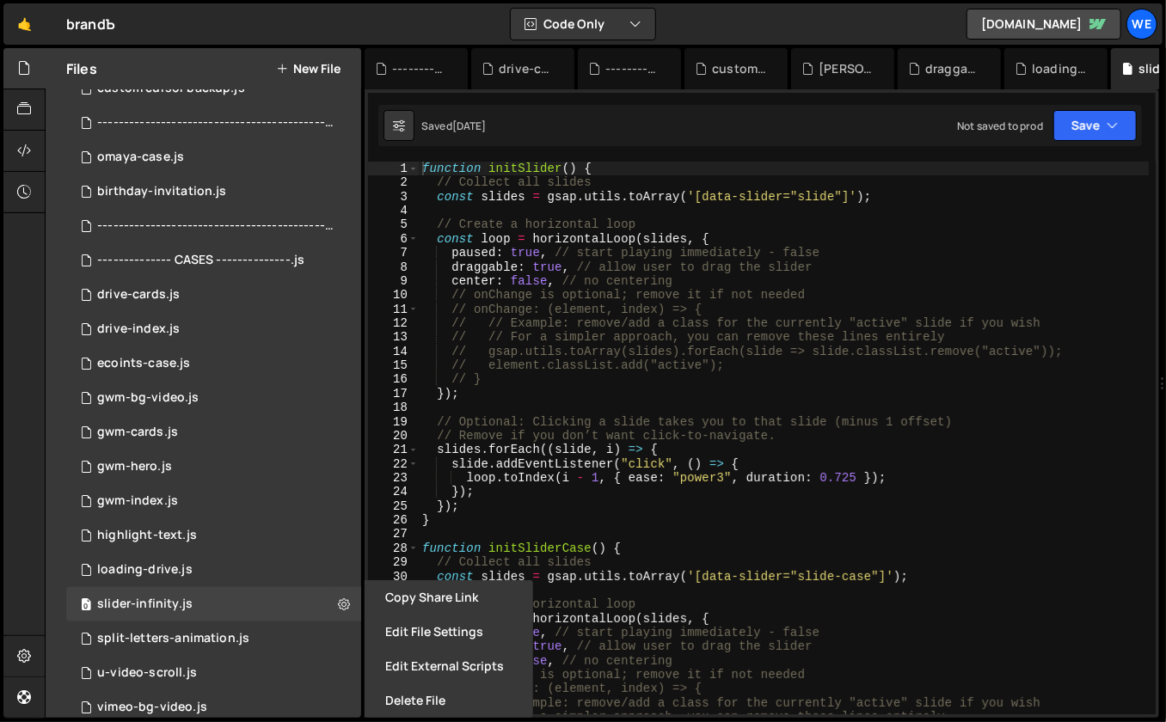
click at [407, 691] on button "Delete File" at bounding box center [449, 701] width 169 height 34
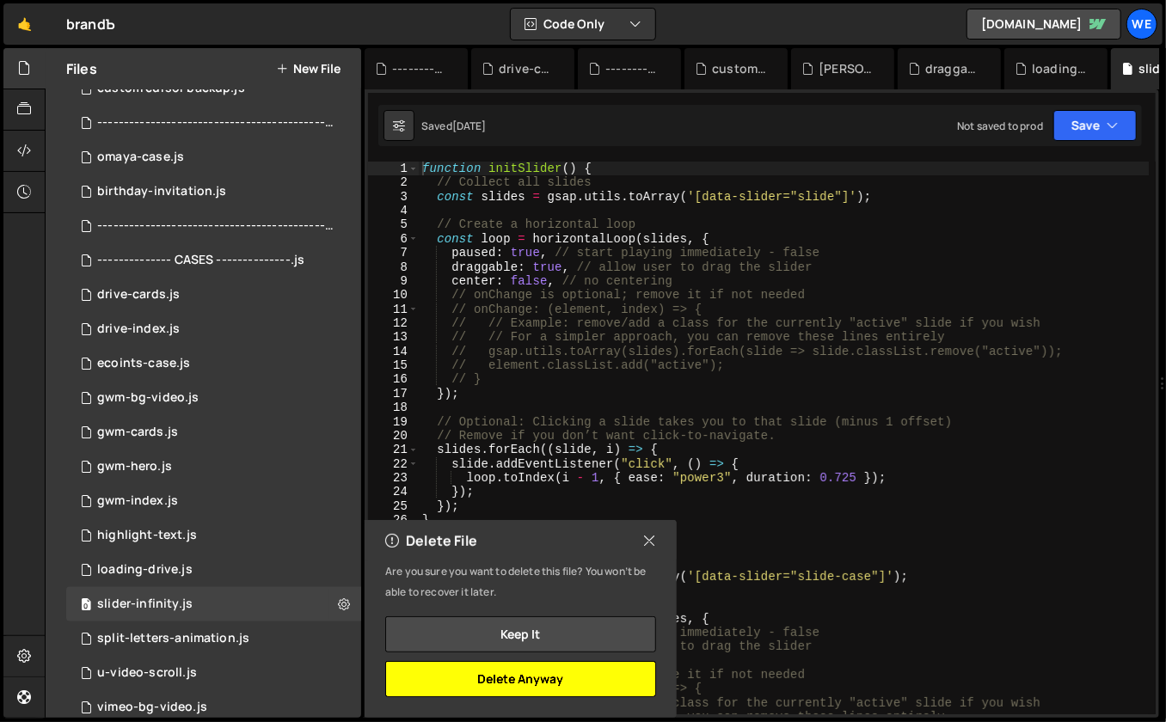
click at [436, 685] on button "Delete Anyway" at bounding box center [520, 679] width 271 height 36
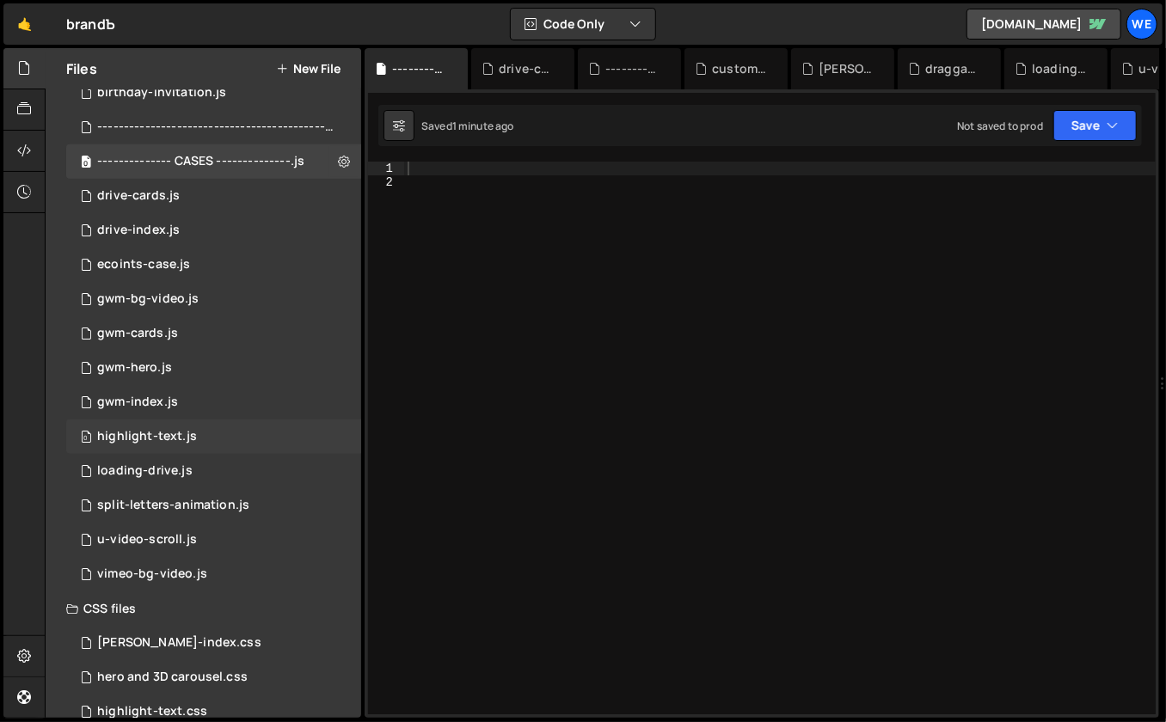
scroll to position [902, 0]
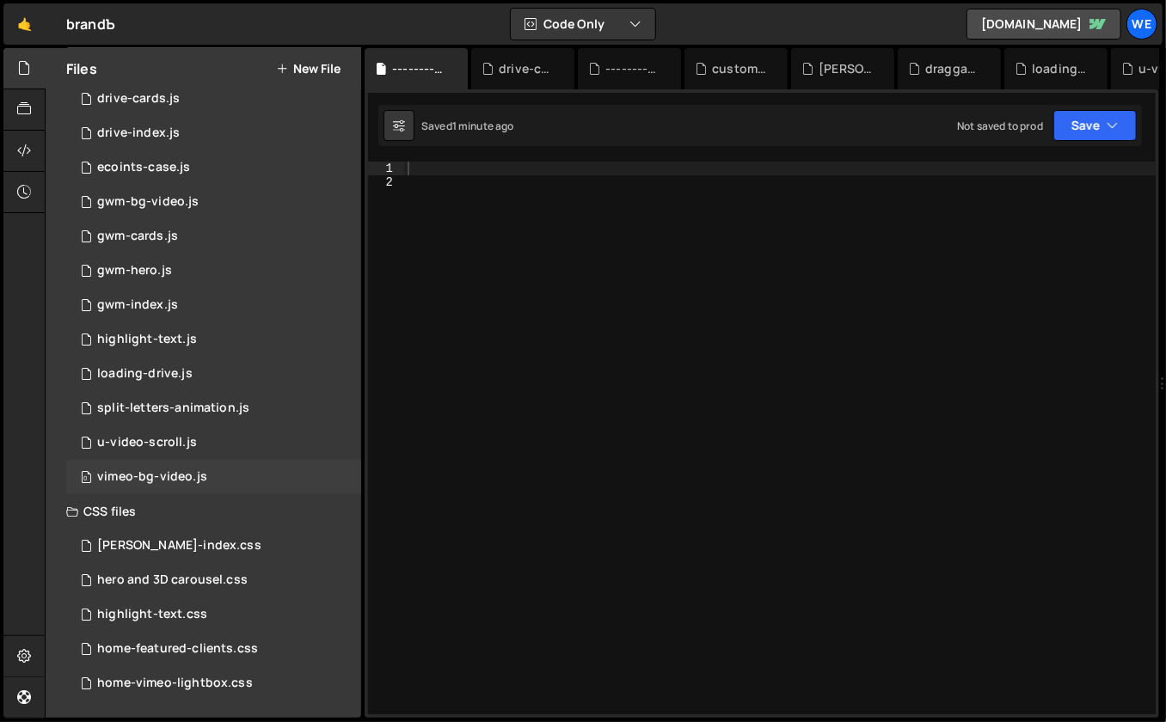
click at [256, 470] on div "0 vimeo-bg-video.js 0" at bounding box center [213, 477] width 295 height 34
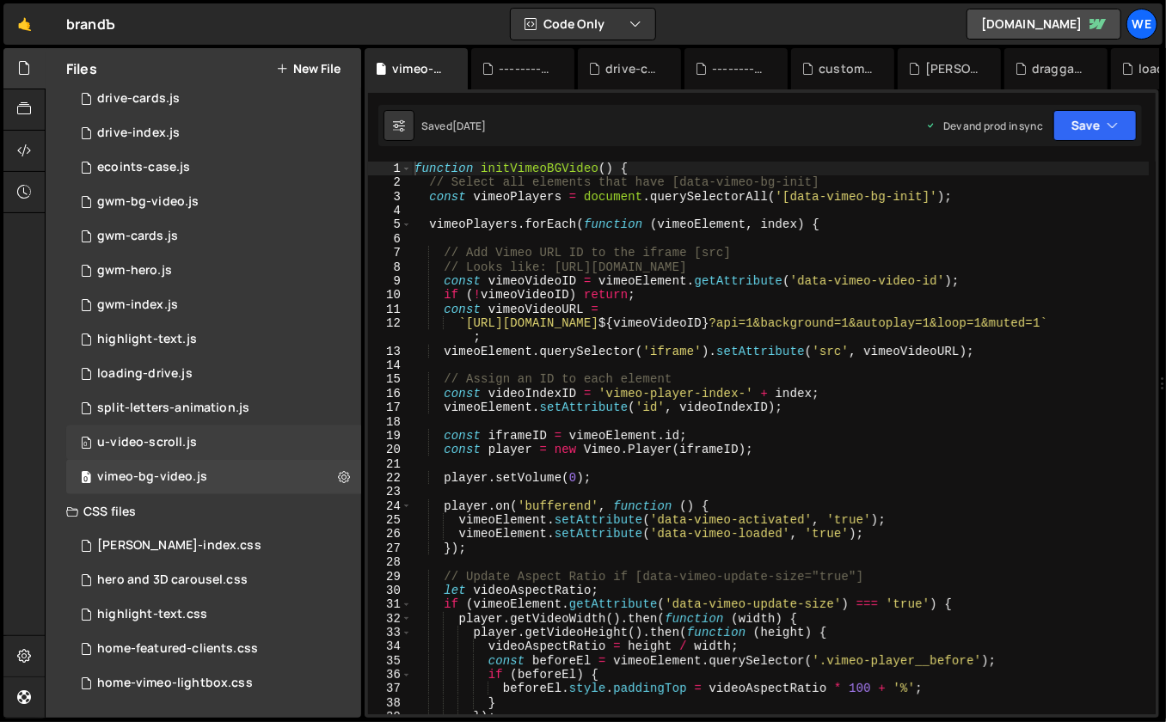
click at [257, 434] on div "0 u-video-scroll.js 0" at bounding box center [213, 443] width 295 height 34
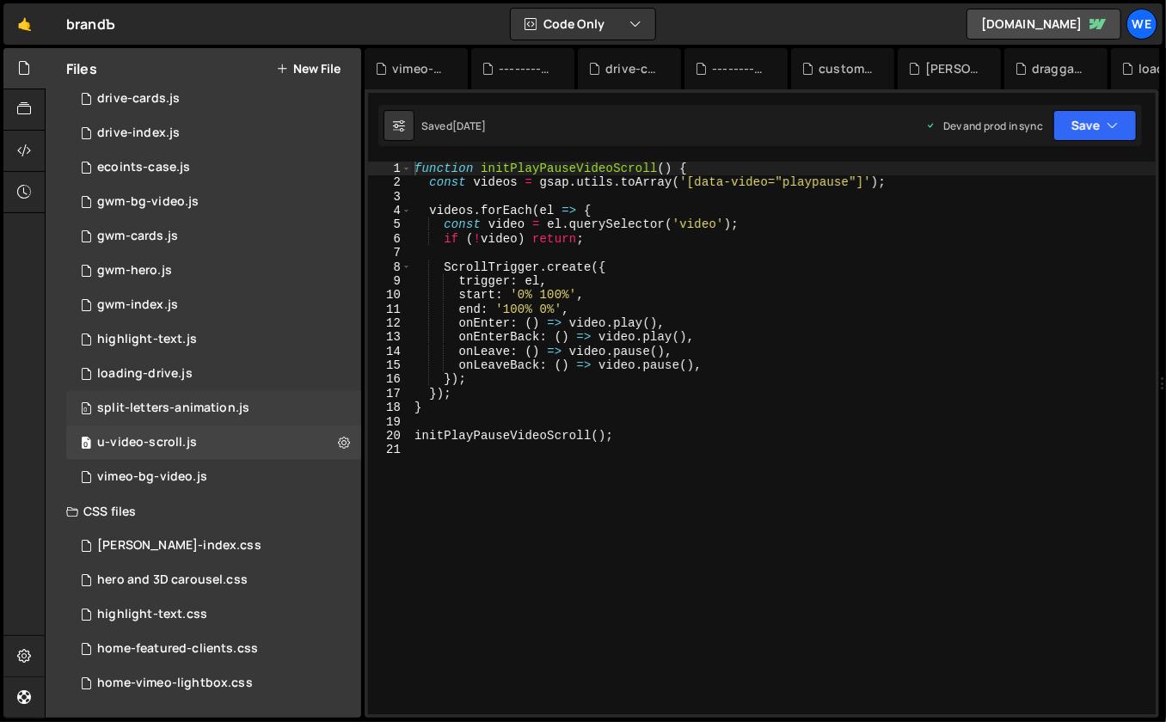
click at [266, 407] on div "0 split-letters-animation.js 0" at bounding box center [213, 408] width 295 height 34
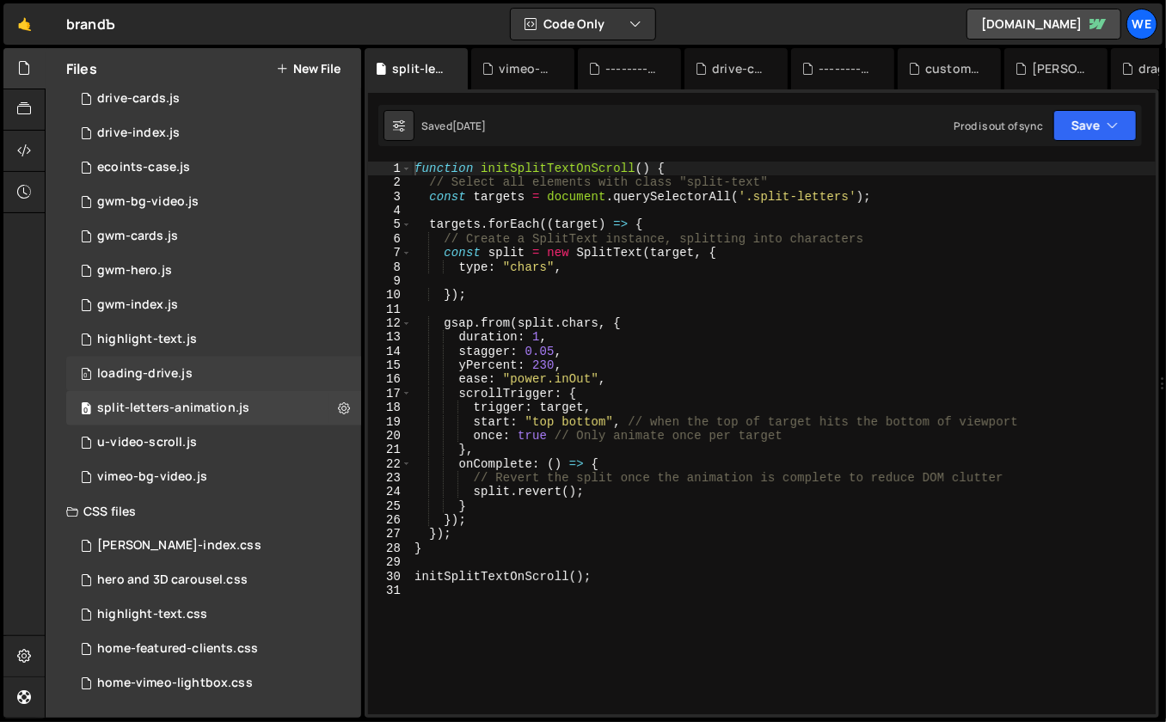
click at [234, 372] on div "0 loading-drive.js 0" at bounding box center [213, 374] width 295 height 34
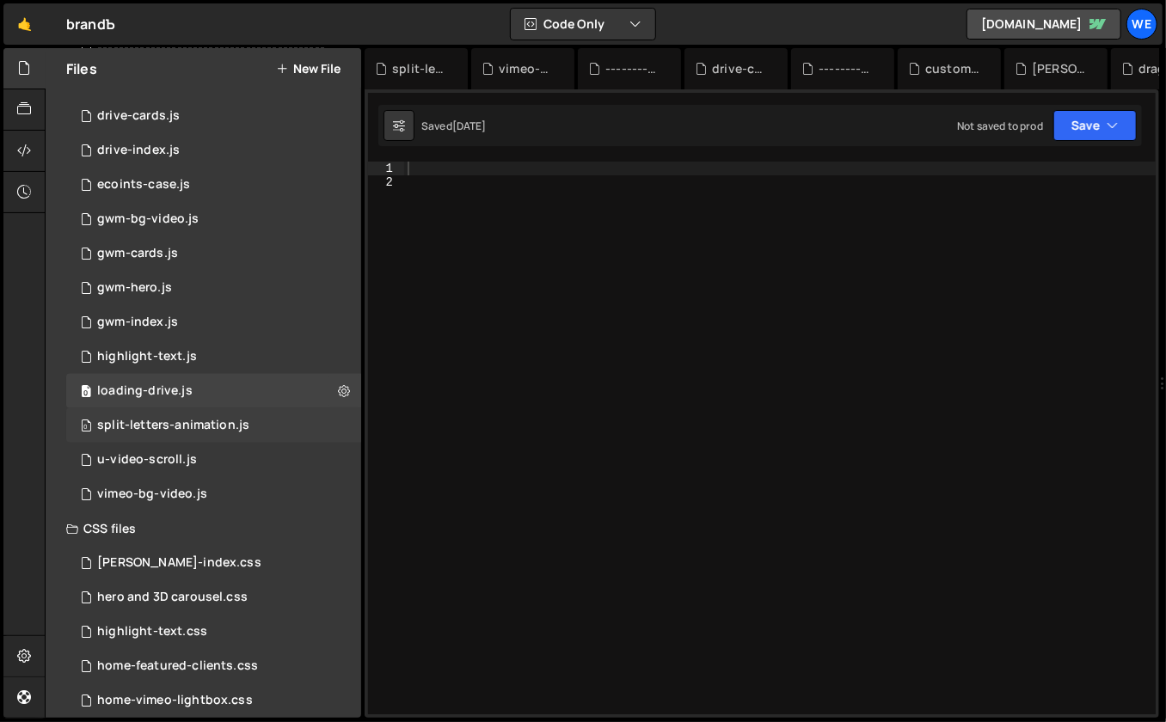
scroll to position [881, 0]
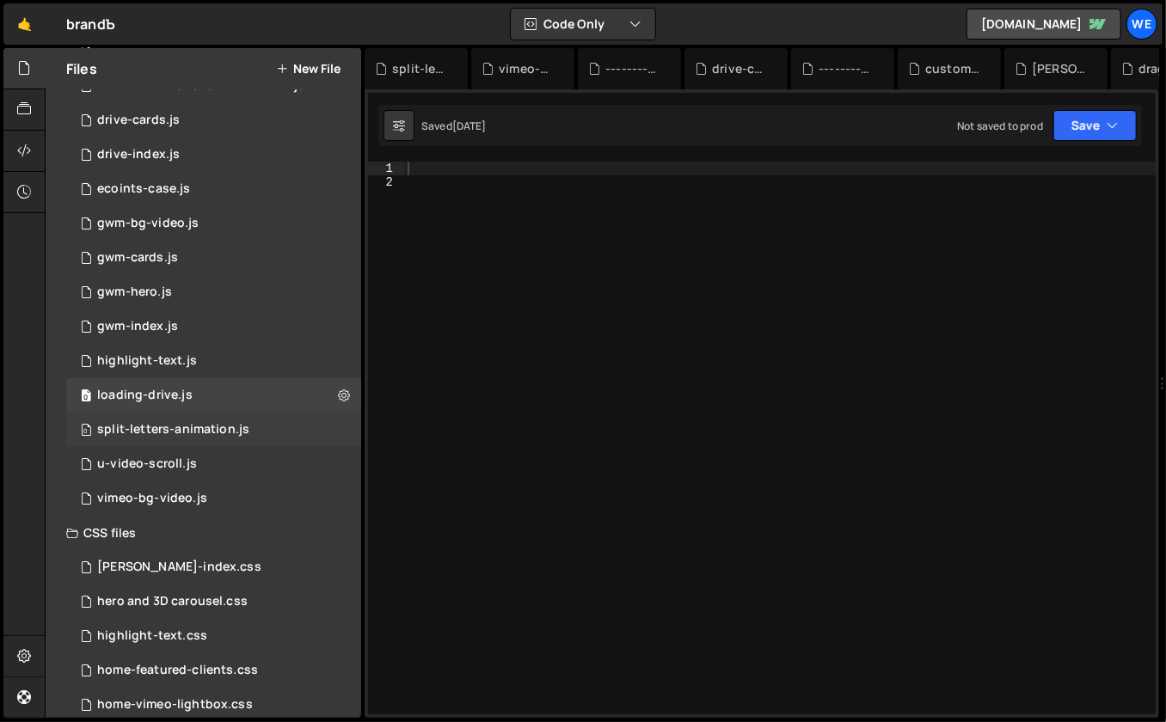
click at [203, 427] on div "split-letters-animation.js" at bounding box center [173, 429] width 152 height 15
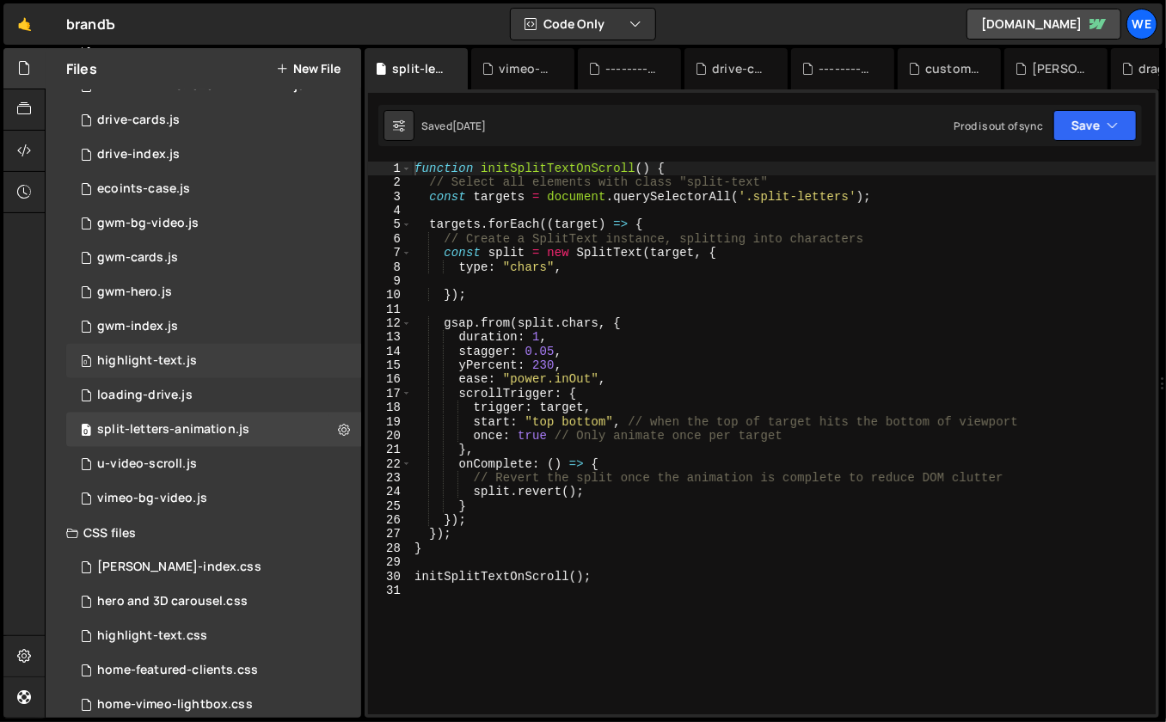
click at [176, 365] on div "highlight-text.js" at bounding box center [147, 360] width 100 height 15
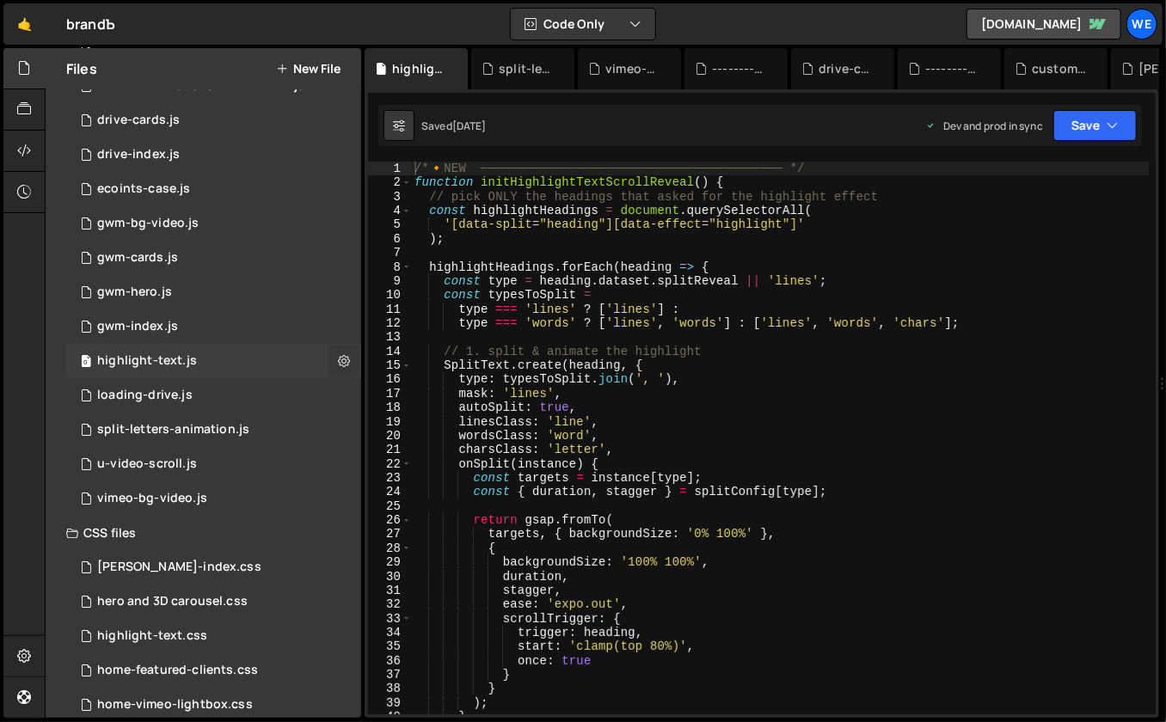
click at [343, 363] on button at bounding box center [344, 361] width 31 height 31
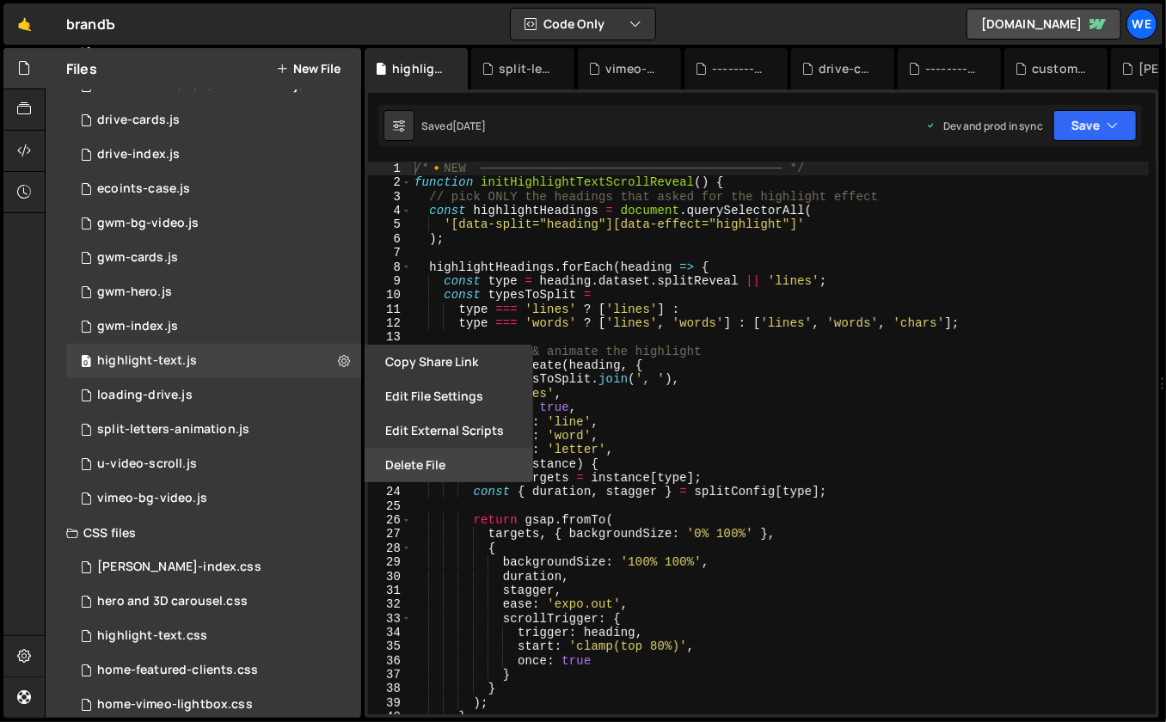
click at [403, 466] on button "Delete File" at bounding box center [449, 465] width 169 height 34
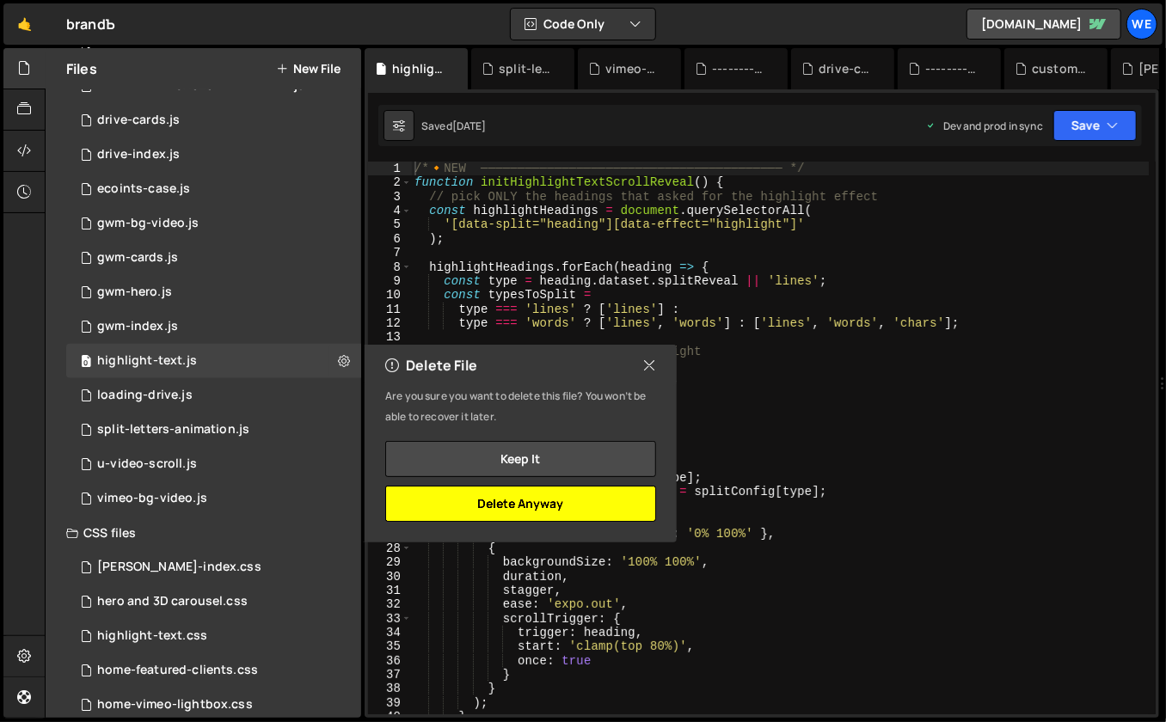
click at [530, 506] on button "Delete Anyway" at bounding box center [520, 504] width 271 height 36
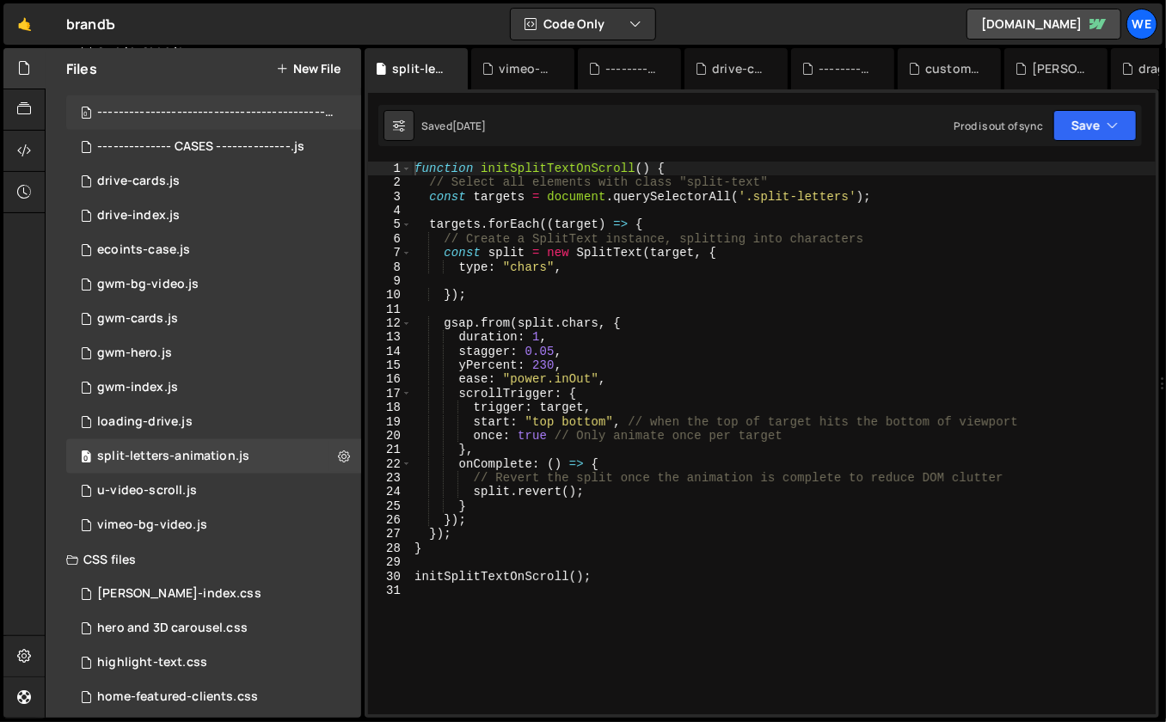
scroll to position [817, 0]
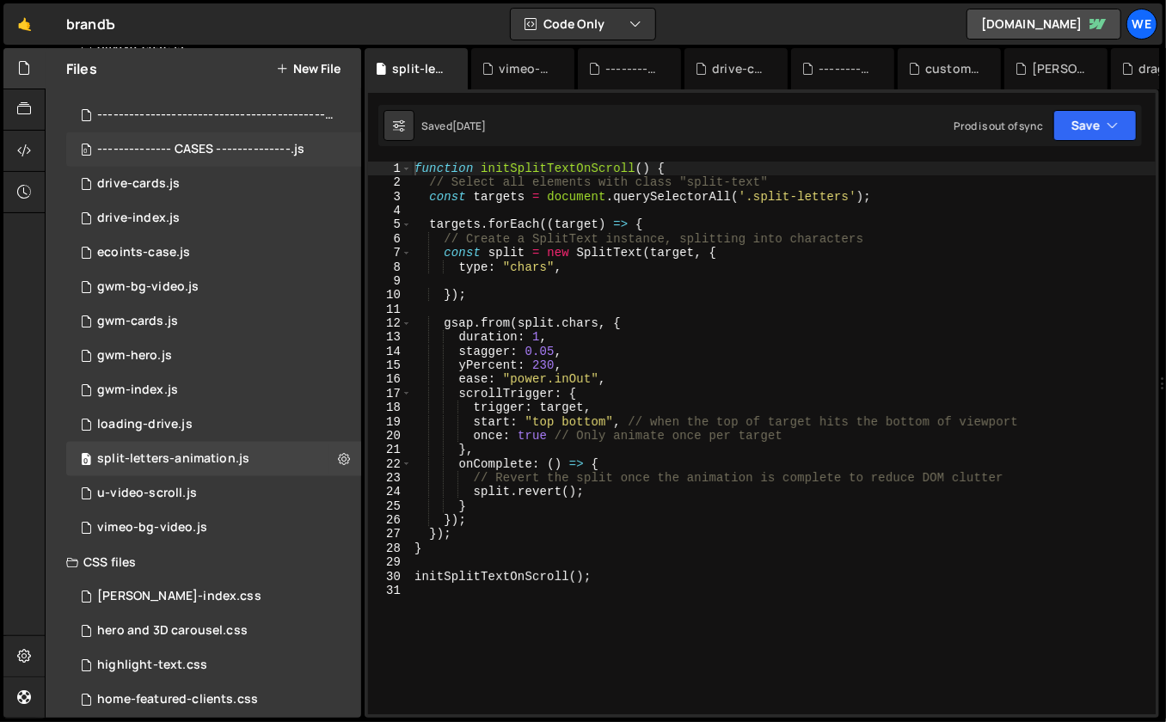
click at [272, 148] on div "-------------- CASES --------------.js" at bounding box center [200, 149] width 207 height 15
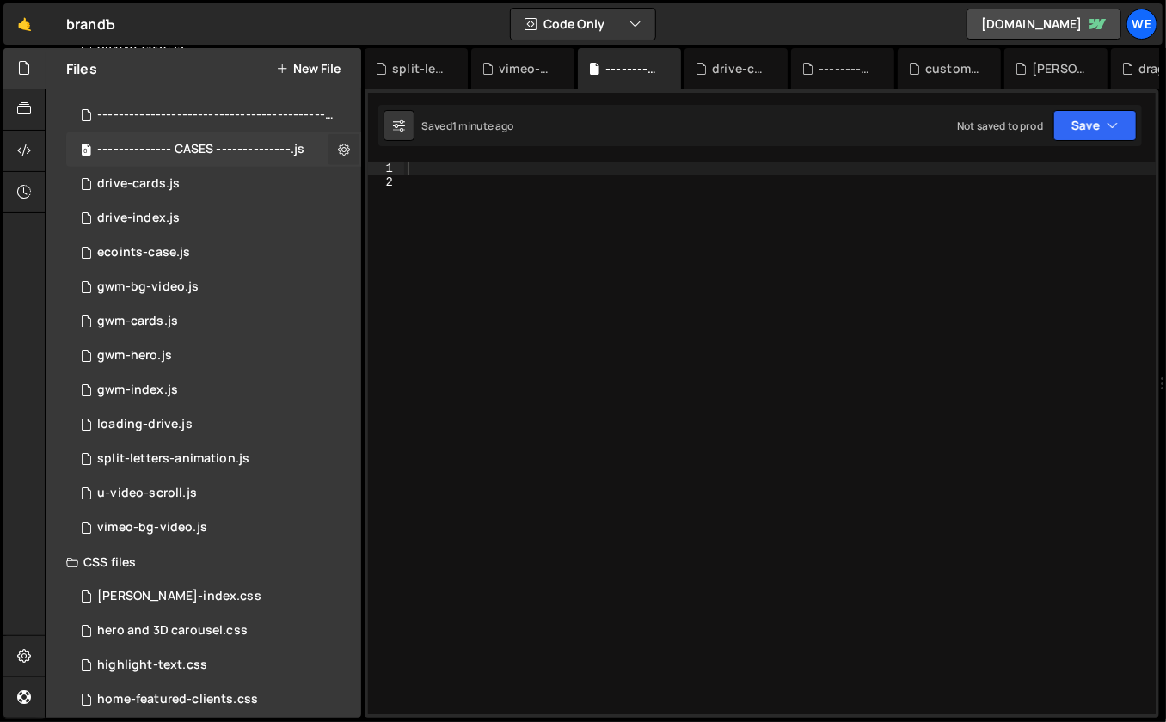
click at [338, 148] on icon at bounding box center [344, 149] width 12 height 16
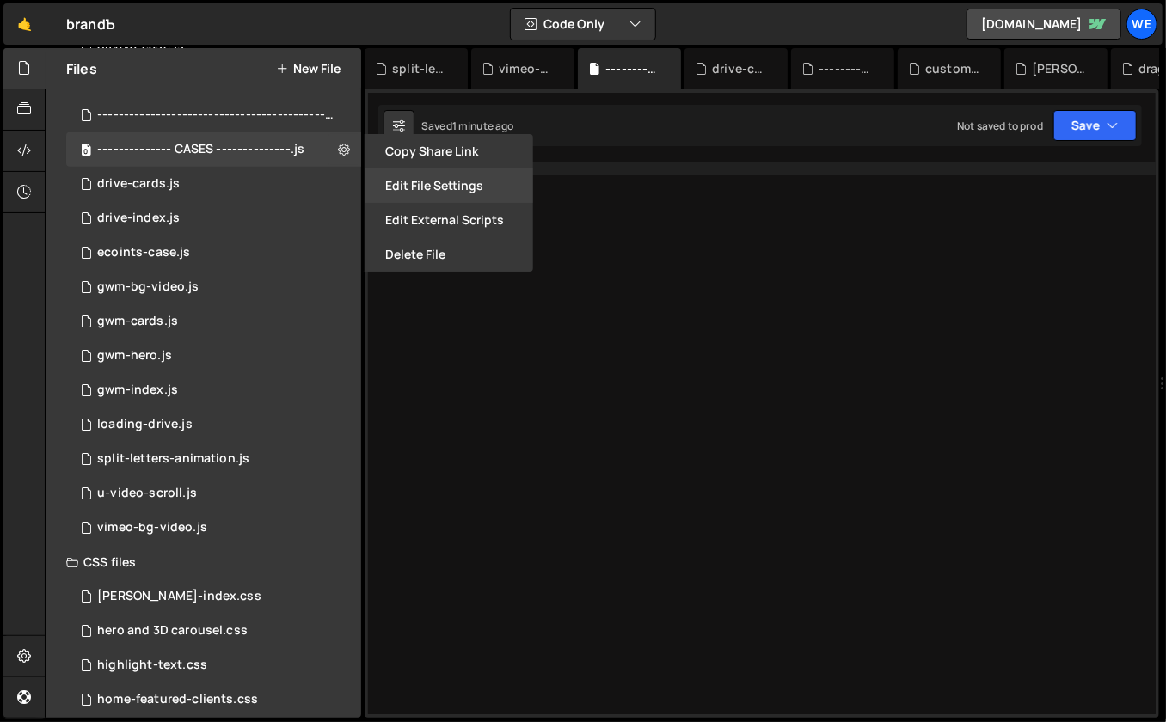
click at [428, 185] on button "Edit File Settings" at bounding box center [449, 186] width 169 height 34
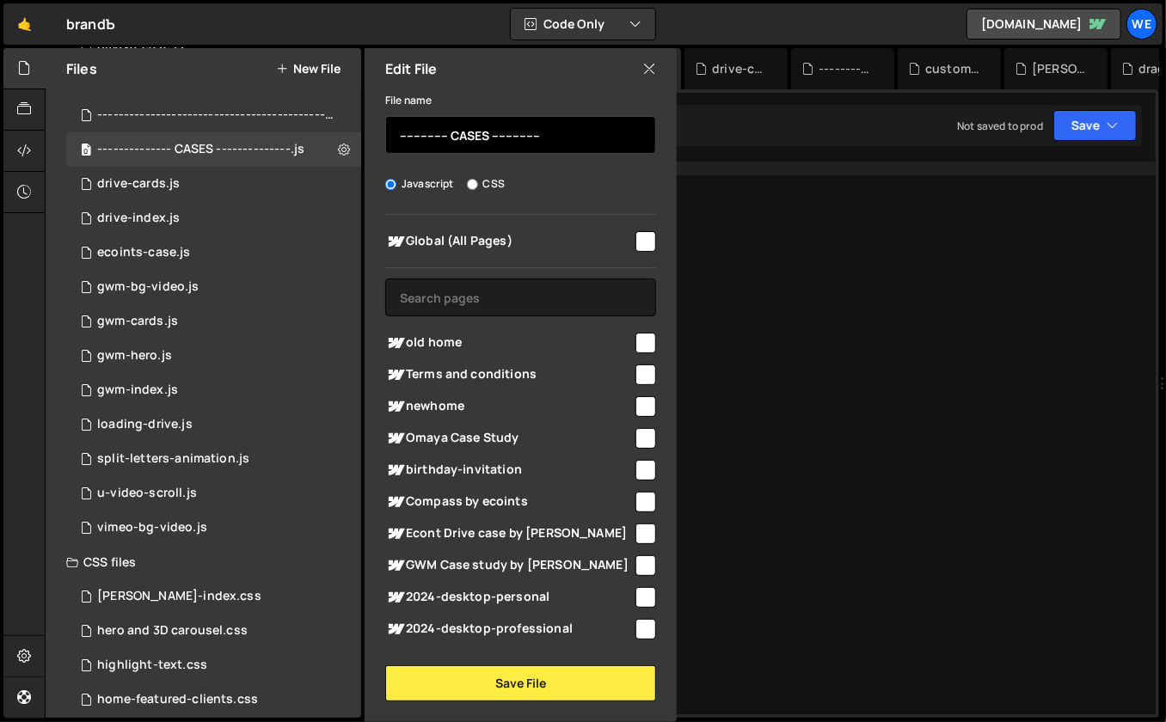
click at [477, 141] on input "-------------- CASES --------------" at bounding box center [520, 135] width 271 height 38
drag, startPoint x: 477, startPoint y: 141, endPoint x: 463, endPoint y: 142, distance: 14.6
click at [477, 141] on input "-------------- CASES --------------" at bounding box center [520, 135] width 271 height 38
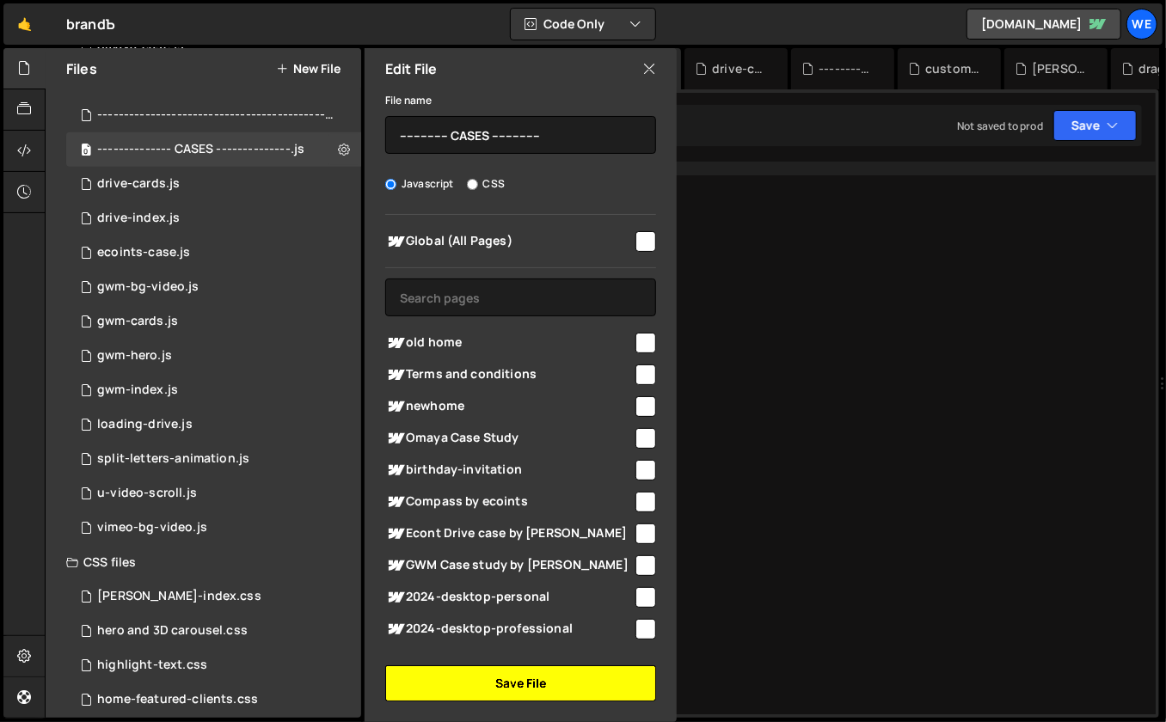
click at [522, 683] on button "Save File" at bounding box center [520, 684] width 271 height 36
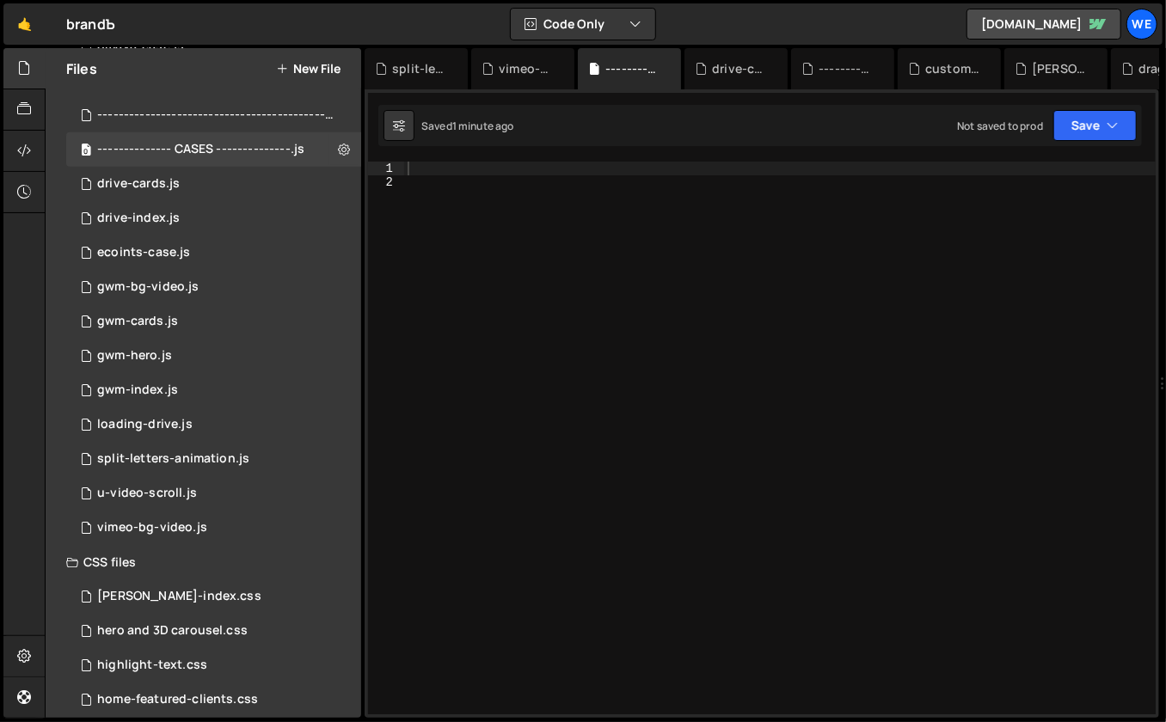
click at [320, 66] on button "New File" at bounding box center [308, 69] width 64 height 14
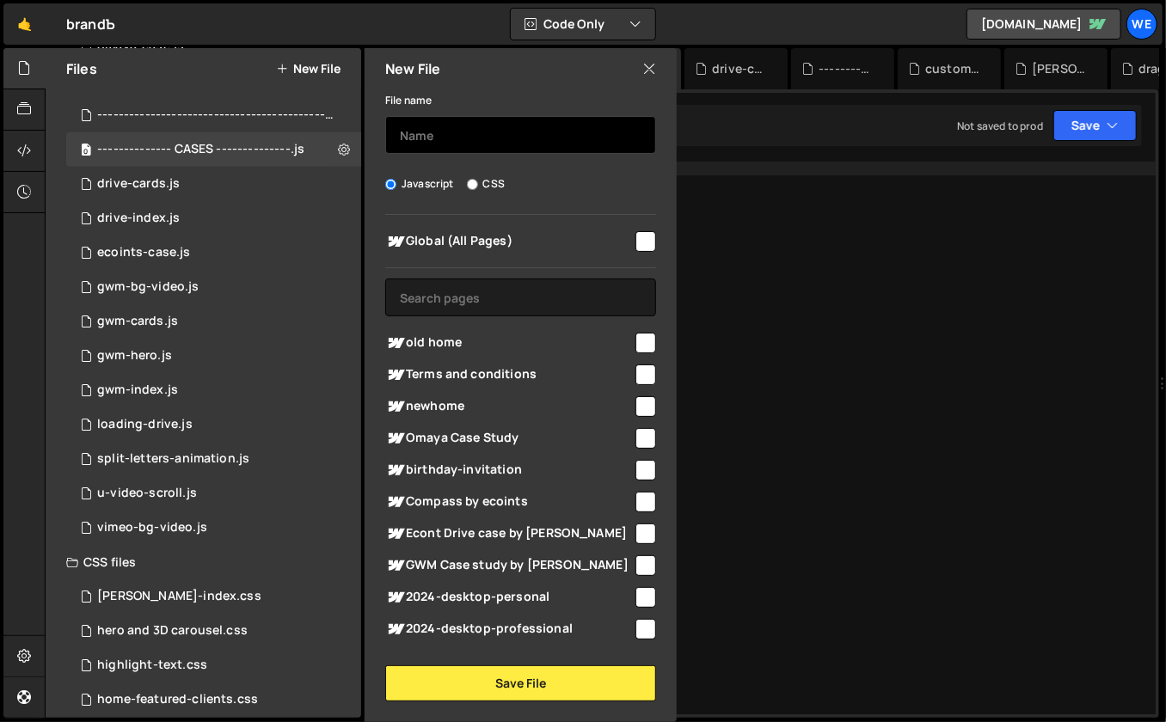
click at [449, 141] on input "text" at bounding box center [520, 135] width 271 height 38
paste input "-------------- CASES --------------"
drag, startPoint x: 486, startPoint y: 134, endPoint x: 451, endPoint y: 133, distance: 34.4
click at [451, 133] on input "-------------- CASES --------------" at bounding box center [520, 135] width 271 height 38
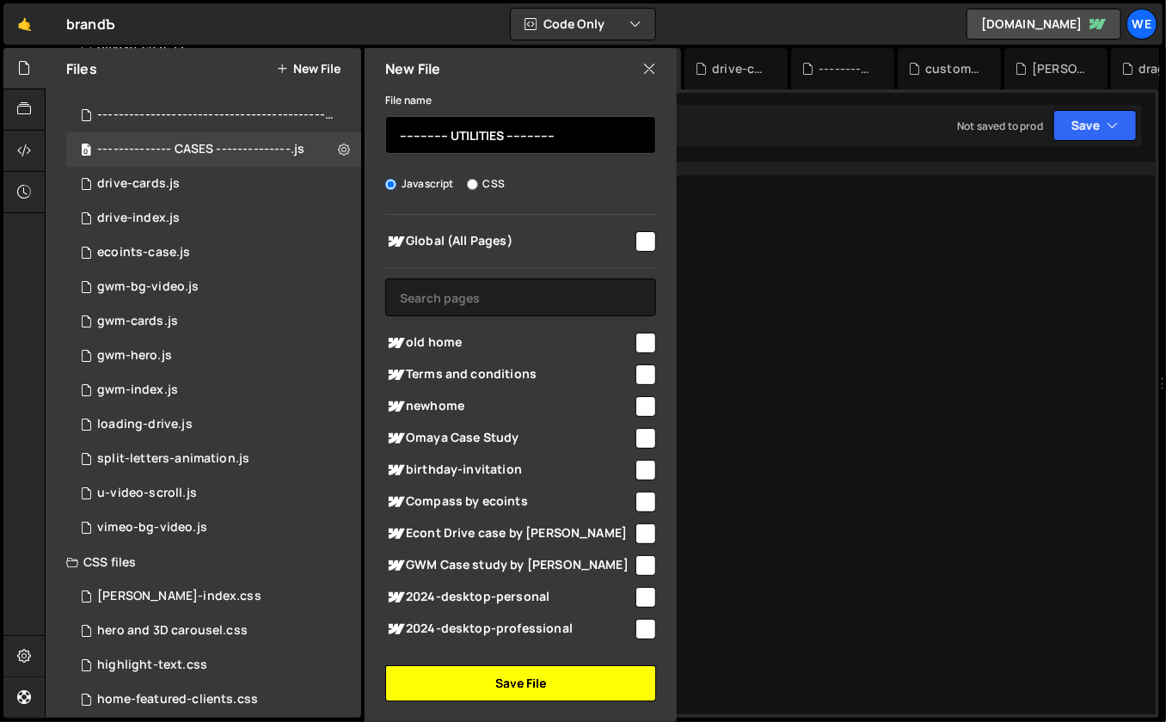
type input "-------------- UTILITIES --------------"
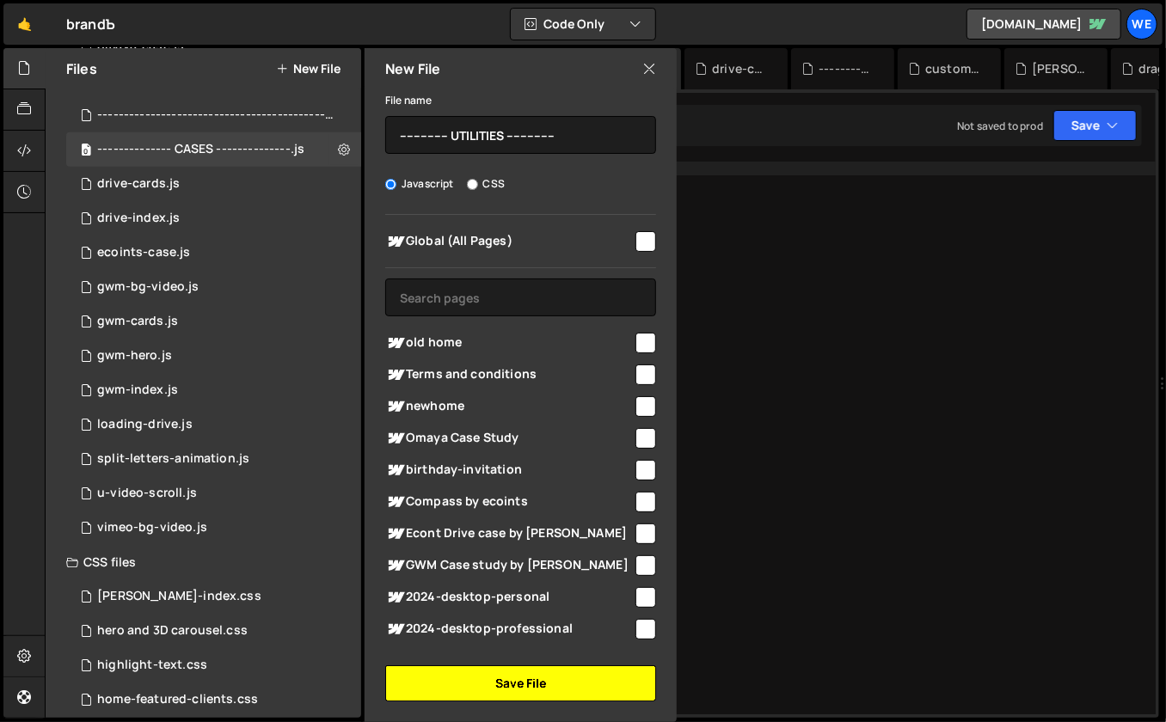
click at [497, 679] on button "Save File" at bounding box center [520, 684] width 271 height 36
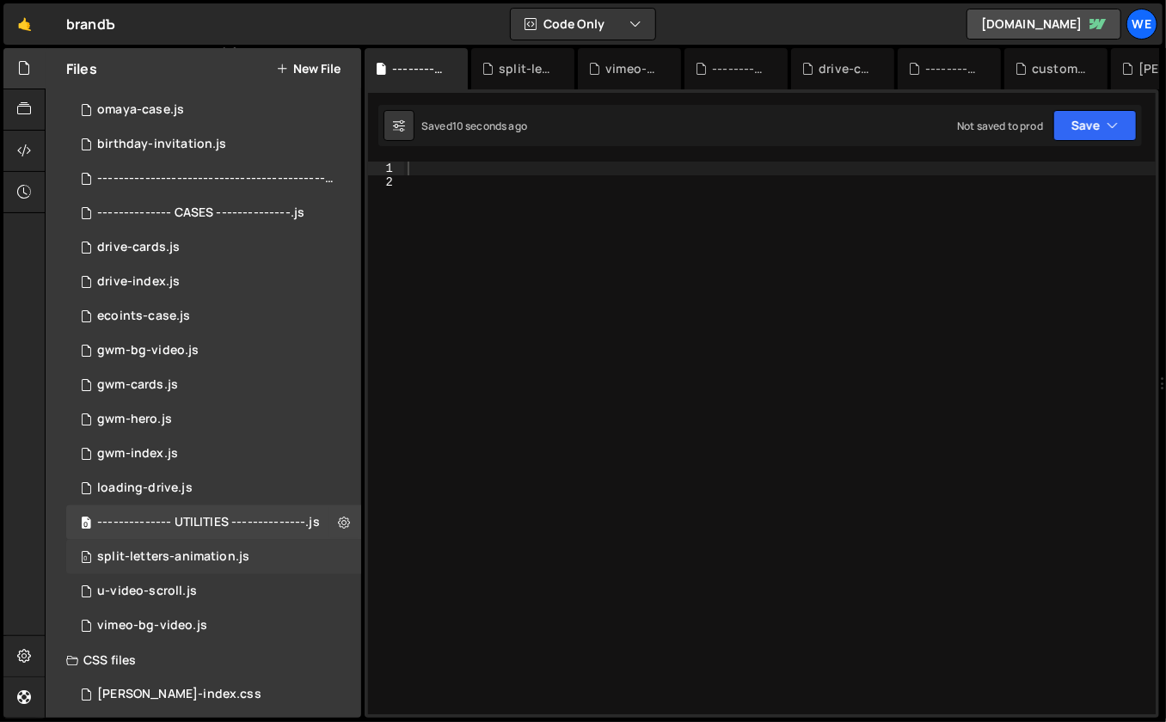
scroll to position [430, 0]
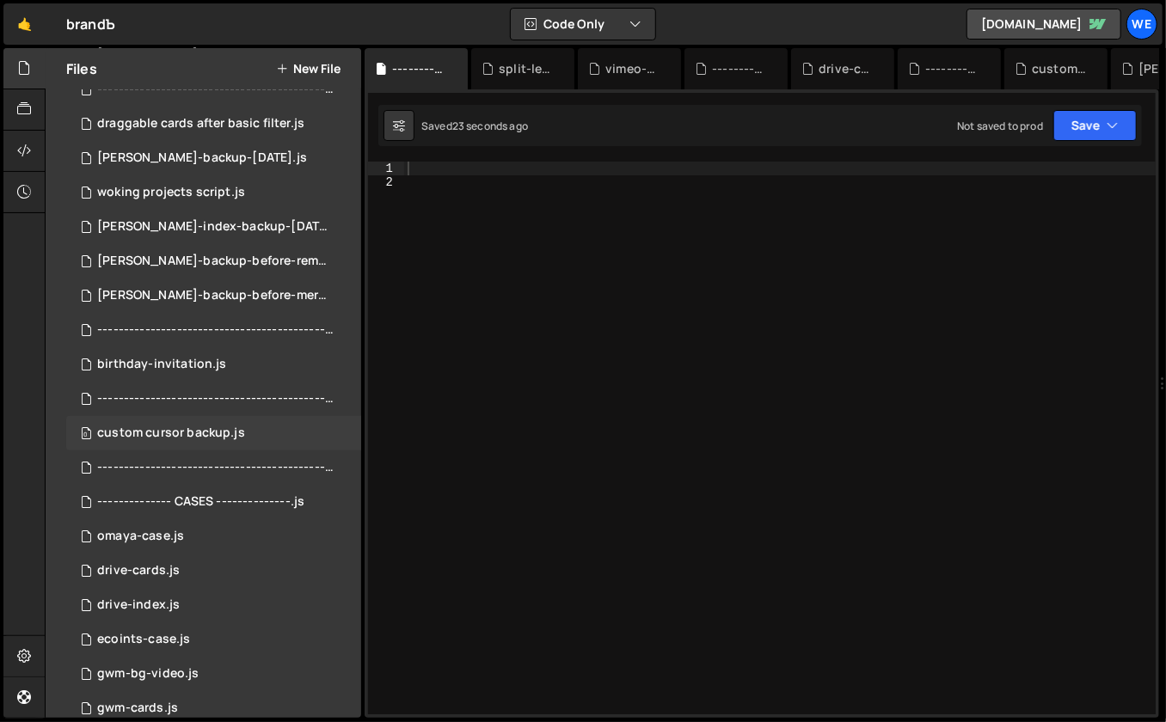
click at [269, 429] on div "0 custom cursor backup.js 0" at bounding box center [213, 433] width 295 height 34
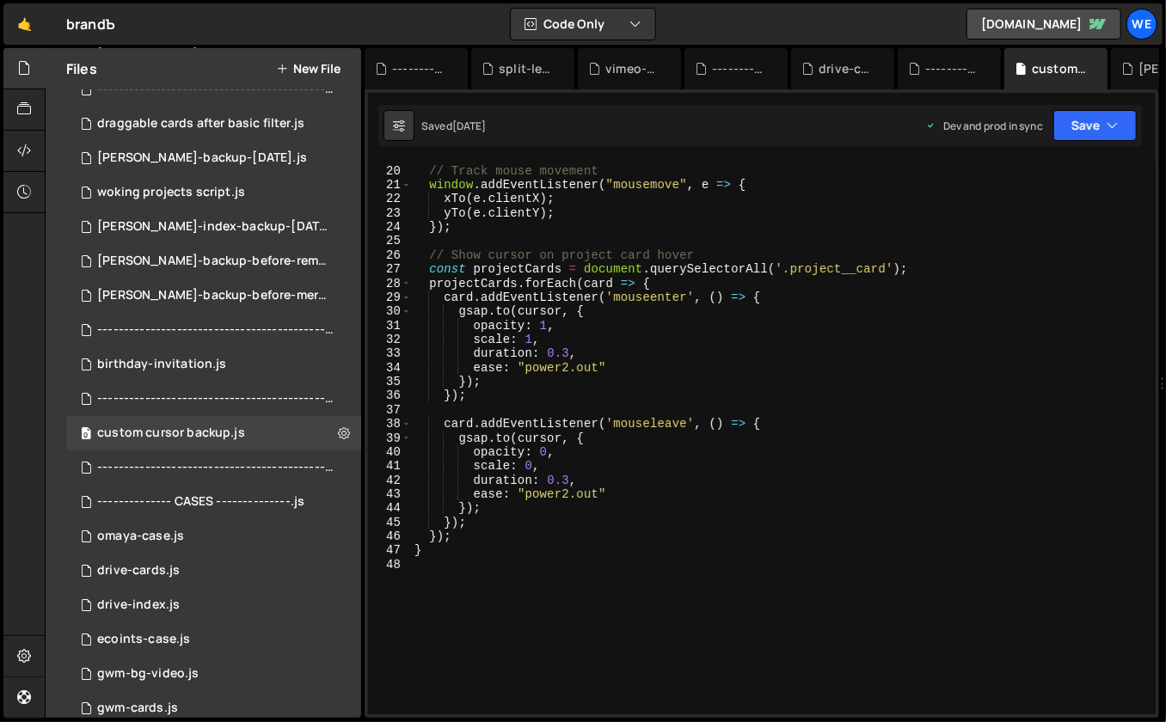
scroll to position [0, 0]
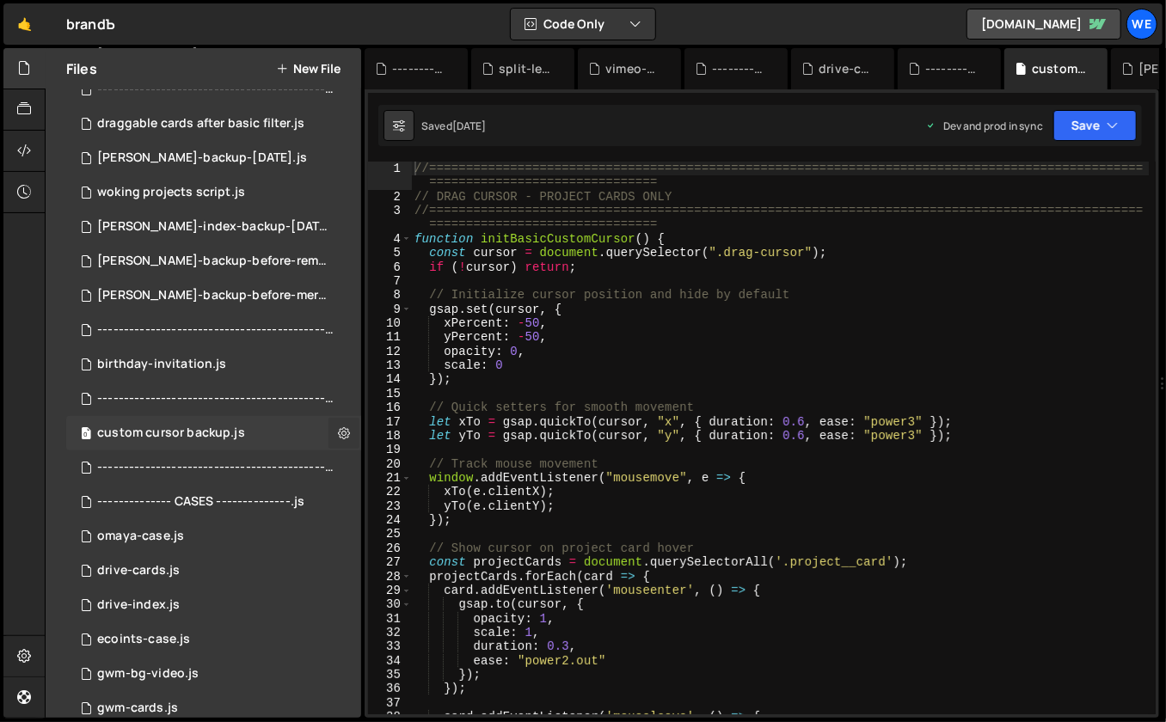
click at [342, 433] on icon at bounding box center [344, 433] width 12 height 16
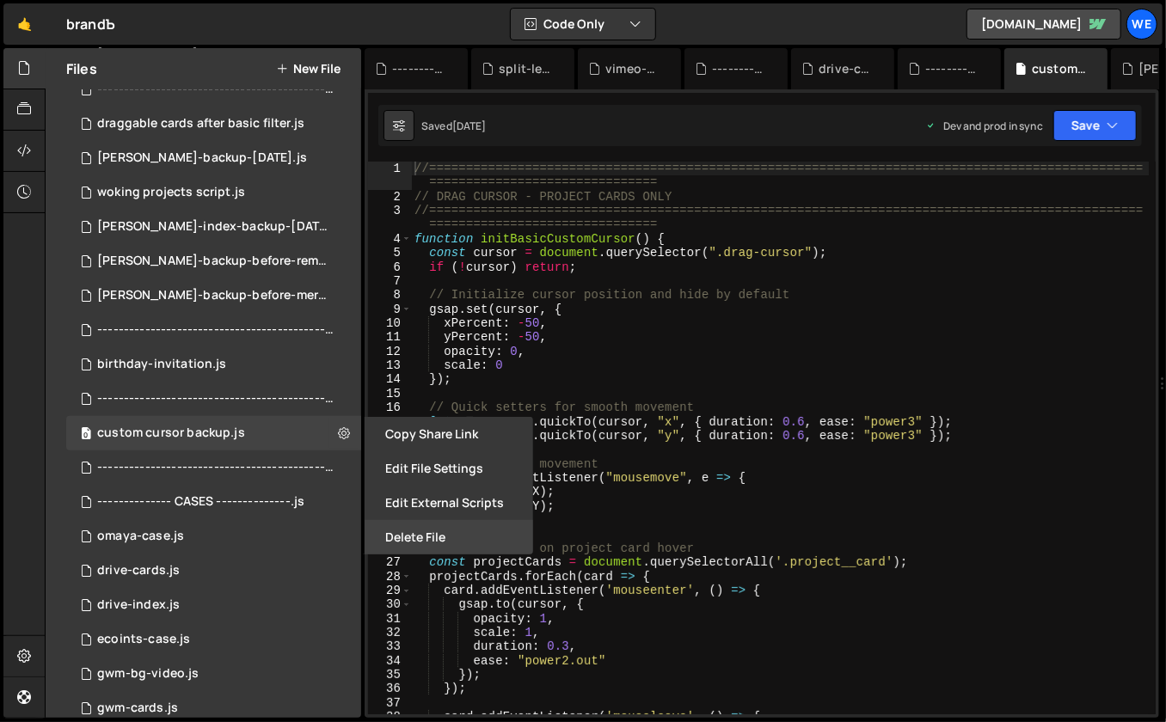
click at [414, 531] on button "Delete File" at bounding box center [449, 537] width 169 height 34
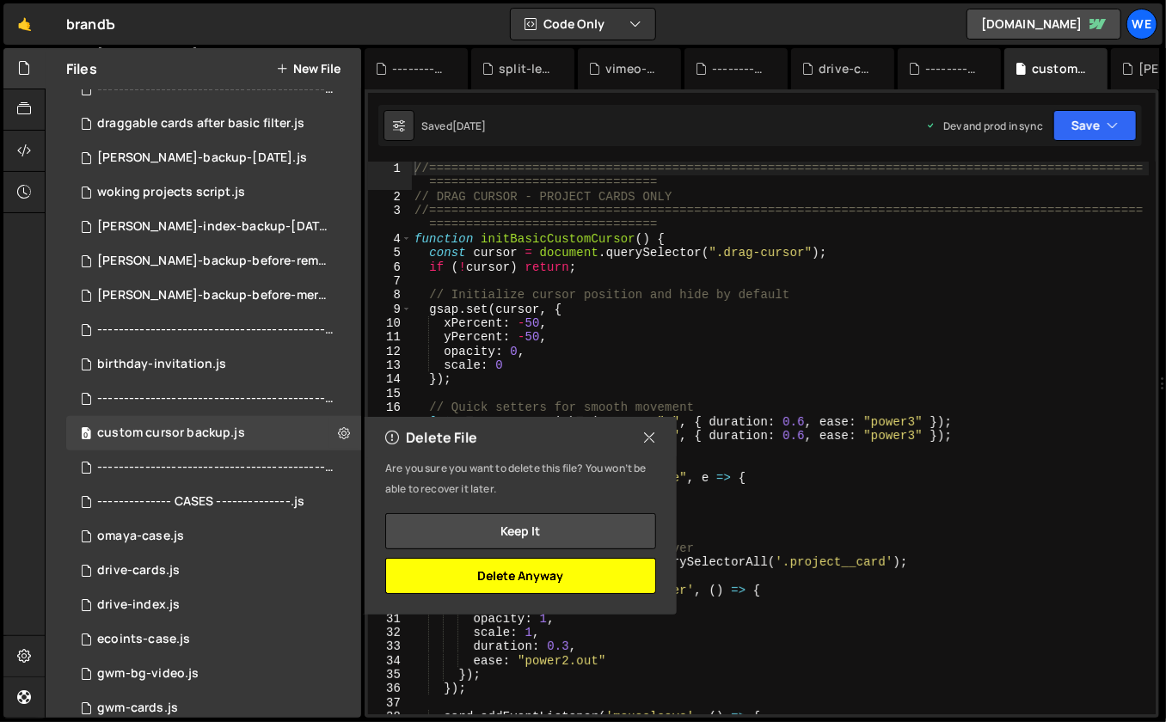
click at [514, 572] on button "Delete Anyway" at bounding box center [520, 576] width 271 height 36
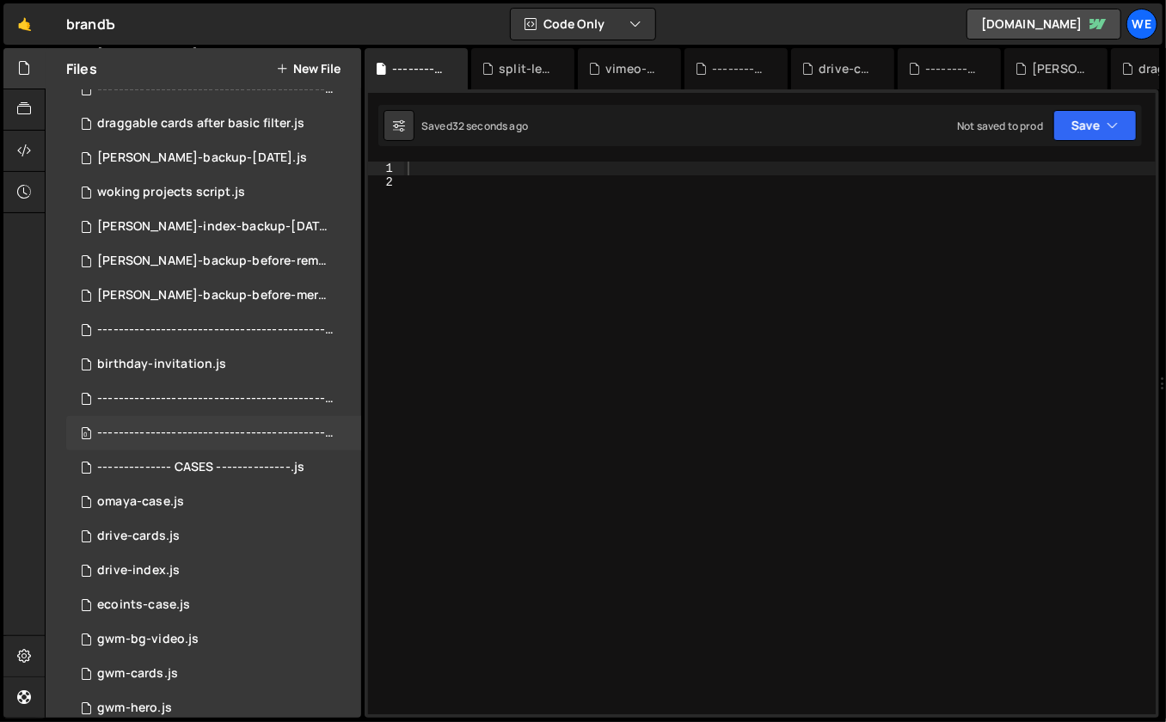
click at [324, 430] on div "--------------------------------------------------------.js" at bounding box center [215, 433] width 237 height 15
click at [341, 428] on icon at bounding box center [344, 433] width 12 height 16
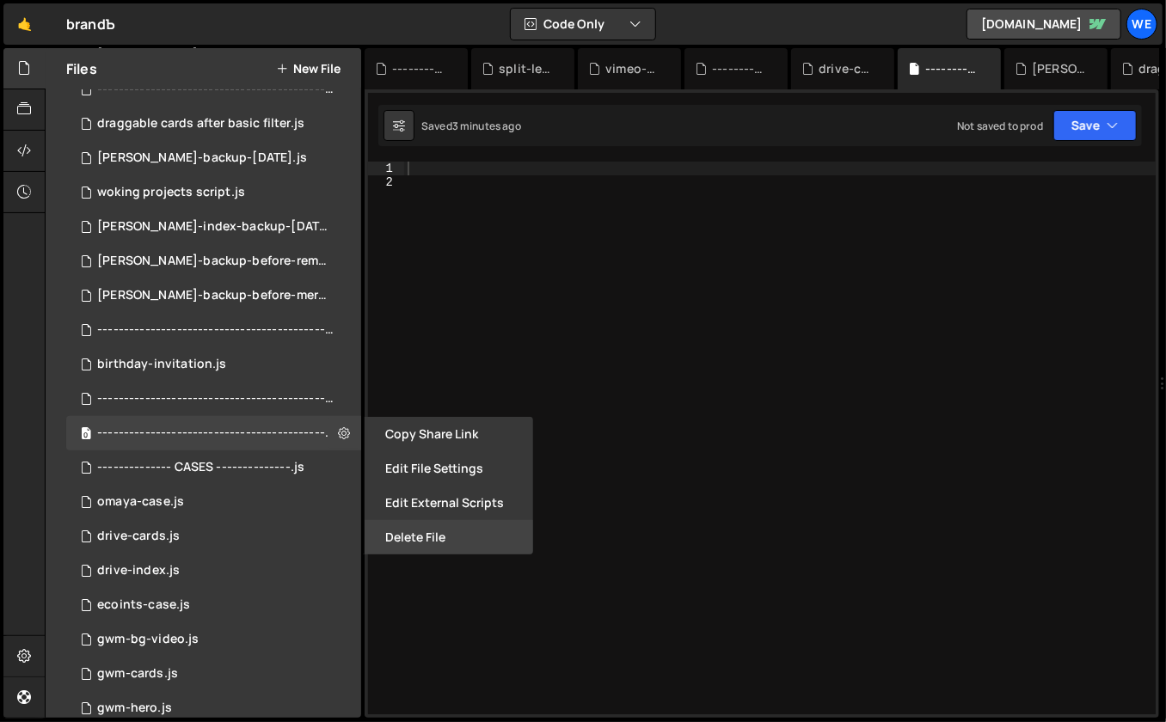
click at [393, 535] on button "Delete File" at bounding box center [449, 537] width 169 height 34
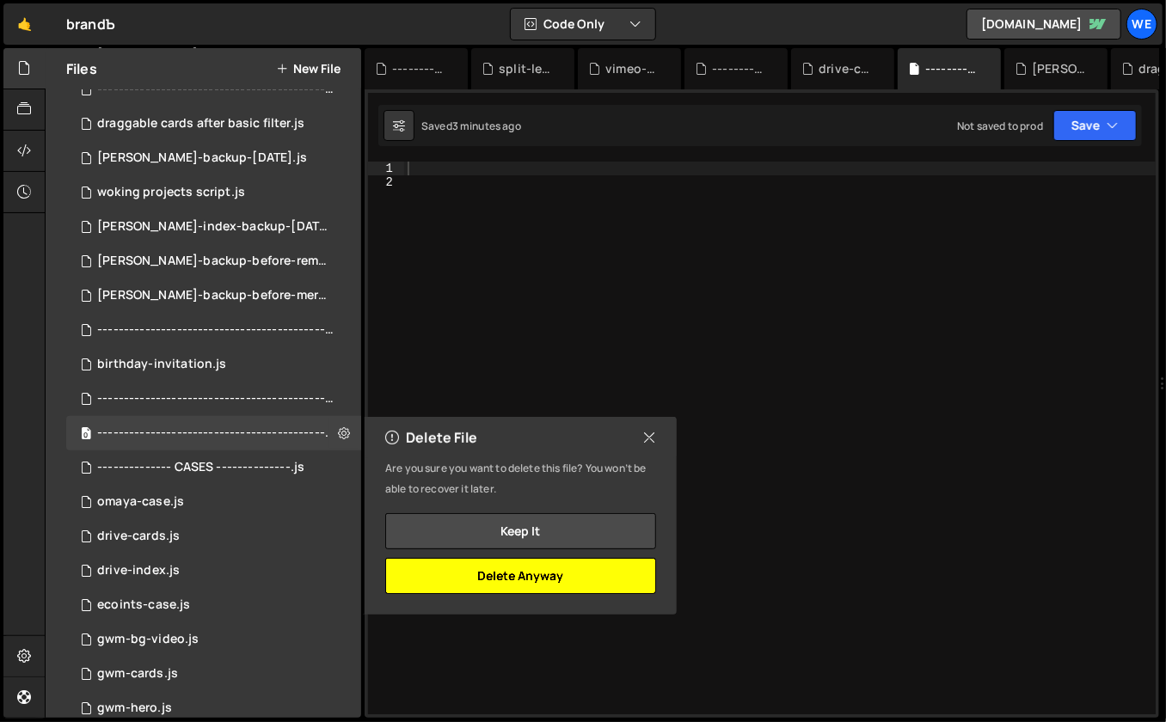
click at [432, 576] on button "Delete Anyway" at bounding box center [520, 576] width 271 height 36
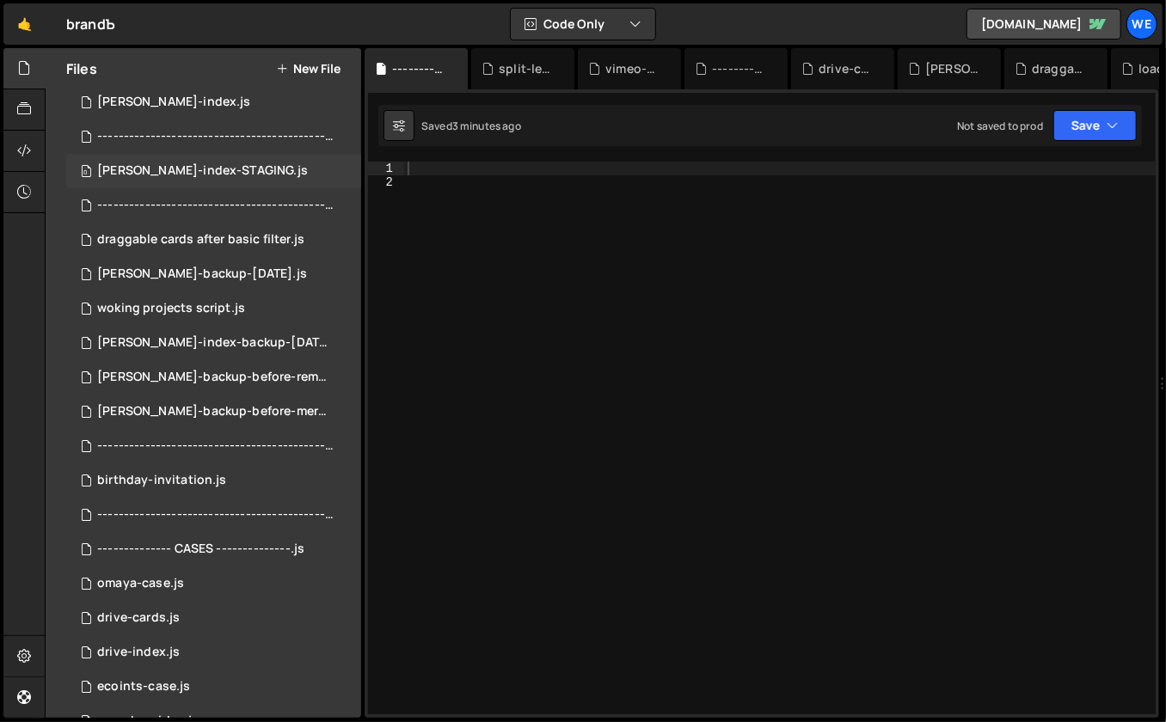
scroll to position [531, 0]
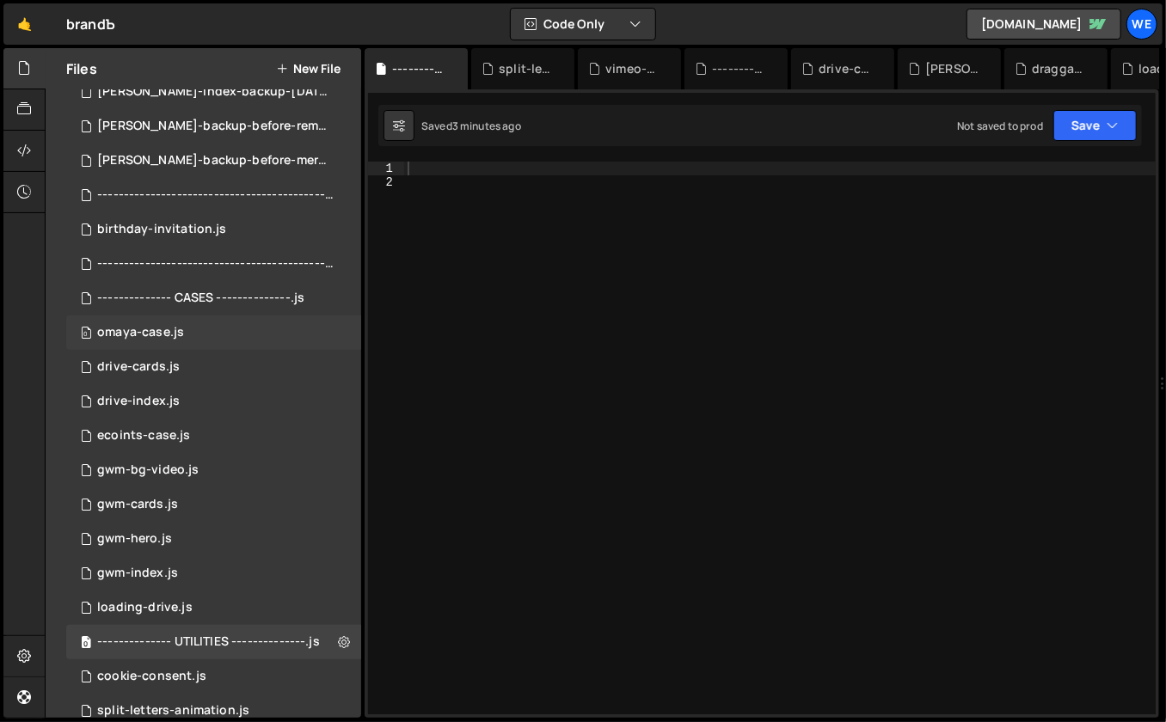
click at [196, 331] on div "0 omaya-case.js 0" at bounding box center [213, 333] width 295 height 34
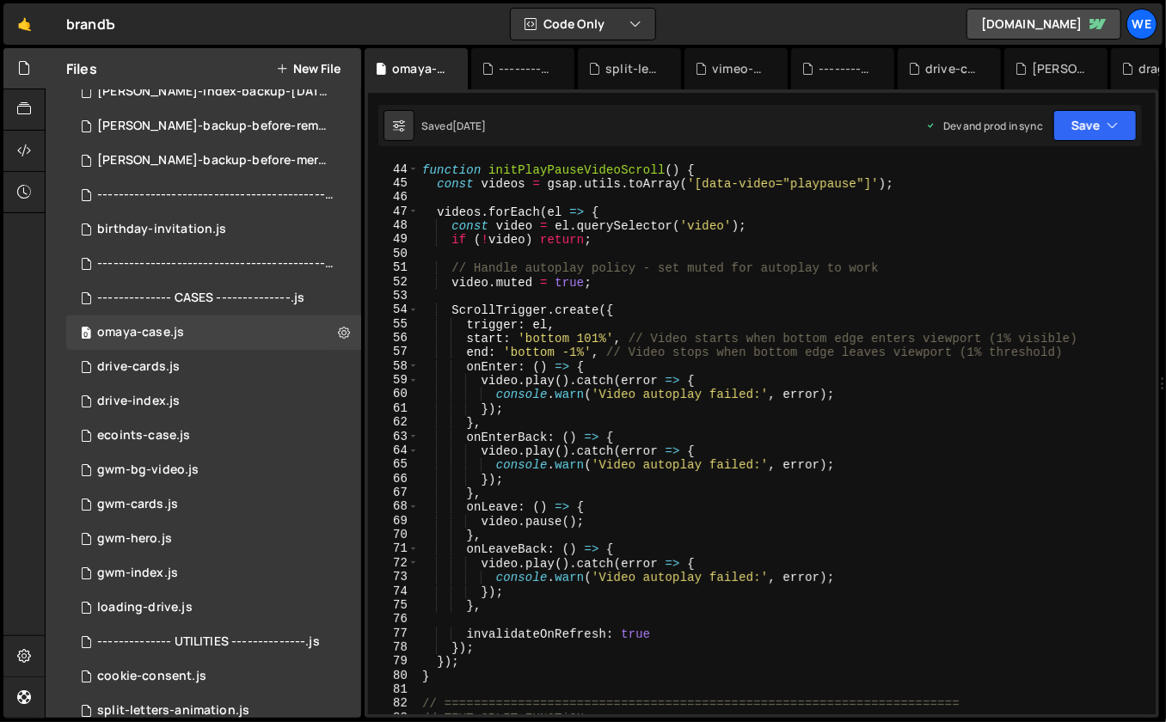
scroll to position [175, 0]
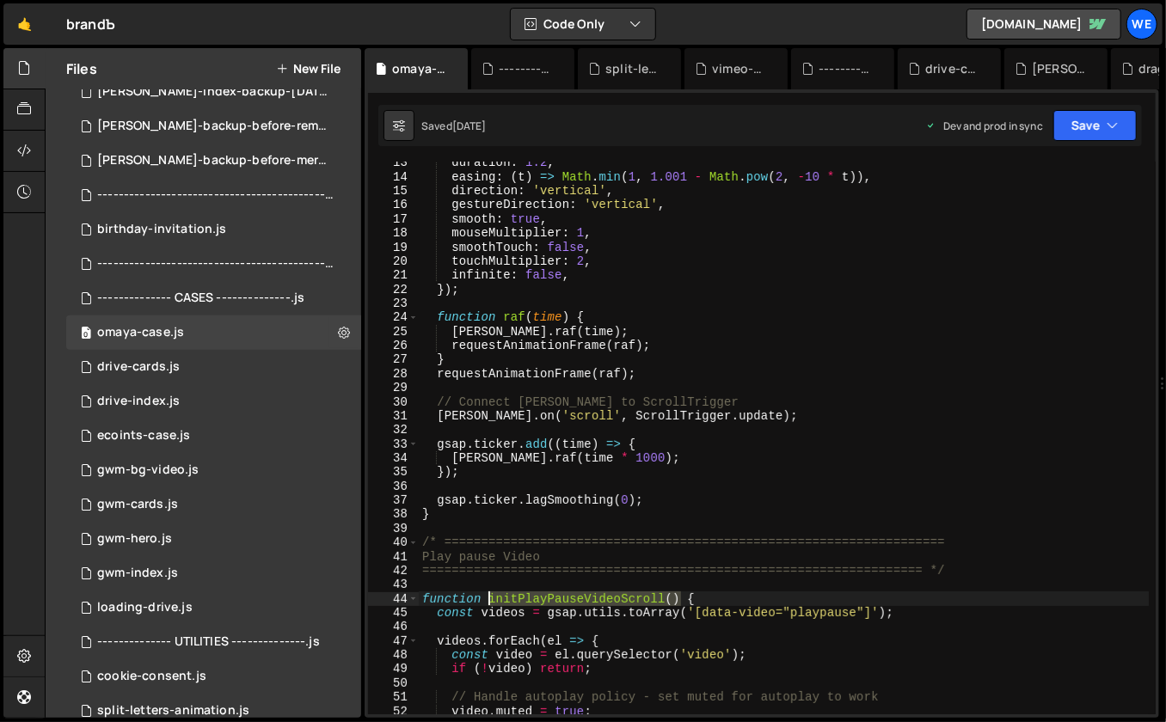
drag, startPoint x: 679, startPoint y: 594, endPoint x: 491, endPoint y: 602, distance: 188.5
click at [491, 602] on div "duration : 1.2 , easing : ( t ) => Math . min ( 1 , 1.001 - Math . pow ( 2 , - …" at bounding box center [784, 447] width 731 height 582
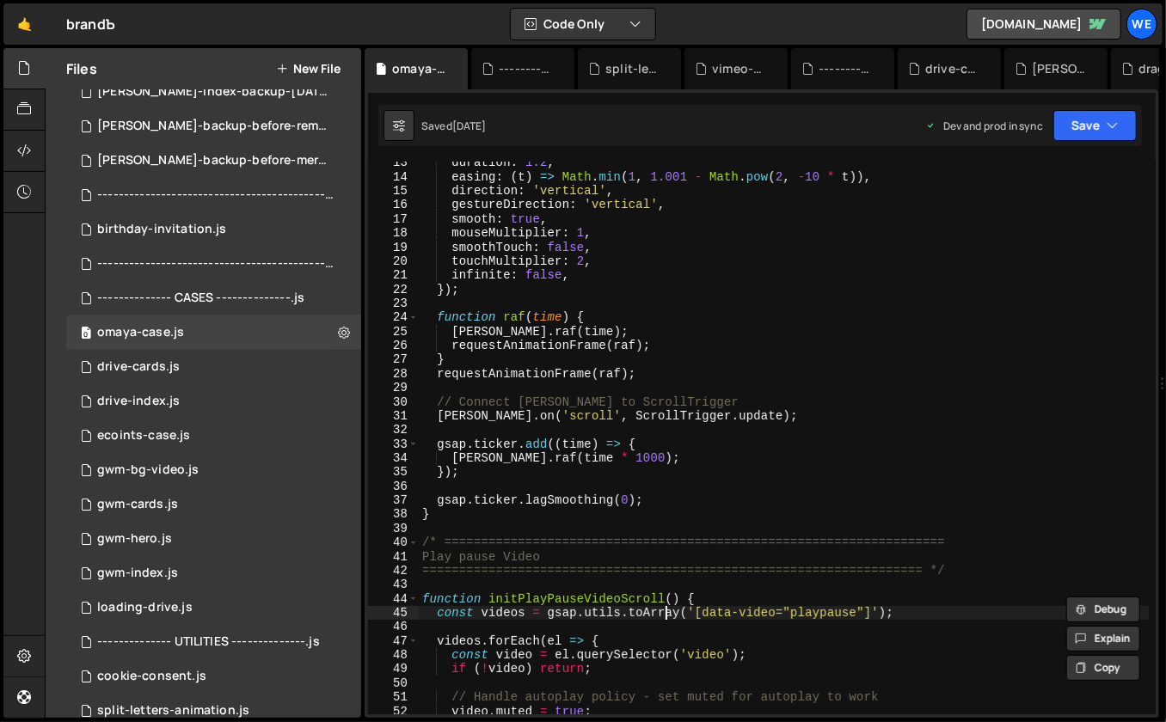
click at [665, 611] on div "duration : 1.2 , easing : ( t ) => Math . min ( 1 , 1.001 - Math . pow ( 2 , - …" at bounding box center [784, 447] width 731 height 582
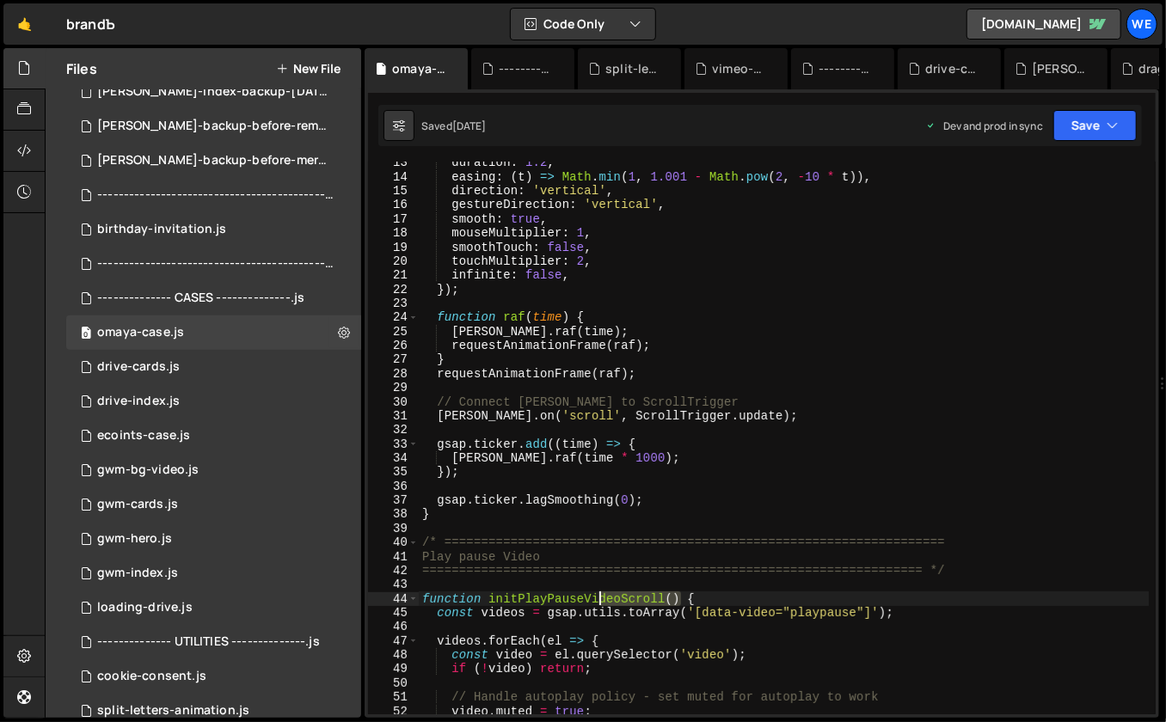
drag, startPoint x: 661, startPoint y: 601, endPoint x: 552, endPoint y: 594, distance: 109.4
click at [552, 594] on div "duration : 1.2 , easing : ( t ) => Math . min ( 1 , 1.001 - Math . pow ( 2 , - …" at bounding box center [784, 447] width 731 height 582
click at [971, 439] on div "duration : 1.2 , easing : ( t ) => Math . min ( 1 , 1.001 - Math . pow ( 2 , - …" at bounding box center [784, 447] width 731 height 582
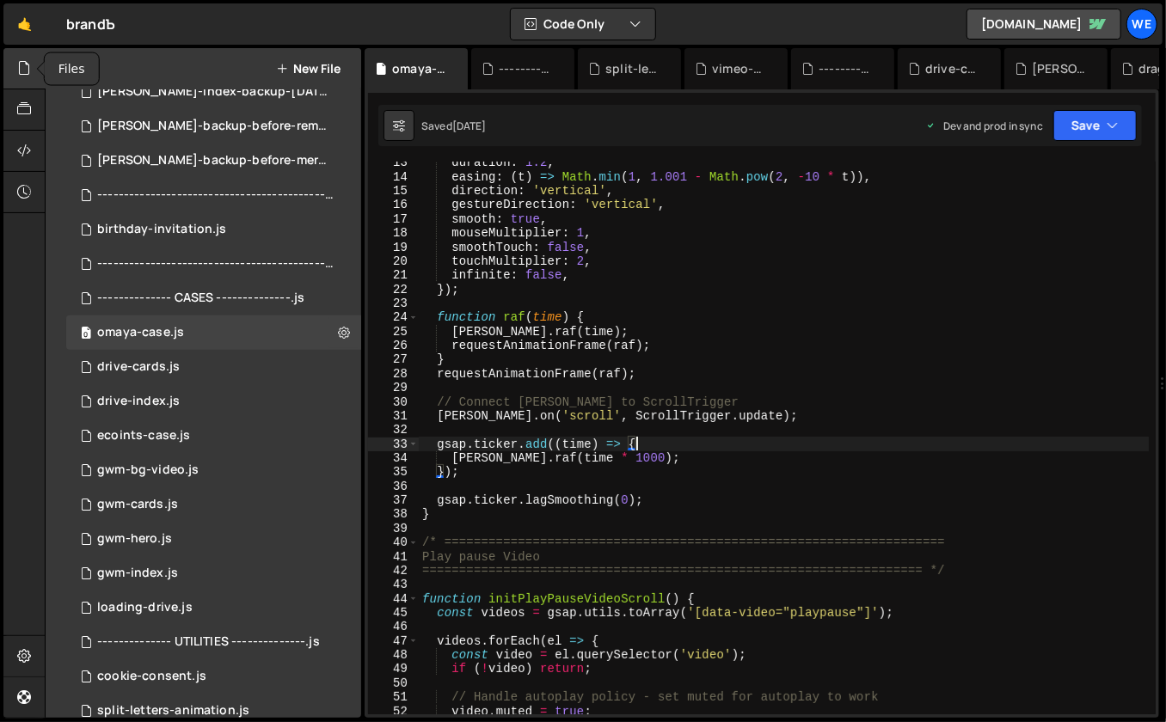
click at [21, 69] on icon at bounding box center [24, 67] width 14 height 19
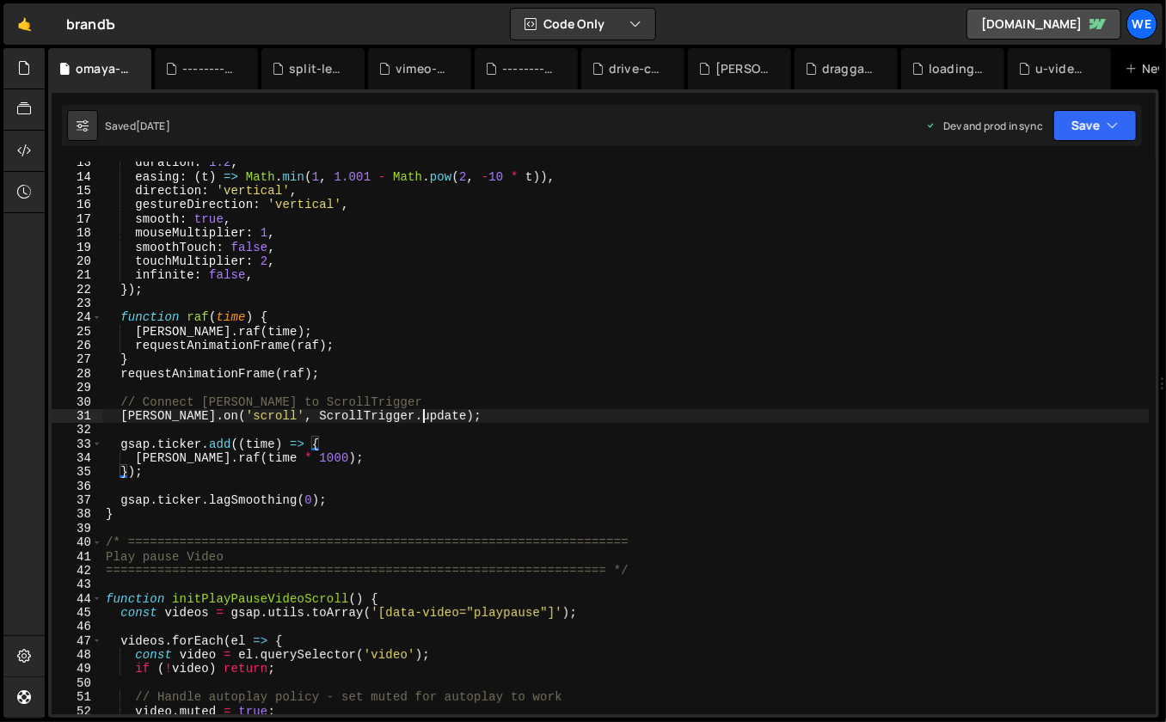
click at [482, 420] on div "duration : 1.2 , easing : ( t ) => Math . min ( 1 , 1.001 - Math . pow ( 2 , - …" at bounding box center [625, 447] width 1047 height 582
click at [243, 61] on icon at bounding box center [245, 68] width 12 height 17
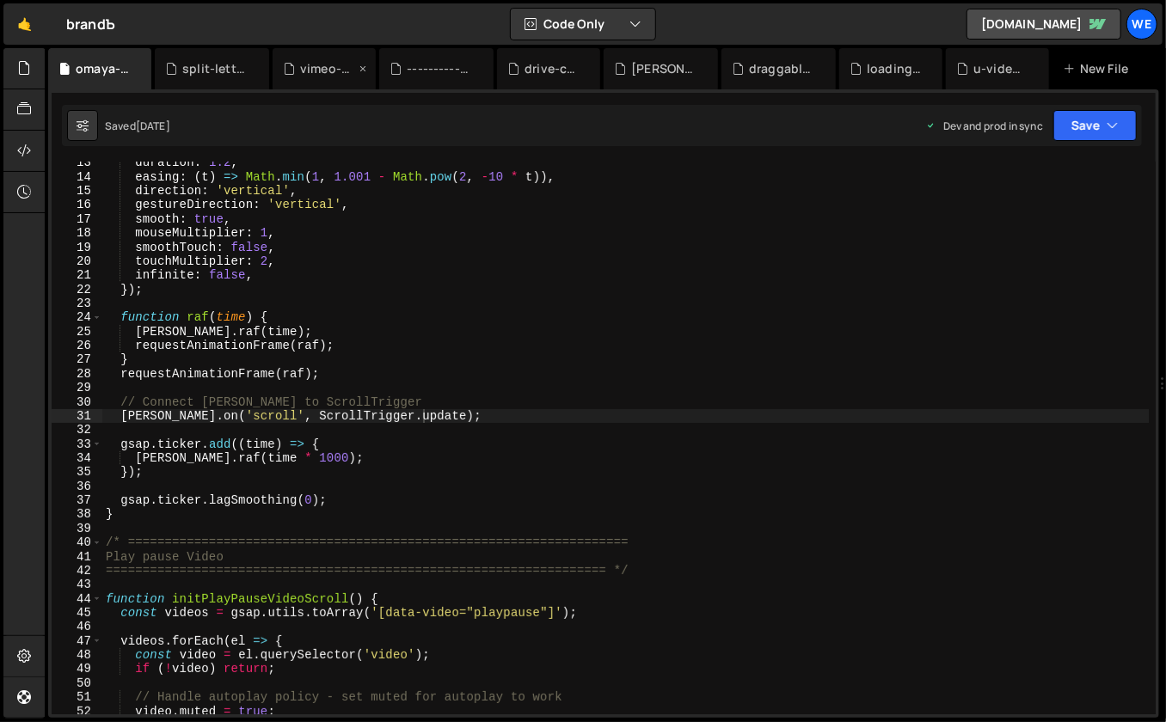
click at [0, 0] on icon at bounding box center [0, 0] width 0 height 0
click at [263, 69] on icon at bounding box center [269, 68] width 12 height 17
click at [316, 67] on icon at bounding box center [320, 68] width 12 height 17
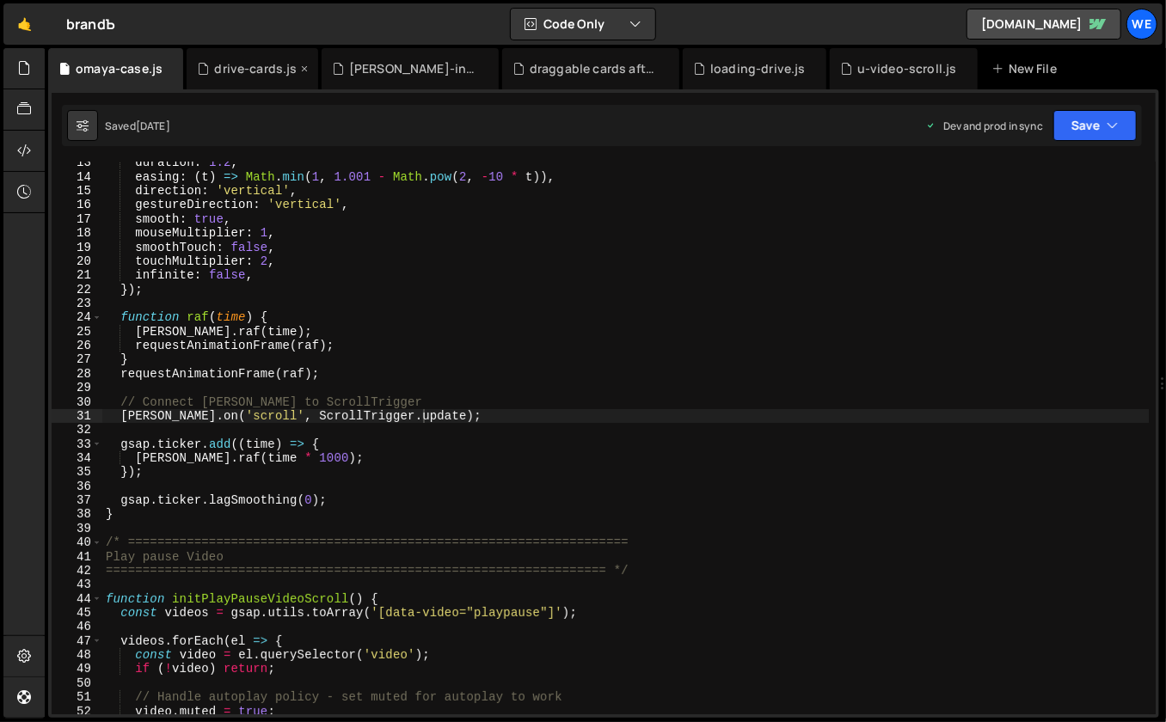
click at [300, 70] on icon at bounding box center [305, 68] width 12 height 17
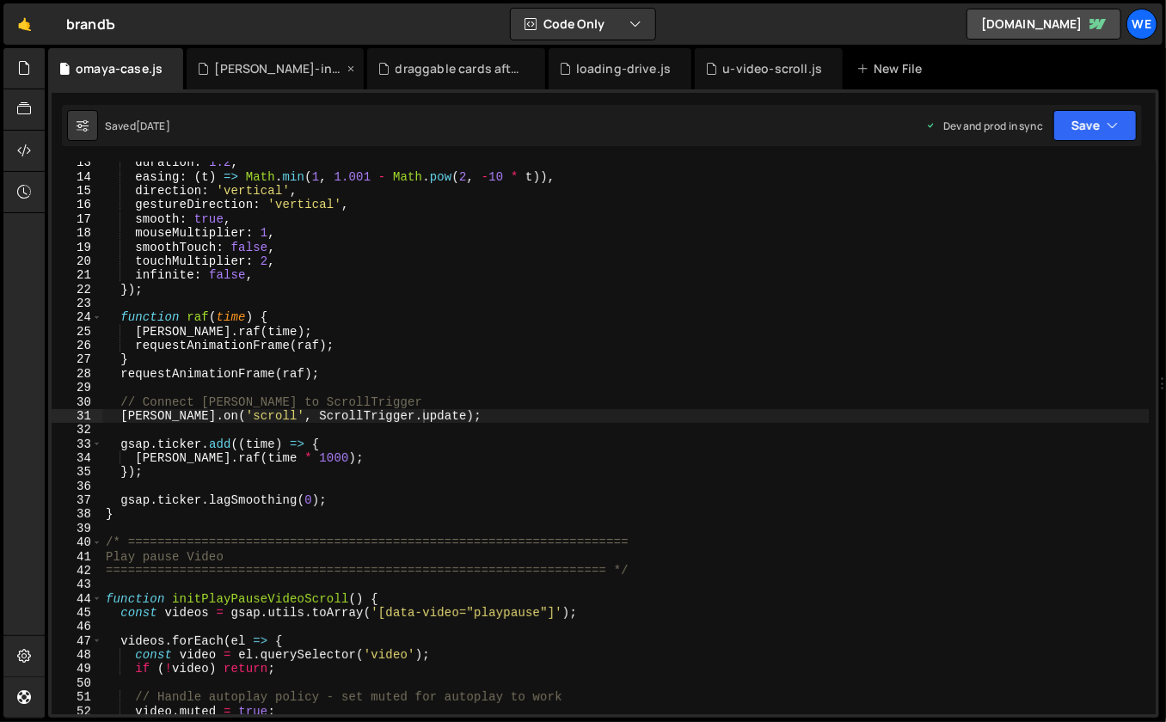
click at [350, 66] on icon at bounding box center [351, 68] width 12 height 17
click at [351, 66] on icon at bounding box center [351, 68] width 12 height 17
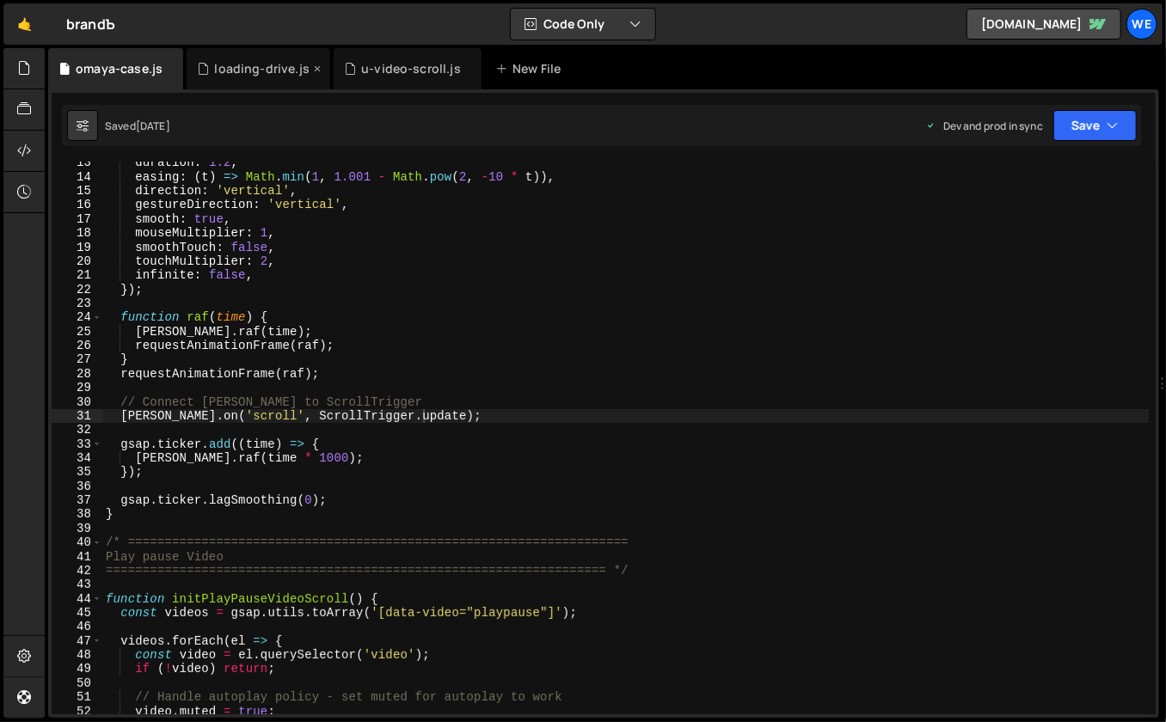
click at [314, 68] on icon at bounding box center [317, 68] width 12 height 17
click at [316, 66] on icon at bounding box center [322, 68] width 12 height 17
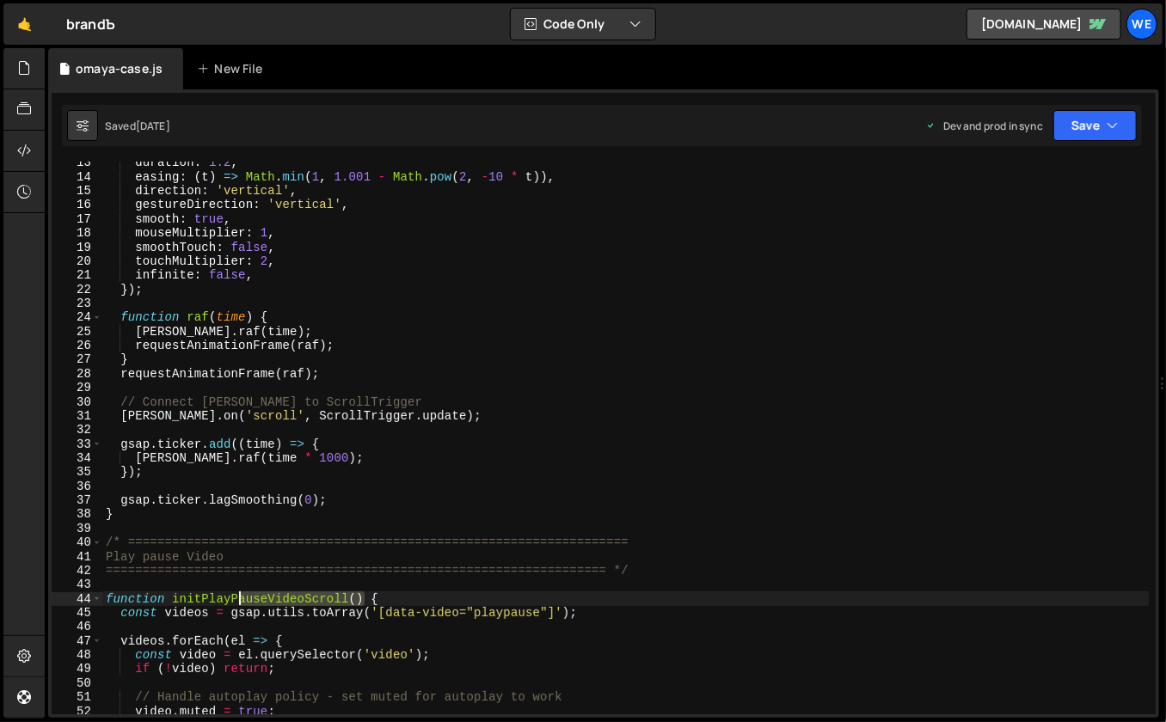
drag, startPoint x: 365, startPoint y: 598, endPoint x: 234, endPoint y: 601, distance: 130.8
click at [235, 601] on div "duration : 1.2 , easing : ( t ) => Math . min ( 1 , 1.001 - Math . pow ( 2 , - …" at bounding box center [625, 447] width 1047 height 582
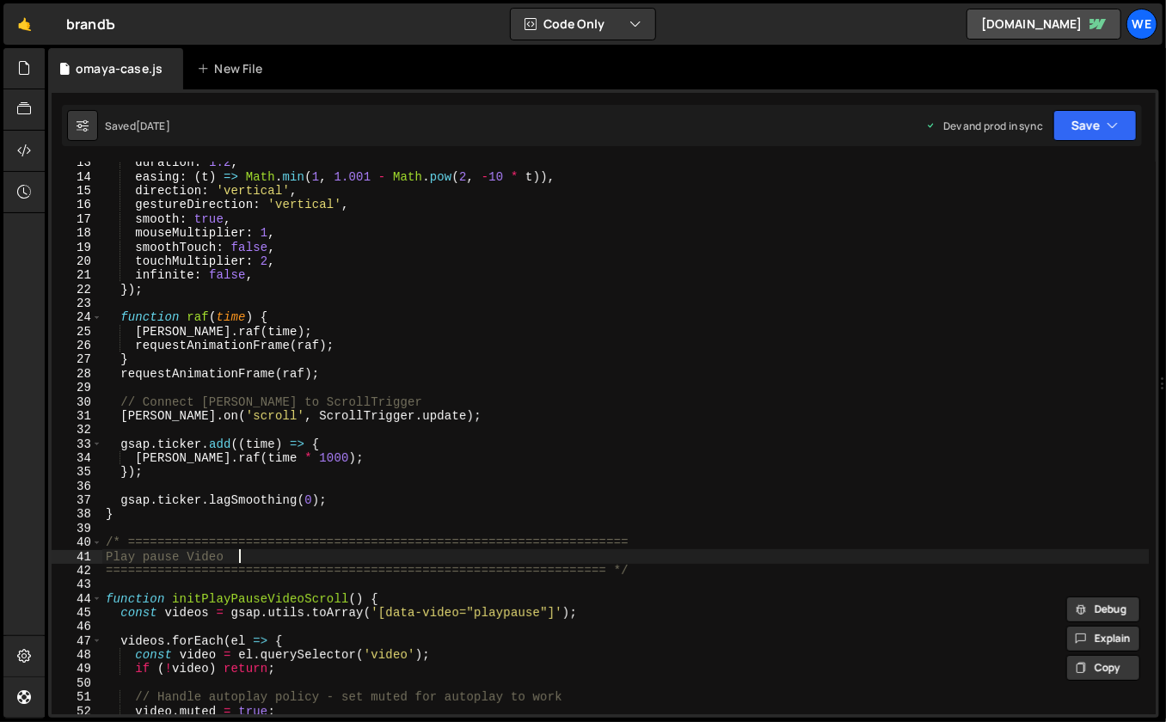
click at [483, 554] on div "duration : 1.2 , easing : ( t ) => Math . min ( 1 , 1.001 - Math . pow ( 2 , - …" at bounding box center [625, 447] width 1047 height 582
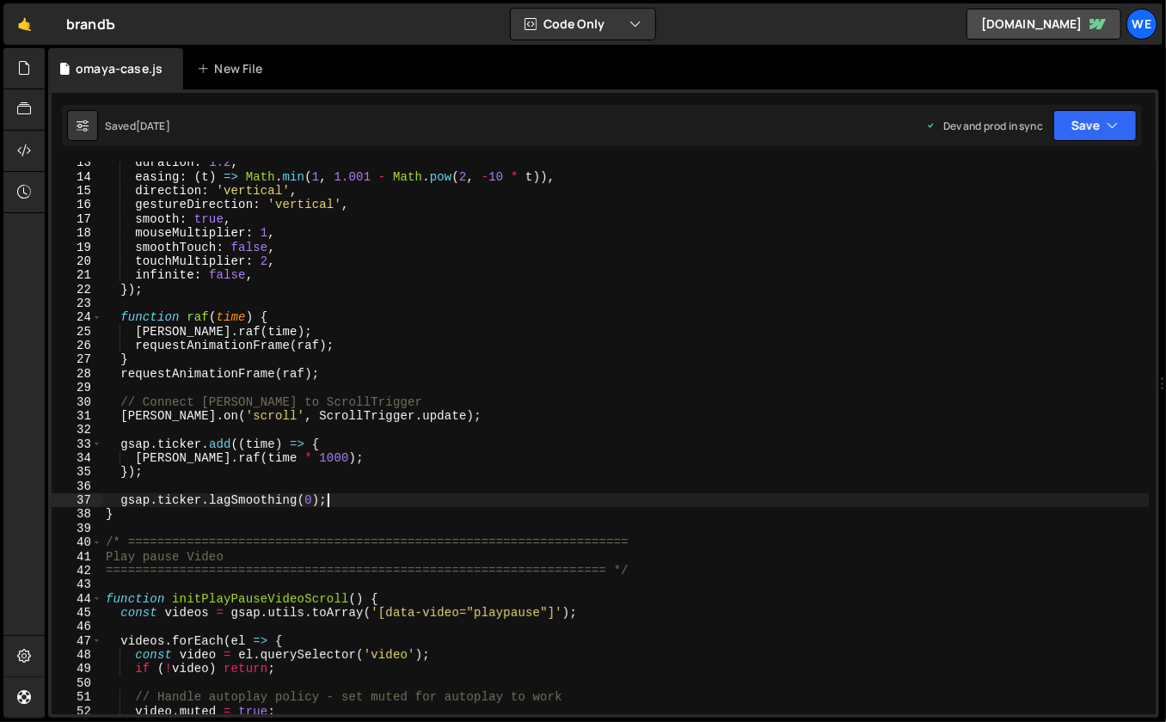
click at [592, 505] on div "duration : 1.2 , easing : ( t ) => Math . min ( 1 , 1.001 - Math . pow ( 2 , - …" at bounding box center [625, 447] width 1047 height 582
type textarea "gsap.ticker.lagSmoothing(0);"
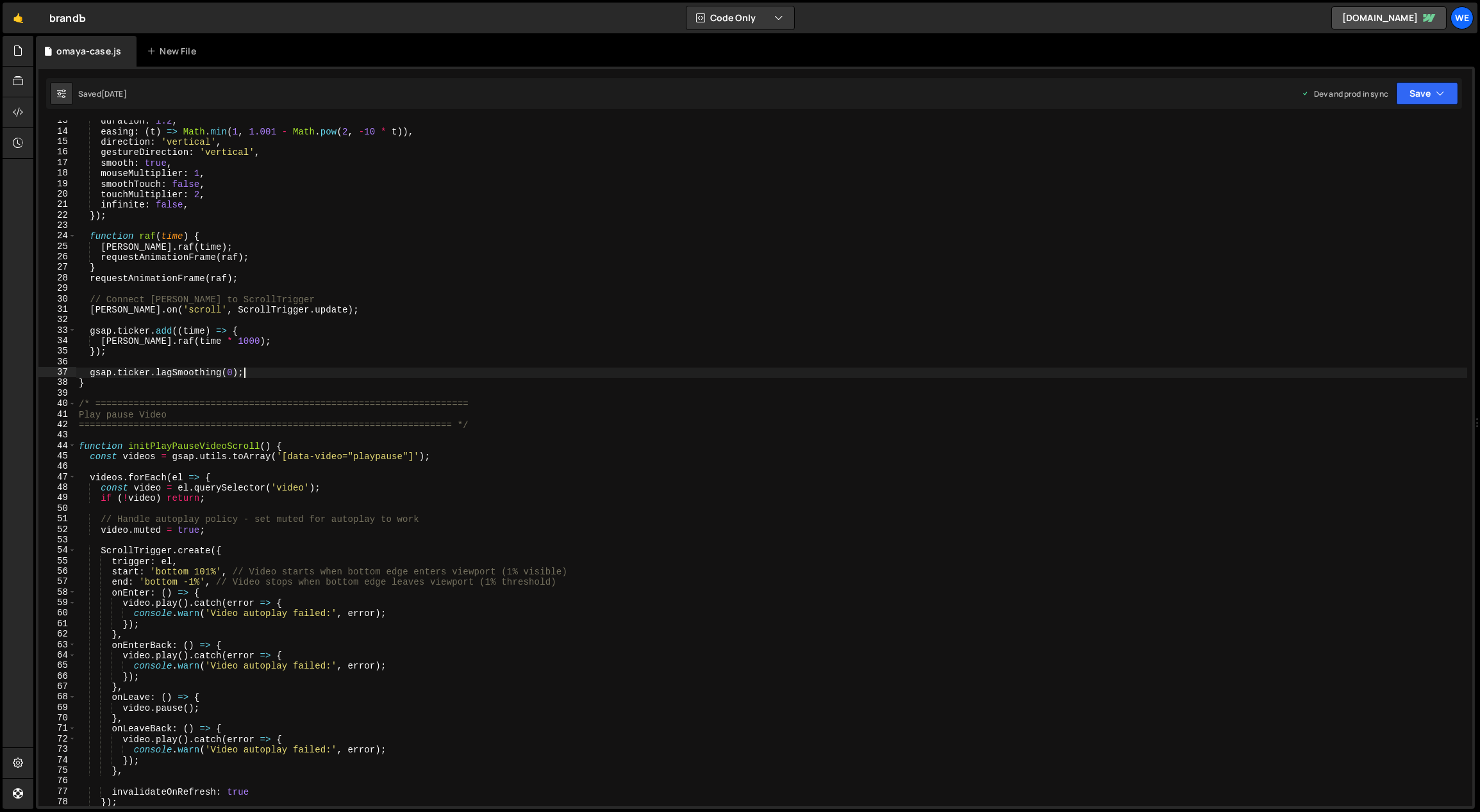
click at [656, 391] on div "duration : 1.2 , easing : ( t ) => Math . min ( 1 , 1.001 - Math . pow ( 2 , - …" at bounding box center [771, 470] width 1391 height 708
drag, startPoint x: 276, startPoint y: 525, endPoint x: 141, endPoint y: 518, distance: 135.2
click at [141, 518] on div "duration : 1.2 , easing : ( t ) => Math . min ( 1 , 1.001 - Math . pow ( 2 , - …" at bounding box center [771, 470] width 1391 height 708
type textarea "// Handle autoplay policy - set muted for autoplay to work video.muted = true;"
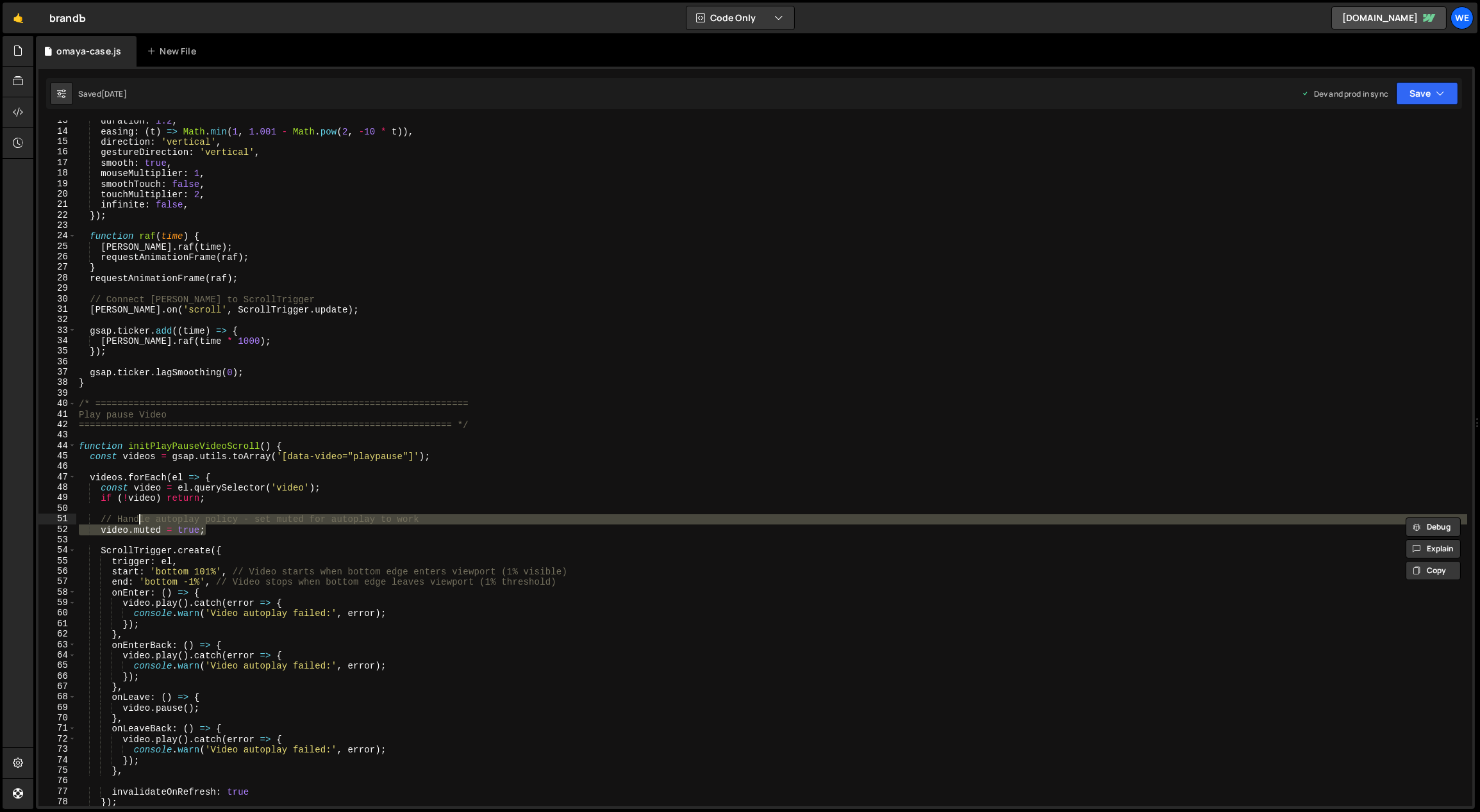
click at [425, 395] on div "duration : 1.2 , easing : ( t ) => Math . min ( 1 , 1.001 - Math . pow ( 2 , - …" at bounding box center [771, 470] width 1391 height 708
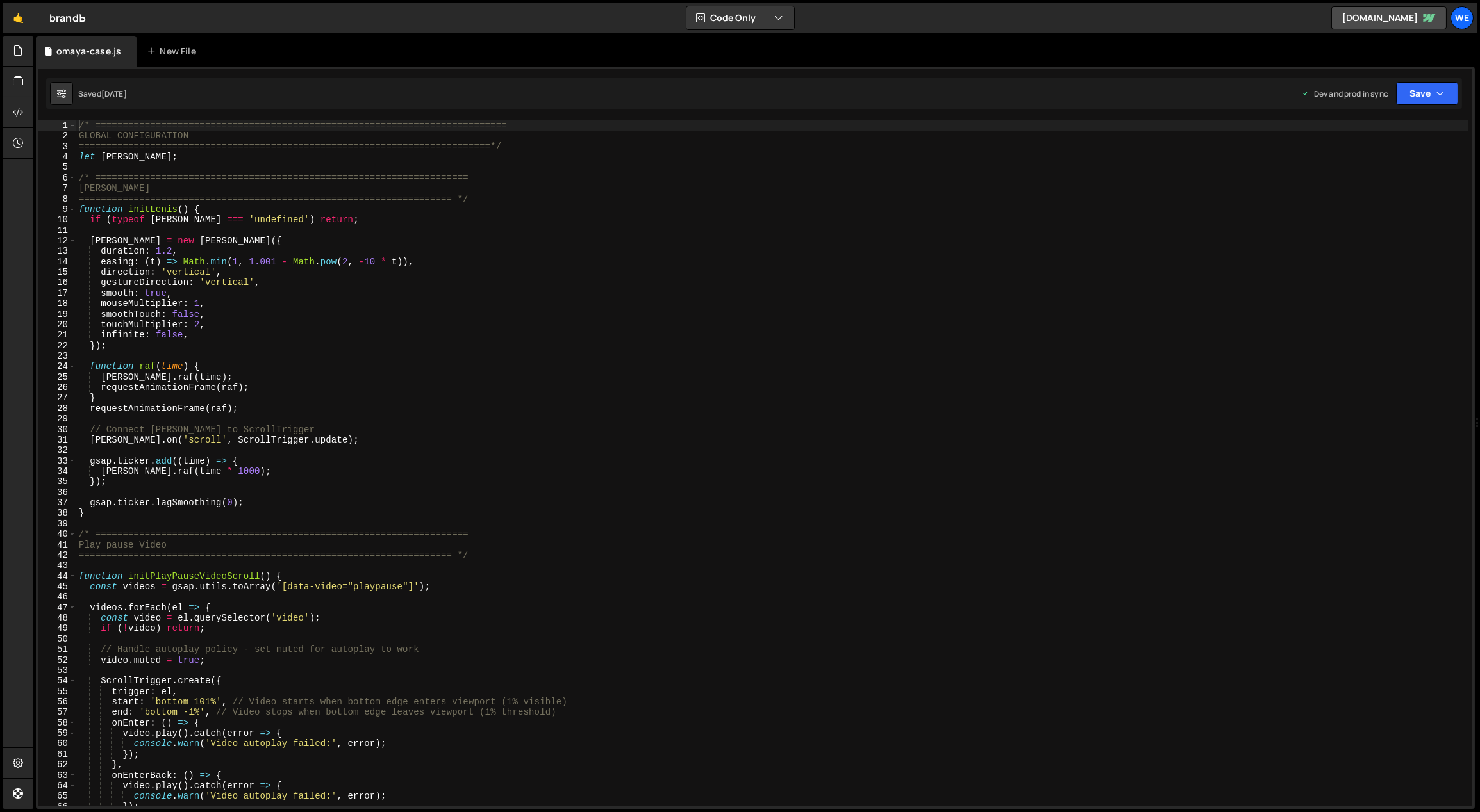
click at [556, 564] on div "/* =========================================================================== …" at bounding box center [772, 475] width 1392 height 708
type textarea "function initPlayPauseVideoScroll() {"
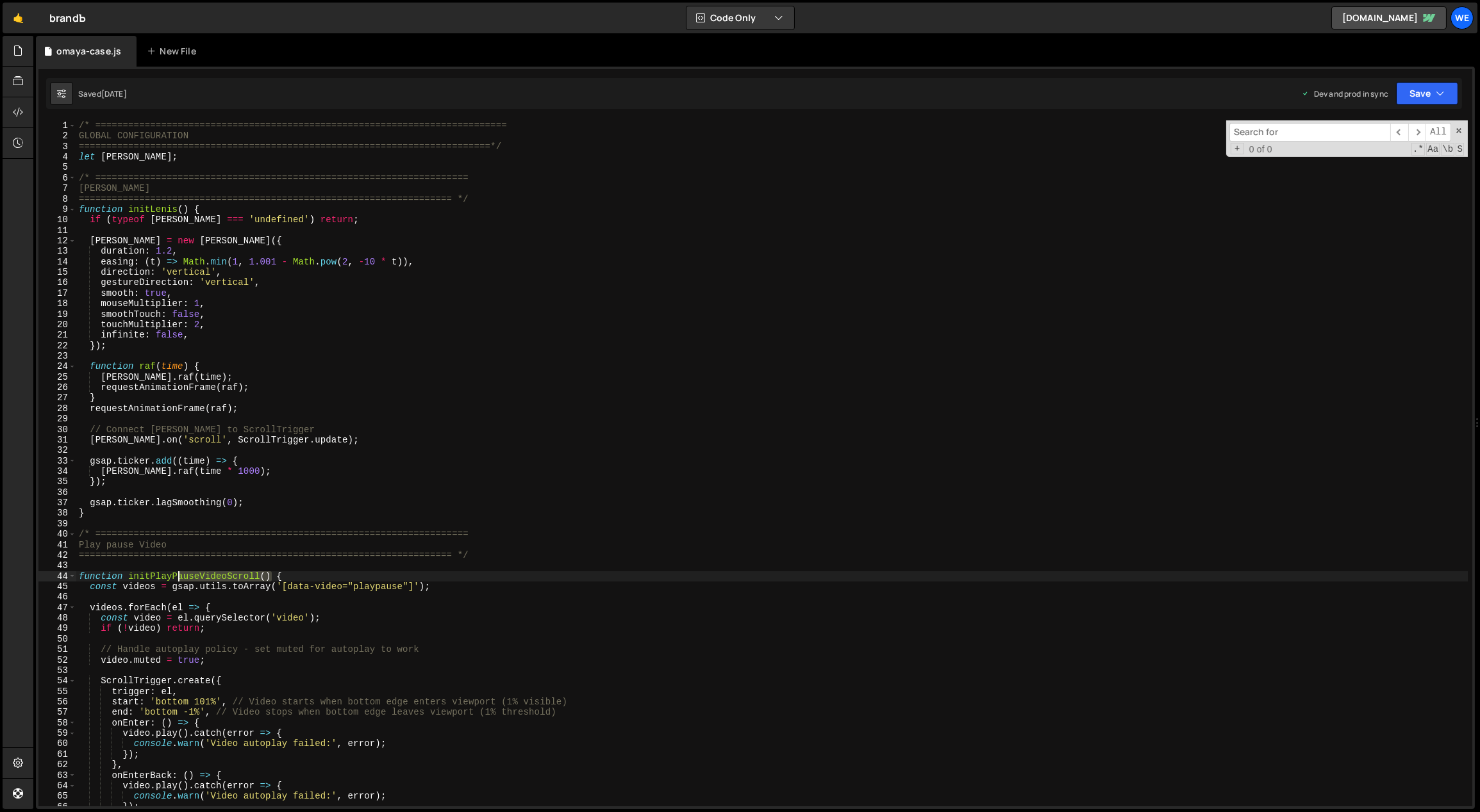
drag, startPoint x: 269, startPoint y: 574, endPoint x: 176, endPoint y: 574, distance: 93.0
click at [176, 574] on div "/* =========================================================================== …" at bounding box center [772, 475] width 1392 height 708
type input "auseVideoScroll()"
click at [1417, 128] on span "​" at bounding box center [1417, 132] width 18 height 19
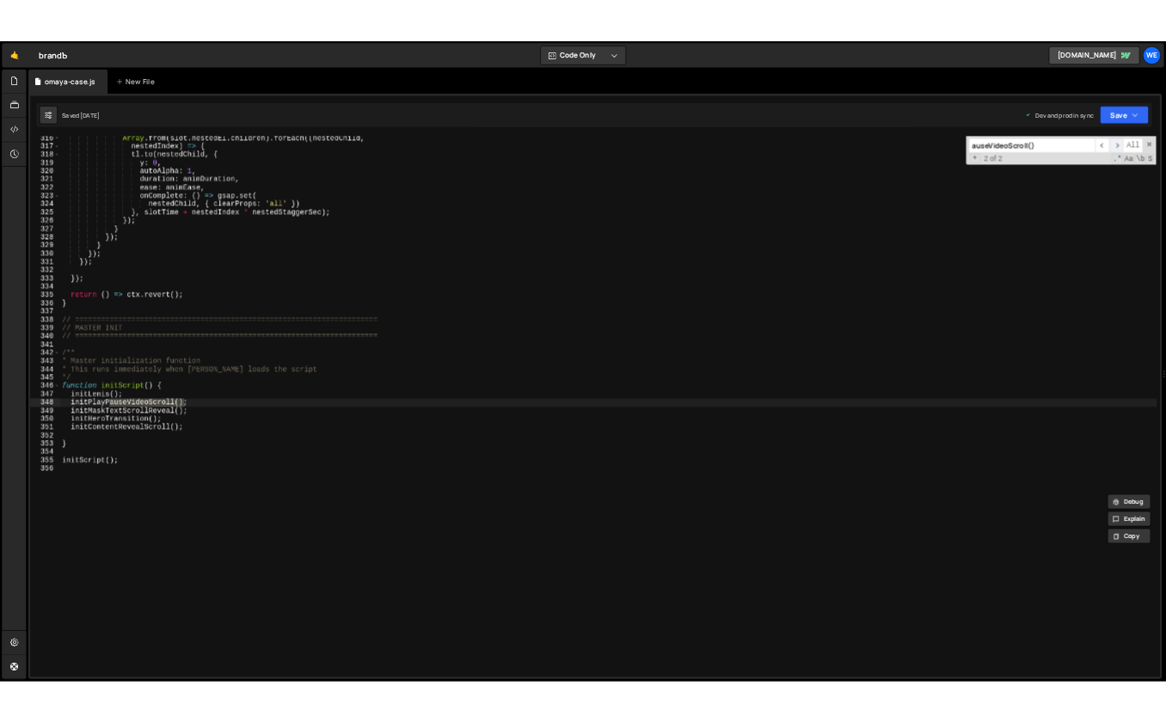
scroll to position [4436, 0]
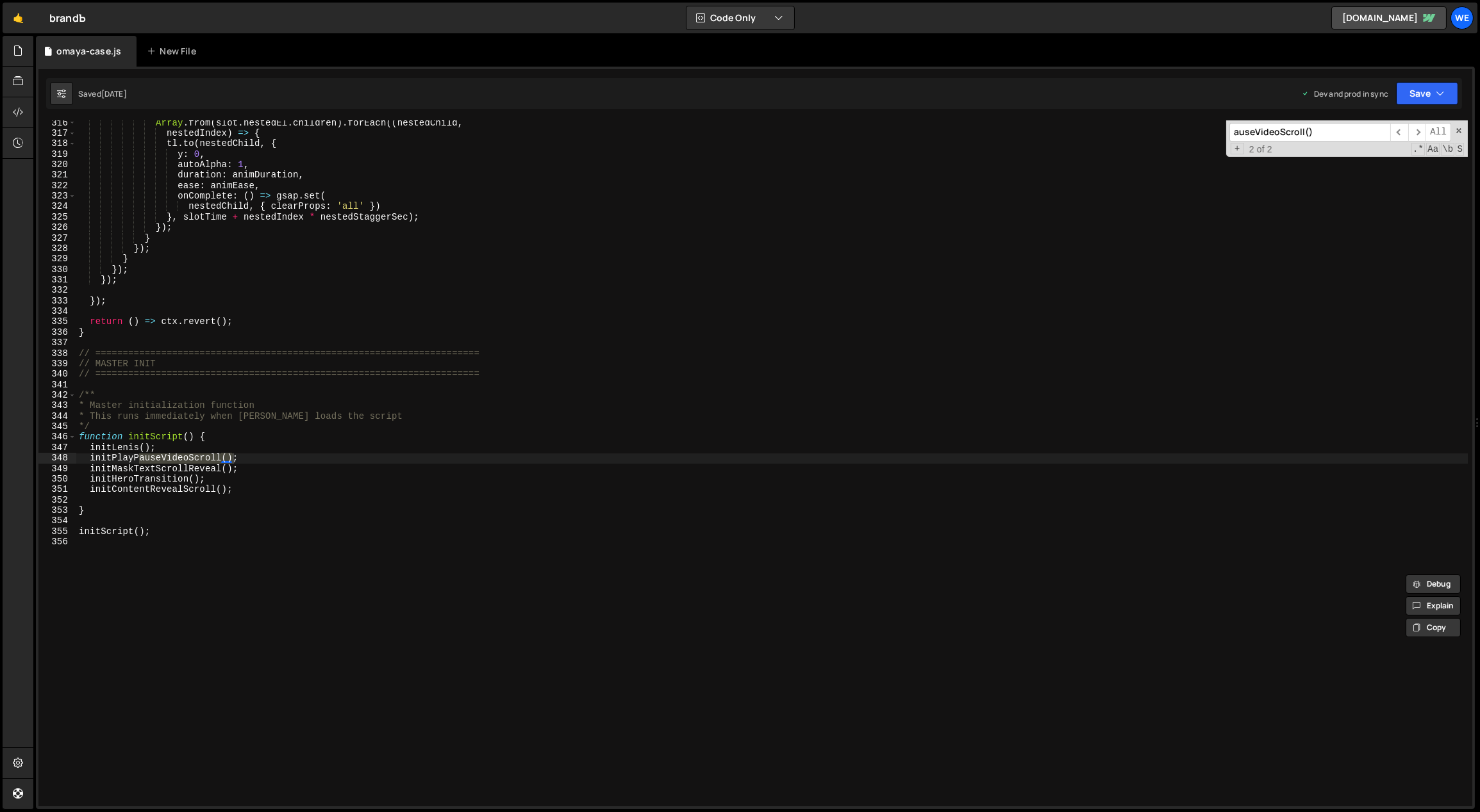
click at [373, 454] on div "Array . from ( slot . nestedEl . children ) . forEach (( nestedChild , nestedIn…" at bounding box center [772, 472] width 1392 height 708
type textarea "// initPlayPauseVideoScroll();"
